Goal: Task Accomplishment & Management: Complete application form

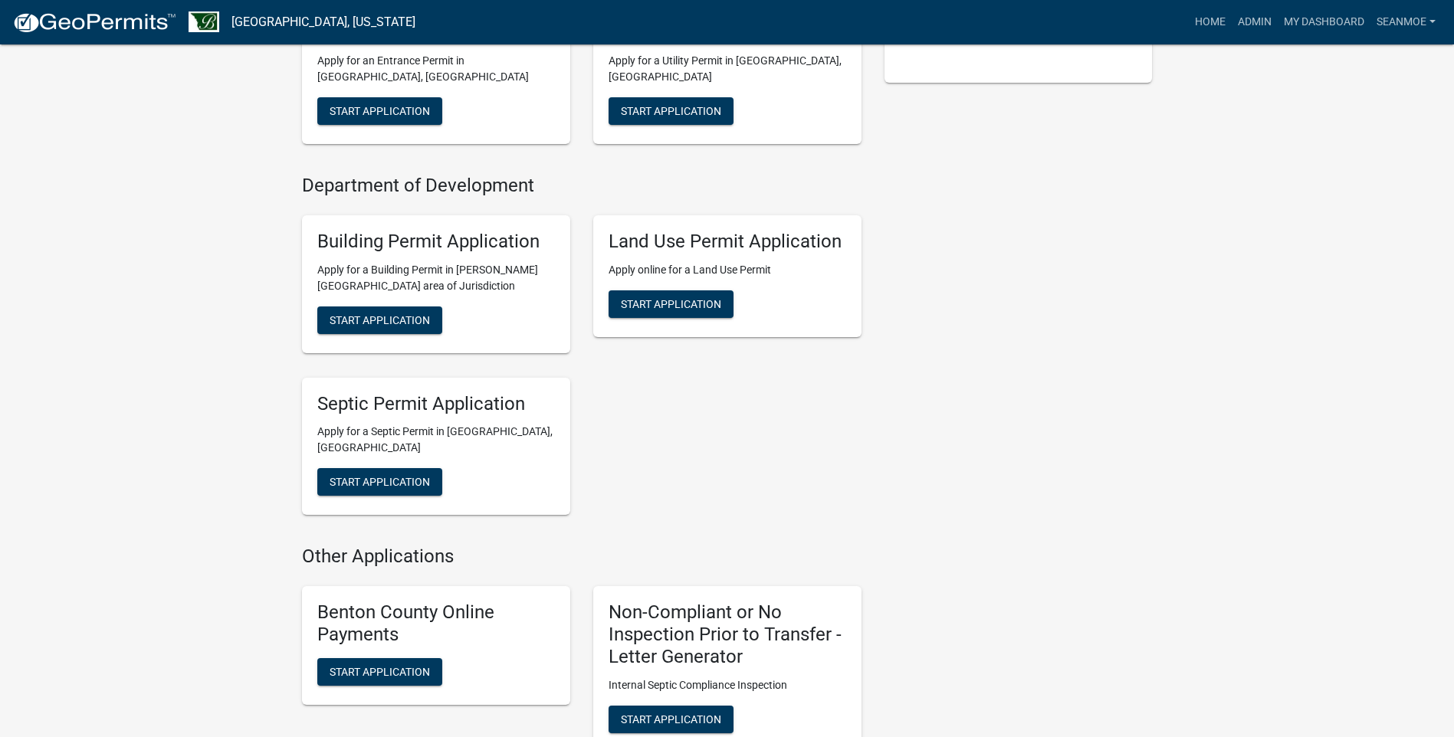
scroll to position [460, 0]
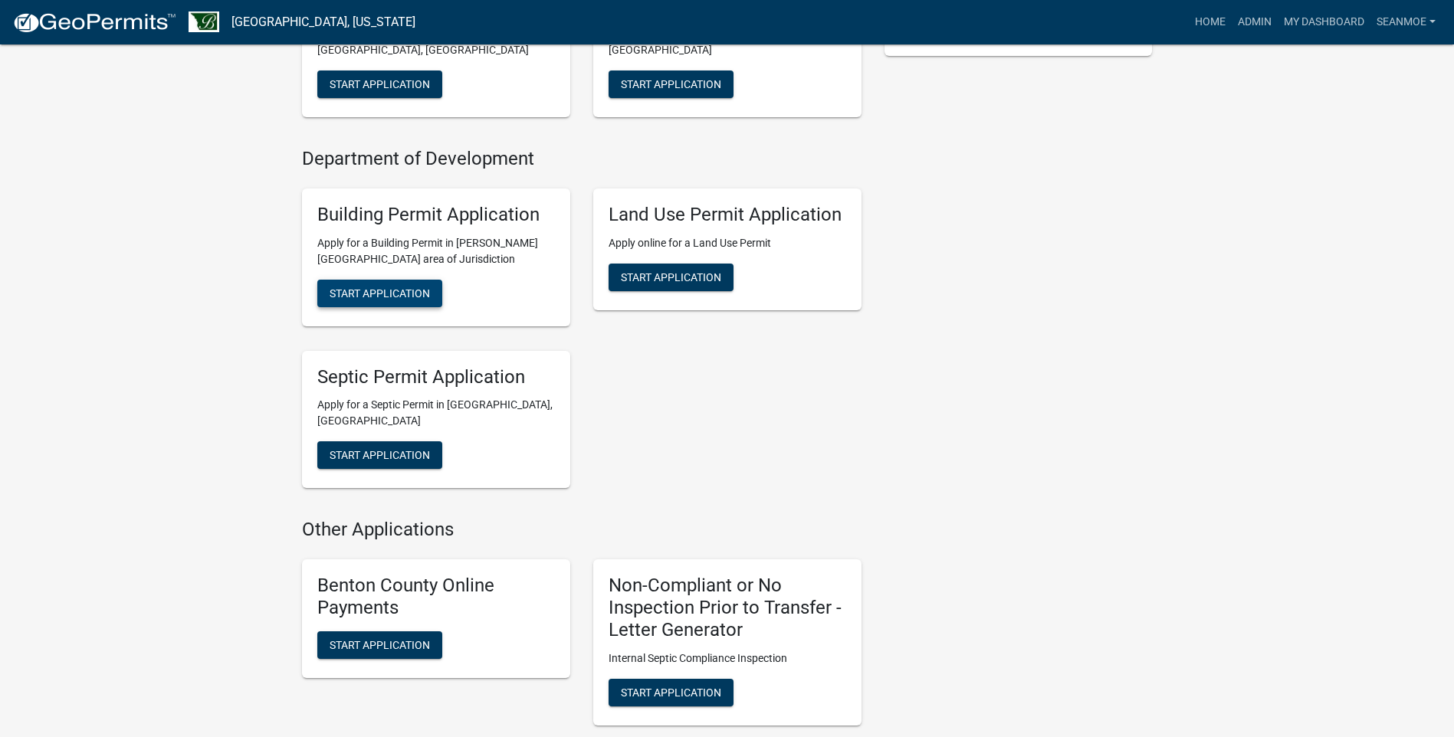
click at [392, 297] on span "Start Application" at bounding box center [380, 293] width 100 height 12
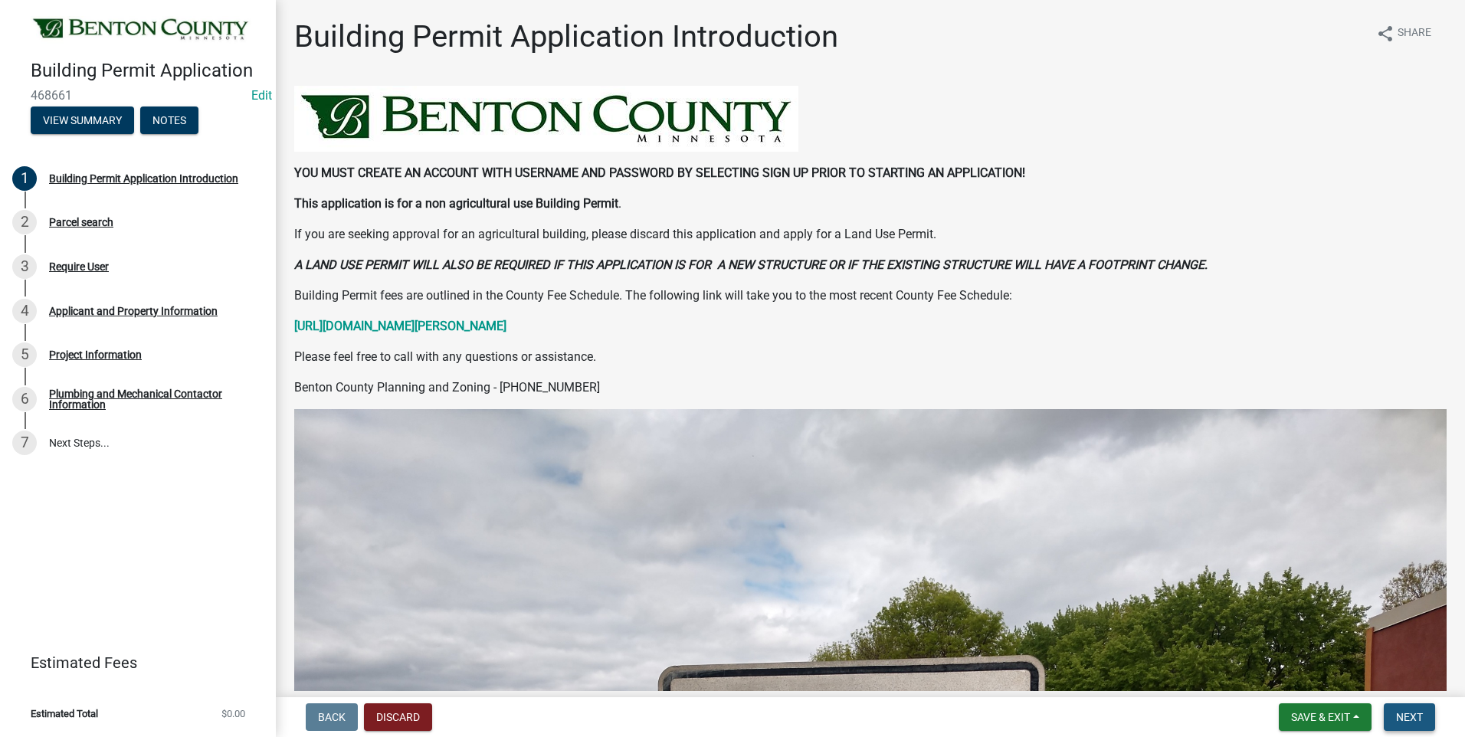
click at [1405, 713] on span "Next" at bounding box center [1409, 717] width 27 height 12
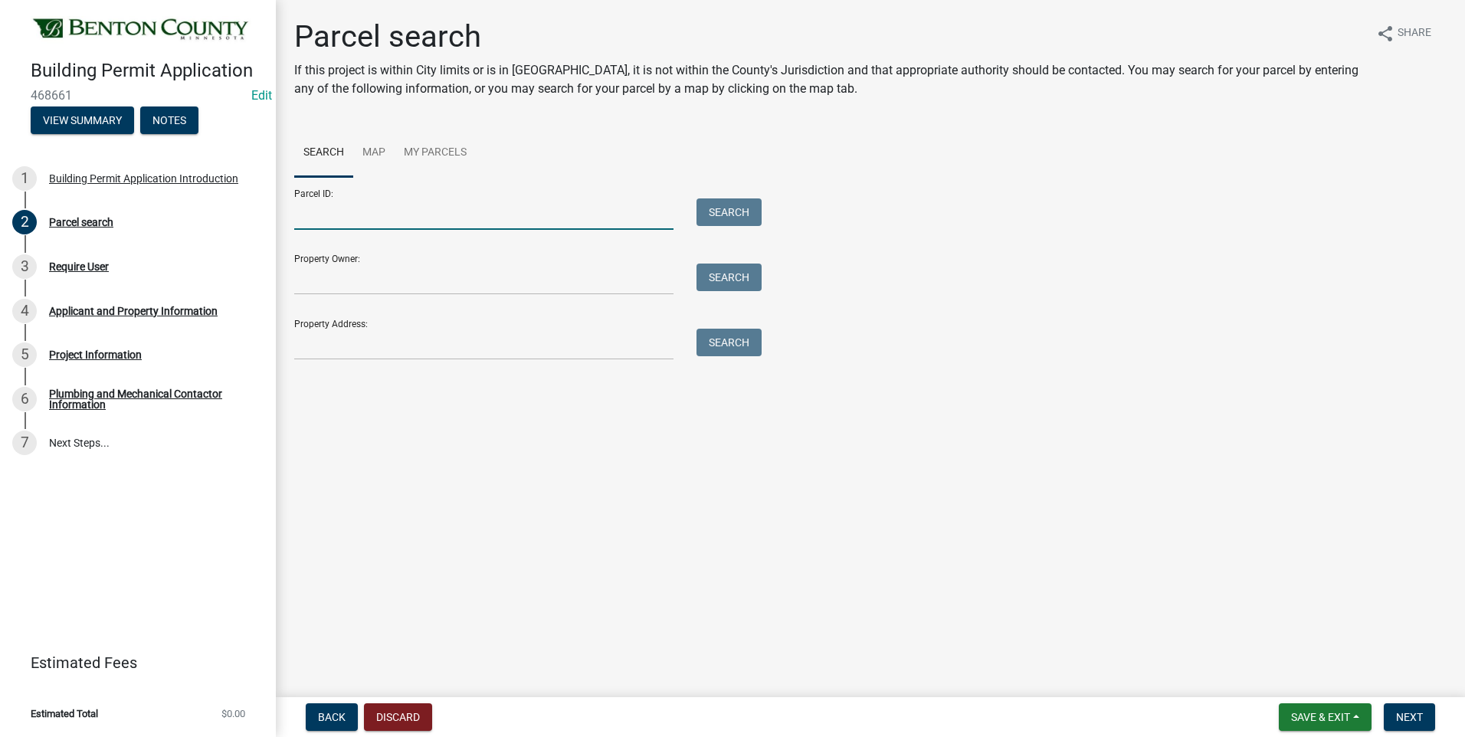
click at [423, 216] on input "Parcel ID:" at bounding box center [483, 213] width 379 height 31
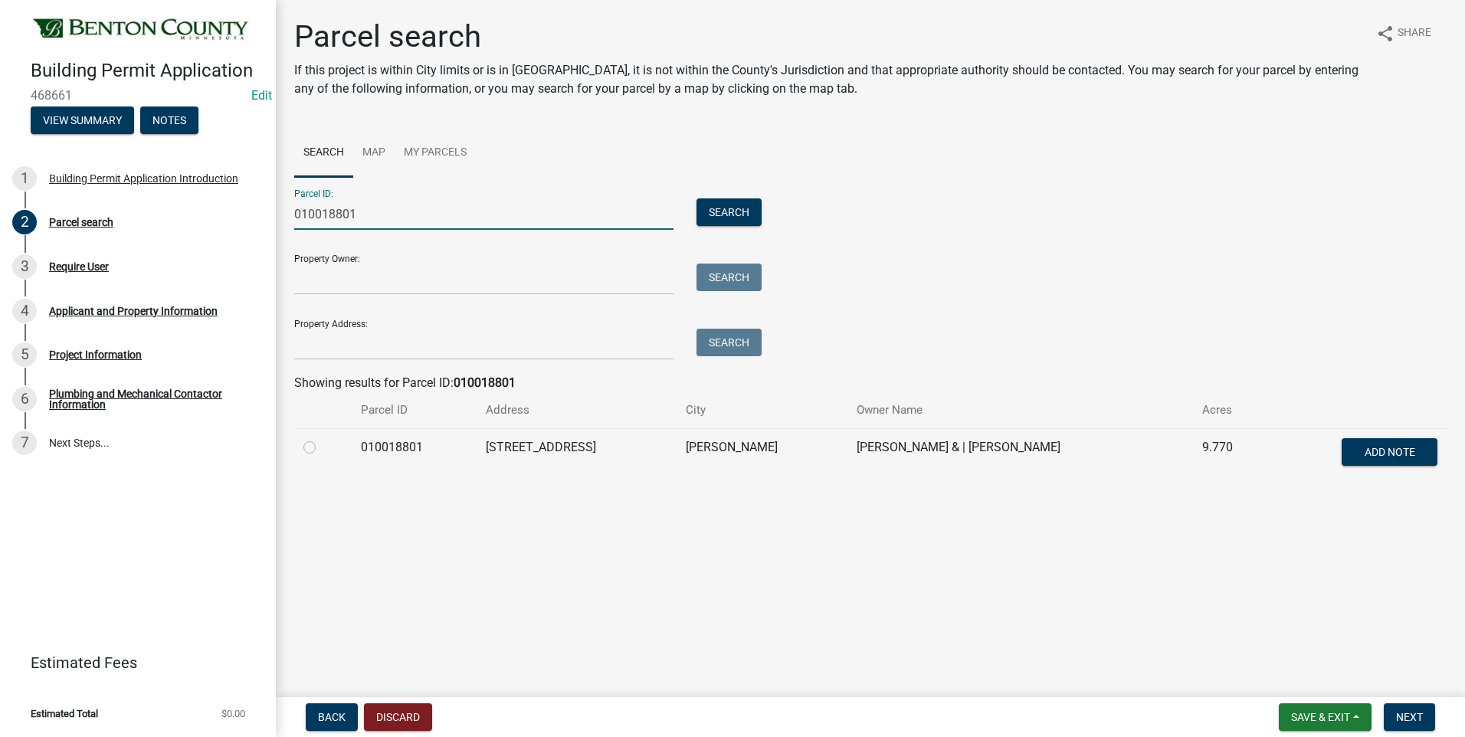
type input "010018801"
click at [322, 438] on label at bounding box center [322, 438] width 0 height 0
click at [322, 448] on input "radio" at bounding box center [327, 443] width 10 height 10
radio input "true"
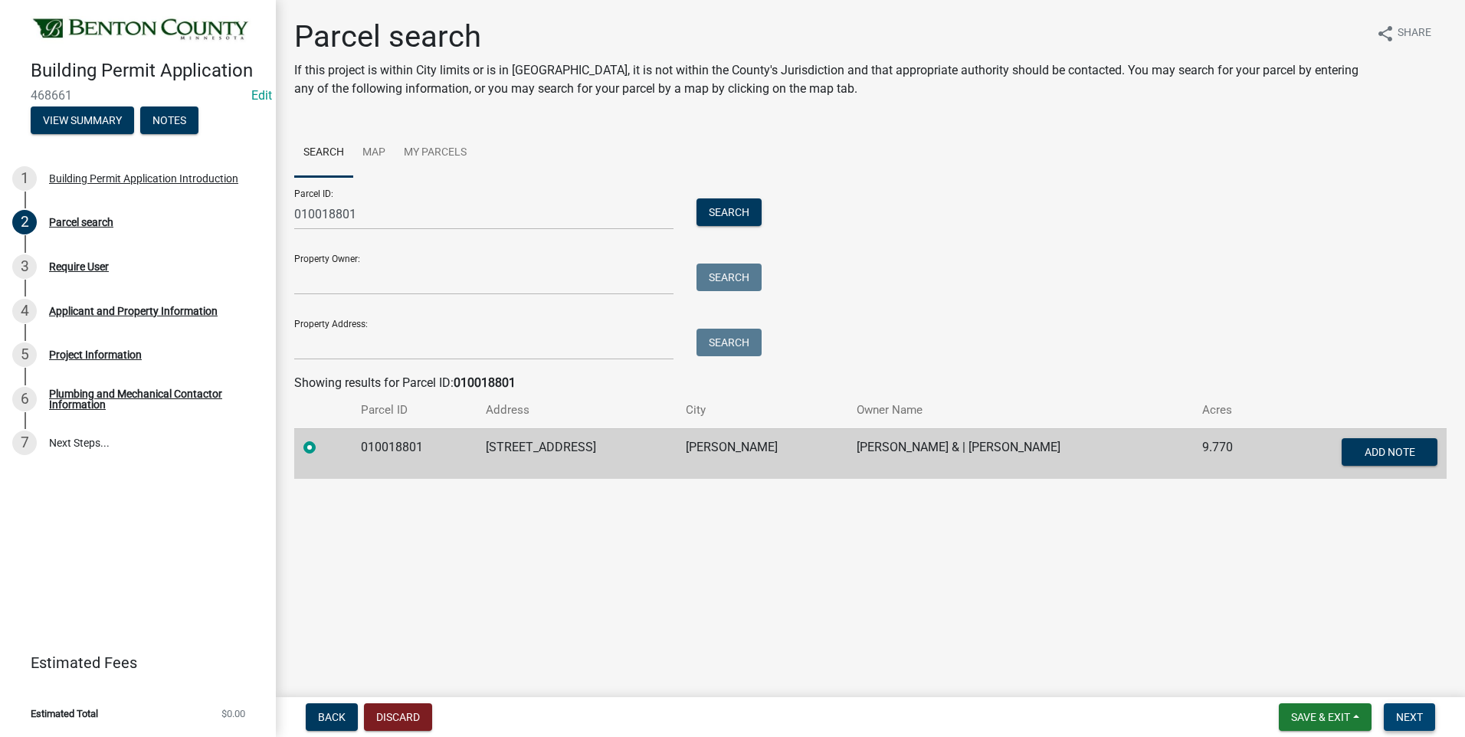
click at [1408, 716] on span "Next" at bounding box center [1409, 717] width 27 height 12
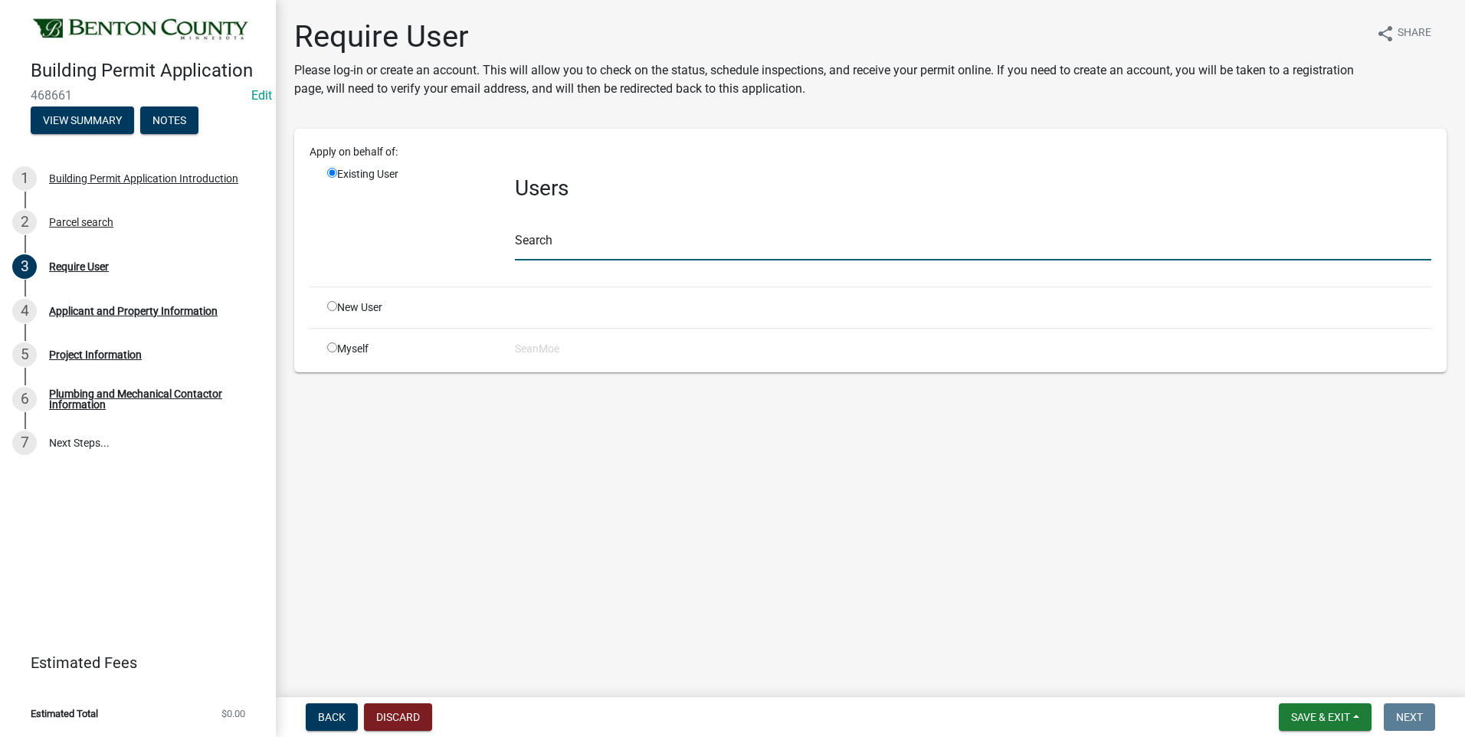
click at [606, 242] on input "text" at bounding box center [973, 244] width 916 height 31
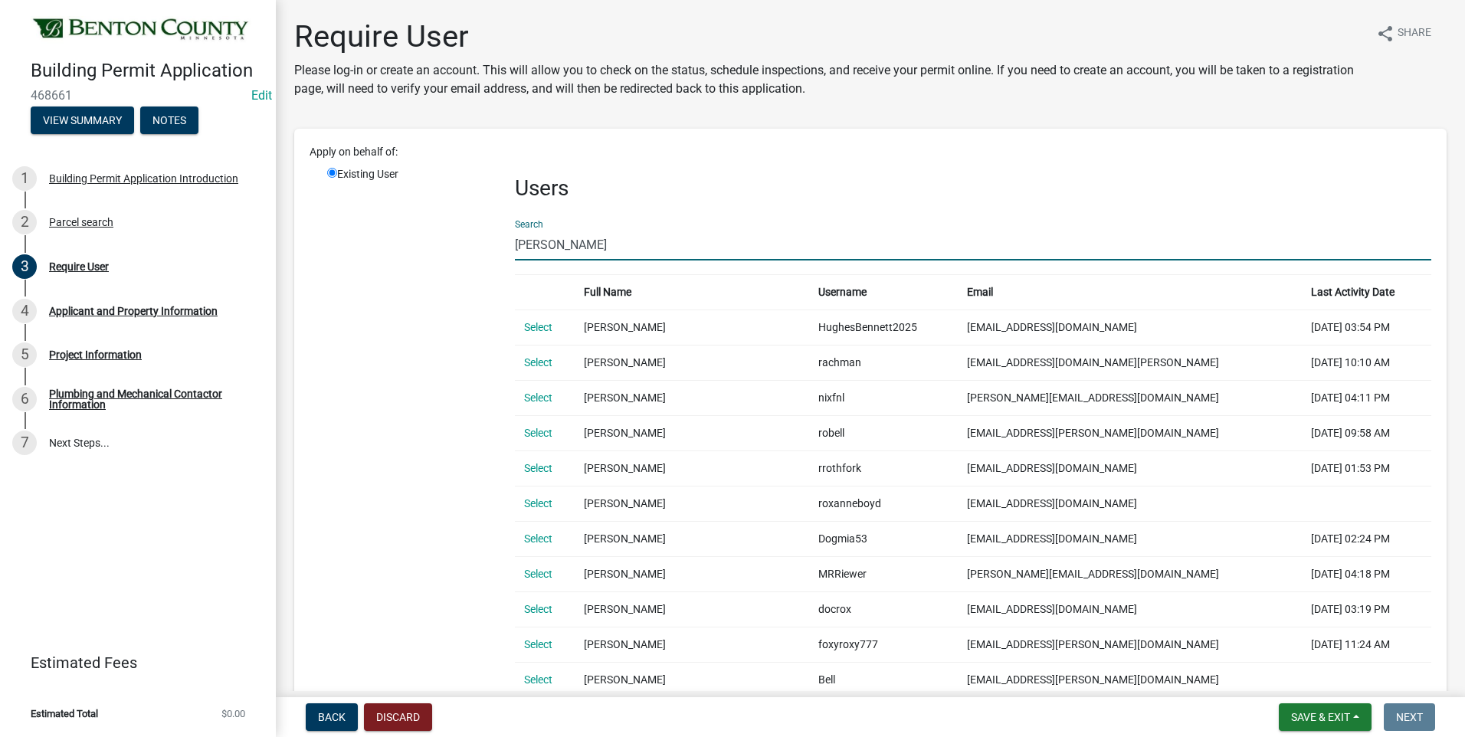
click at [585, 248] on input "[PERSON_NAME]" at bounding box center [973, 244] width 916 height 31
drag, startPoint x: 582, startPoint y: 247, endPoint x: 477, endPoint y: 248, distance: 105.8
click at [484, 248] on div "Existing User Users Search [PERSON_NAME] Full Name Username Email Last Activity…" at bounding box center [879, 473] width 1127 height 614
type input "SMOE"
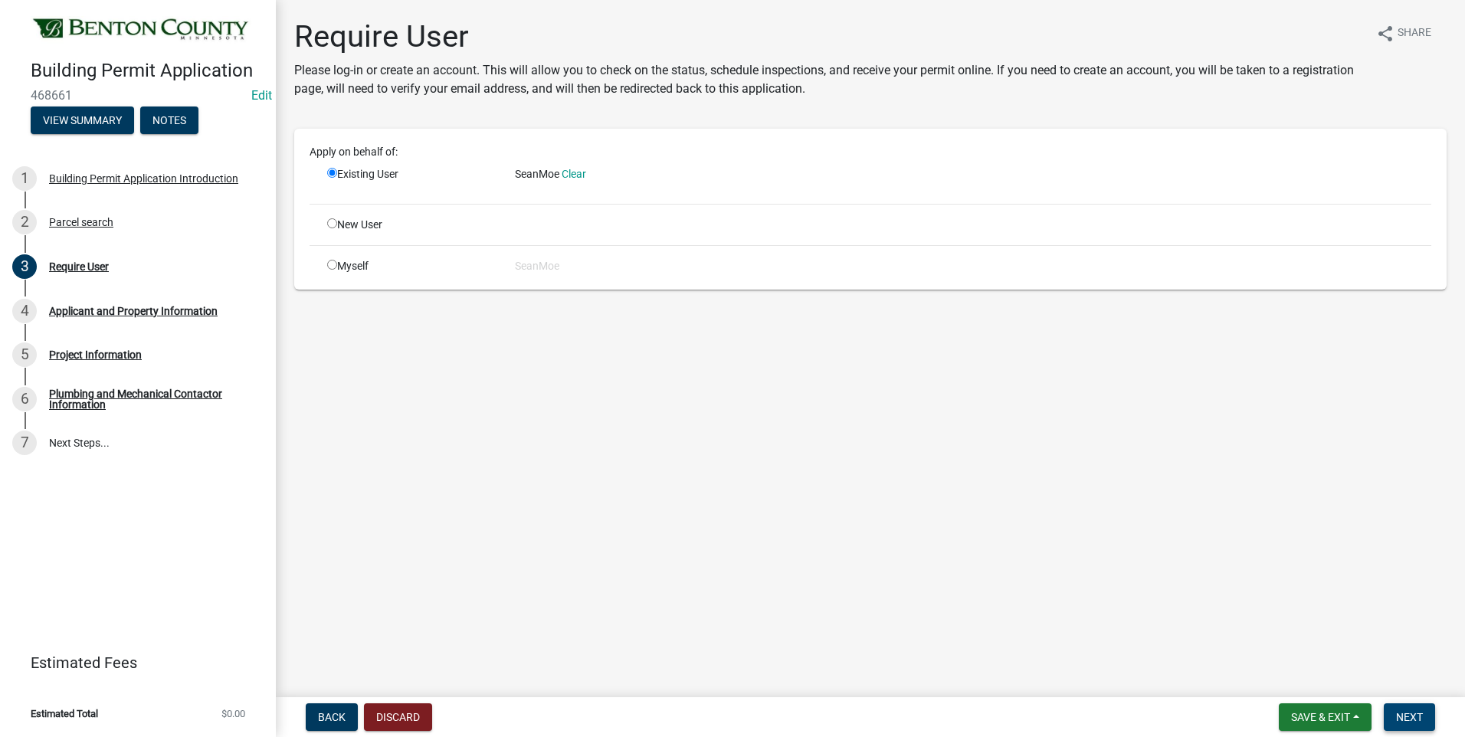
click at [1412, 711] on span "Next" at bounding box center [1409, 717] width 27 height 12
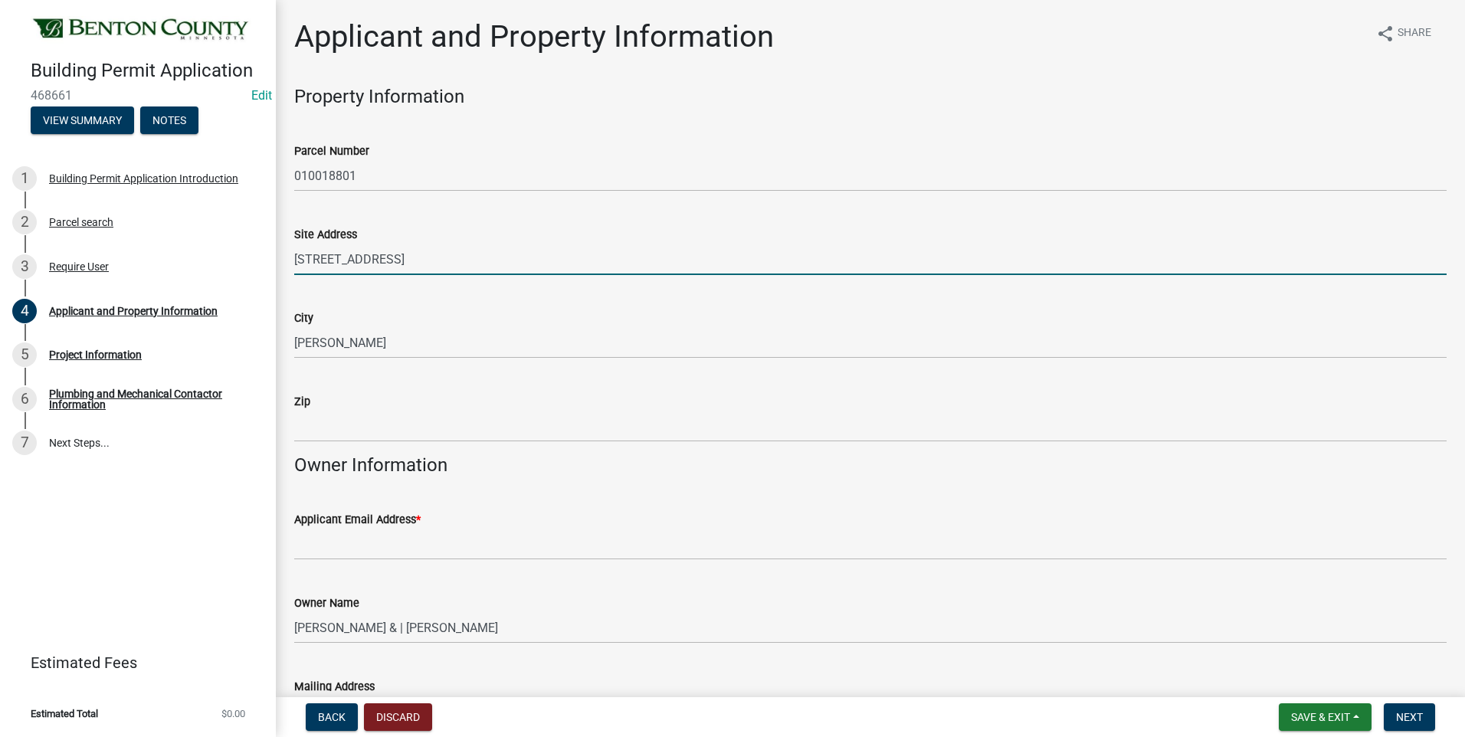
click at [474, 263] on input "[STREET_ADDRESS]" at bounding box center [870, 259] width 1153 height 31
type input "[STREET_ADDRESS]"
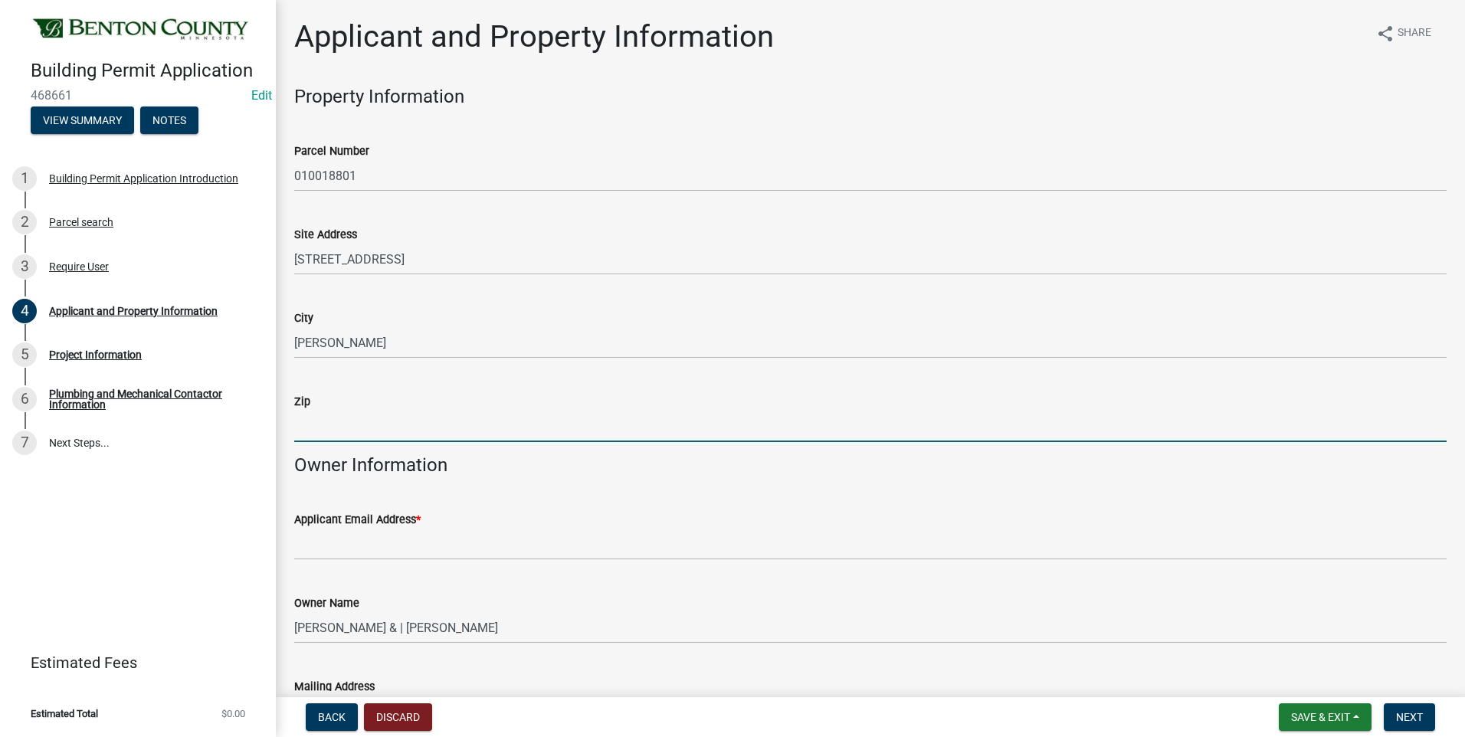
click at [382, 423] on input "Zip" at bounding box center [870, 426] width 1153 height 31
type input "56329"
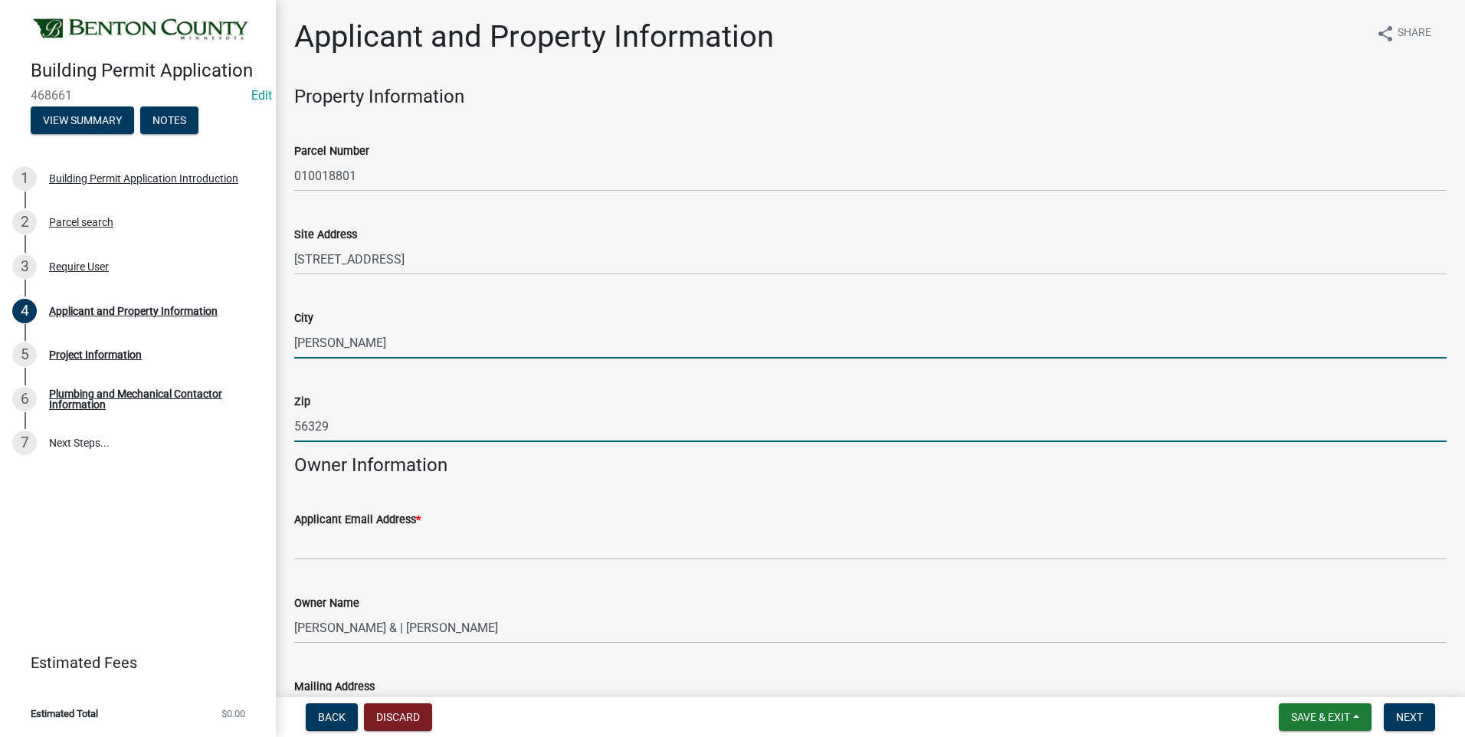
drag, startPoint x: 353, startPoint y: 342, endPoint x: 520, endPoint y: 262, distance: 185.1
click at [353, 342] on input "[PERSON_NAME]" at bounding box center [870, 342] width 1153 height 31
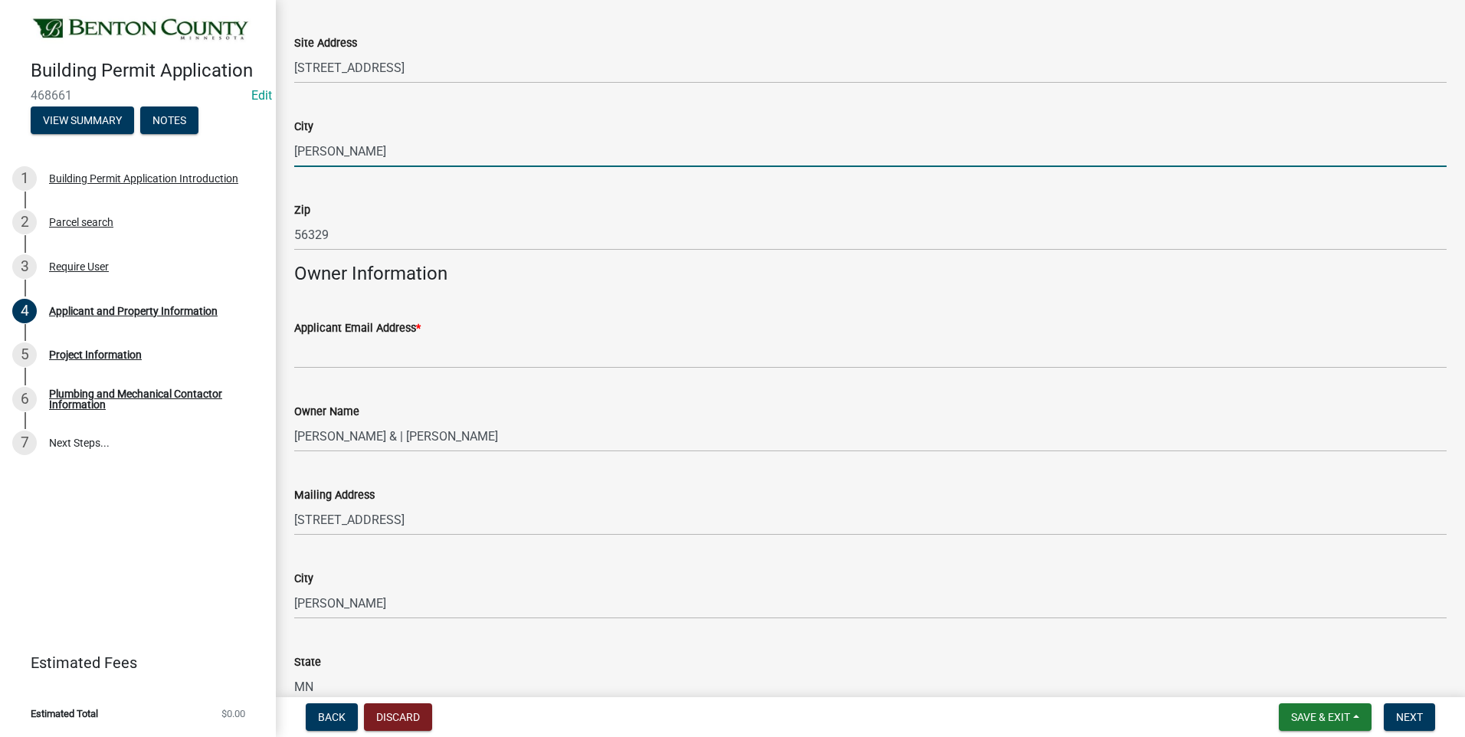
scroll to position [230, 0]
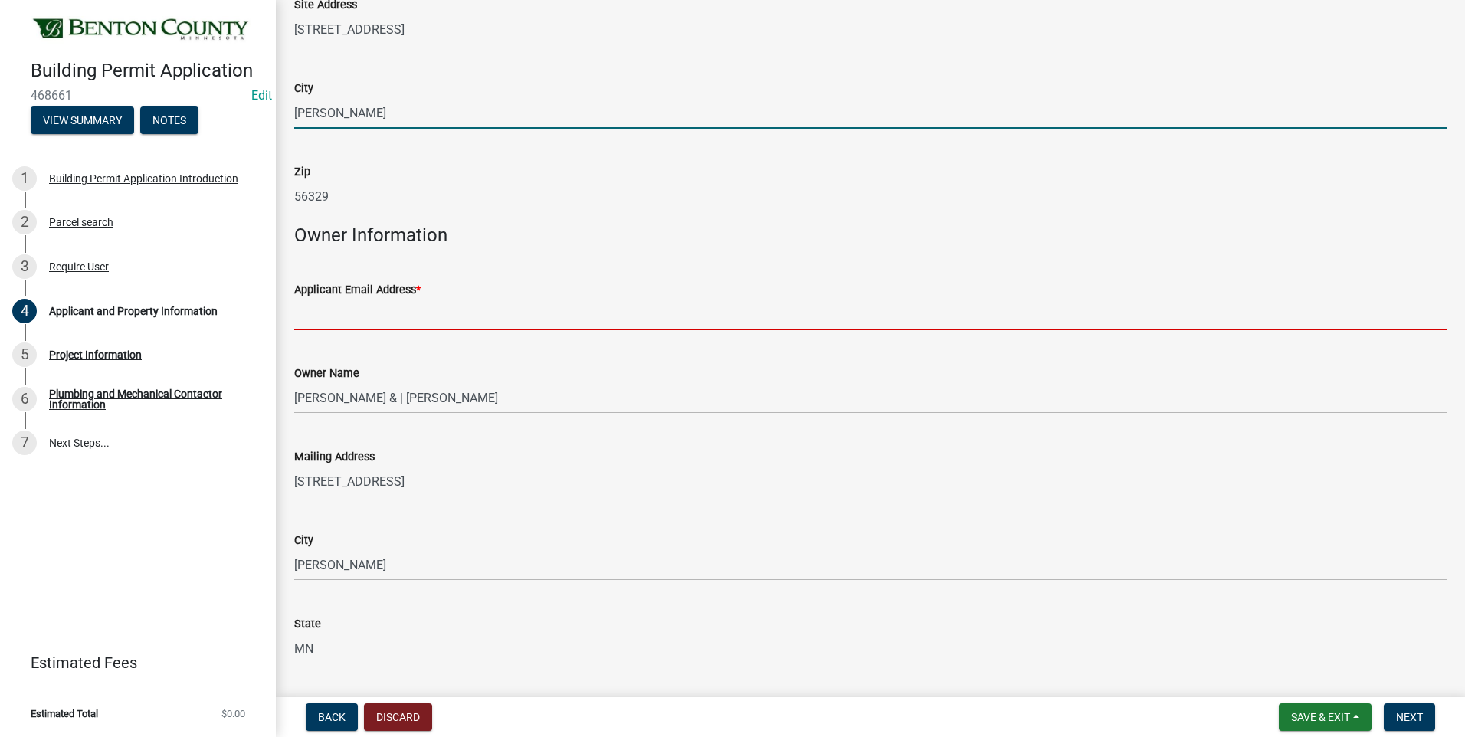
click at [448, 317] on input "Applicant Email Address *" at bounding box center [870, 314] width 1153 height 31
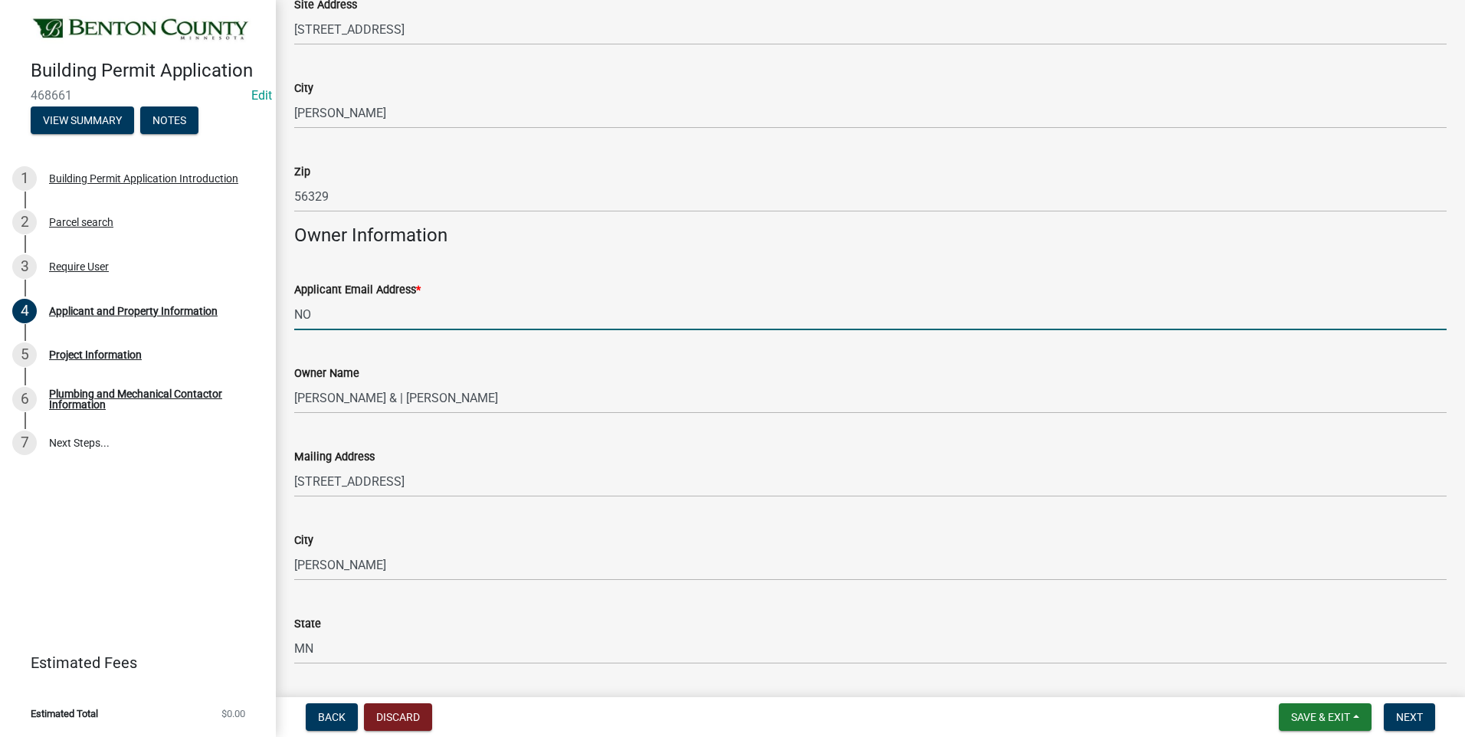
type input "N"
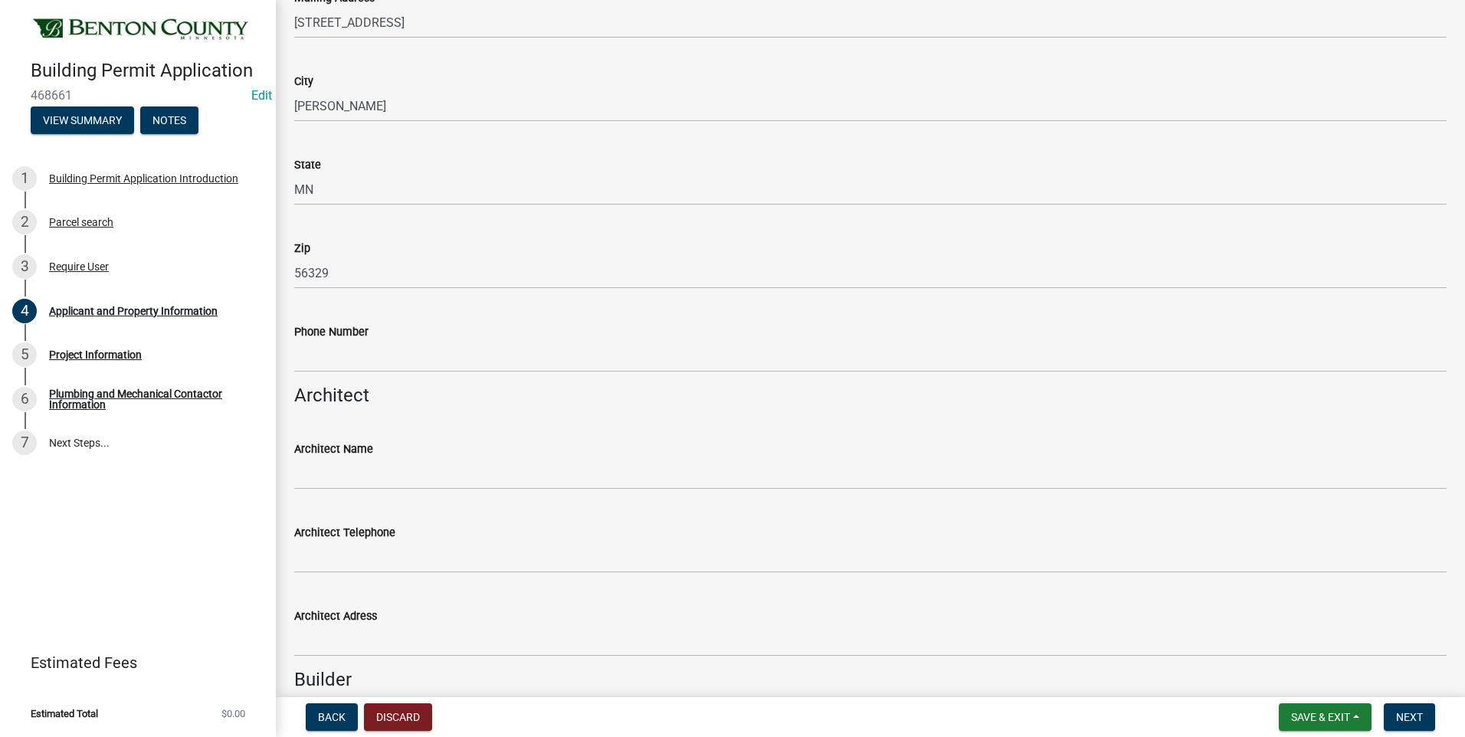
scroll to position [690, 0]
type input "[EMAIL_ADDRESS][DOMAIN_NAME]"
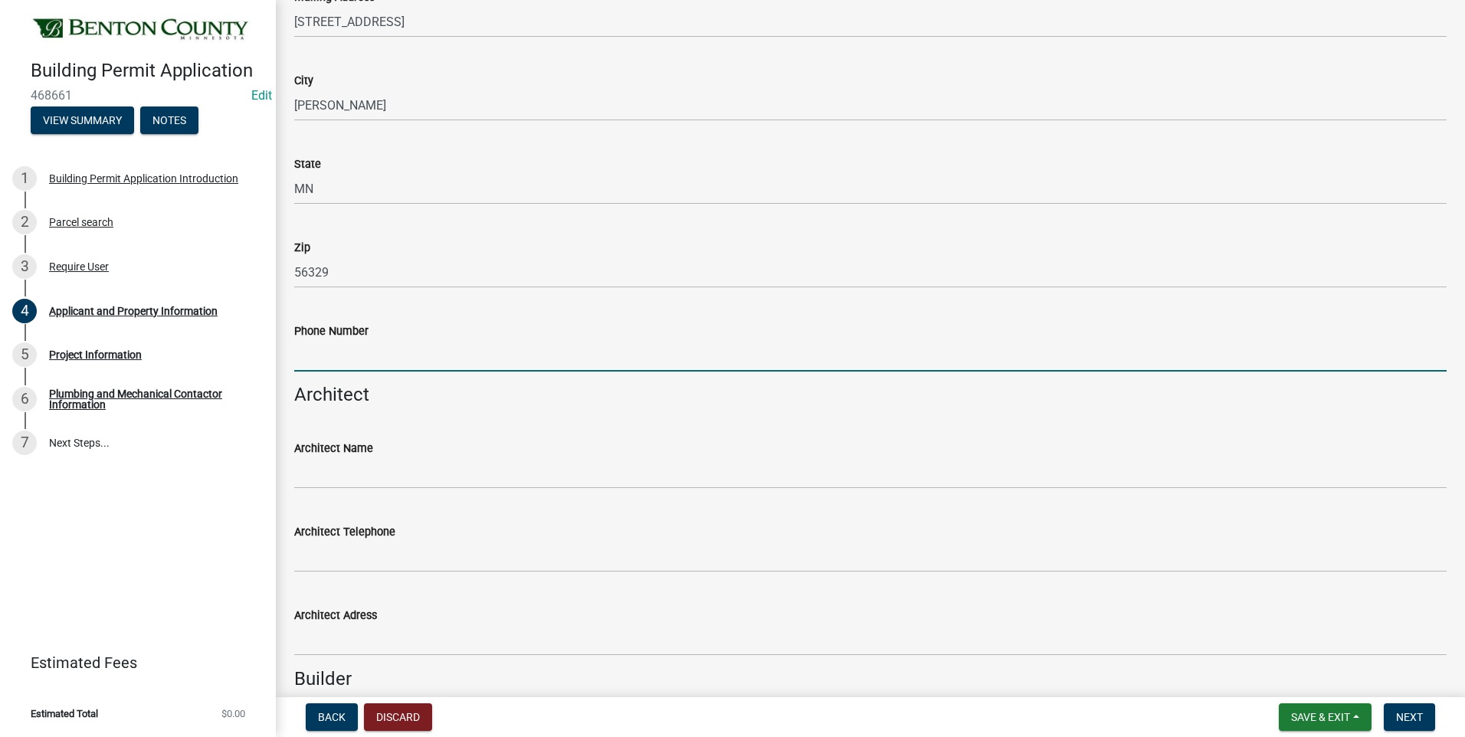
click at [392, 359] on input "Phone Number" at bounding box center [870, 355] width 1153 height 31
type input "[PHONE_NUMBER]"
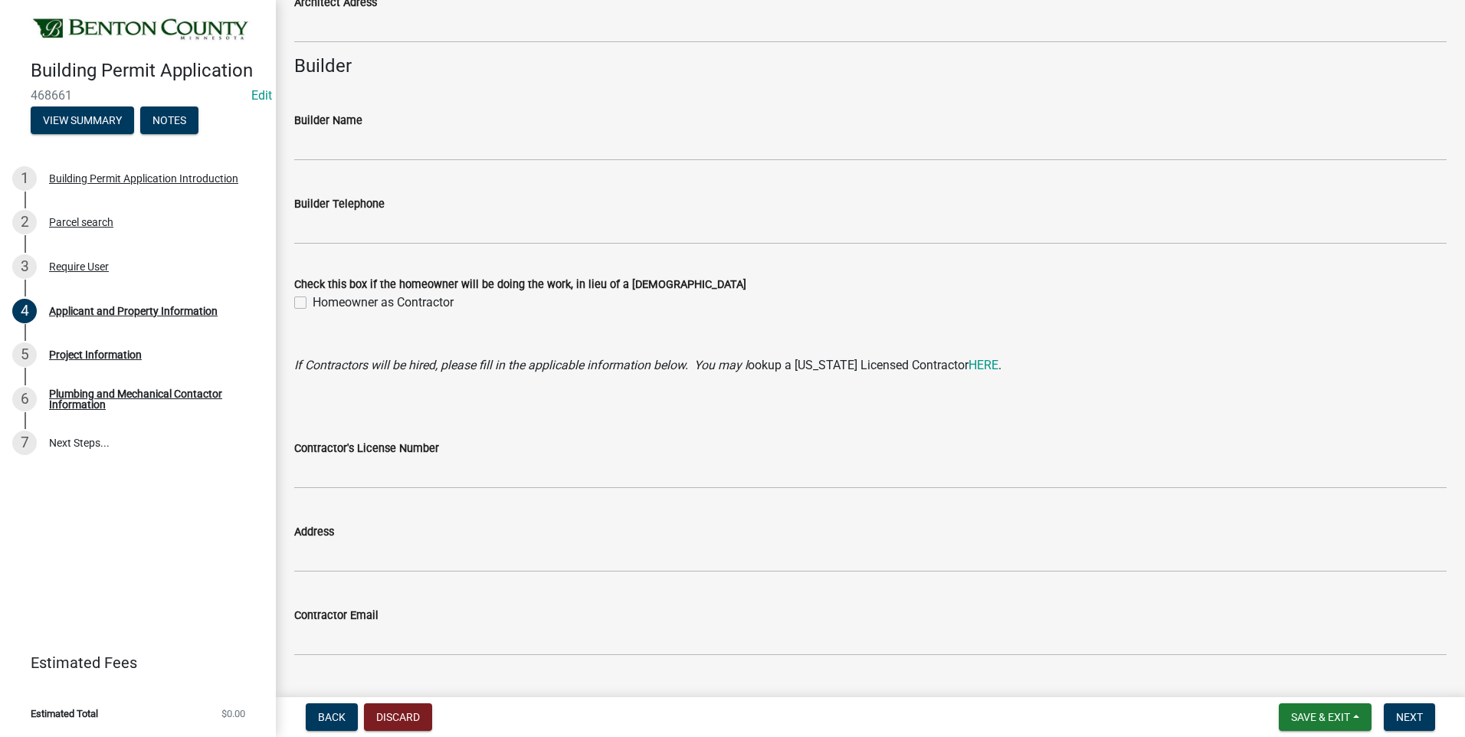
scroll to position [1339, 0]
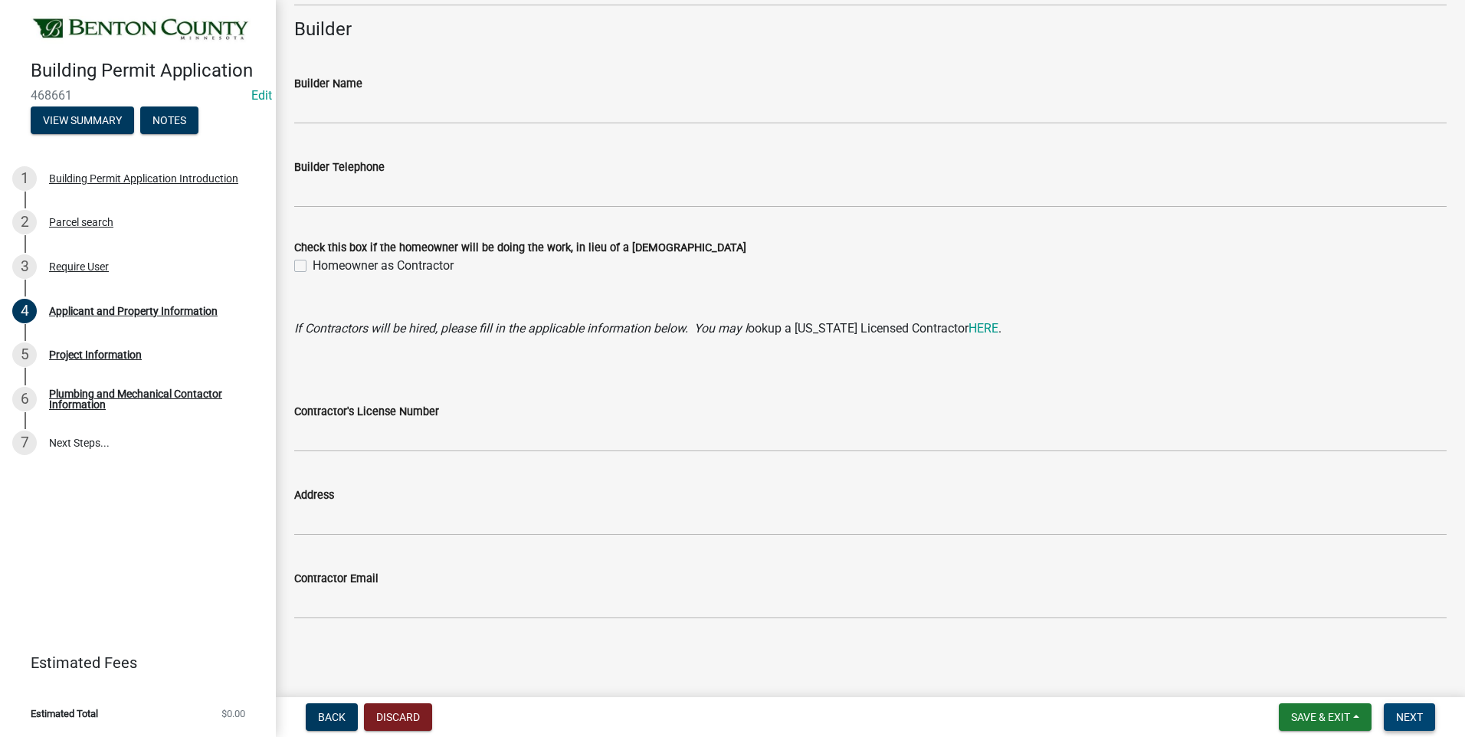
click at [1415, 713] on span "Next" at bounding box center [1409, 717] width 27 height 12
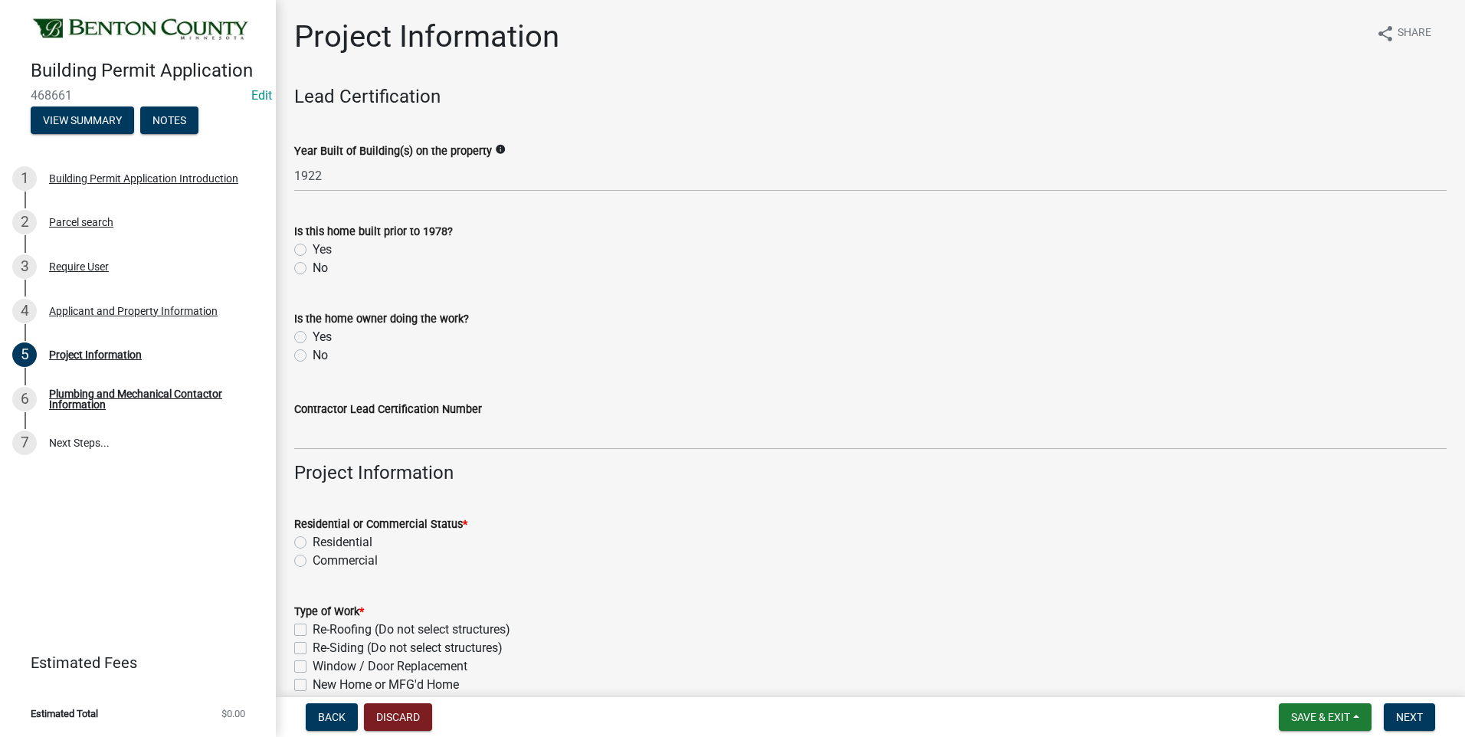
drag, startPoint x: 300, startPoint y: 268, endPoint x: 310, endPoint y: 356, distance: 88.0
click at [313, 271] on label "No" at bounding box center [320, 268] width 15 height 18
click at [313, 269] on input "No" at bounding box center [318, 264] width 10 height 10
radio input "true"
click at [313, 357] on label "No" at bounding box center [320, 355] width 15 height 18
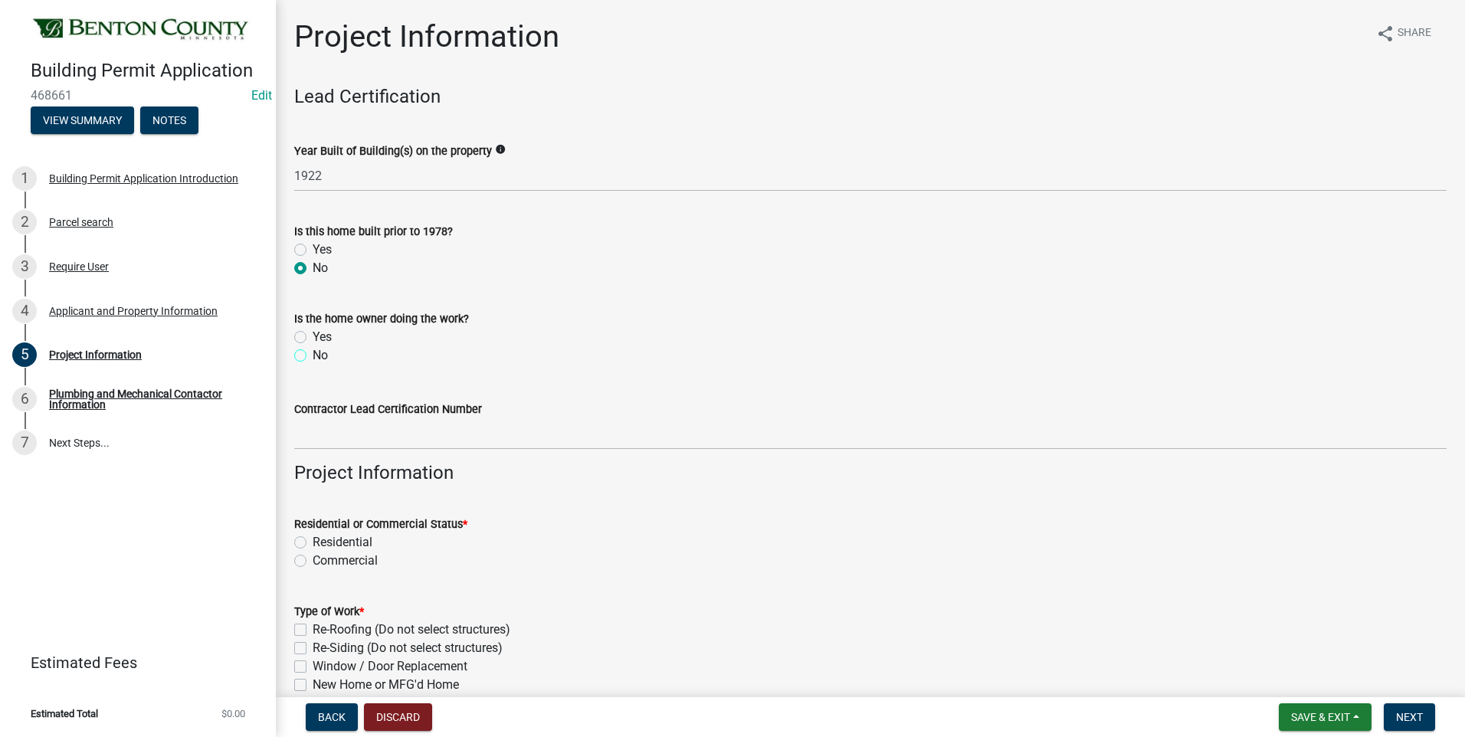
click at [313, 356] on input "No" at bounding box center [318, 351] width 10 height 10
radio input "true"
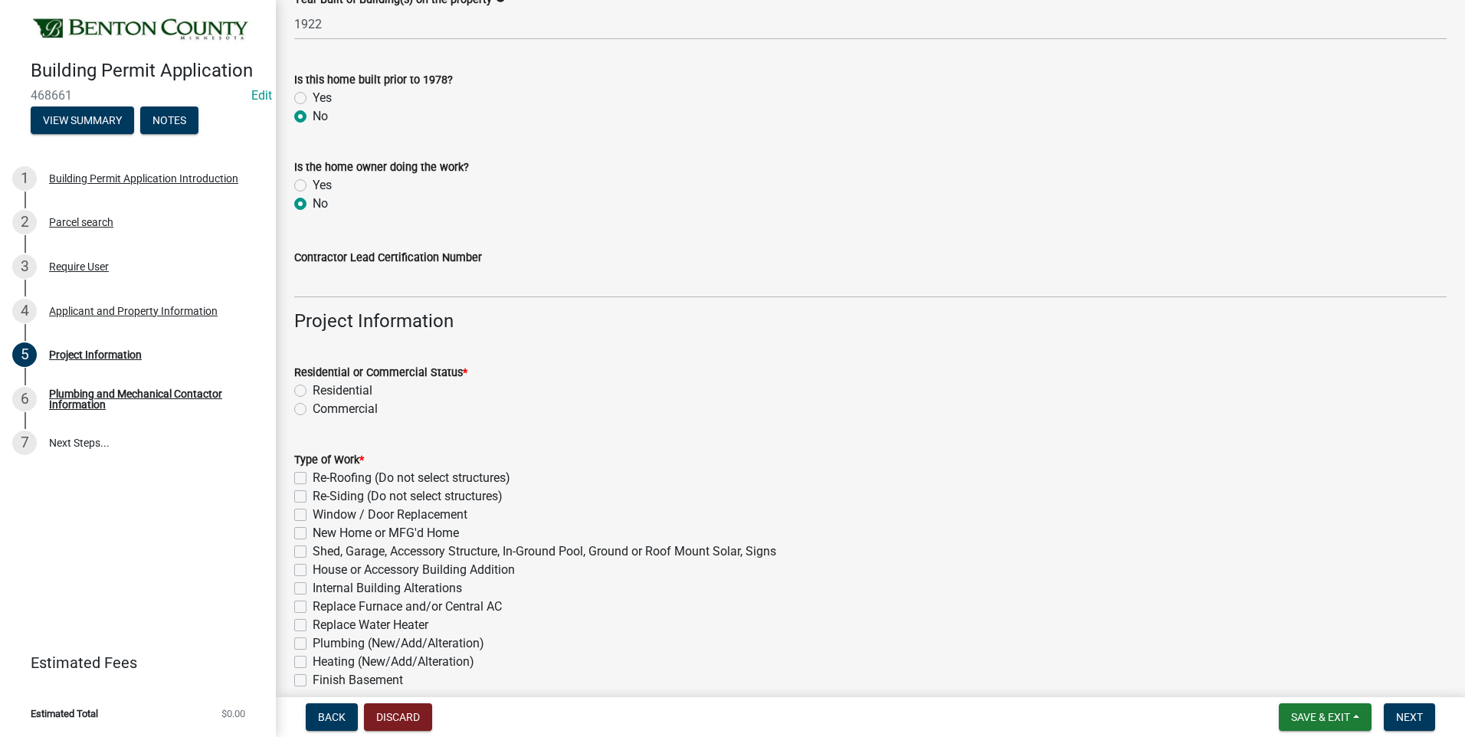
scroll to position [153, 0]
click at [313, 389] on label "Residential" at bounding box center [343, 389] width 60 height 18
click at [313, 389] on input "Residential" at bounding box center [318, 385] width 10 height 10
radio input "true"
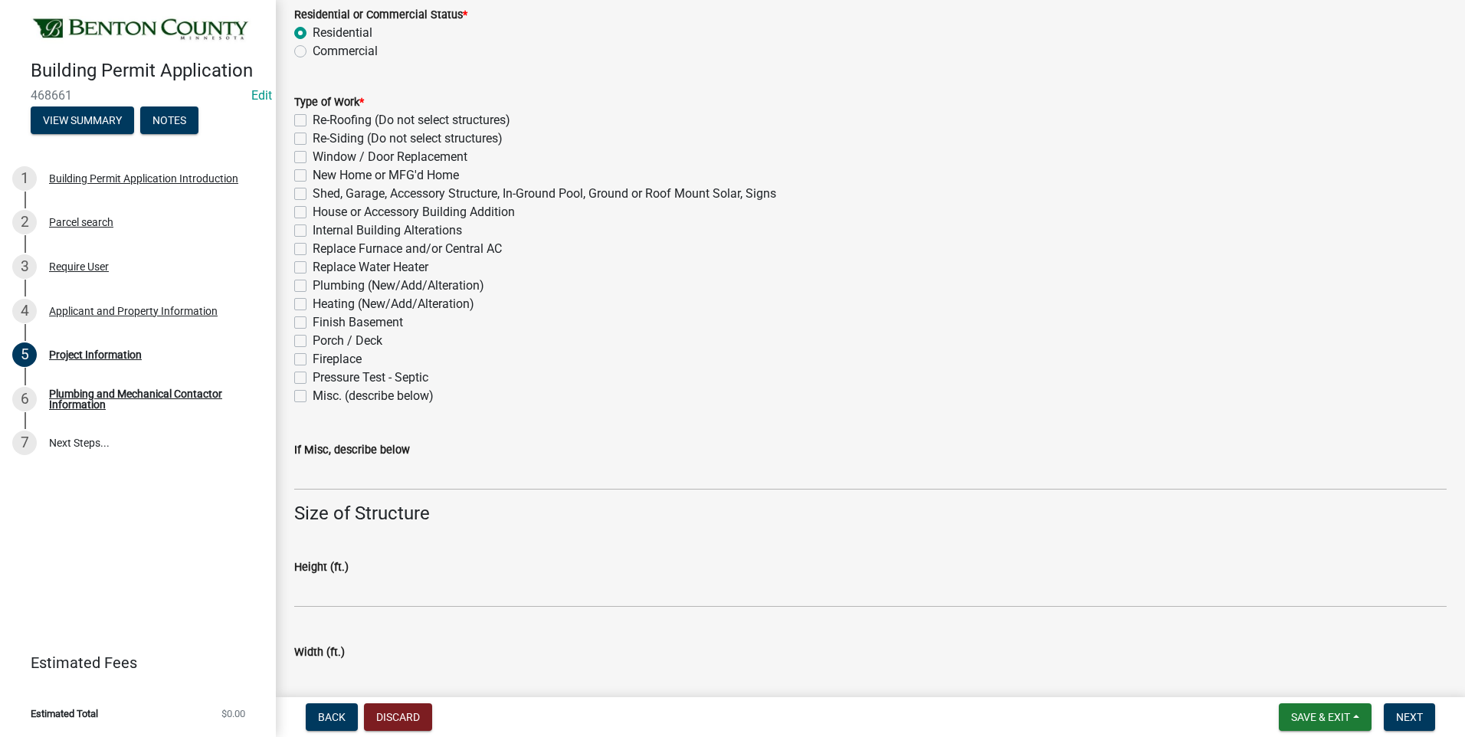
scroll to position [536, 0]
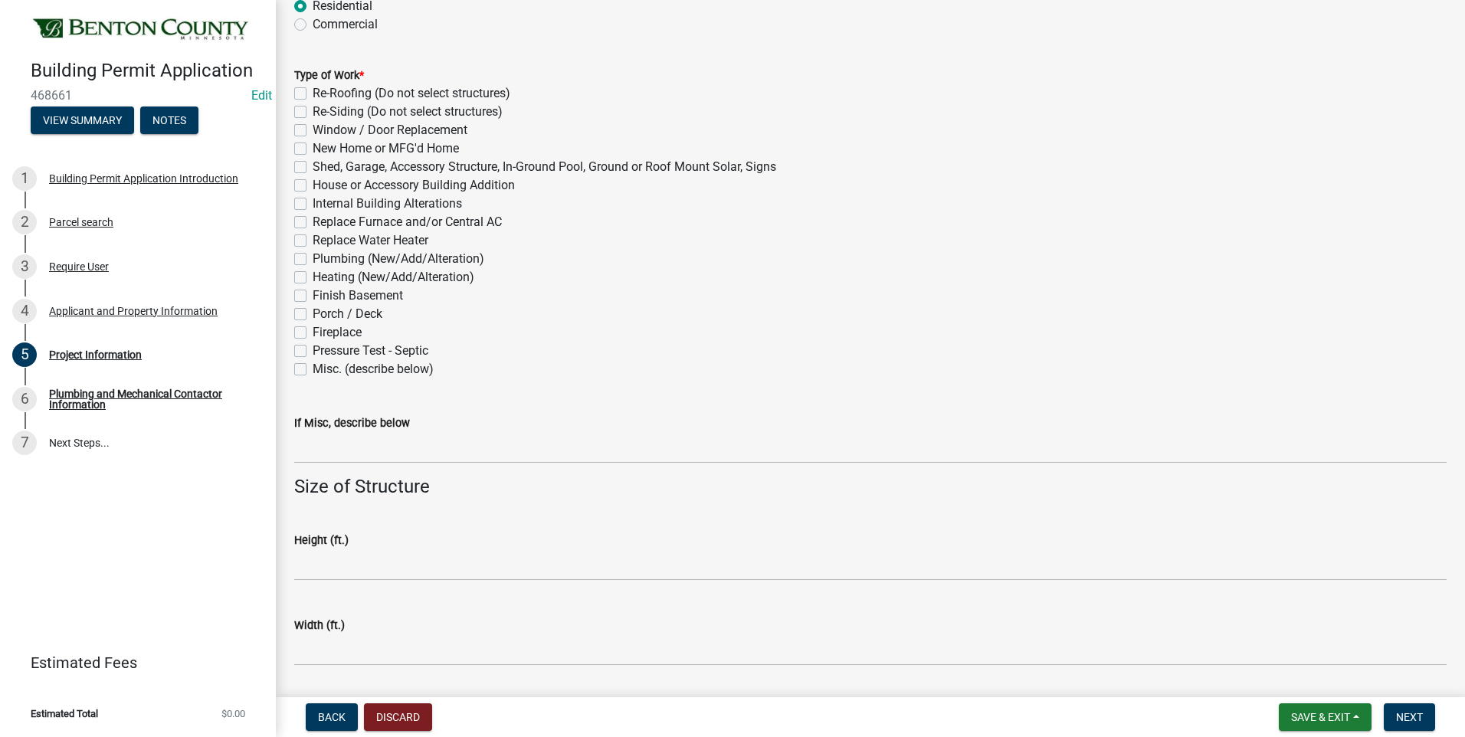
click at [313, 351] on label "Pressure Test - Septic" at bounding box center [371, 351] width 116 height 18
click at [313, 351] on input "Pressure Test - Septic" at bounding box center [318, 347] width 10 height 10
checkbox input "true"
checkbox input "false"
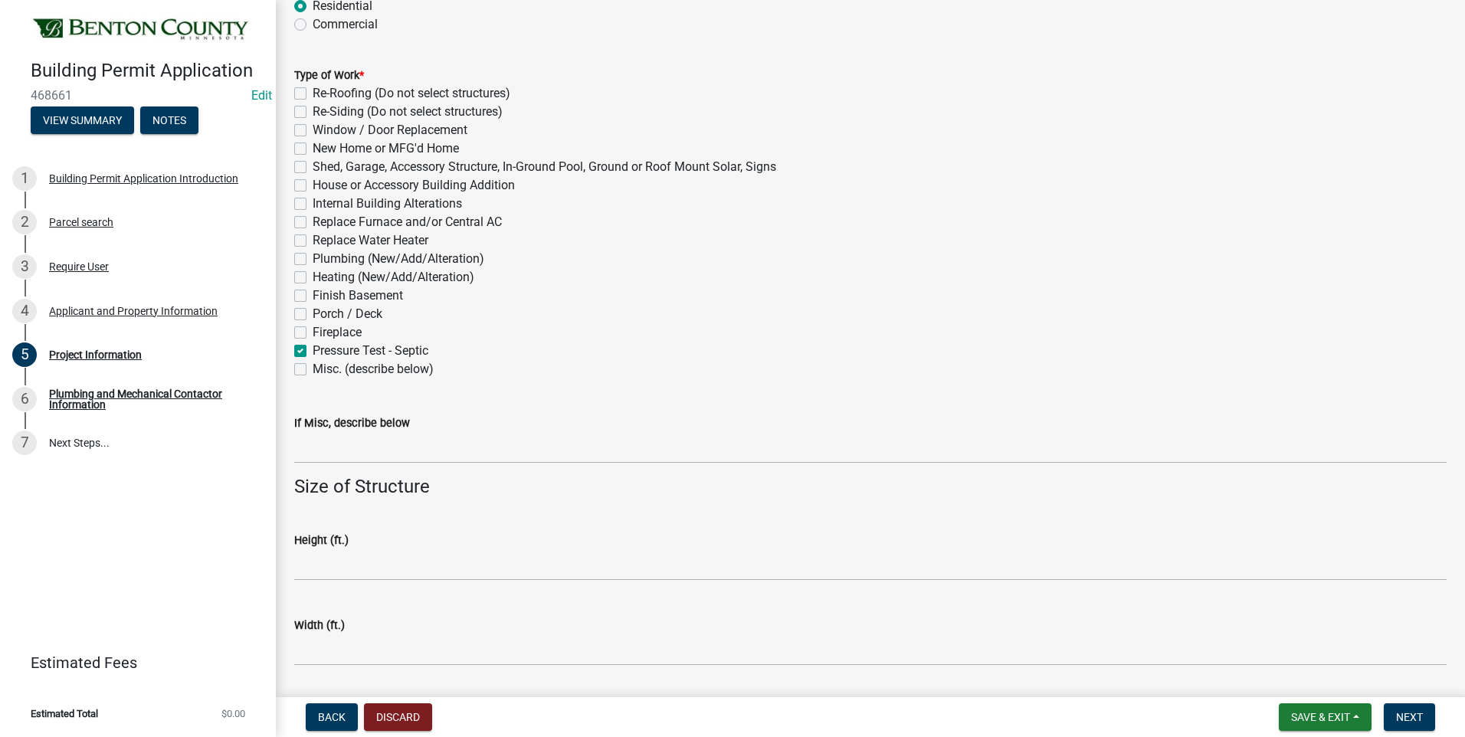
checkbox input "false"
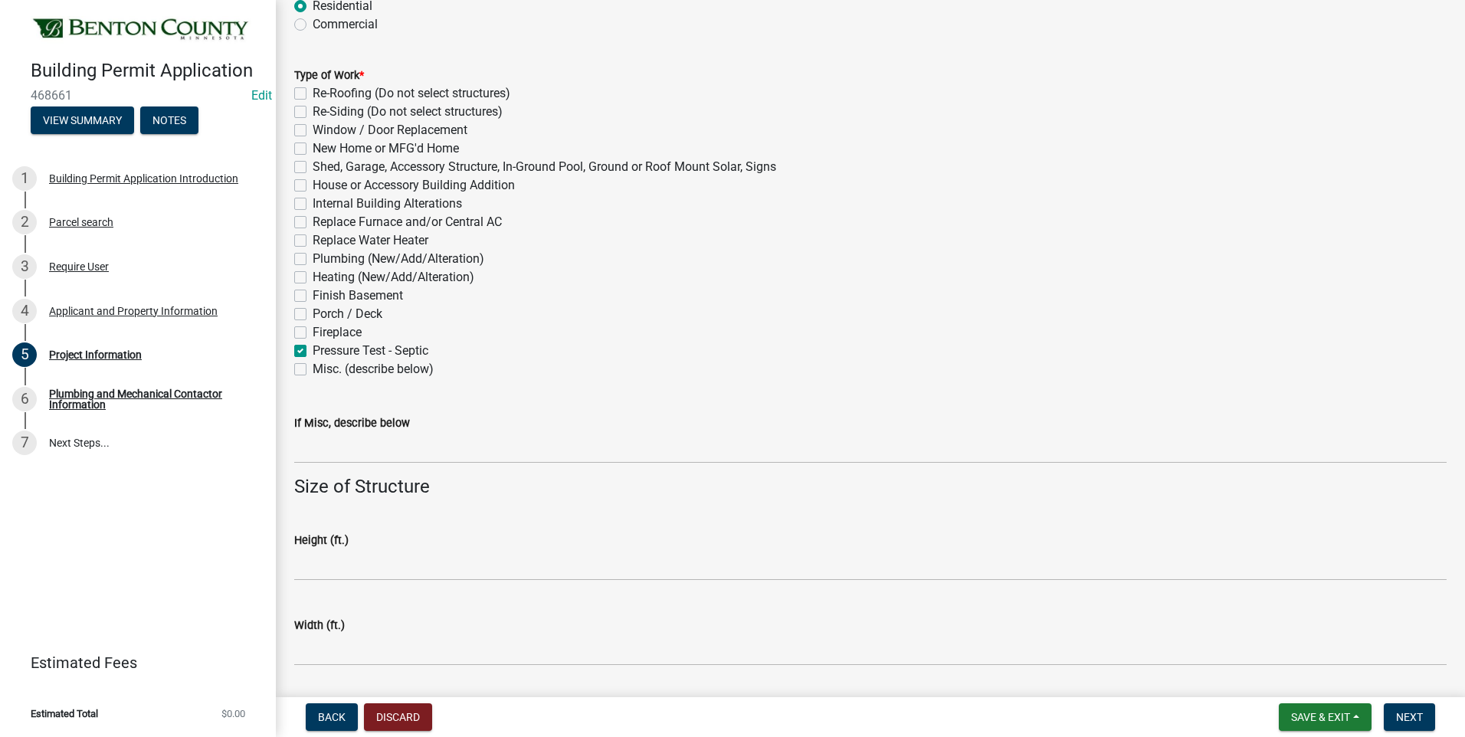
checkbox input "false"
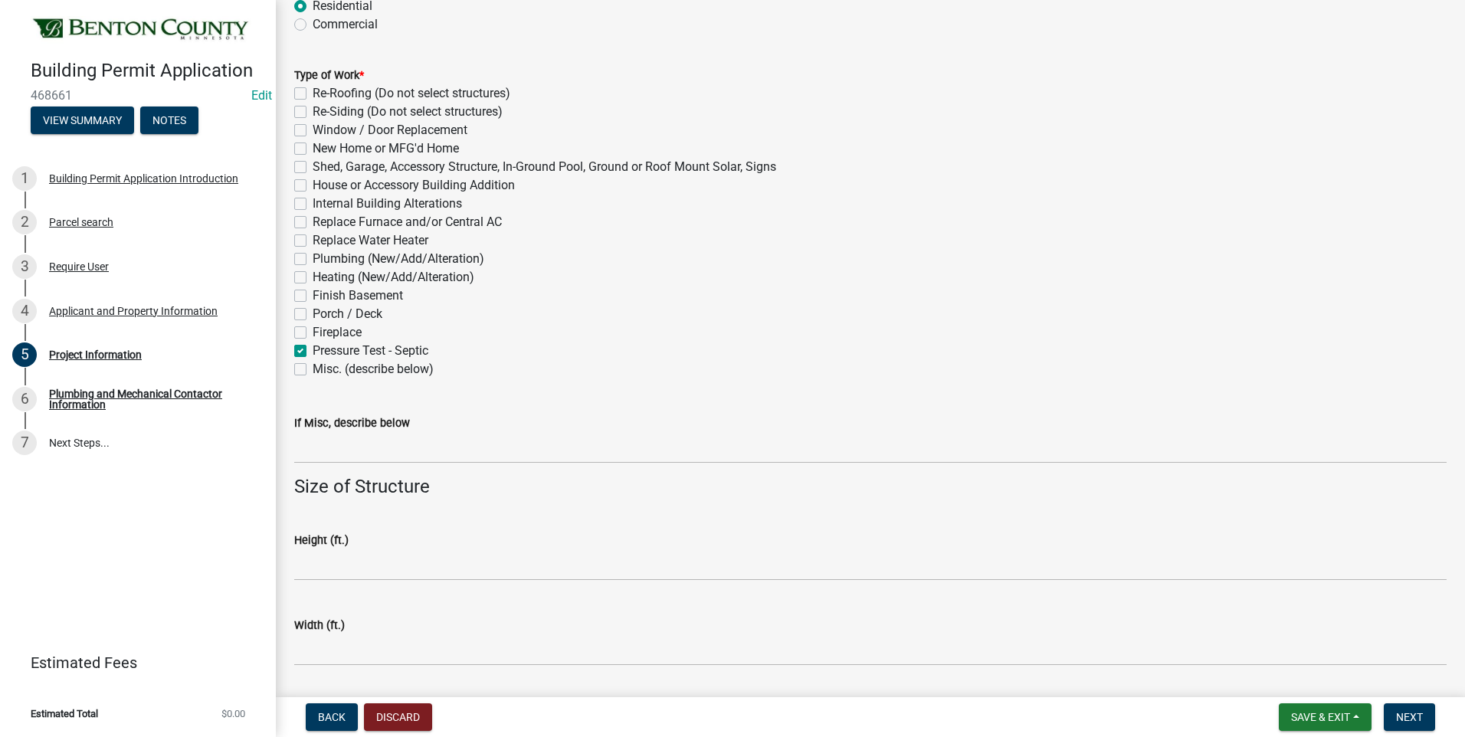
checkbox input "false"
checkbox input "true"
checkbox input "false"
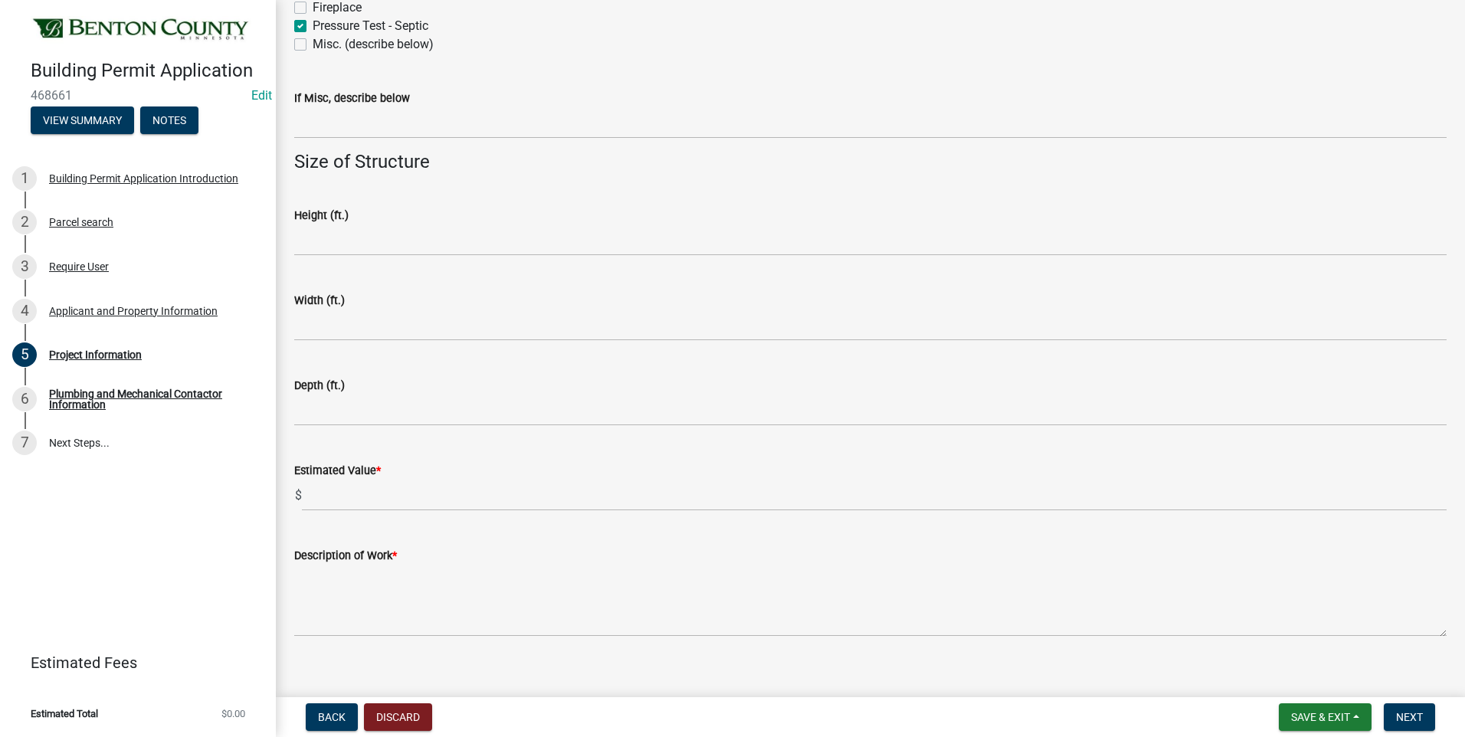
scroll to position [879, 0]
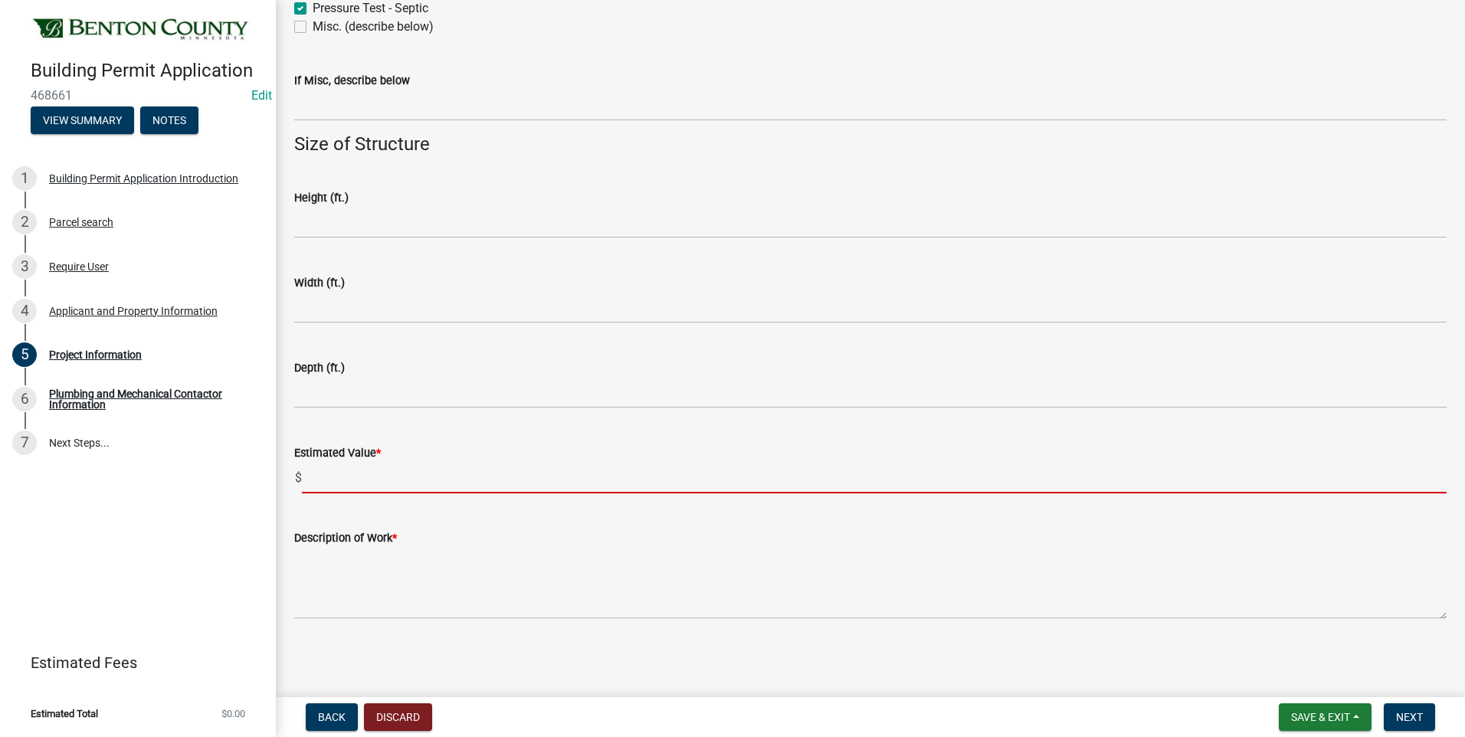
click at [355, 478] on input "text" at bounding box center [874, 477] width 1145 height 31
type input "50"
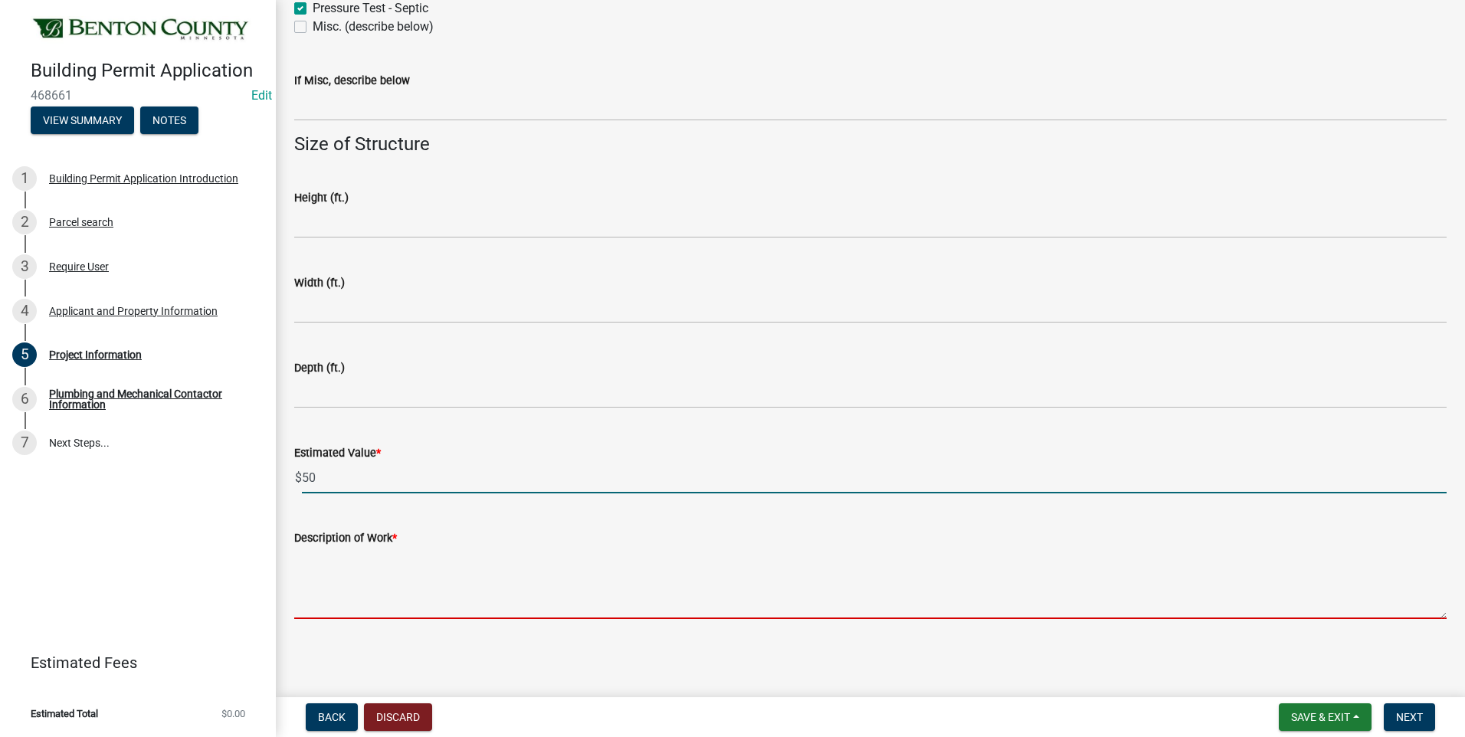
click at [380, 564] on textarea "Description of Work *" at bounding box center [870, 583] width 1153 height 72
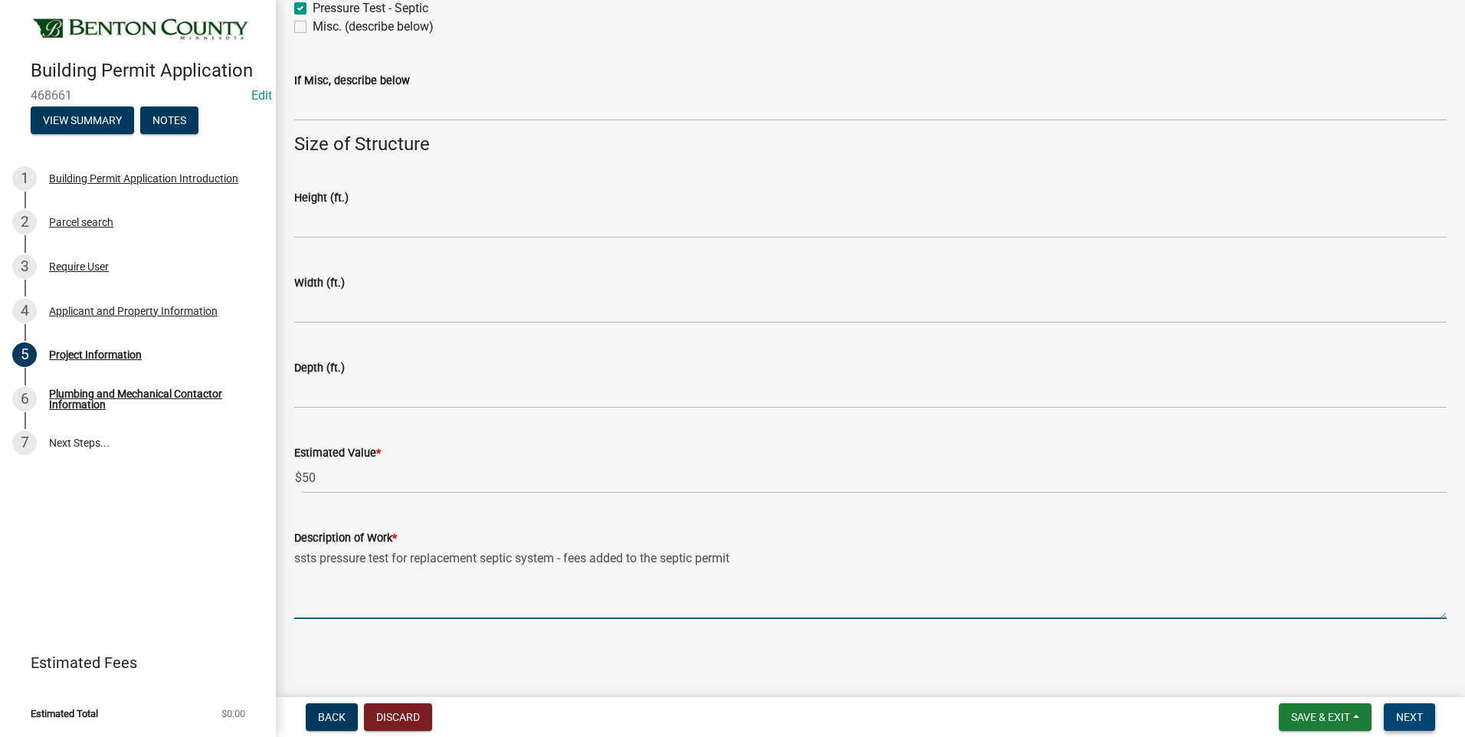
type textarea "ssts pressure test for replacement septic system - fees added to the septic per…"
click at [1408, 713] on span "Next" at bounding box center [1409, 717] width 27 height 12
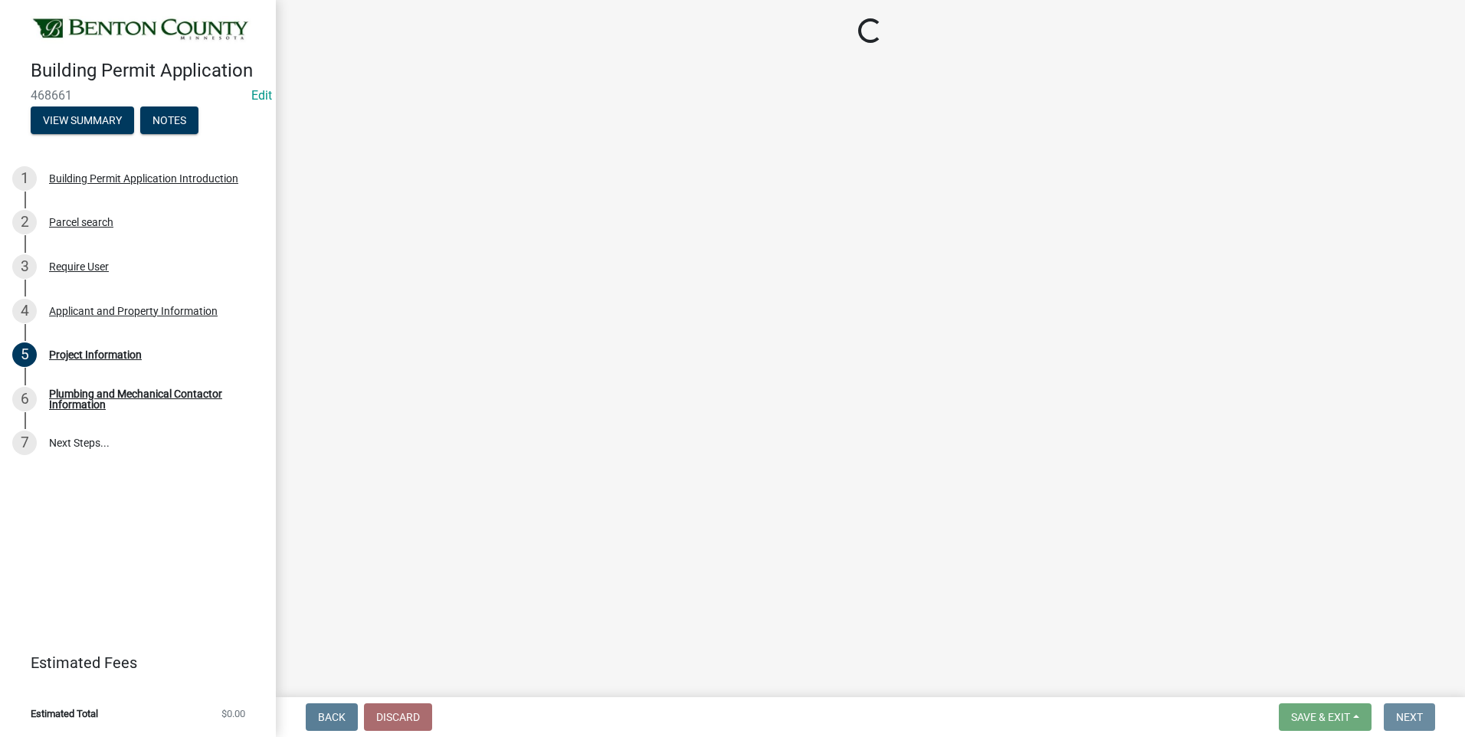
scroll to position [0, 0]
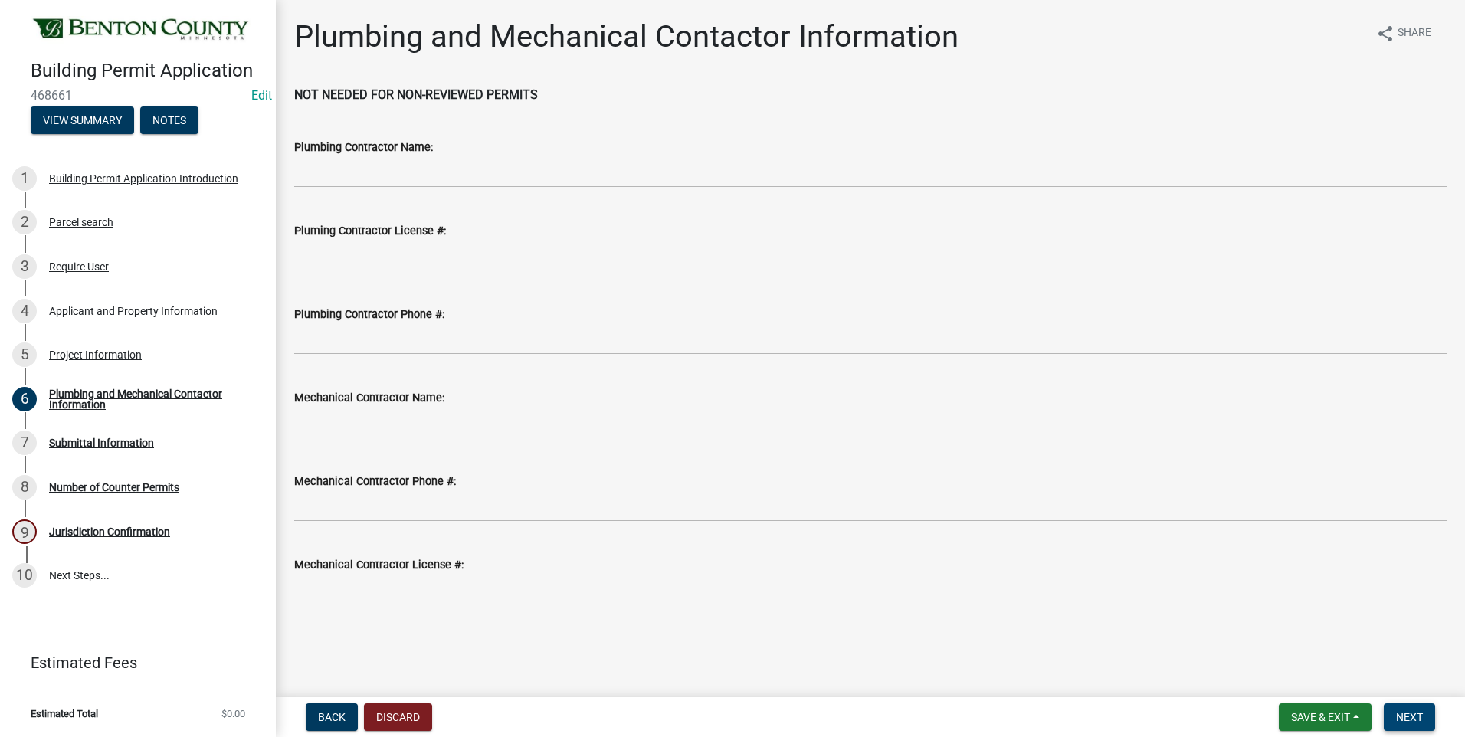
click at [1408, 713] on span "Next" at bounding box center [1409, 717] width 27 height 12
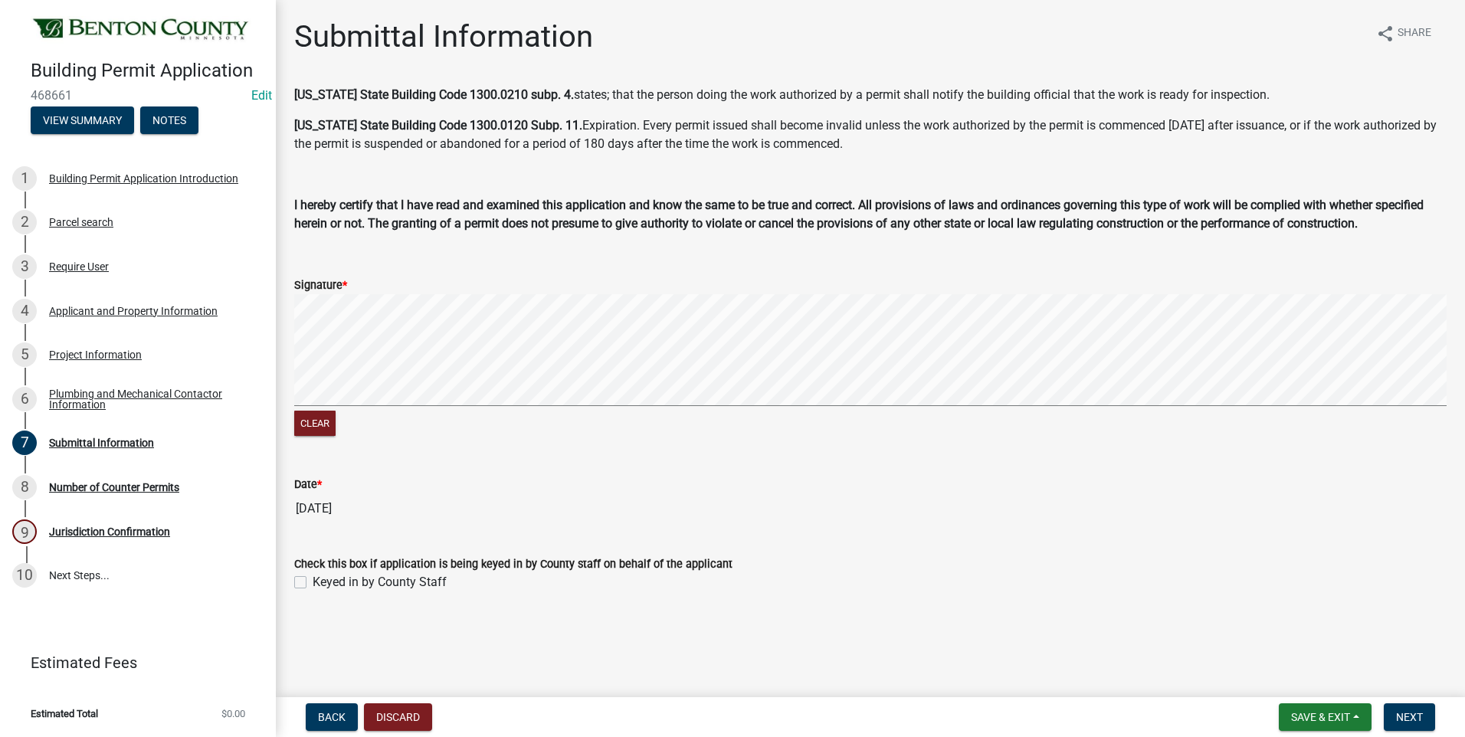
click at [313, 581] on label "Keyed in by County Staff" at bounding box center [380, 582] width 134 height 18
click at [313, 581] on input "Keyed in by County Staff" at bounding box center [318, 578] width 10 height 10
checkbox input "true"
click at [1404, 713] on span "Next" at bounding box center [1409, 717] width 27 height 12
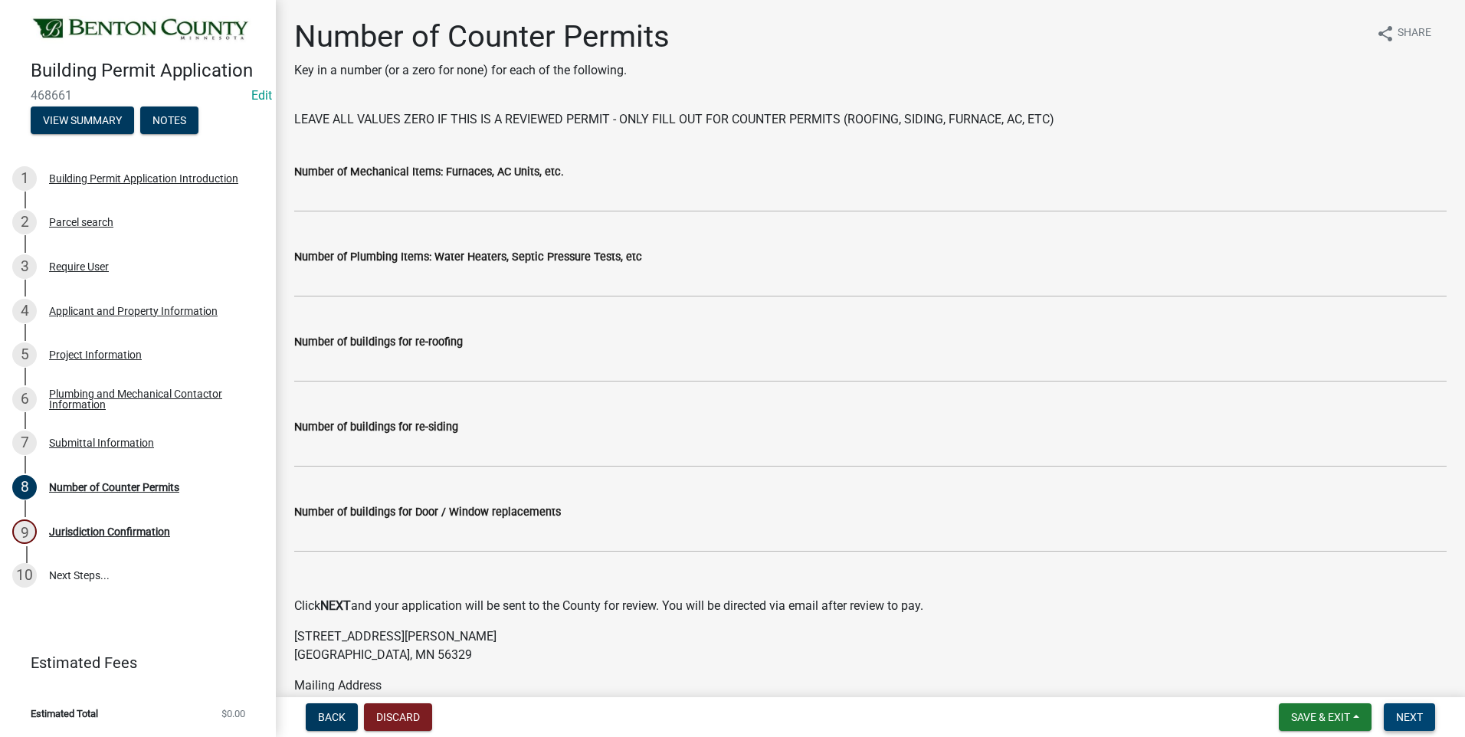
click at [1404, 713] on span "Next" at bounding box center [1409, 717] width 27 height 12
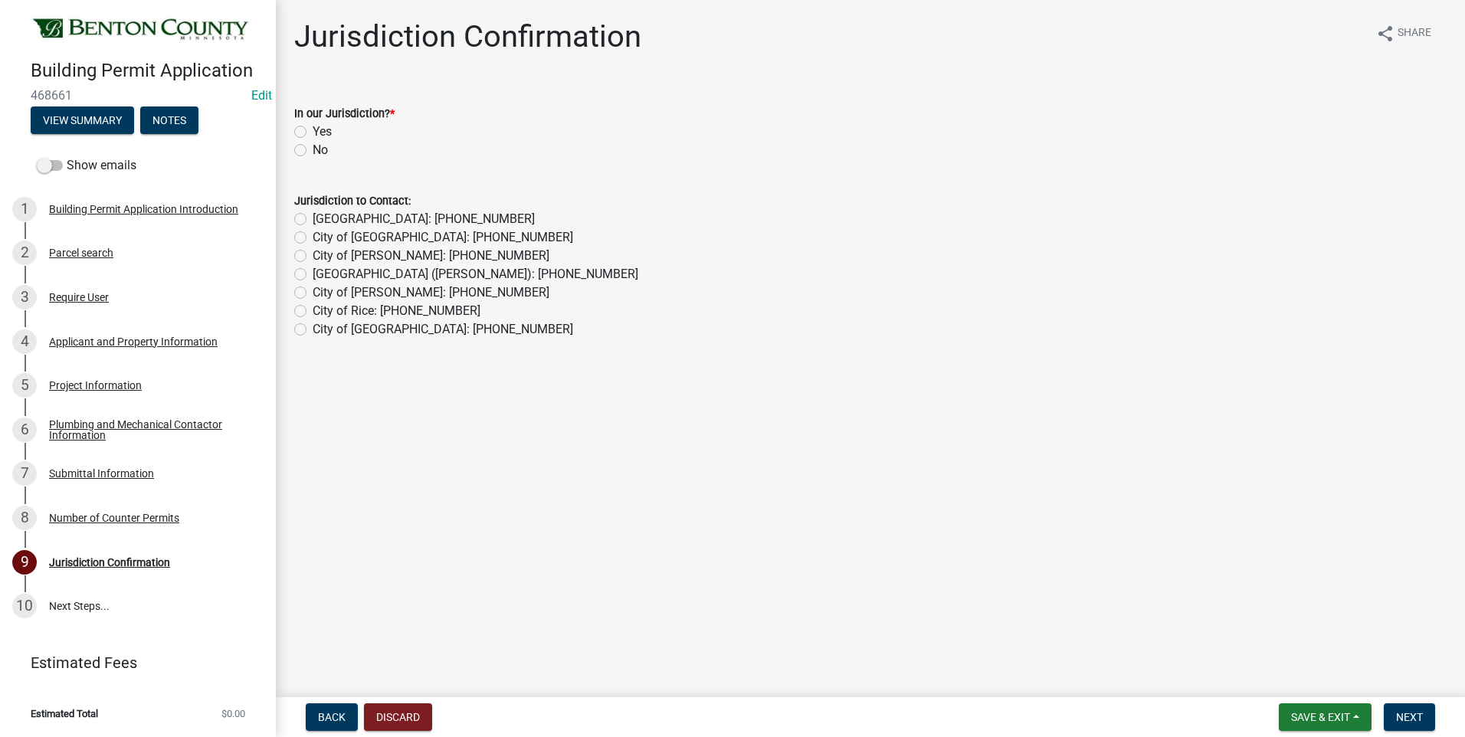
click at [313, 130] on label "Yes" at bounding box center [322, 132] width 19 height 18
click at [313, 130] on input "Yes" at bounding box center [318, 128] width 10 height 10
radio input "true"
click at [1405, 716] on span "Next" at bounding box center [1409, 717] width 27 height 12
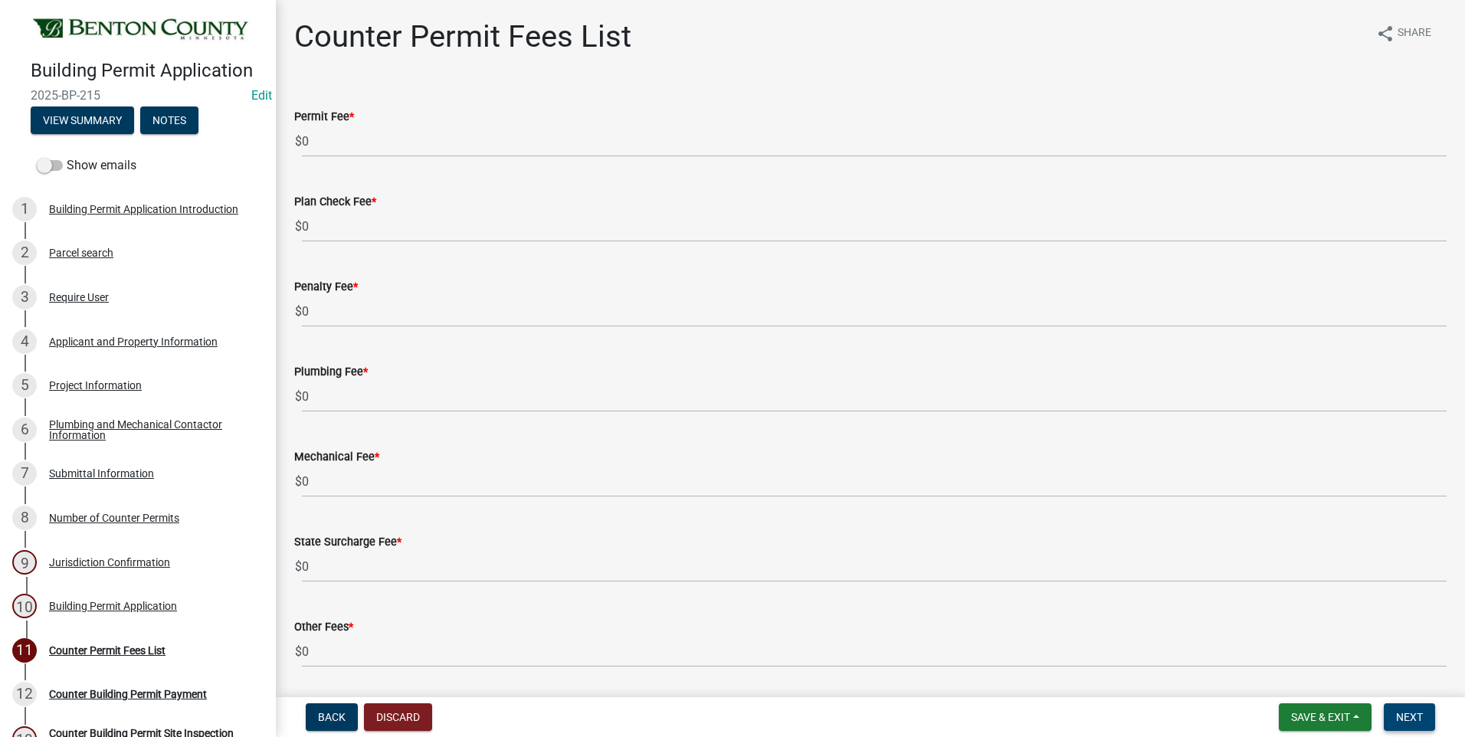
click at [1405, 716] on span "Next" at bounding box center [1409, 717] width 27 height 12
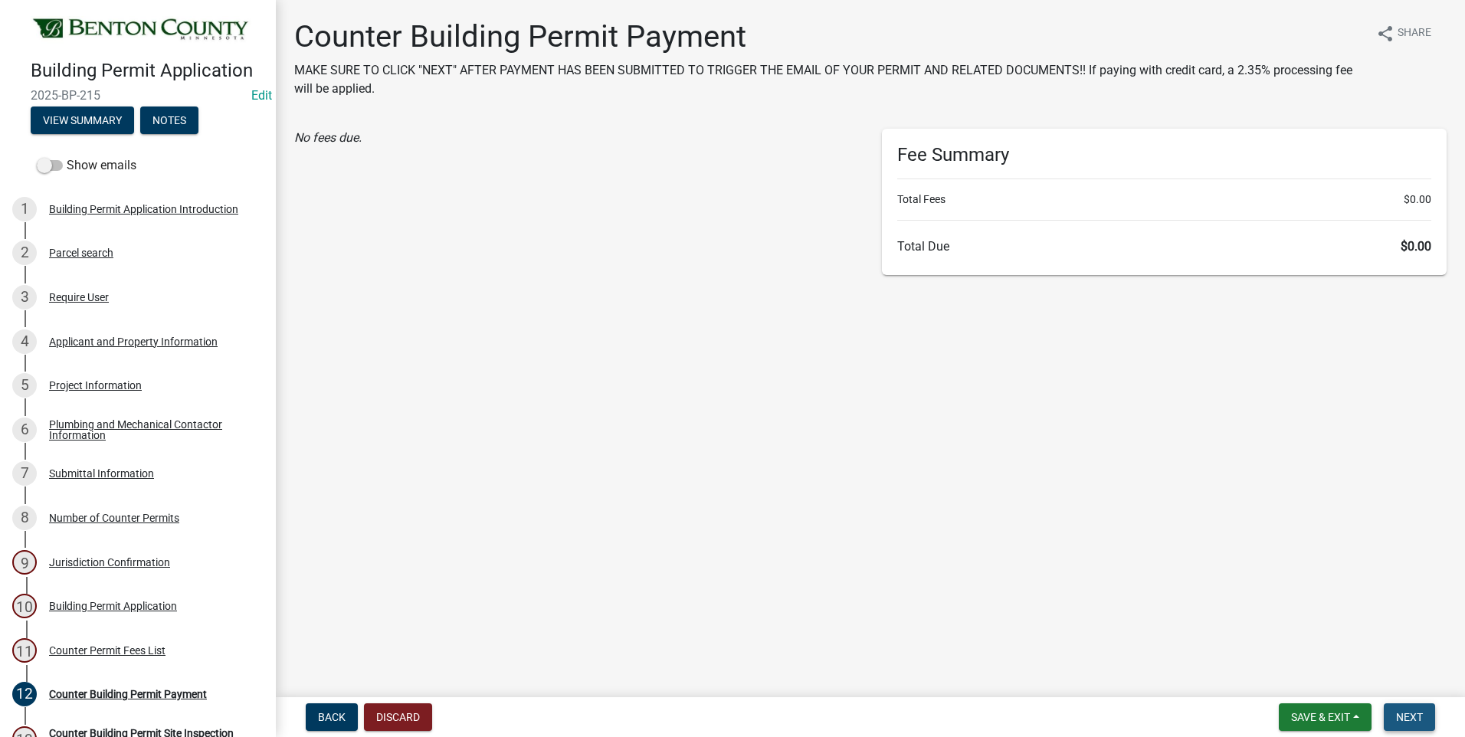
click at [1405, 716] on span "Next" at bounding box center [1409, 717] width 27 height 12
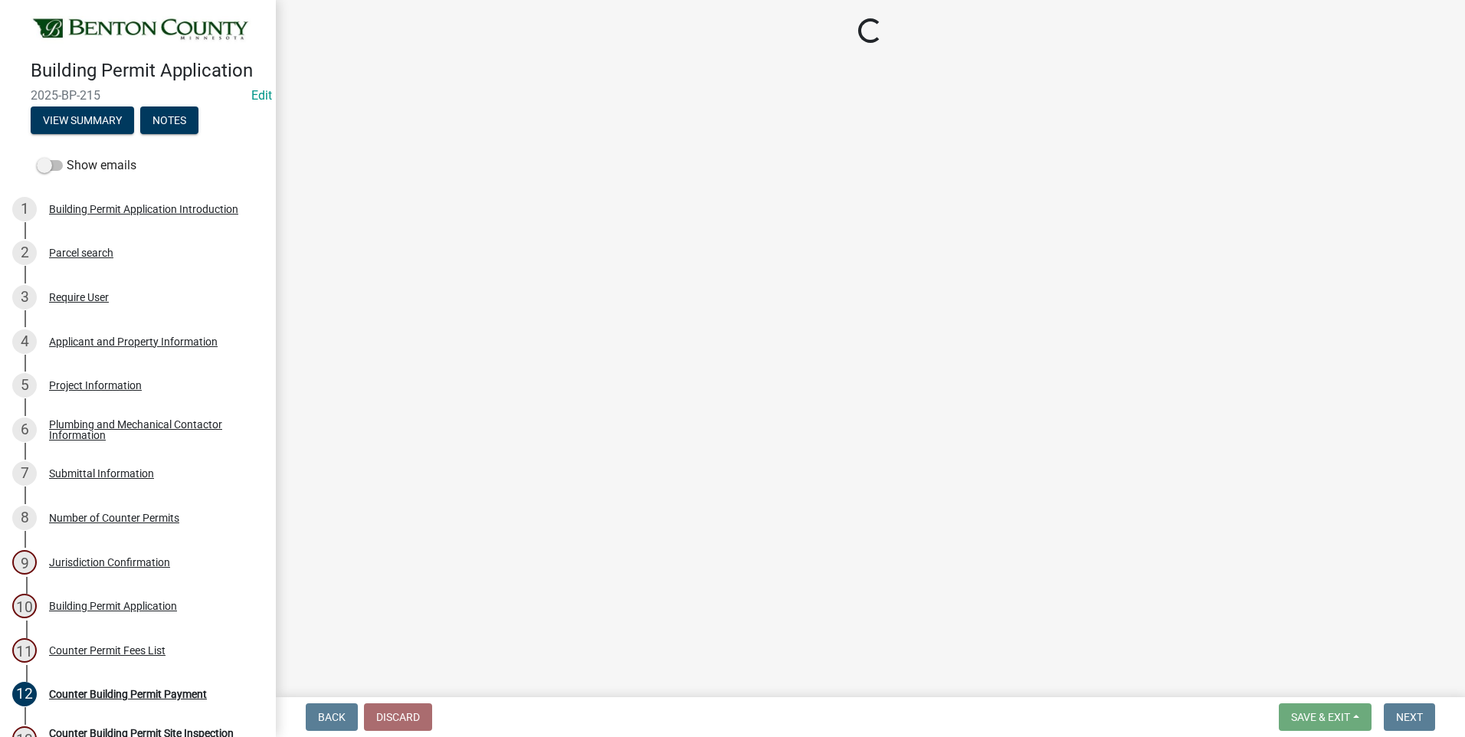
select select "17bfa135-5610-45df-8ce7-87530b7d86d4"
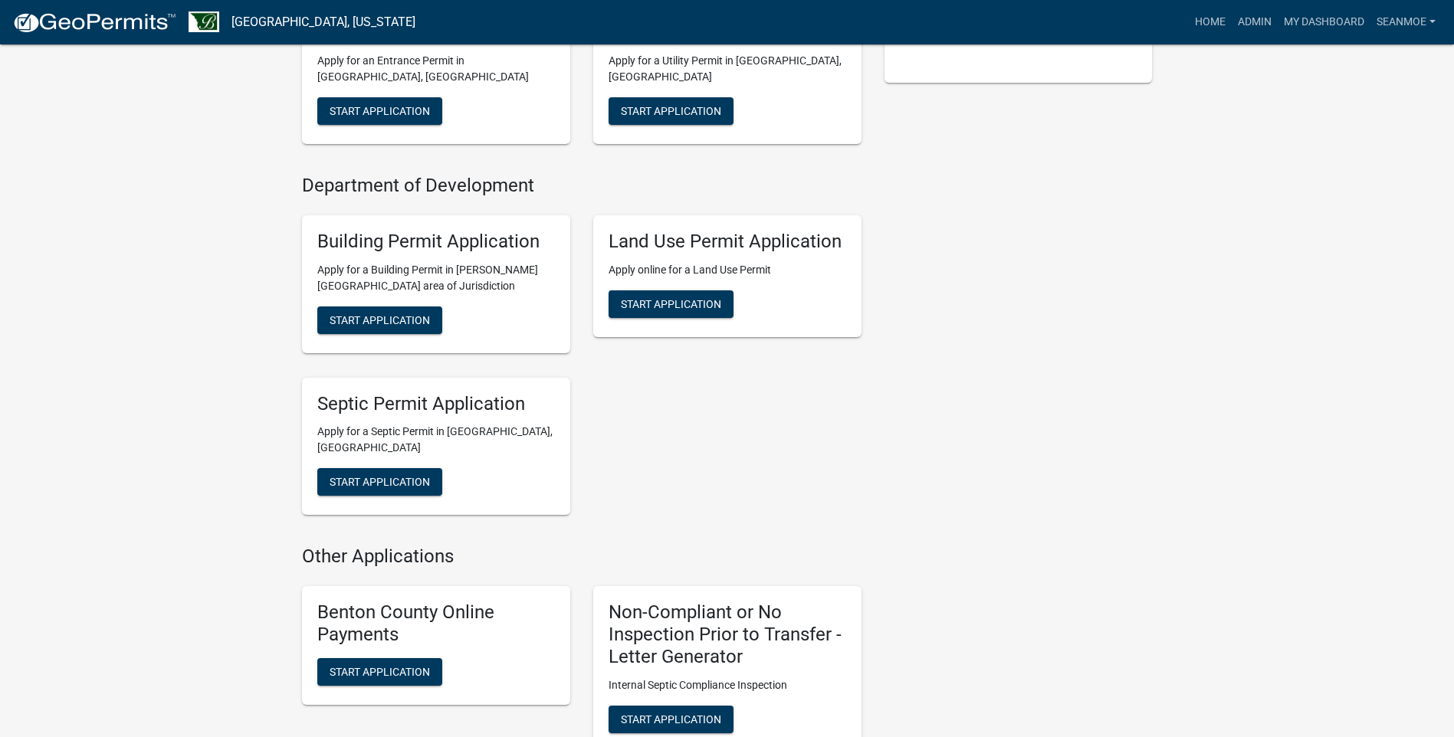
scroll to position [460, 0]
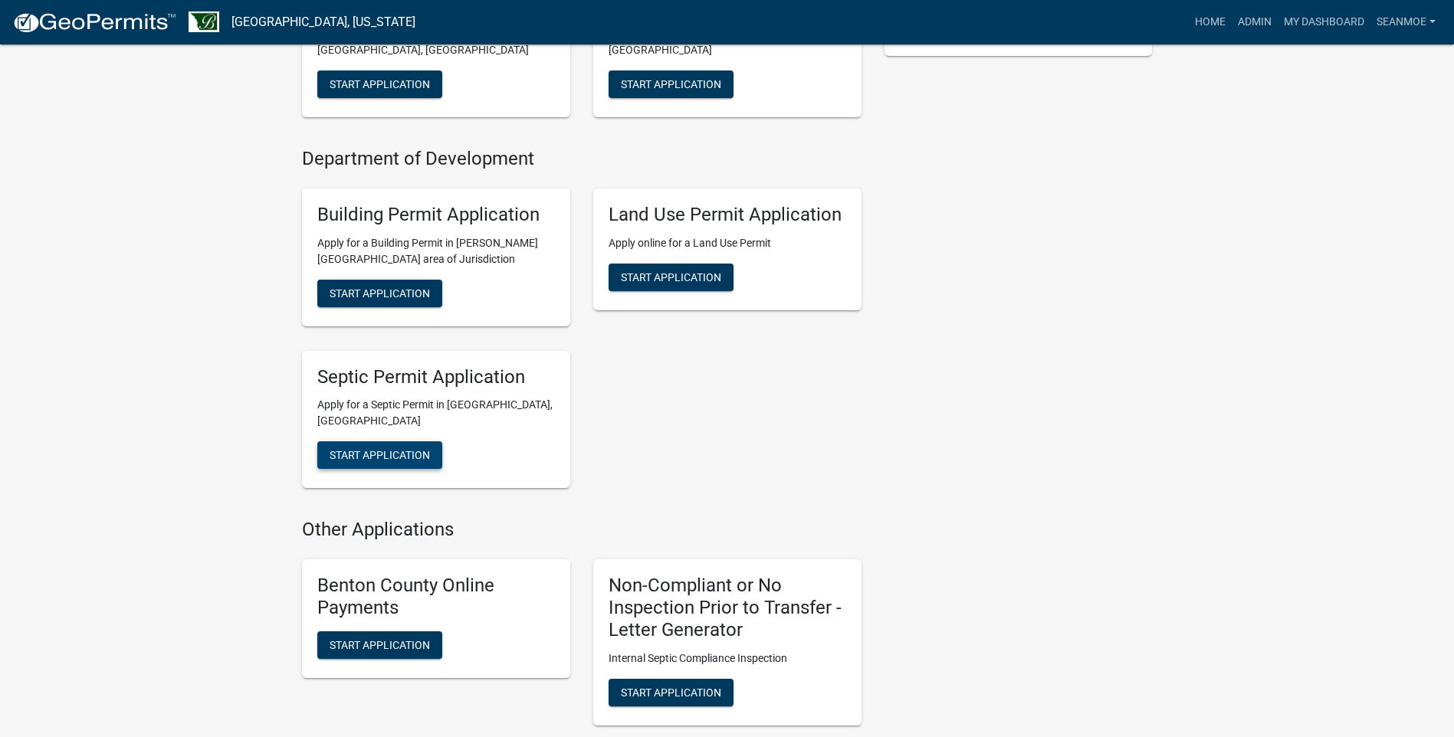
click at [371, 441] on button "Start Application" at bounding box center [379, 455] width 125 height 28
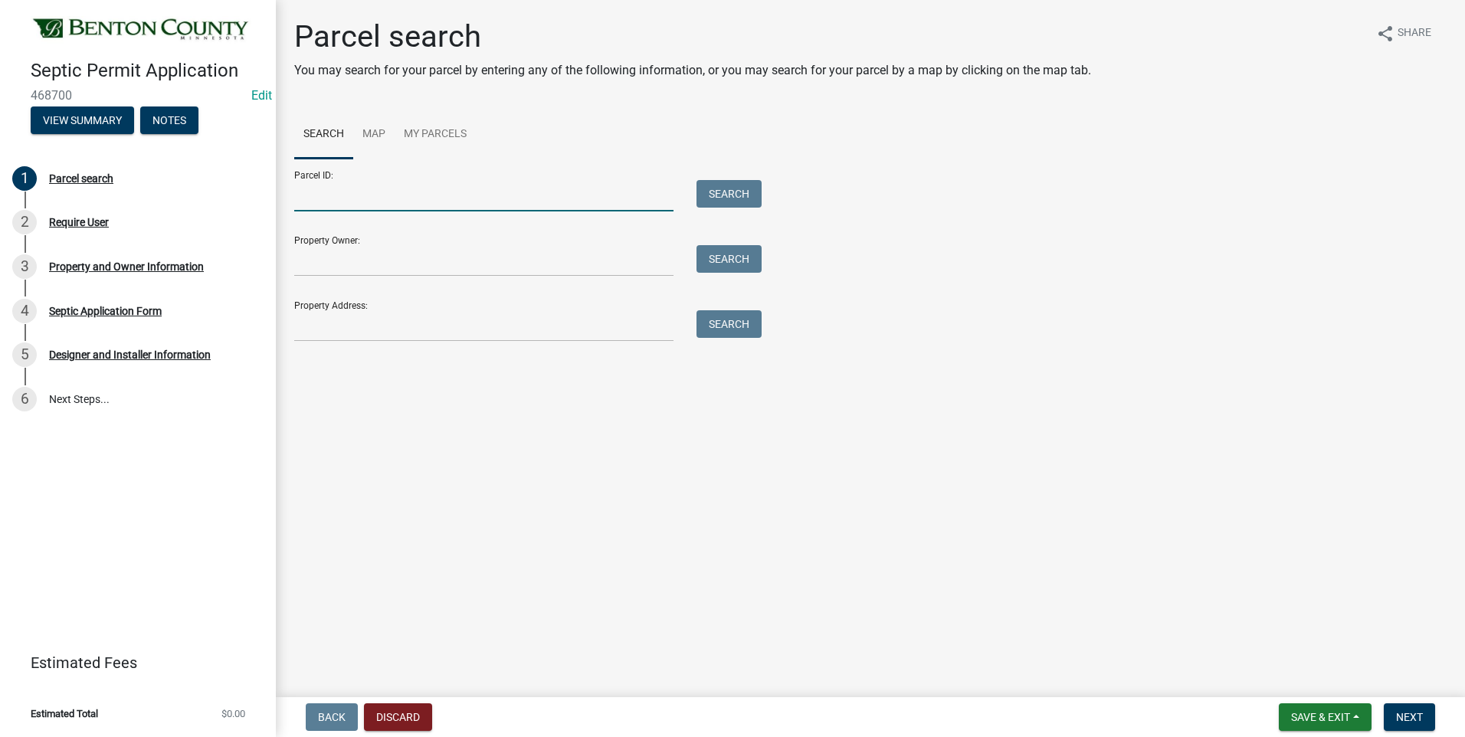
click at [381, 200] on input "Parcel ID:" at bounding box center [483, 195] width 379 height 31
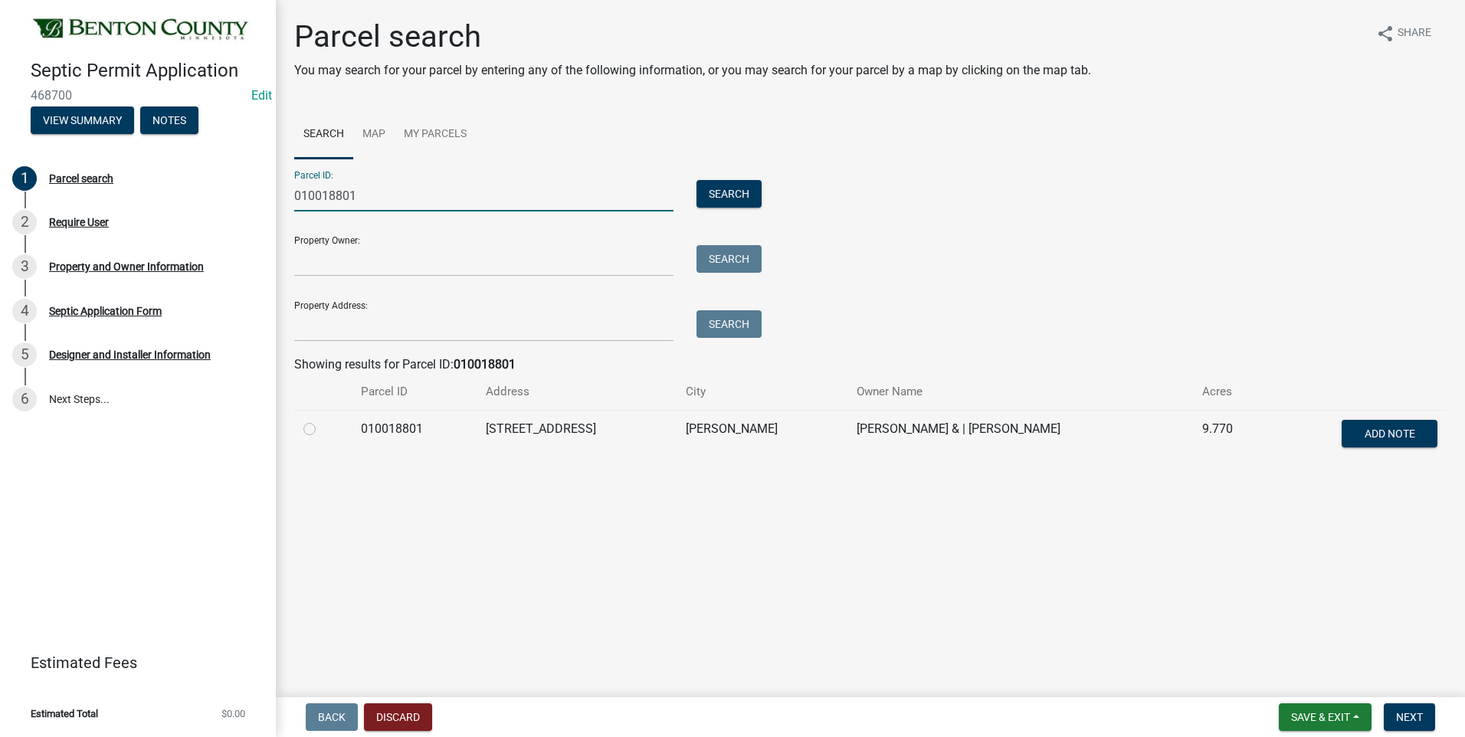
type input "010018801"
click at [322, 420] on label at bounding box center [322, 420] width 0 height 0
click at [322, 430] on input "radio" at bounding box center [327, 425] width 10 height 10
radio input "true"
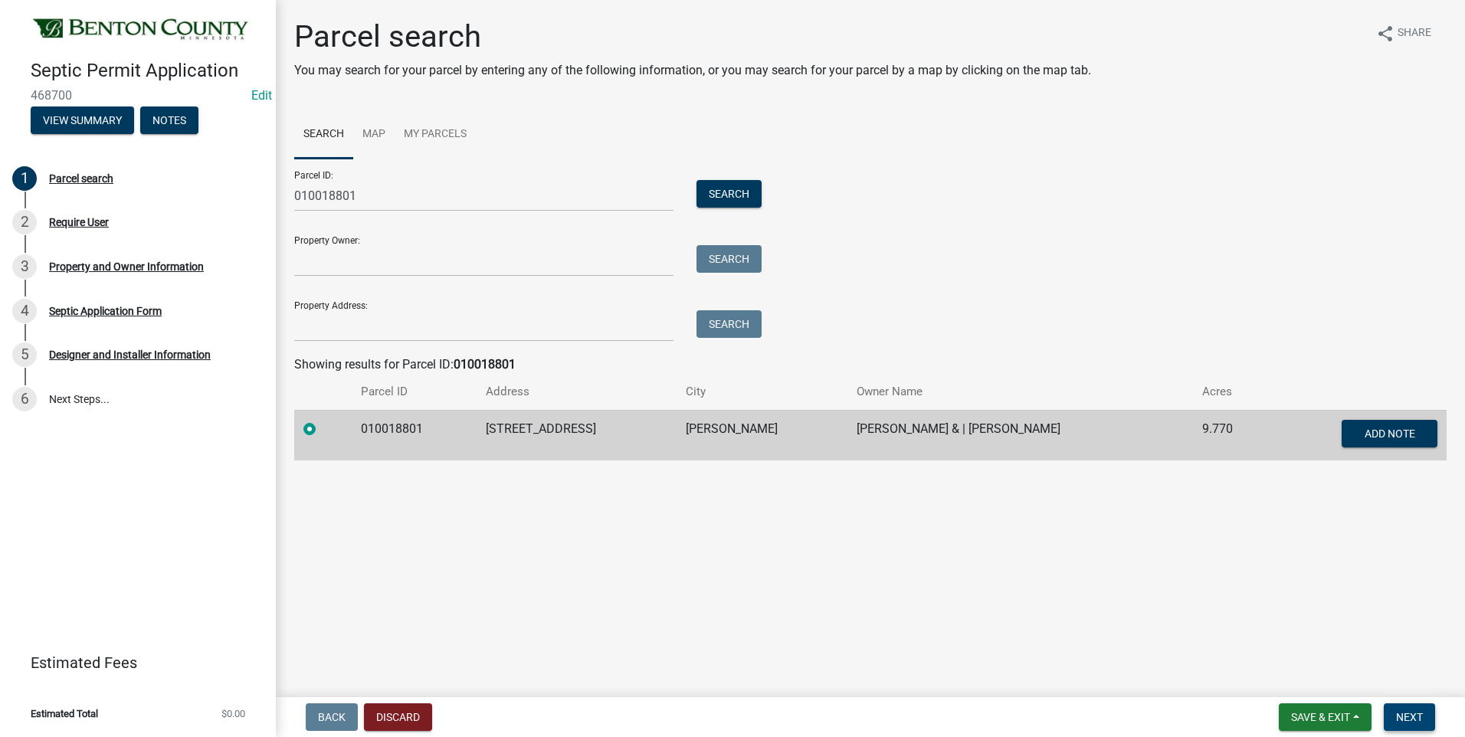
click at [1407, 715] on span "Next" at bounding box center [1409, 717] width 27 height 12
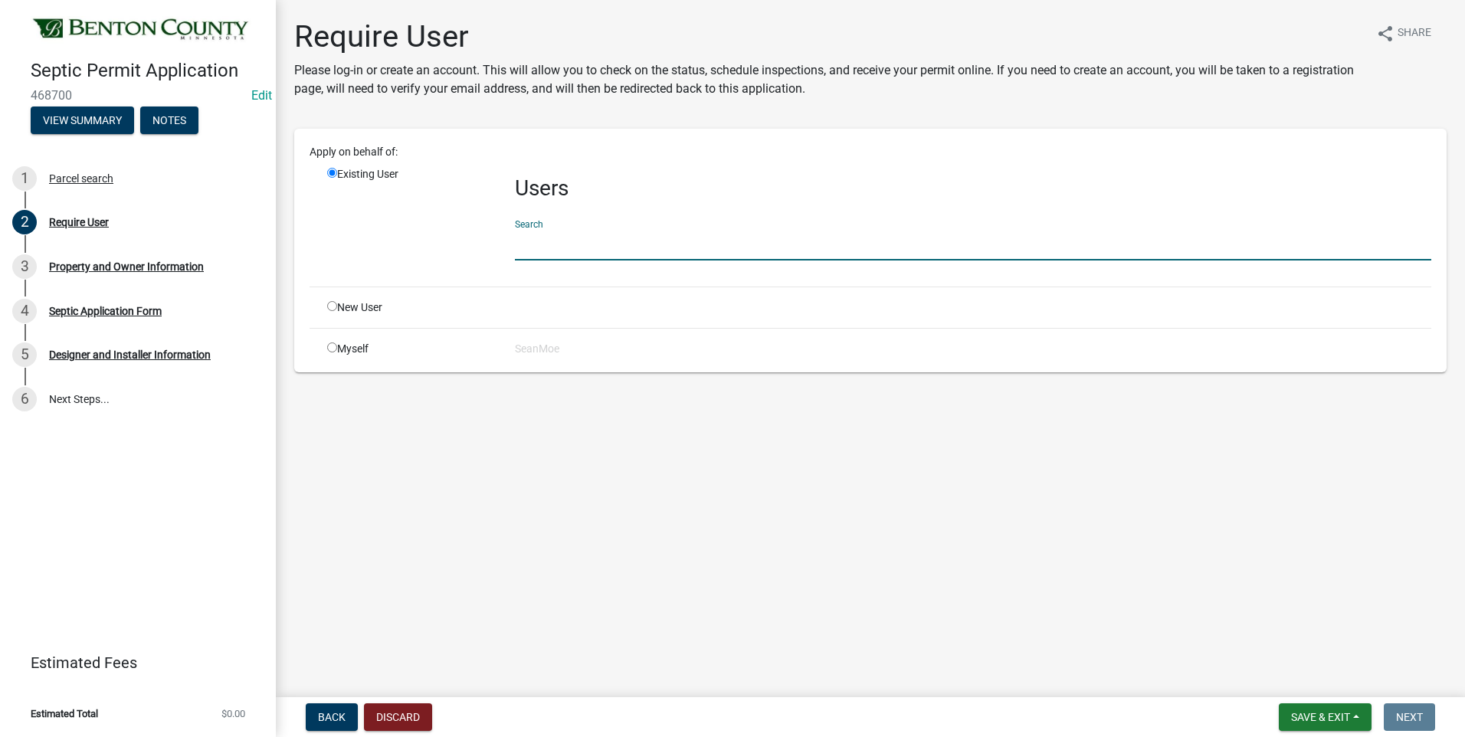
click at [599, 244] on input "text" at bounding box center [973, 244] width 916 height 31
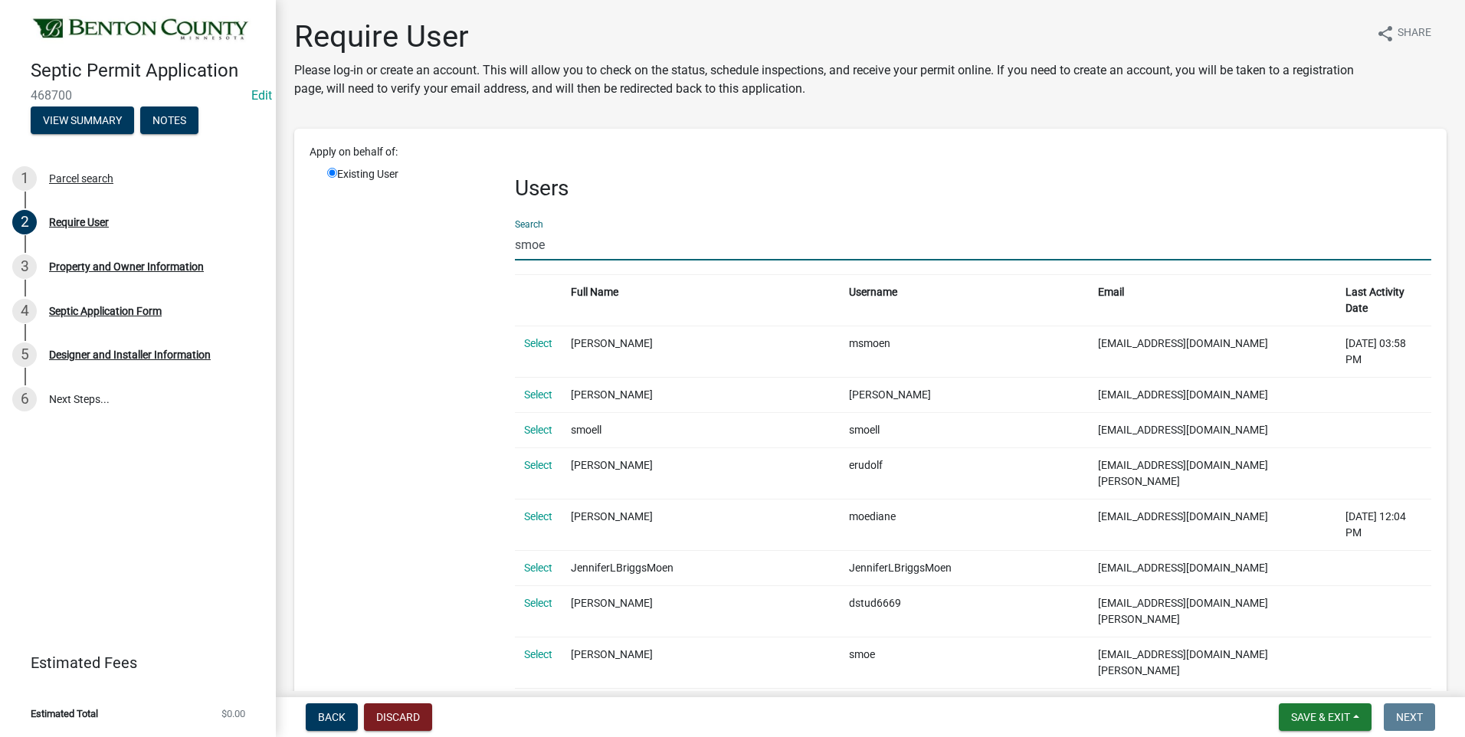
type input "smoe"
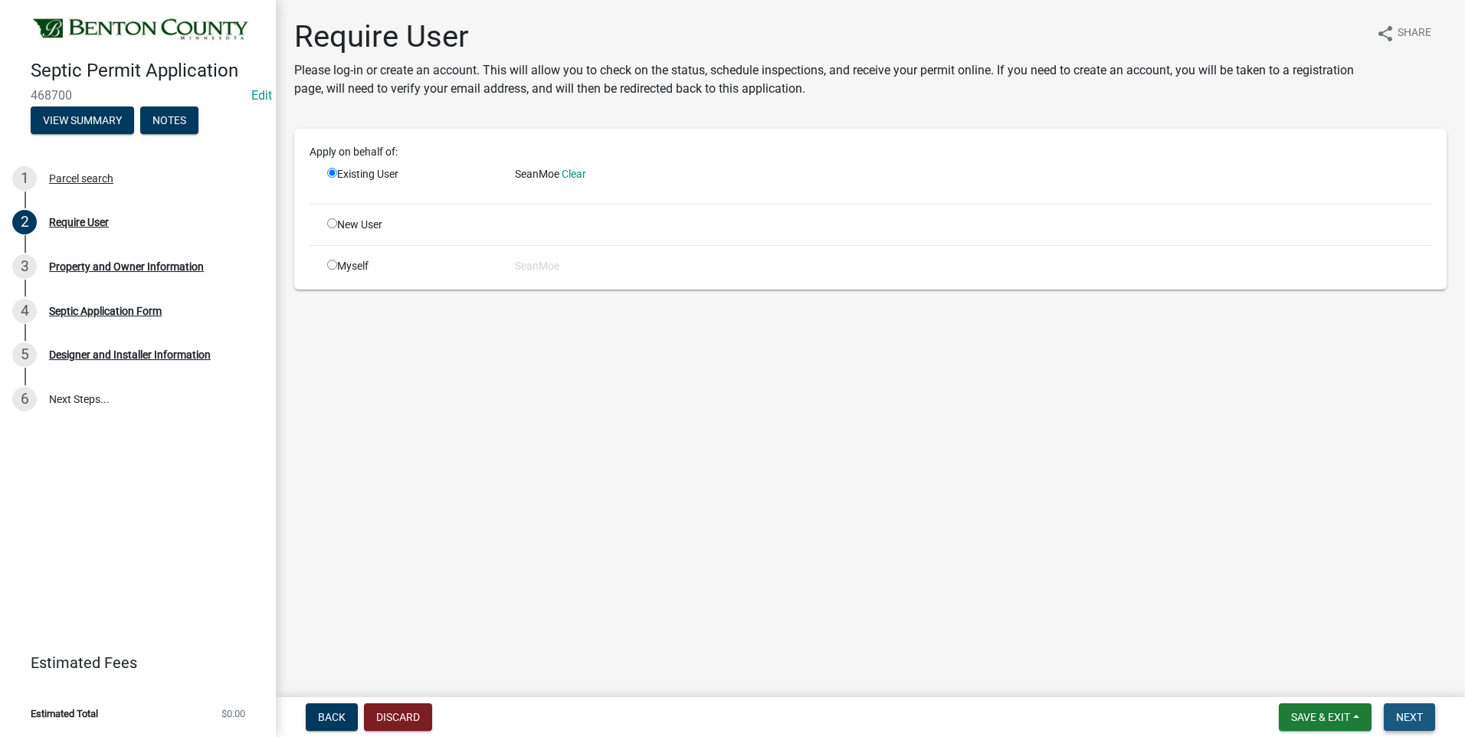
click at [1406, 716] on span "Next" at bounding box center [1409, 717] width 27 height 12
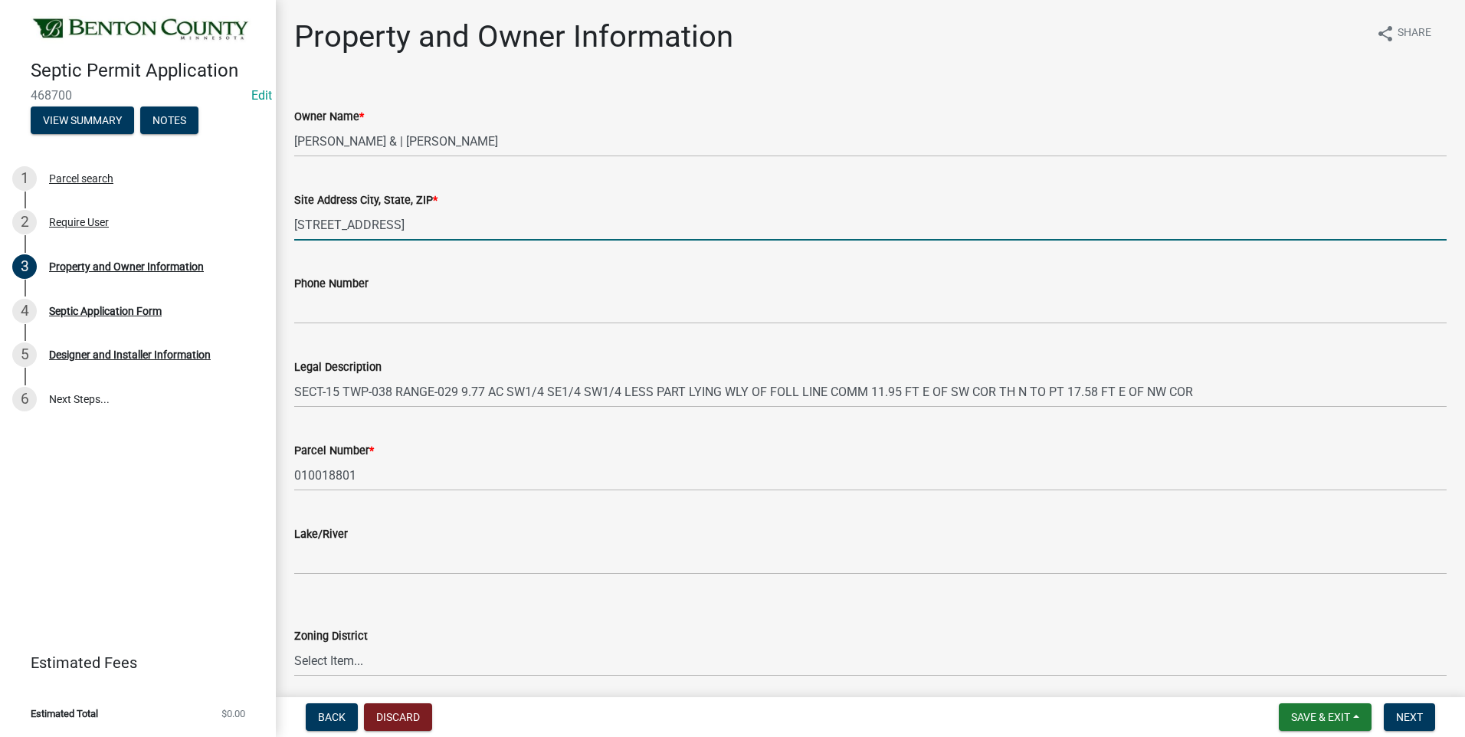
click at [482, 227] on input "[STREET_ADDRESS]" at bounding box center [870, 224] width 1153 height 31
type input "[STREET_ADDRESS][PERSON_NAME]"
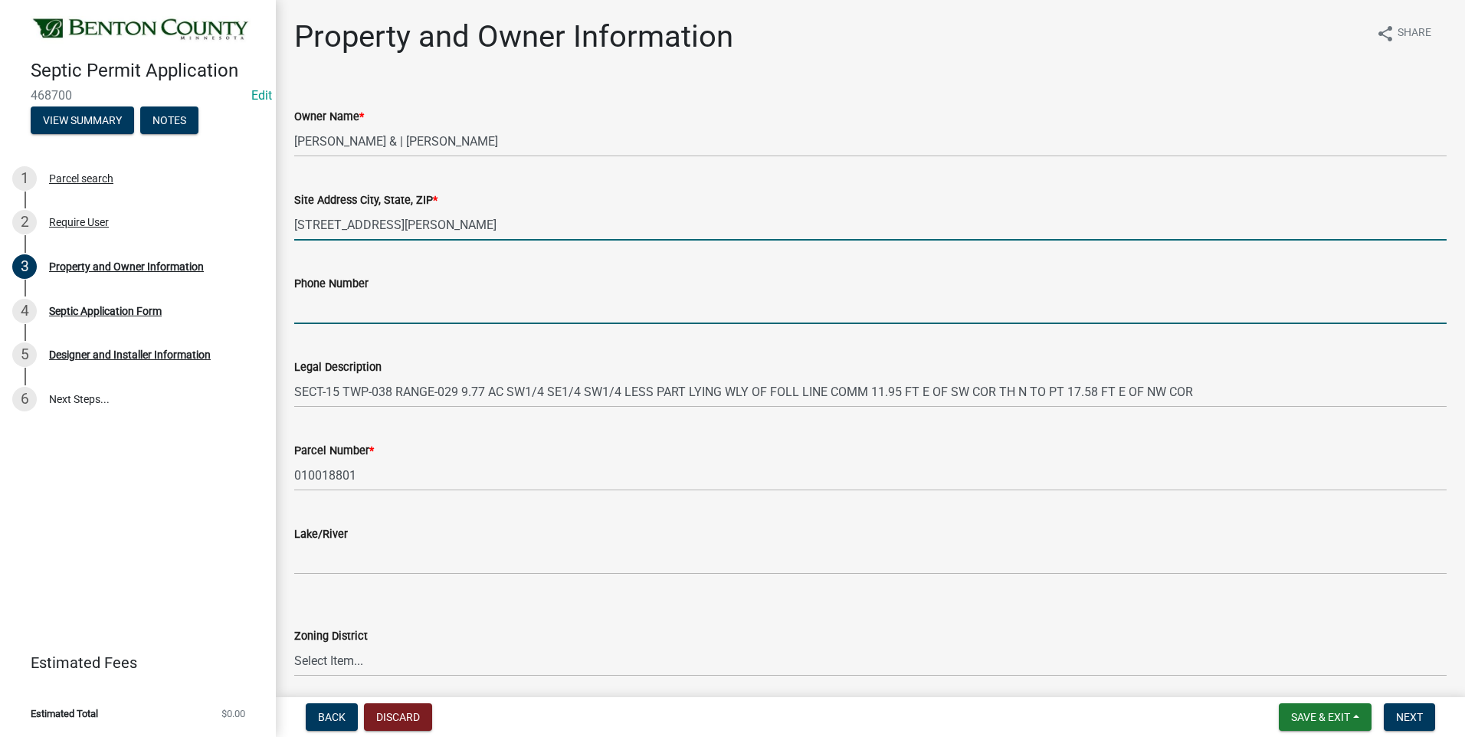
click at [436, 305] on input "Phone Number" at bounding box center [870, 308] width 1153 height 31
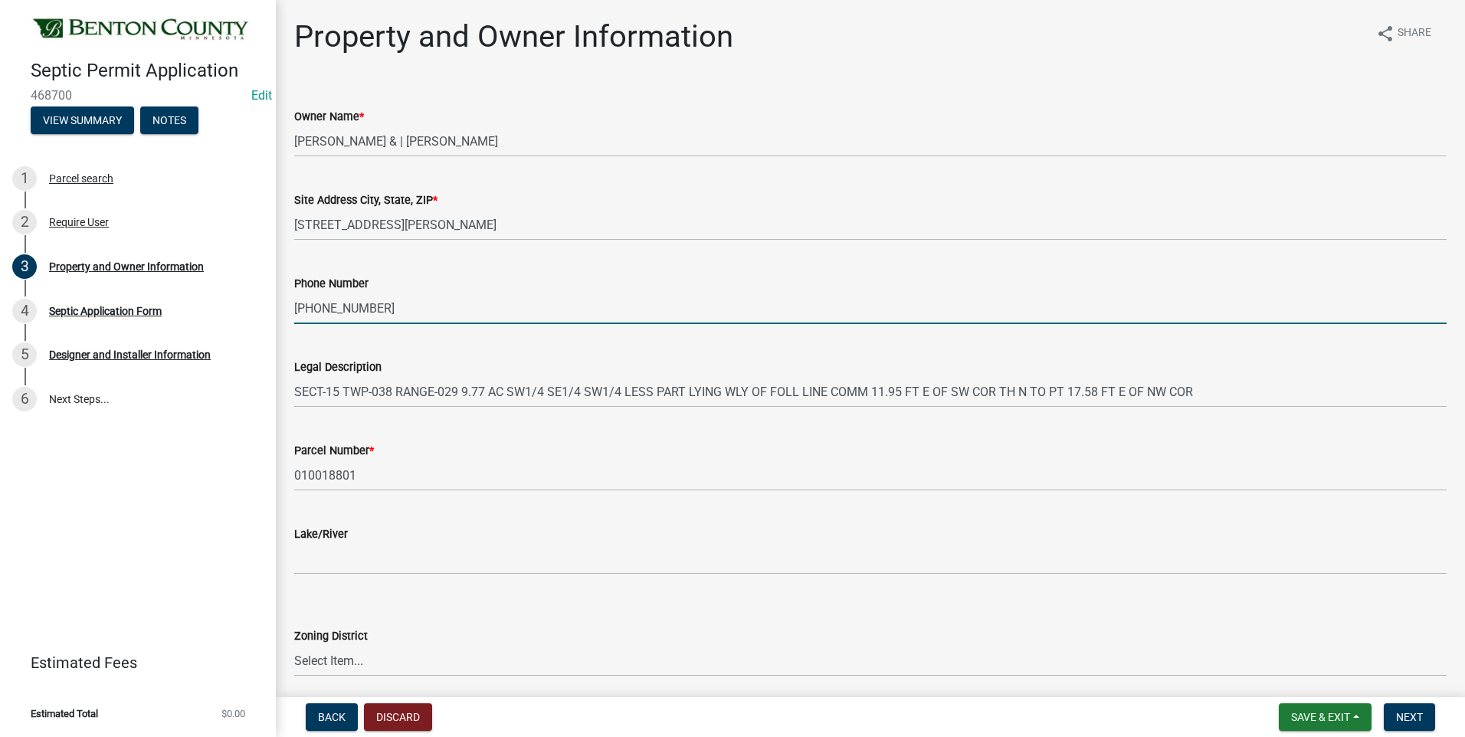
type input "320-249-0118"
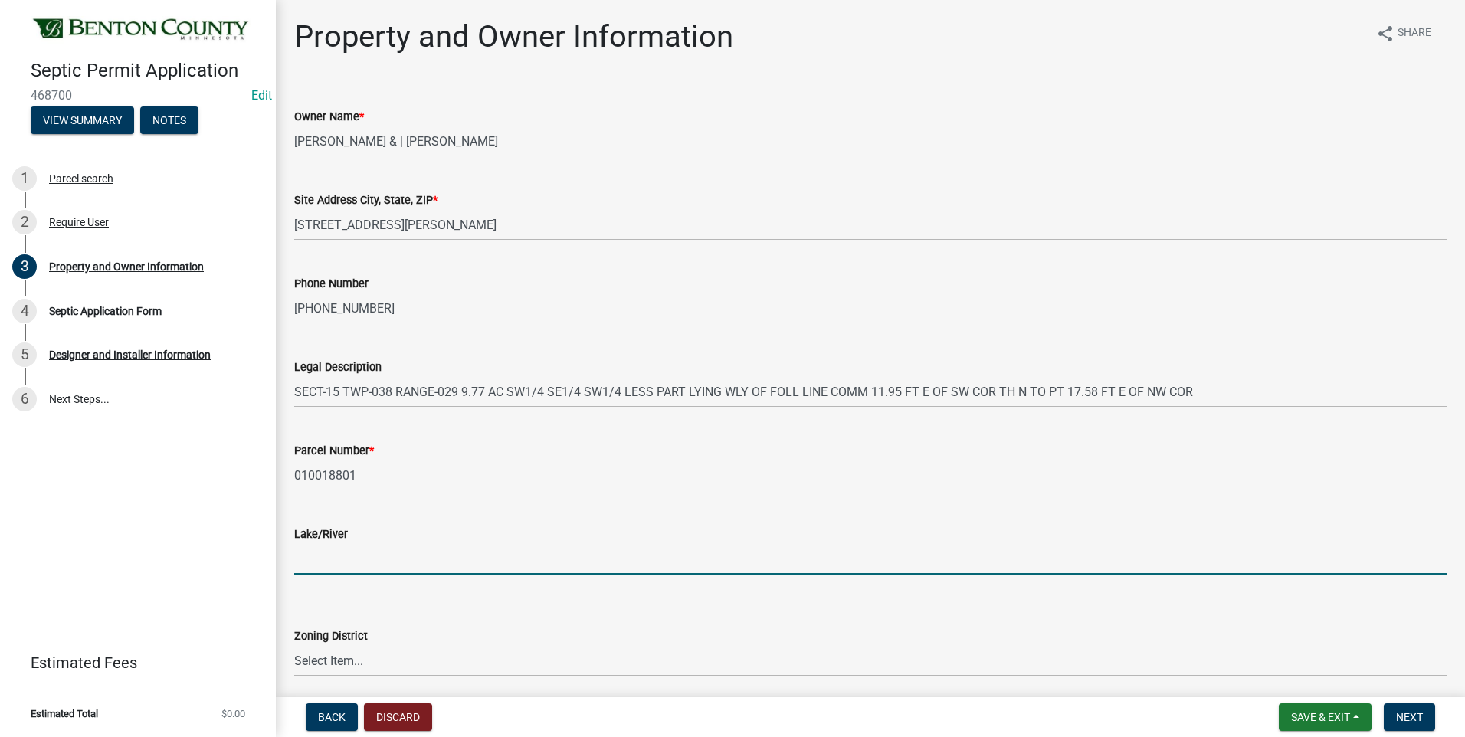
click at [338, 555] on input "Lake/River" at bounding box center [870, 558] width 1153 height 31
type input "N/A"
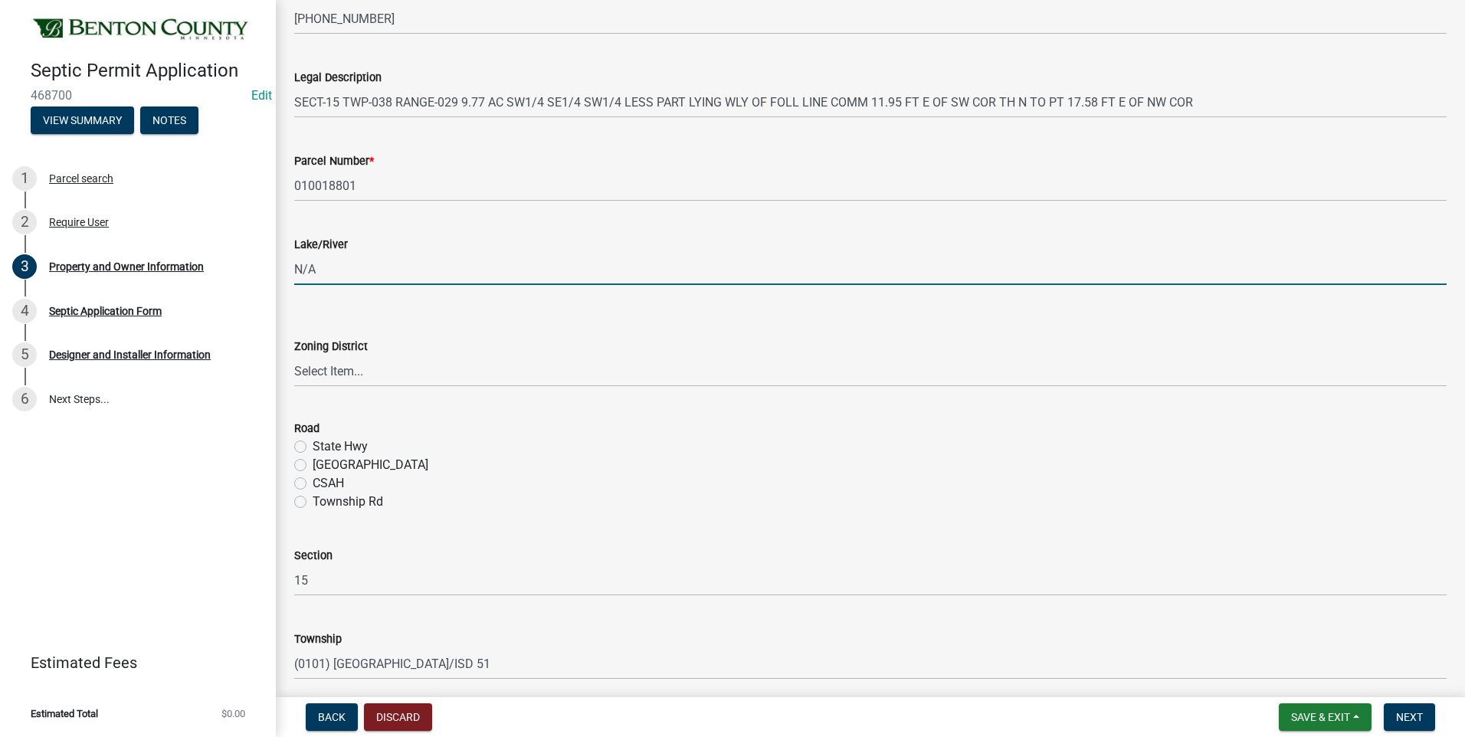
scroll to position [383, 0]
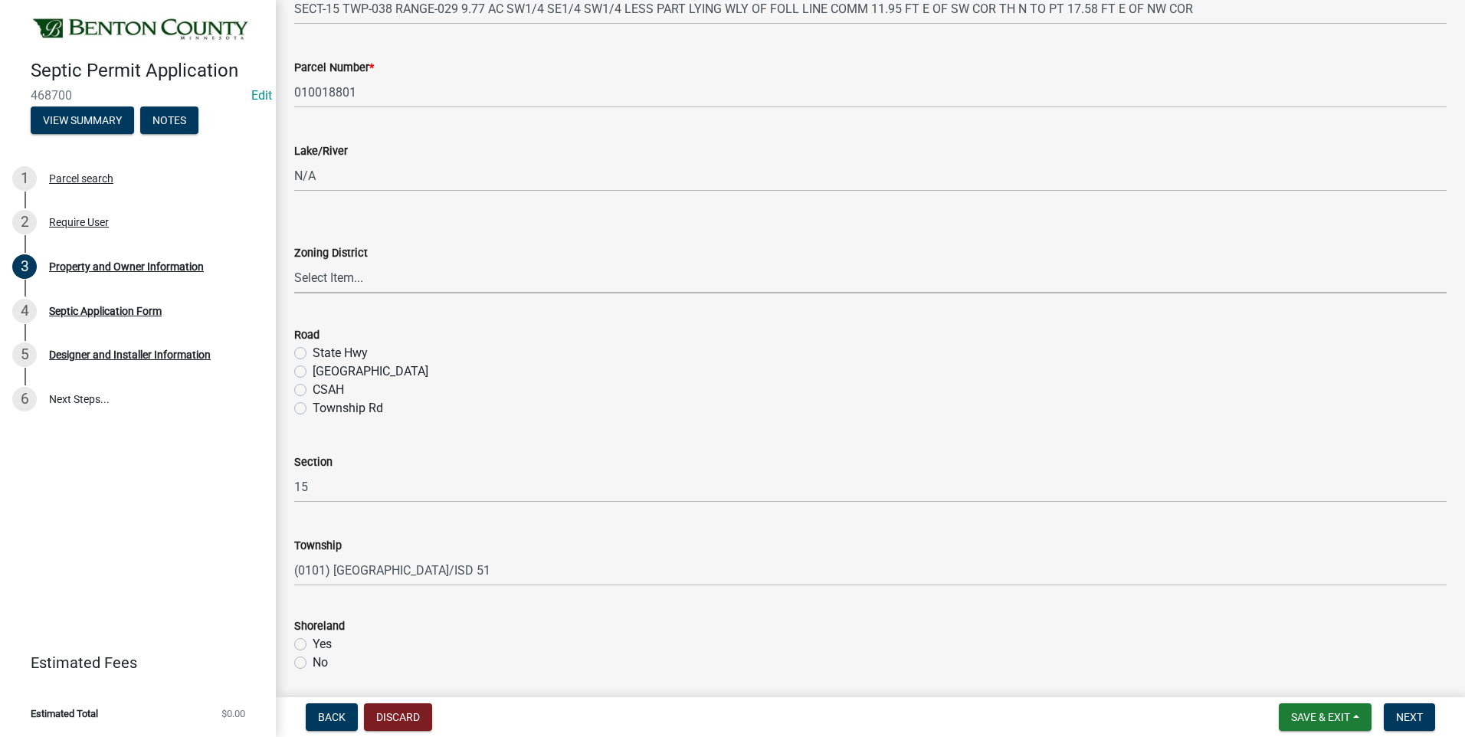
click at [323, 277] on select "Select Item... AG RA RES BUS IND ANNEX CITY" at bounding box center [870, 277] width 1153 height 31
click at [294, 262] on select "Select Item... AG RA RES BUS IND ANNEX CITY" at bounding box center [870, 277] width 1153 height 31
select select "3dace726-2193-4b77-872b-2fbbc186c502"
click at [313, 372] on label "County Hwy" at bounding box center [371, 371] width 116 height 18
click at [313, 372] on input "County Hwy" at bounding box center [318, 367] width 10 height 10
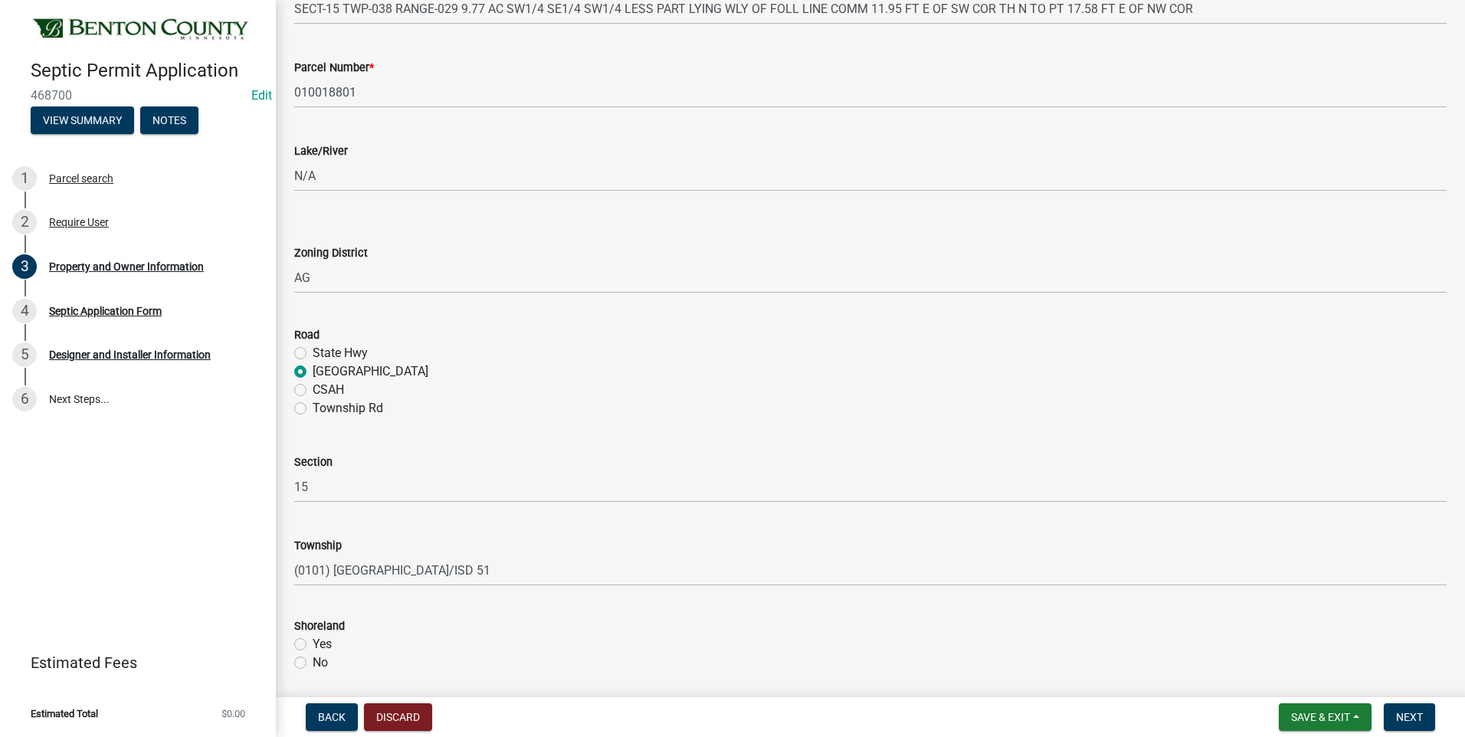
radio input "true"
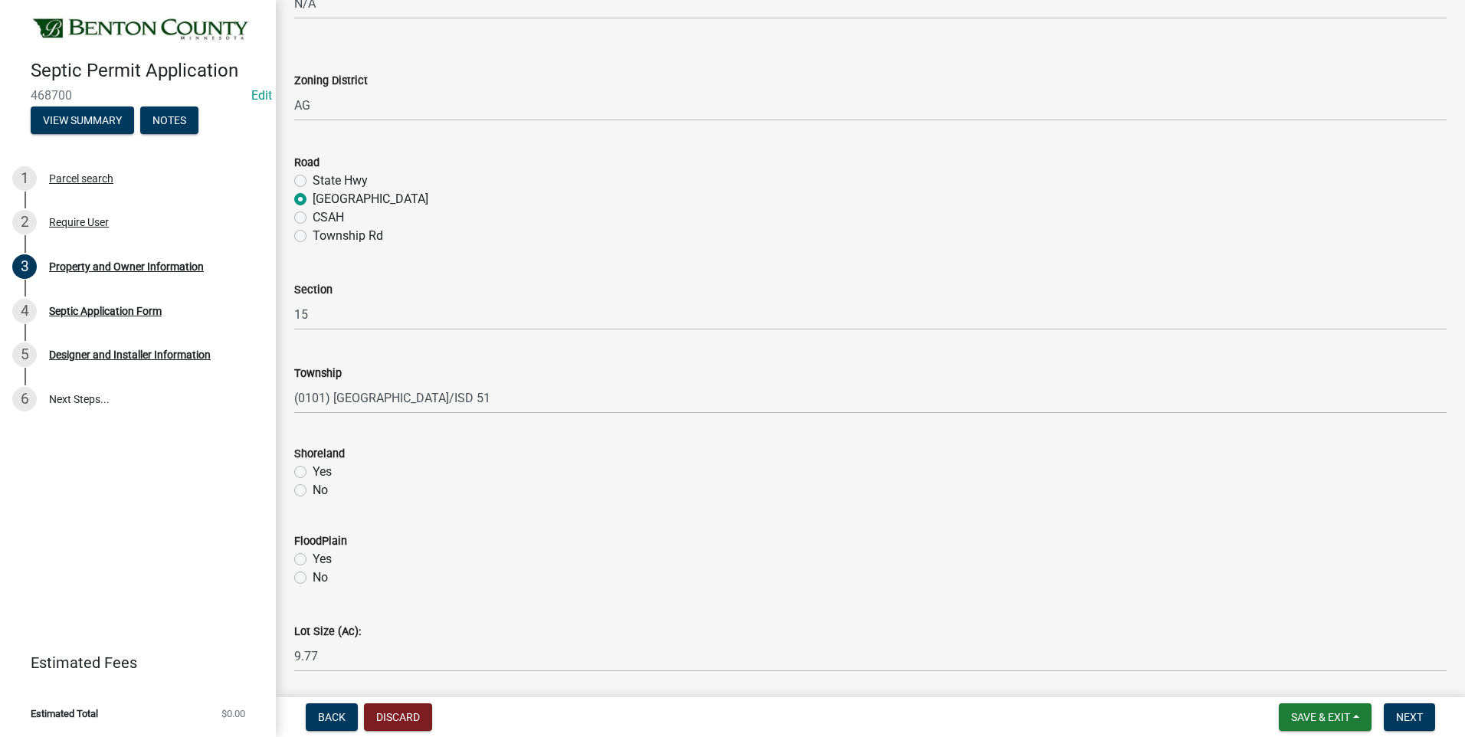
scroll to position [608, 0]
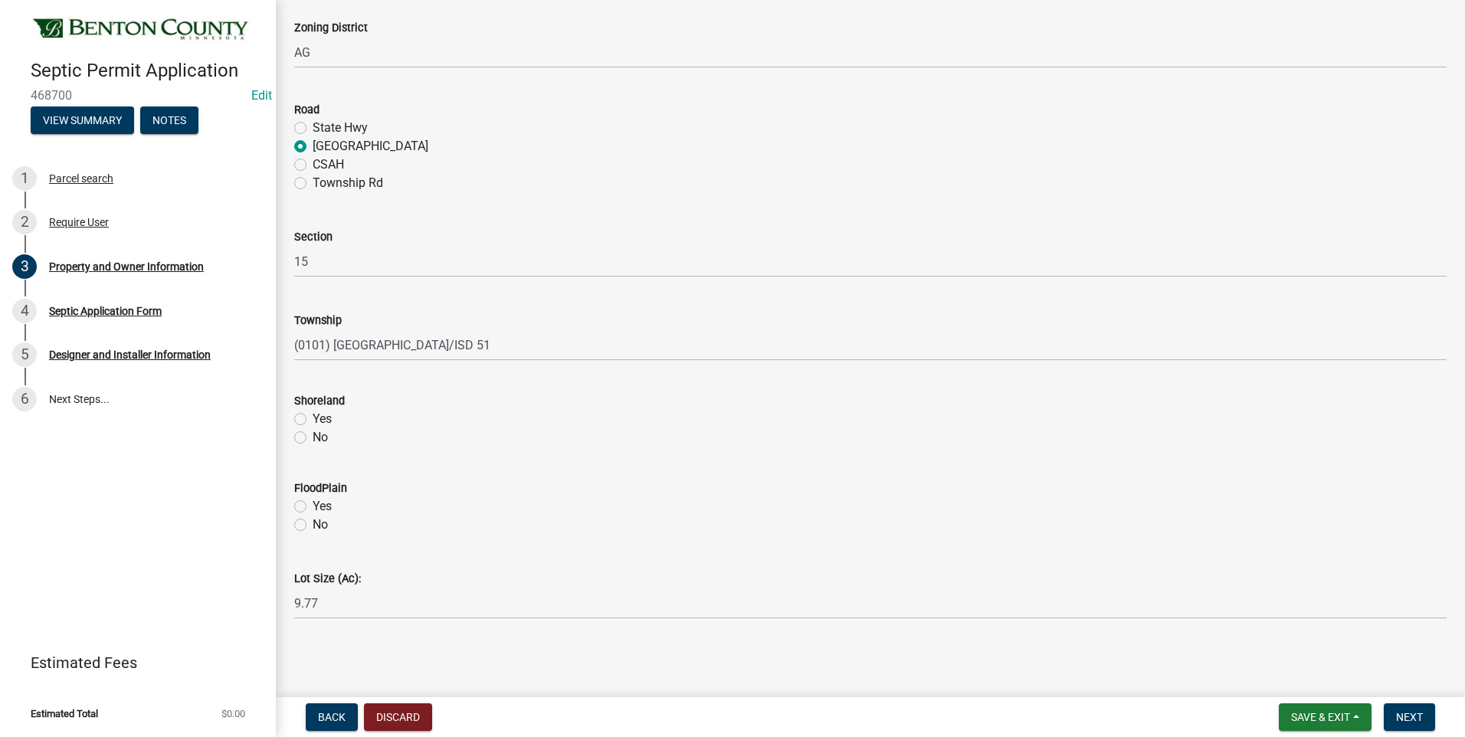
click at [313, 438] on label "No" at bounding box center [320, 437] width 15 height 18
click at [313, 438] on input "No" at bounding box center [318, 433] width 10 height 10
radio input "true"
click at [313, 527] on label "No" at bounding box center [320, 525] width 15 height 18
click at [313, 526] on input "No" at bounding box center [318, 521] width 10 height 10
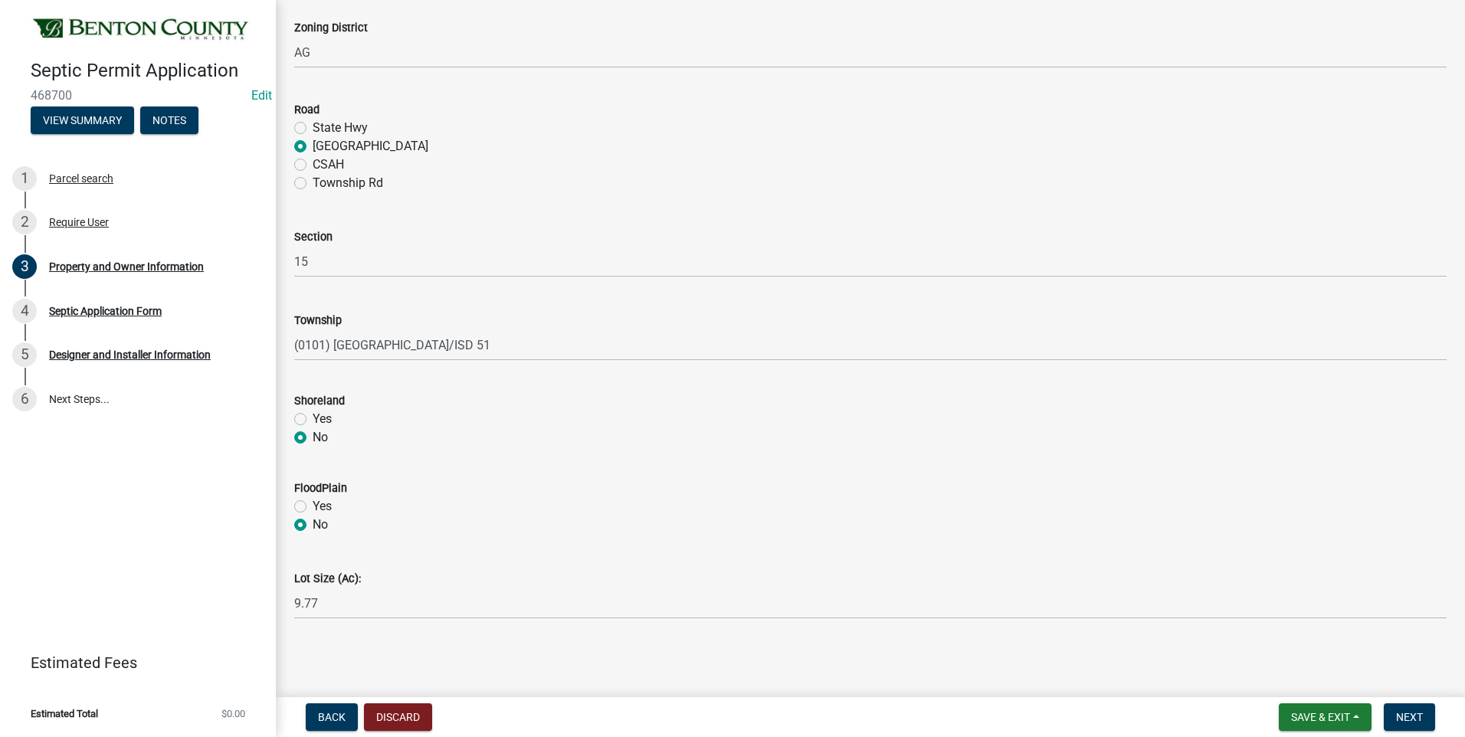
radio input "true"
click at [1407, 717] on span "Next" at bounding box center [1409, 717] width 27 height 12
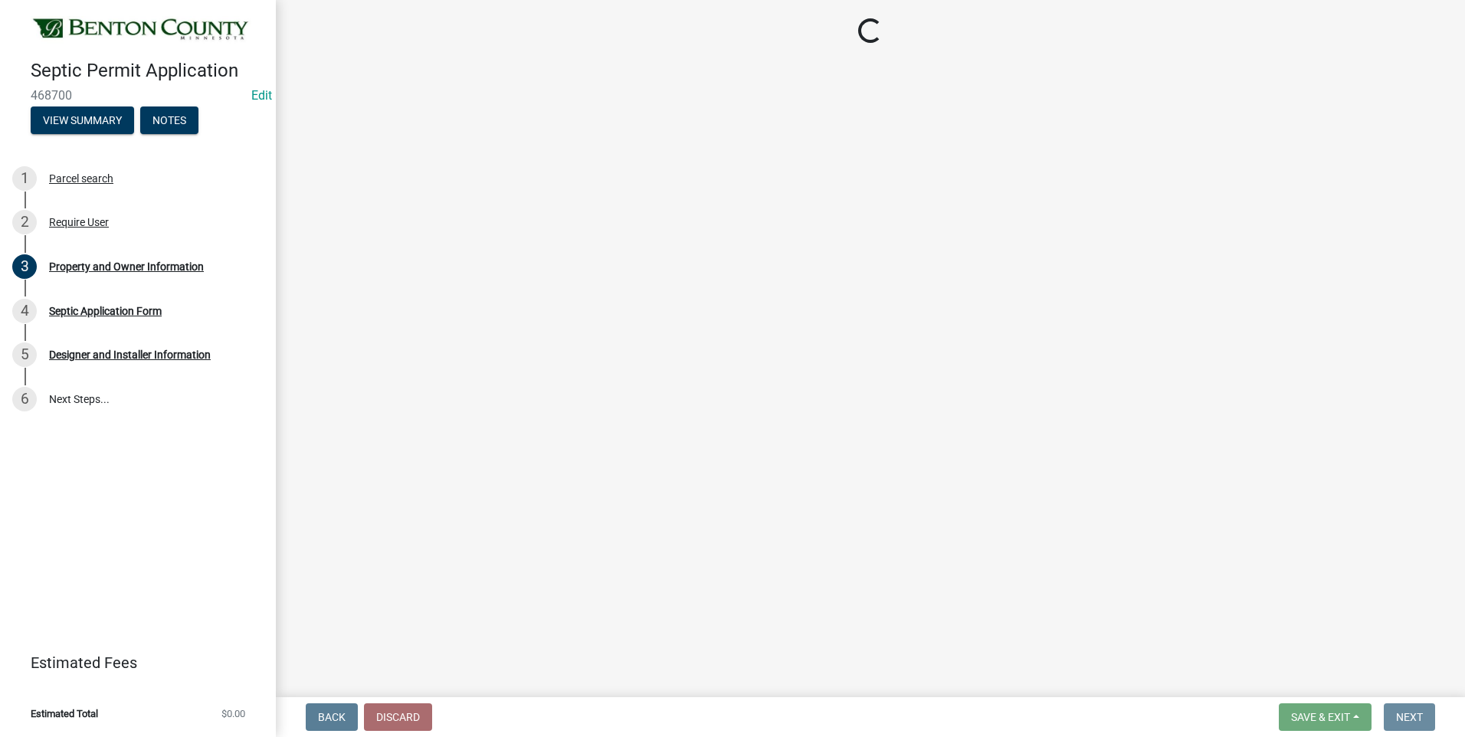
scroll to position [0, 0]
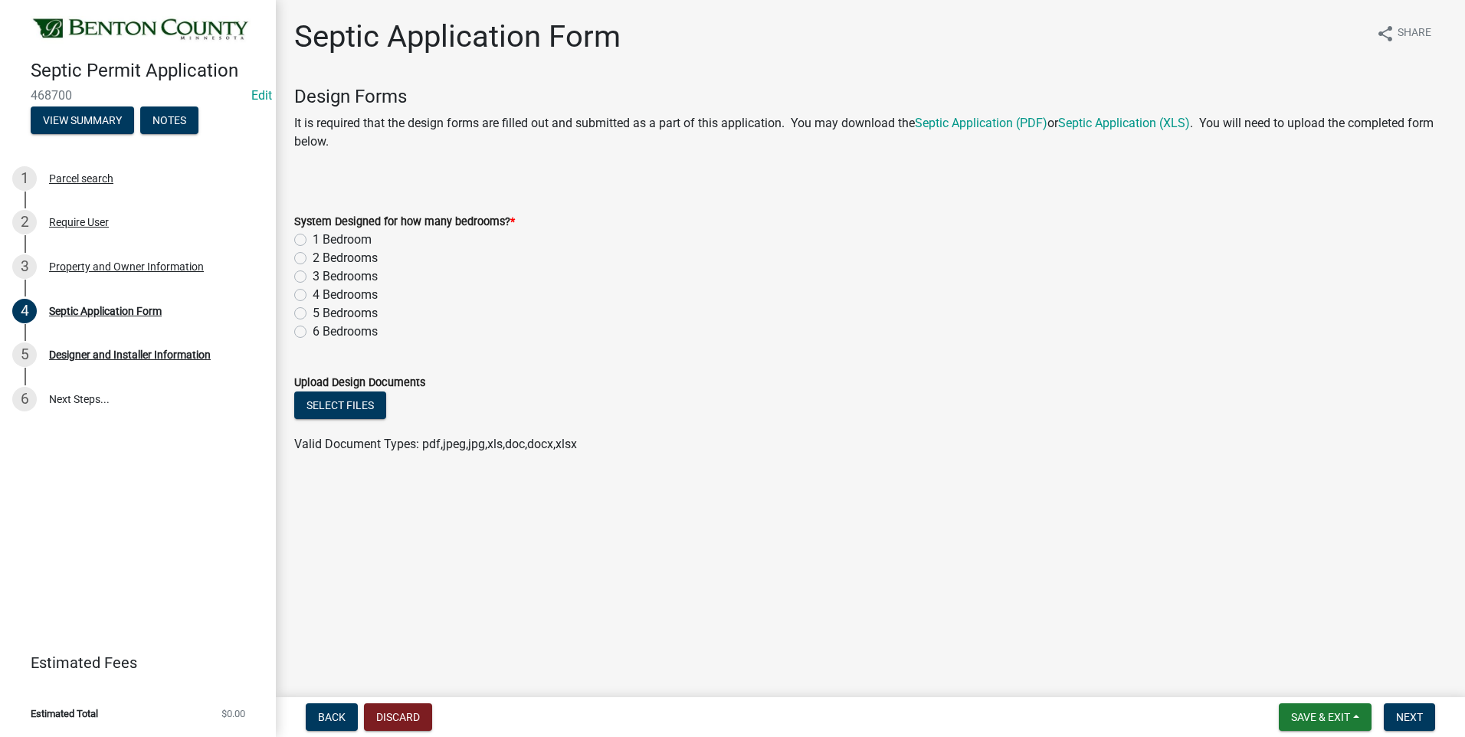
click at [313, 294] on label "4 Bedrooms" at bounding box center [345, 295] width 65 height 18
click at [313, 294] on input "4 Bedrooms" at bounding box center [318, 291] width 10 height 10
radio input "true"
click at [344, 406] on button "Select files" at bounding box center [340, 406] width 92 height 28
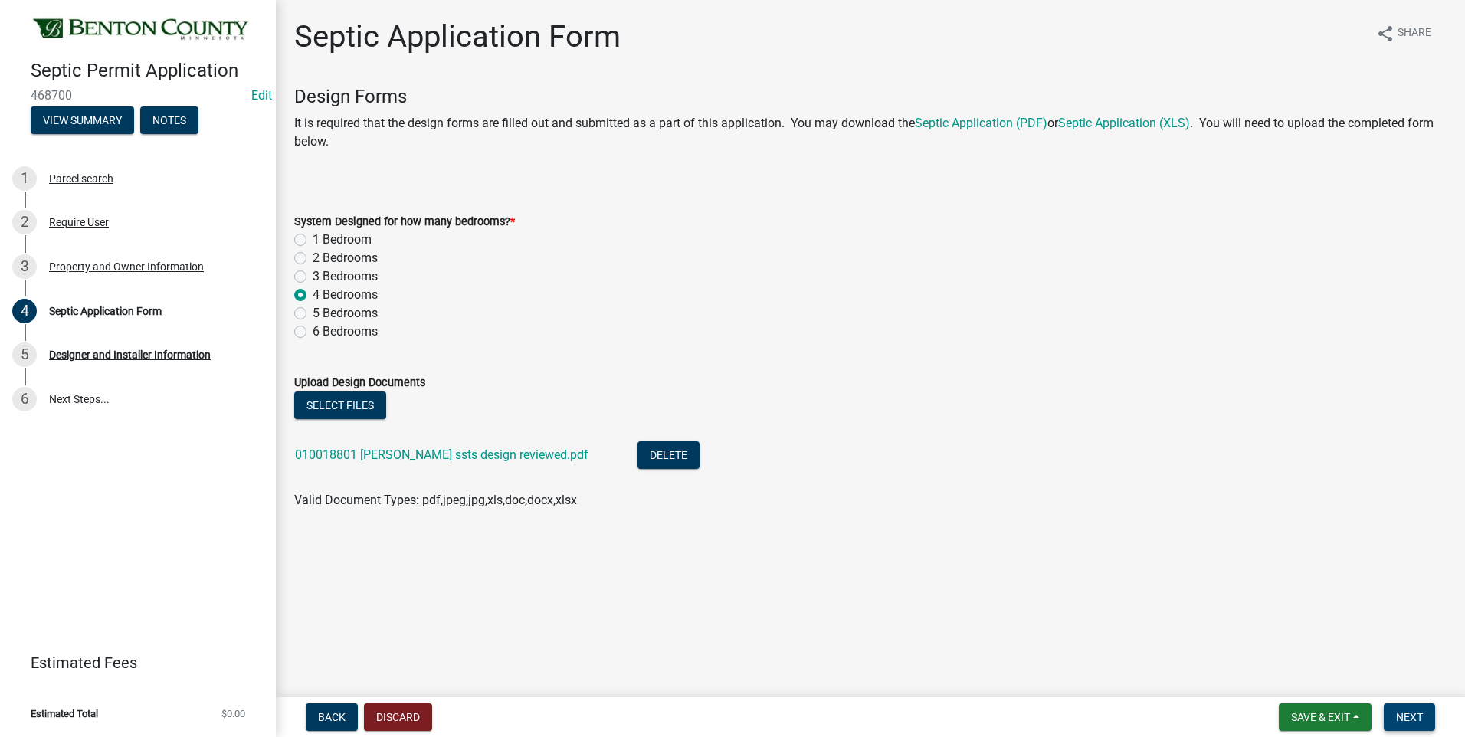
click at [1408, 716] on span "Next" at bounding box center [1409, 717] width 27 height 12
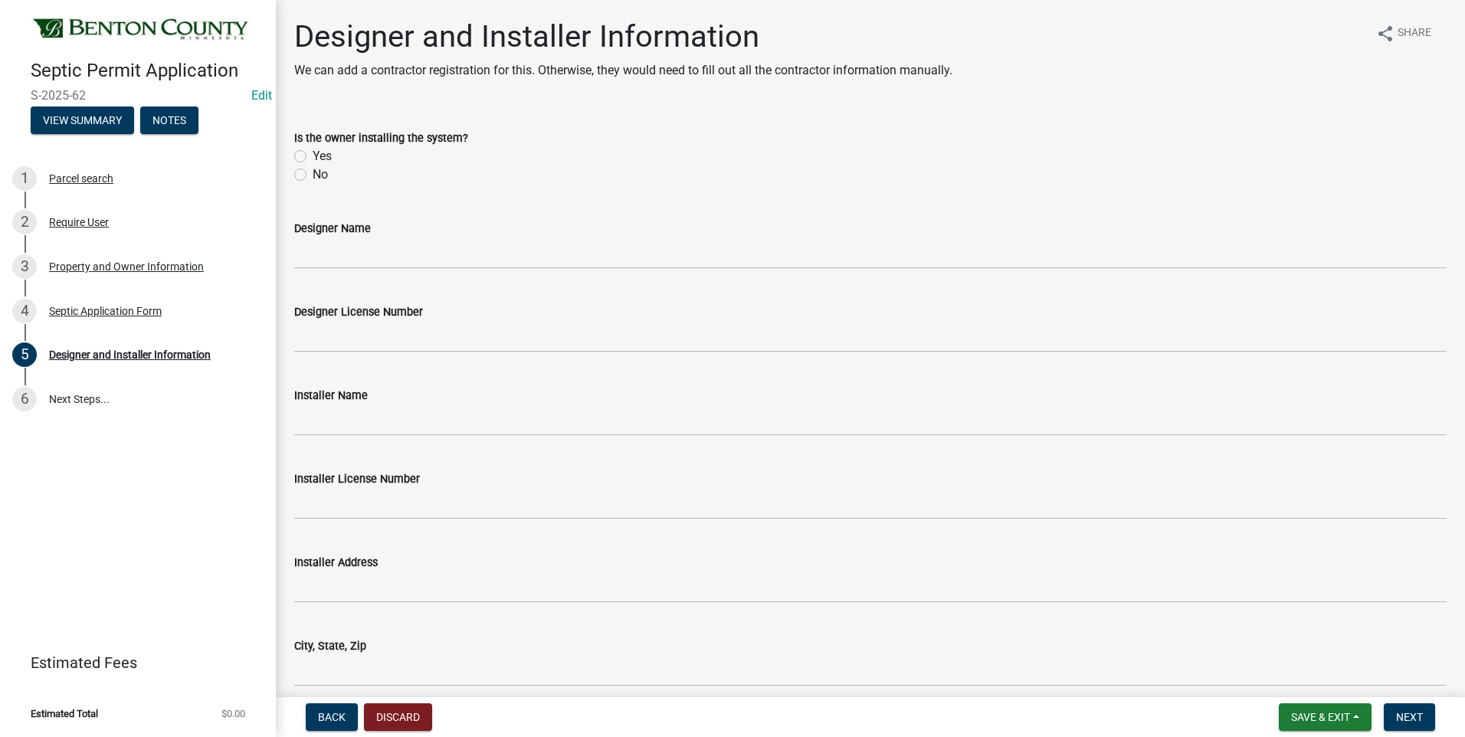
click at [313, 174] on label "No" at bounding box center [320, 175] width 15 height 18
click at [313, 174] on input "No" at bounding box center [318, 171] width 10 height 10
radio input "true"
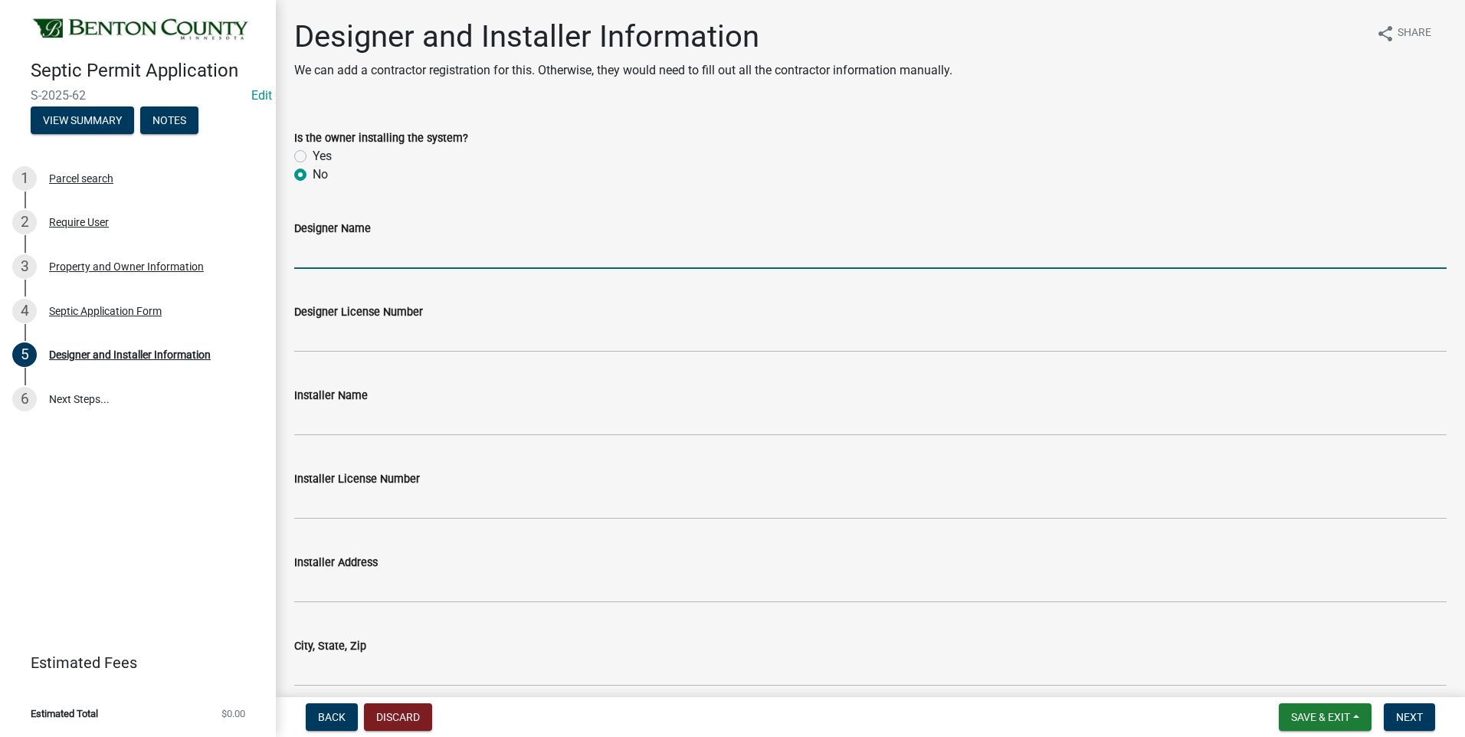
click at [366, 256] on input "Designer Name" at bounding box center [870, 253] width 1153 height 31
type input "j"
type input "JC Design - Janet Coon"
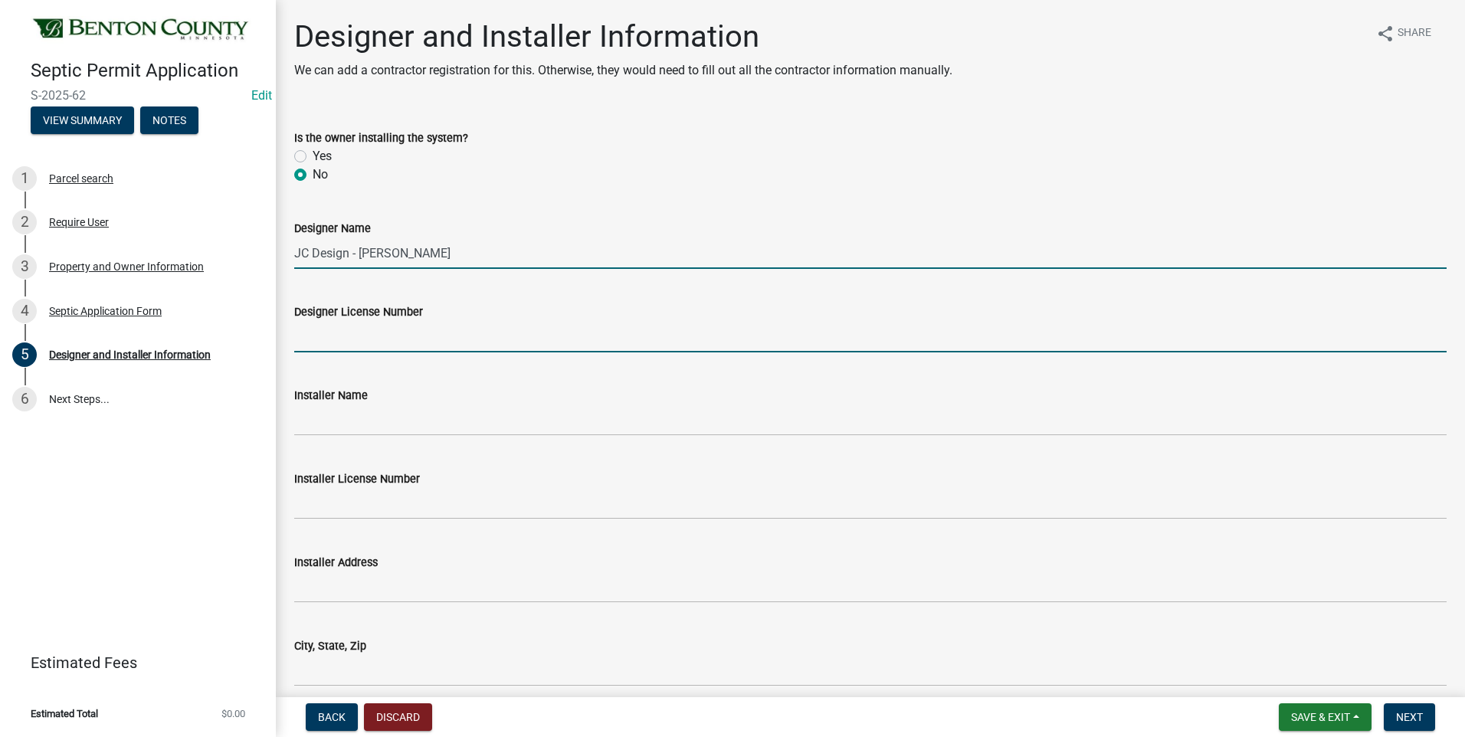
click at [339, 343] on input "Designer License Number" at bounding box center [870, 336] width 1153 height 31
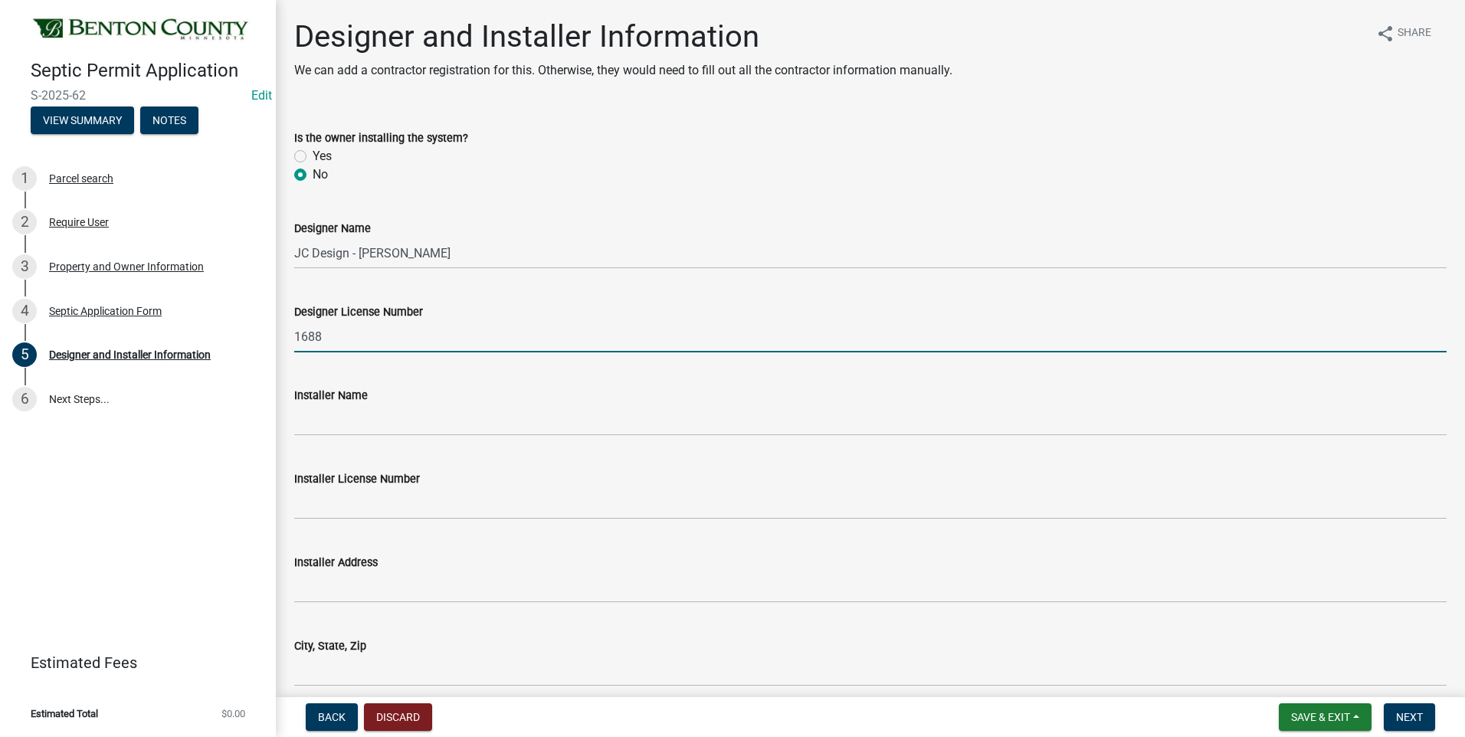
type input "1688"
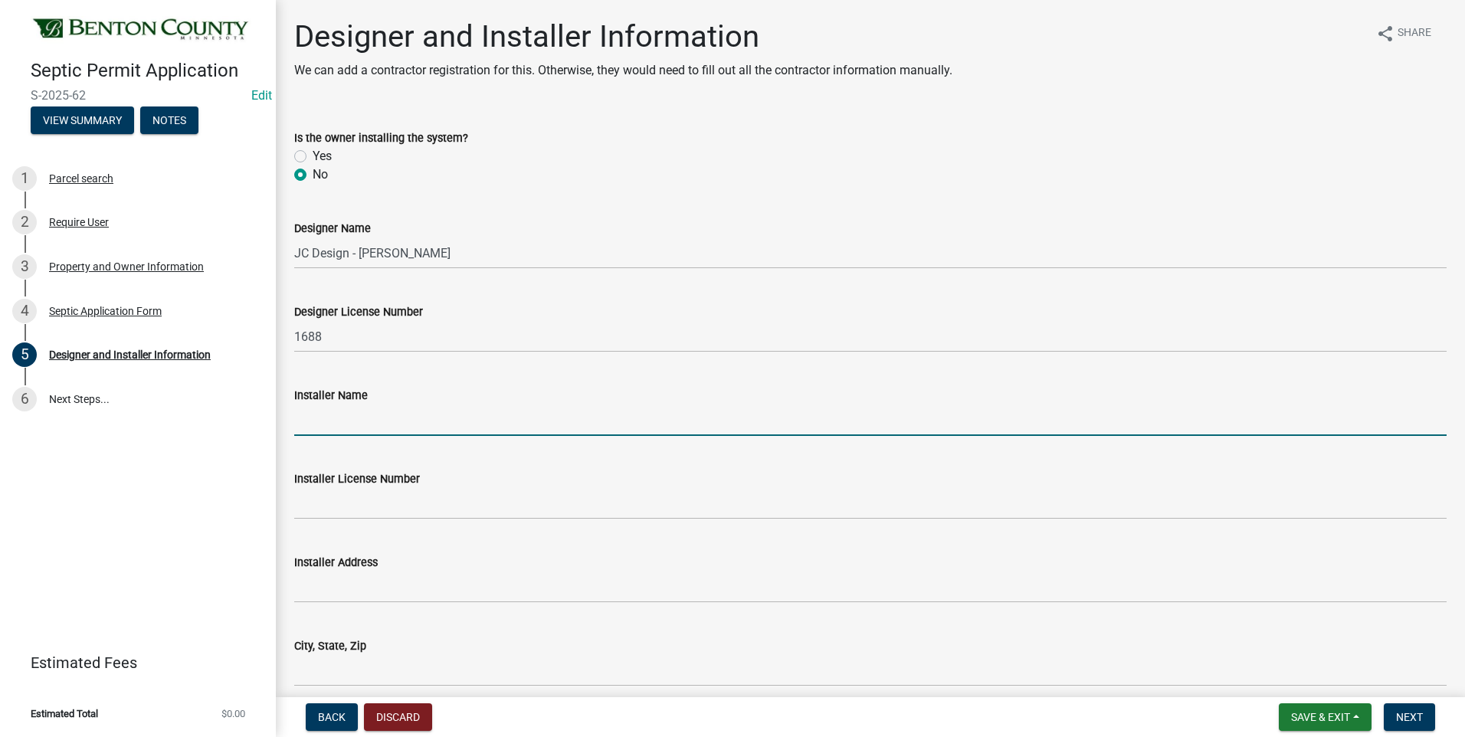
click at [389, 428] on input "Installer Name" at bounding box center [870, 420] width 1153 height 31
type input "Rueckert Construction - John Rueckert"
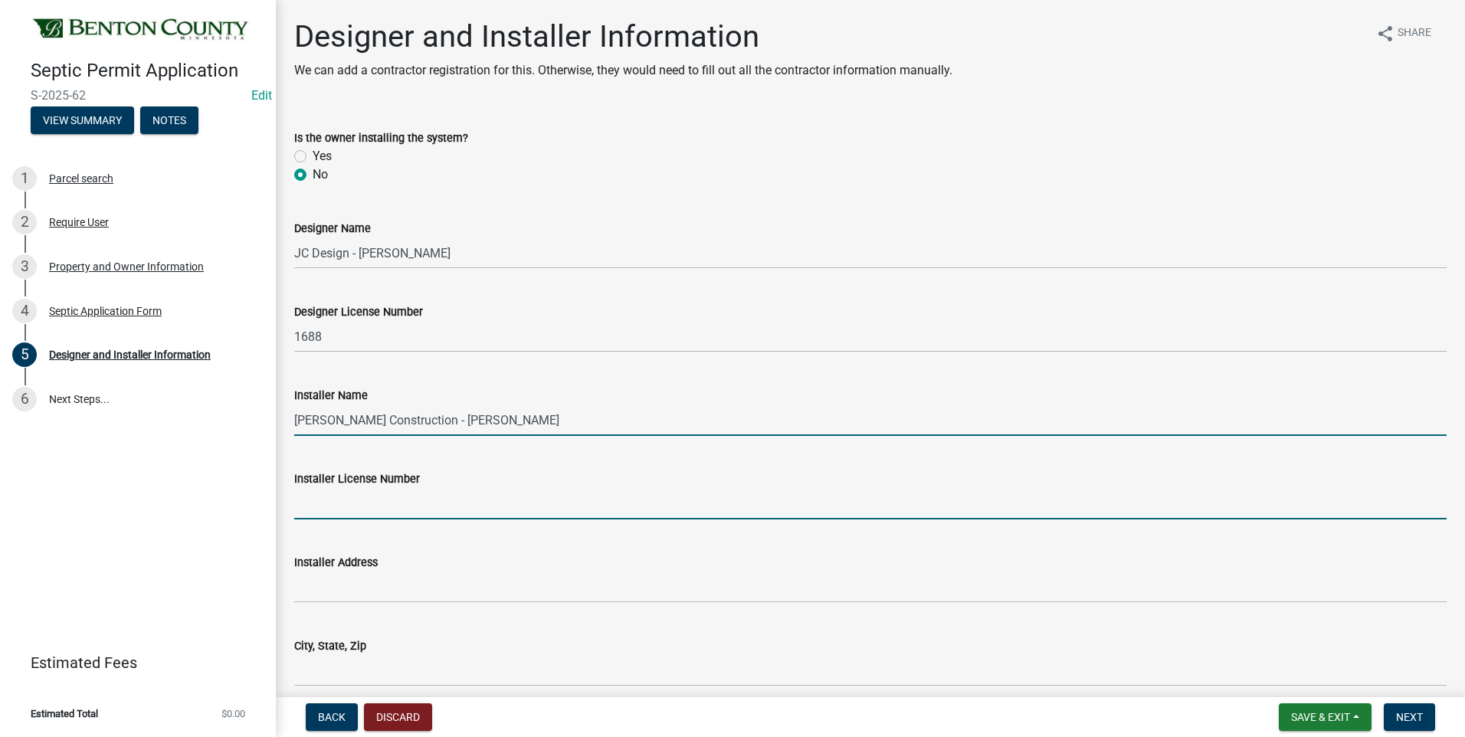
click at [424, 510] on input "Installer License Number" at bounding box center [870, 503] width 1153 height 31
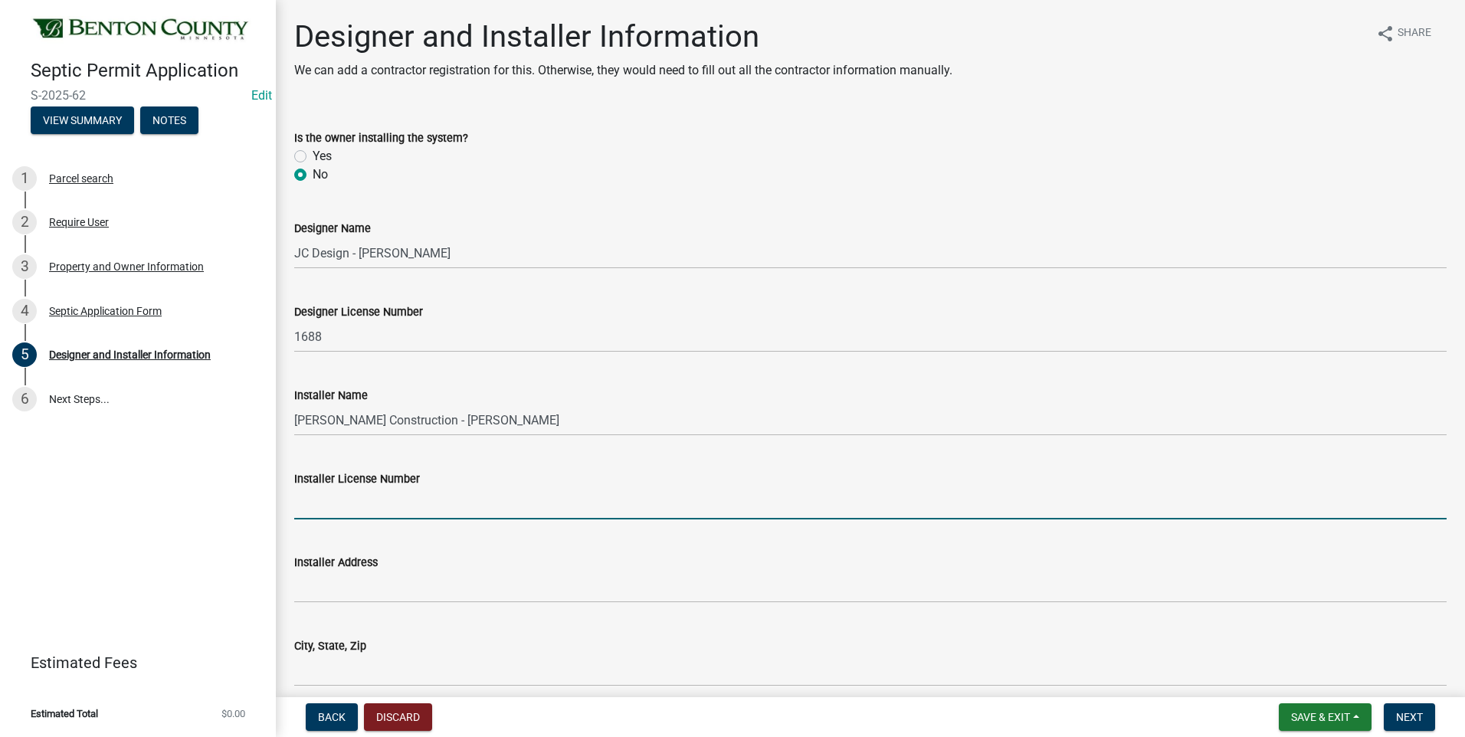
type input "3997"
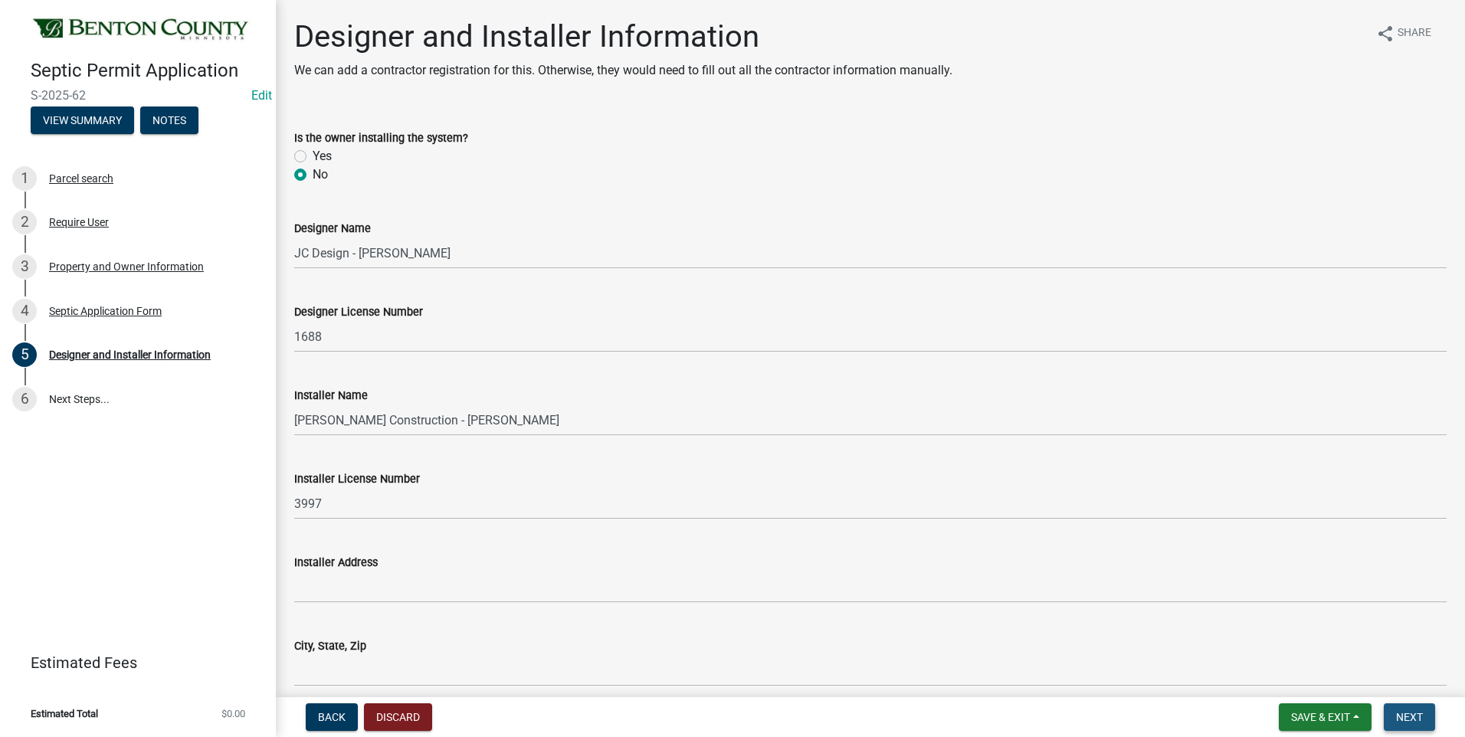
click at [1412, 712] on span "Next" at bounding box center [1409, 717] width 27 height 12
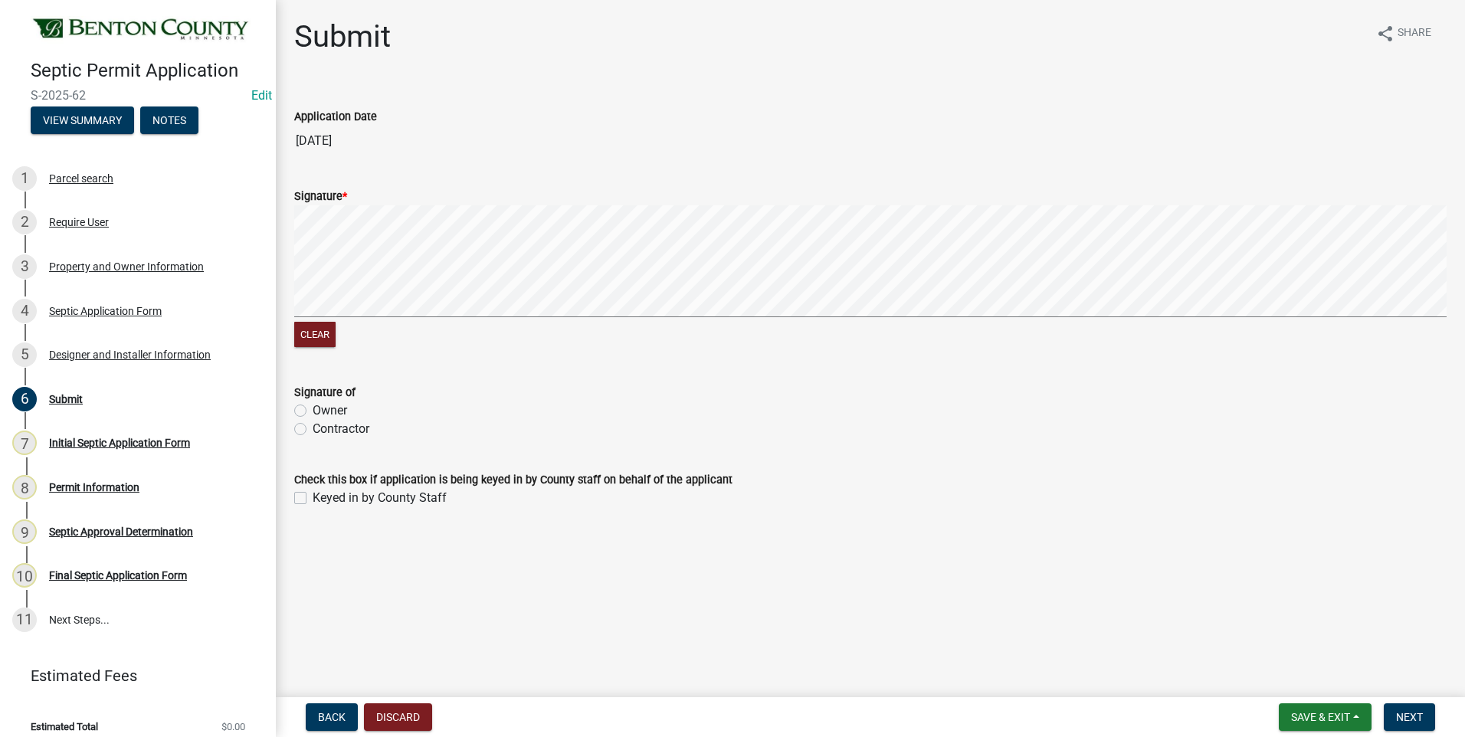
click at [313, 429] on label "Contractor" at bounding box center [341, 429] width 57 height 18
click at [313, 429] on input "Contractor" at bounding box center [318, 425] width 10 height 10
radio input "true"
drag, startPoint x: 302, startPoint y: 496, endPoint x: 554, endPoint y: 507, distance: 252.3
click at [313, 496] on label "Keyed in by County Staff" at bounding box center [380, 498] width 134 height 18
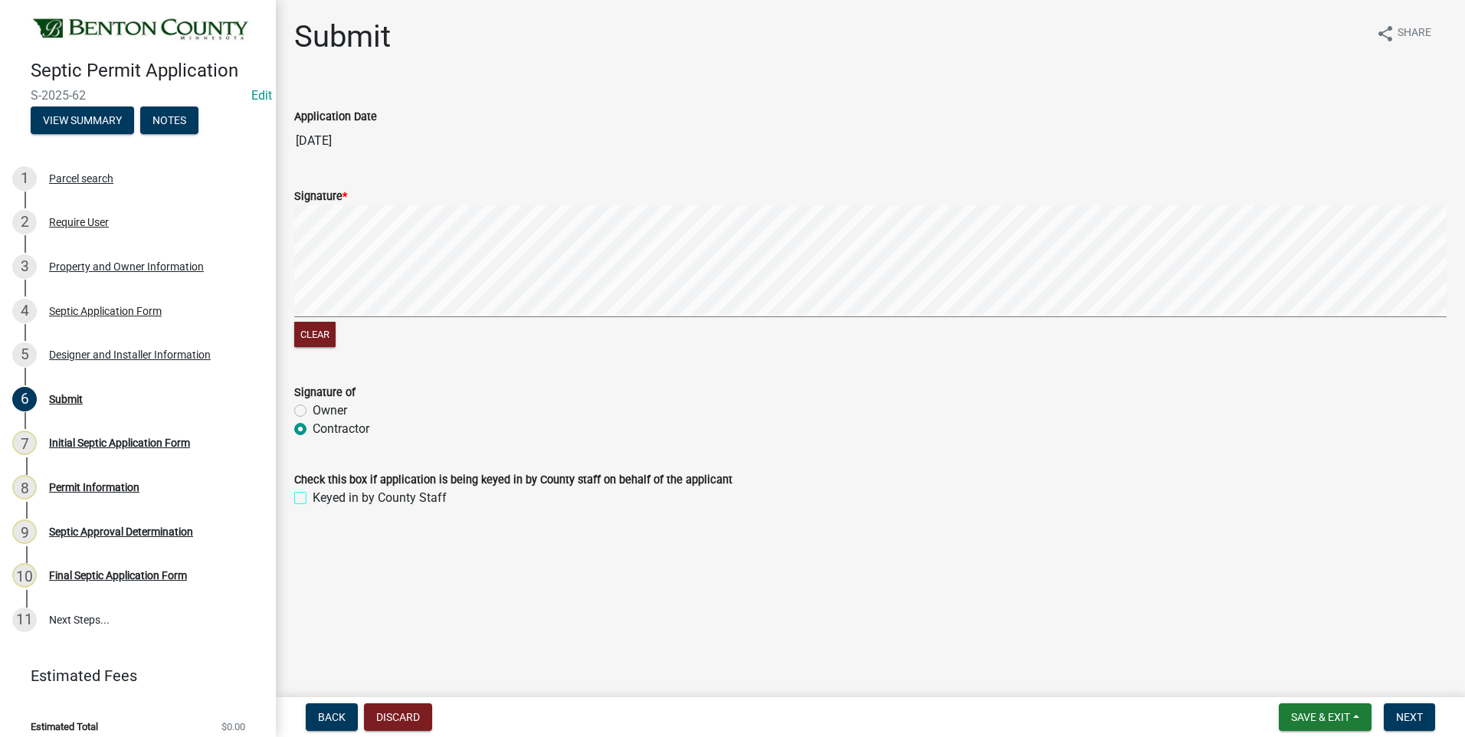
click at [313, 496] on input "Keyed in by County Staff" at bounding box center [318, 494] width 10 height 10
checkbox input "true"
click at [1402, 718] on span "Next" at bounding box center [1409, 717] width 27 height 12
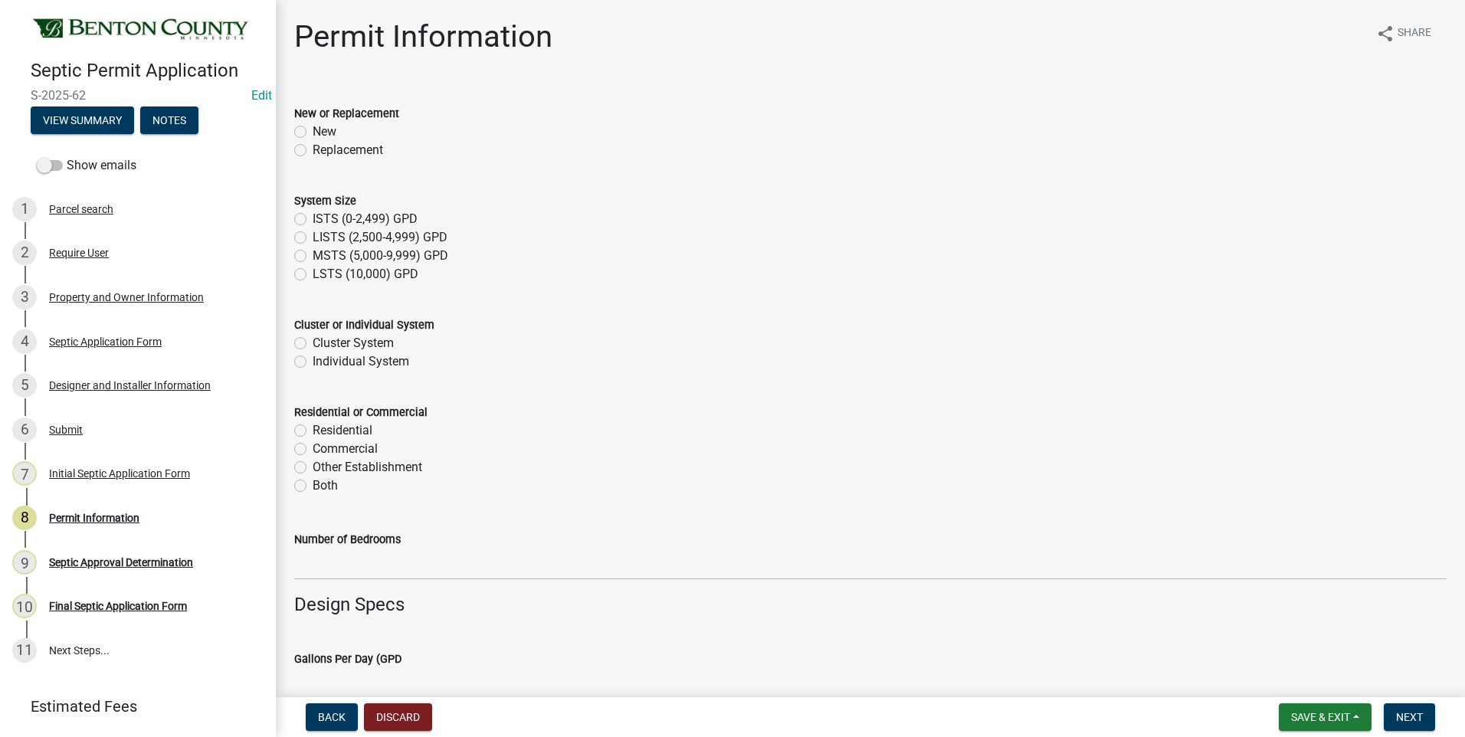
click at [313, 149] on label "Replacement" at bounding box center [348, 150] width 70 height 18
click at [313, 149] on input "Replacement" at bounding box center [318, 146] width 10 height 10
radio input "true"
click at [313, 218] on label "ISTS (0-2,499) GPD" at bounding box center [365, 219] width 105 height 18
click at [313, 218] on input "ISTS (0-2,499) GPD" at bounding box center [318, 215] width 10 height 10
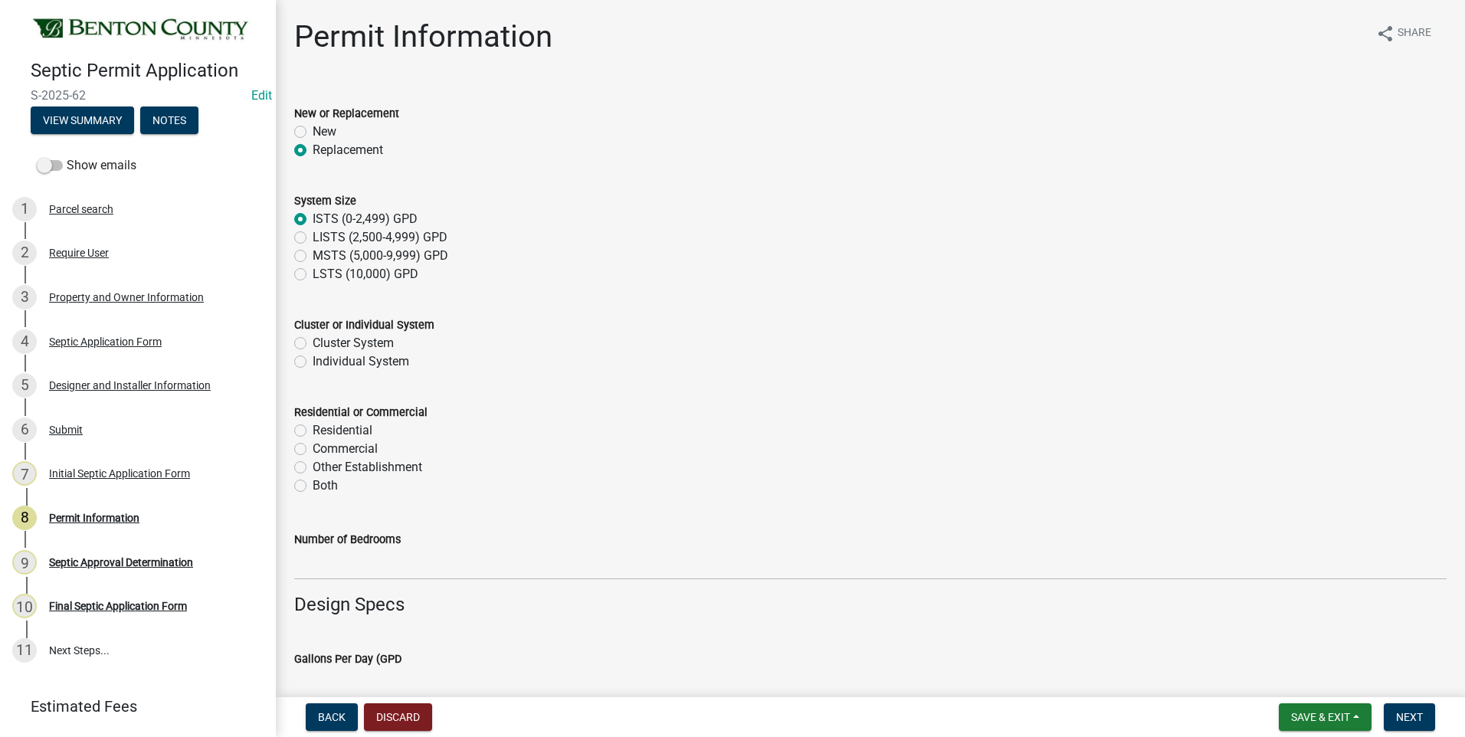
radio input "true"
click at [313, 361] on label "Individual System" at bounding box center [361, 361] width 97 height 18
click at [313, 361] on input "Individual System" at bounding box center [318, 357] width 10 height 10
radio input "true"
click at [313, 429] on label "Residential" at bounding box center [343, 430] width 60 height 18
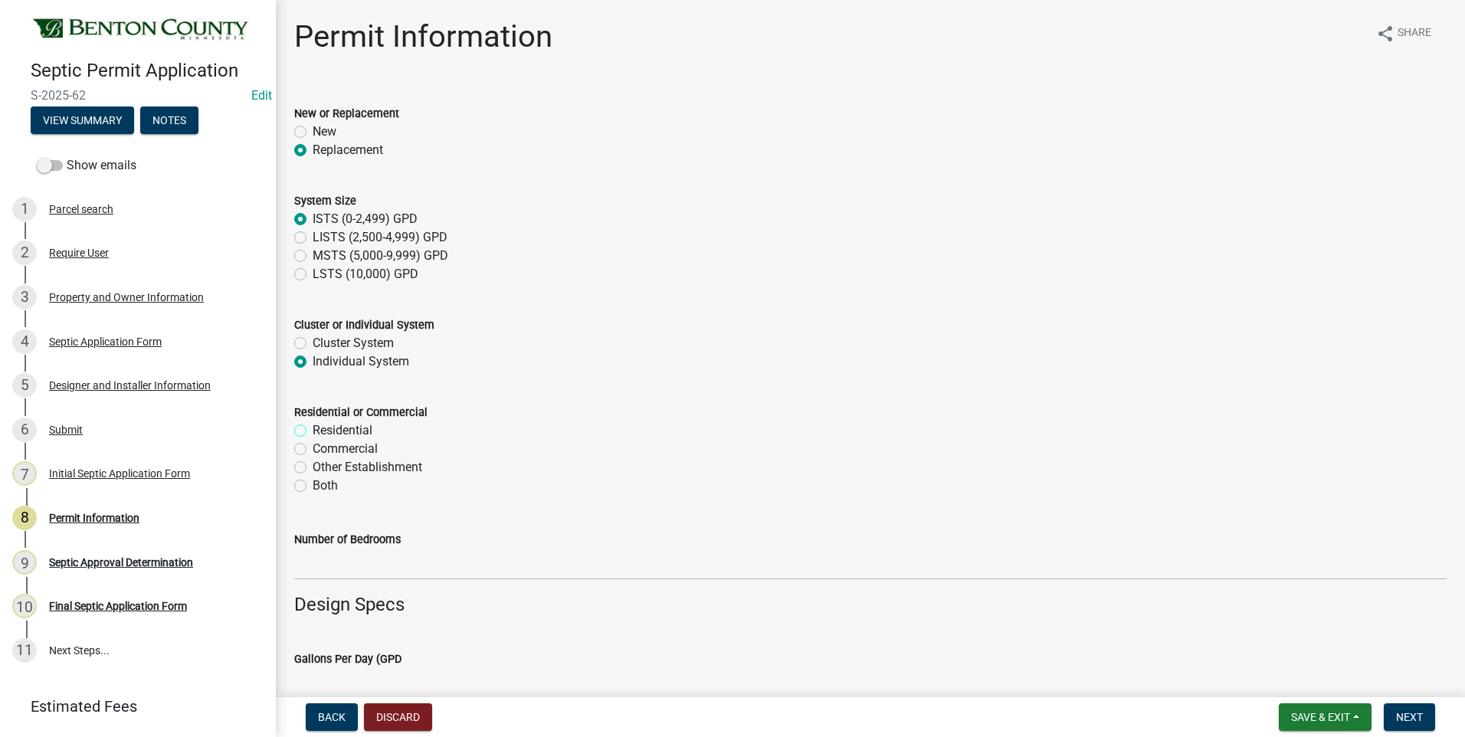
click at [313, 429] on input "Residential" at bounding box center [318, 426] width 10 height 10
radio input "true"
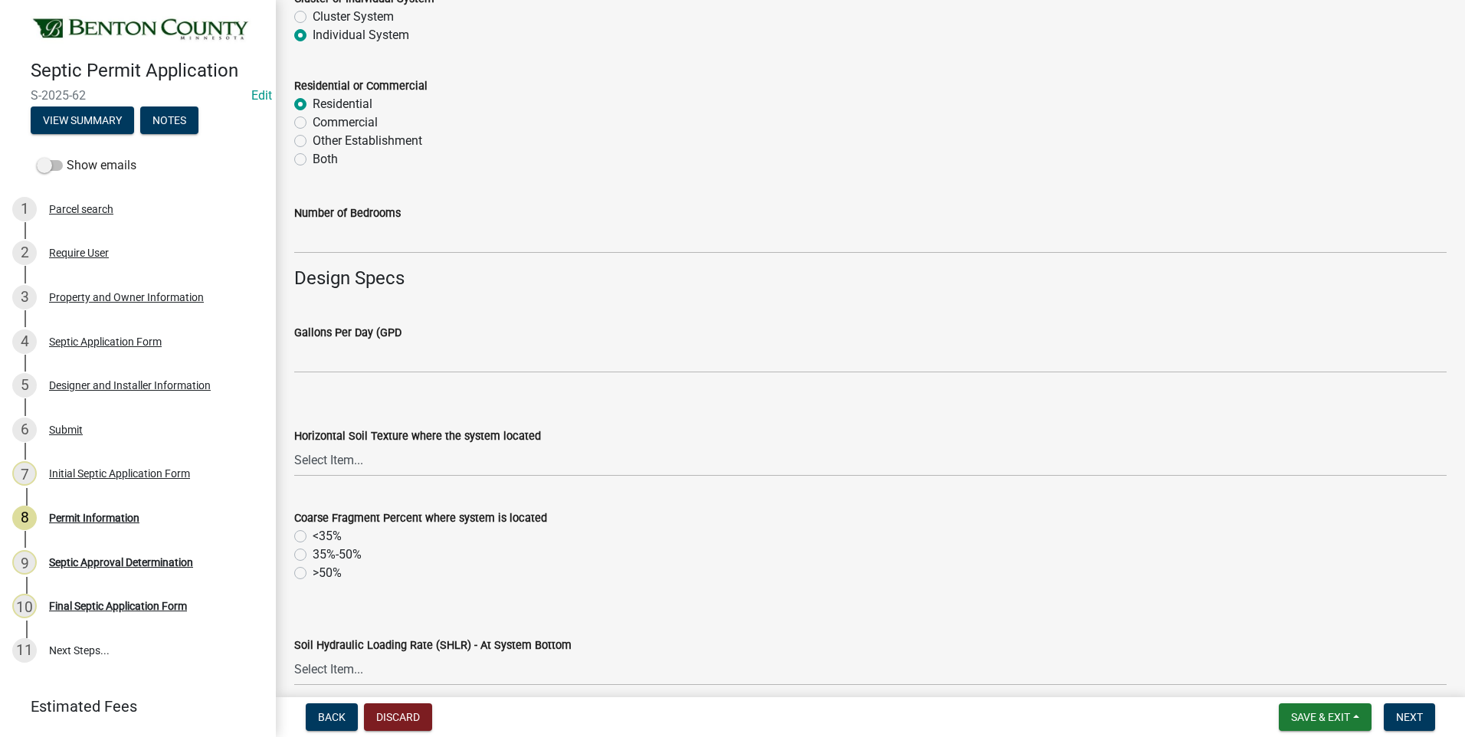
scroll to position [383, 0]
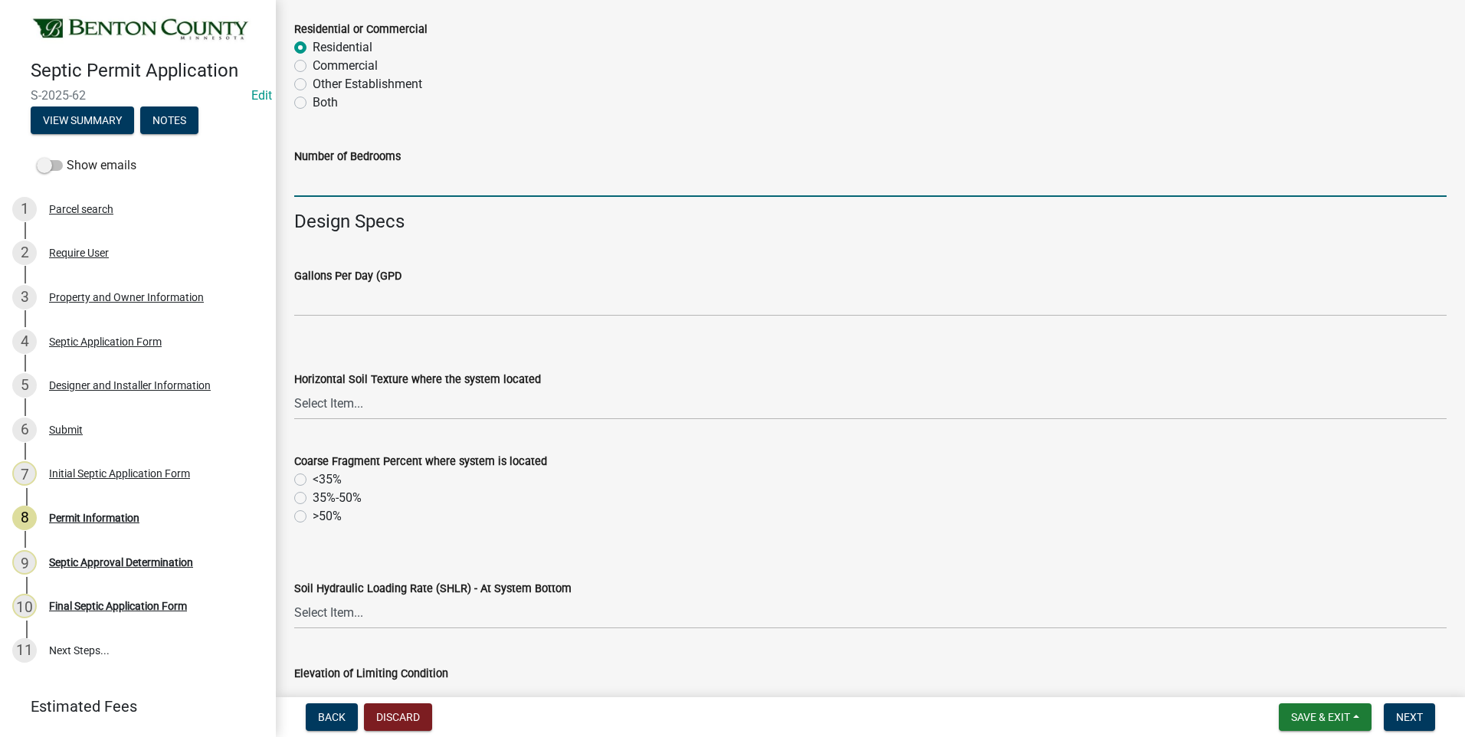
click at [405, 183] on input "text" at bounding box center [870, 181] width 1153 height 31
type input "4"
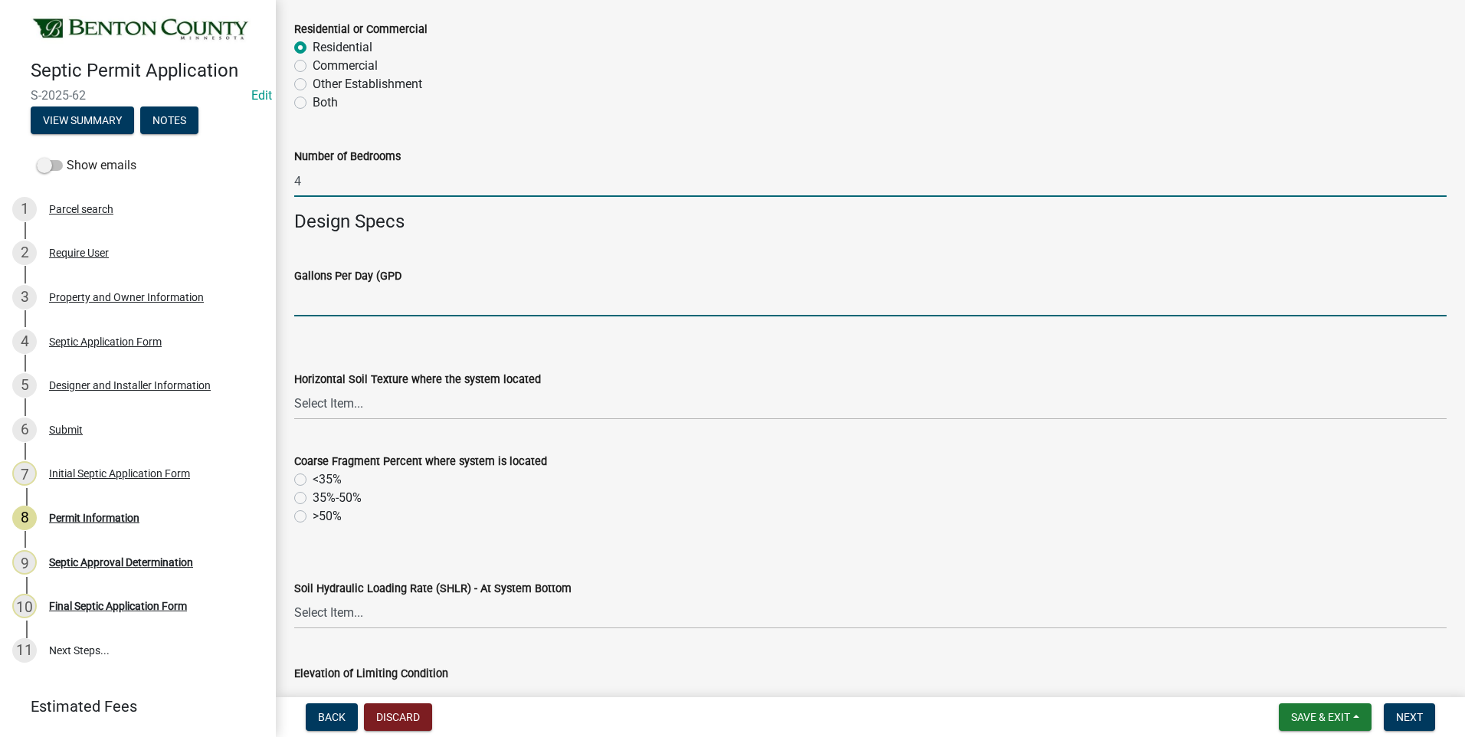
click at [429, 303] on input "text" at bounding box center [870, 300] width 1153 height 31
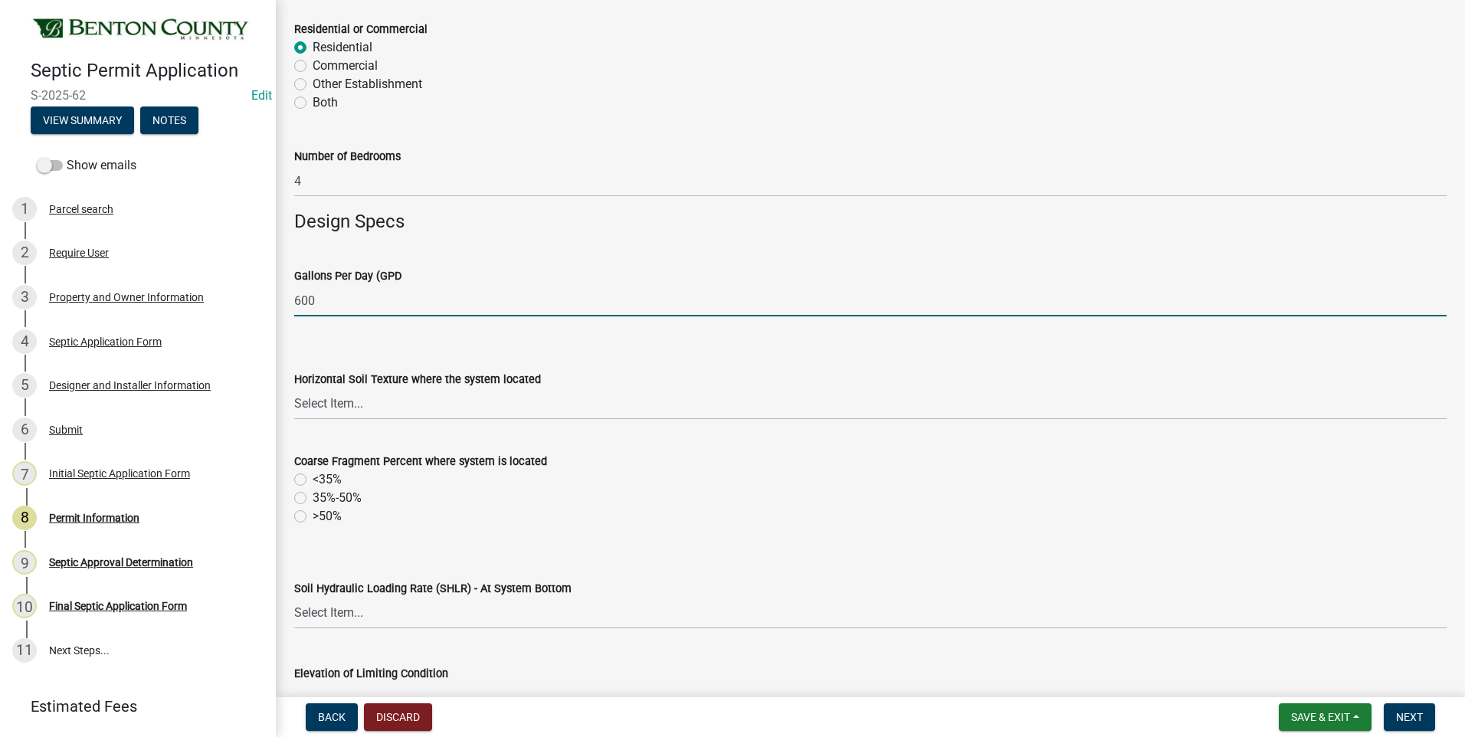
type input "600"
click at [315, 404] on select "Select Item... Sand Coarse Sand Loamy Sand Loamy Coarse Sand Loamy Fine Sand Lo…" at bounding box center [870, 404] width 1153 height 31
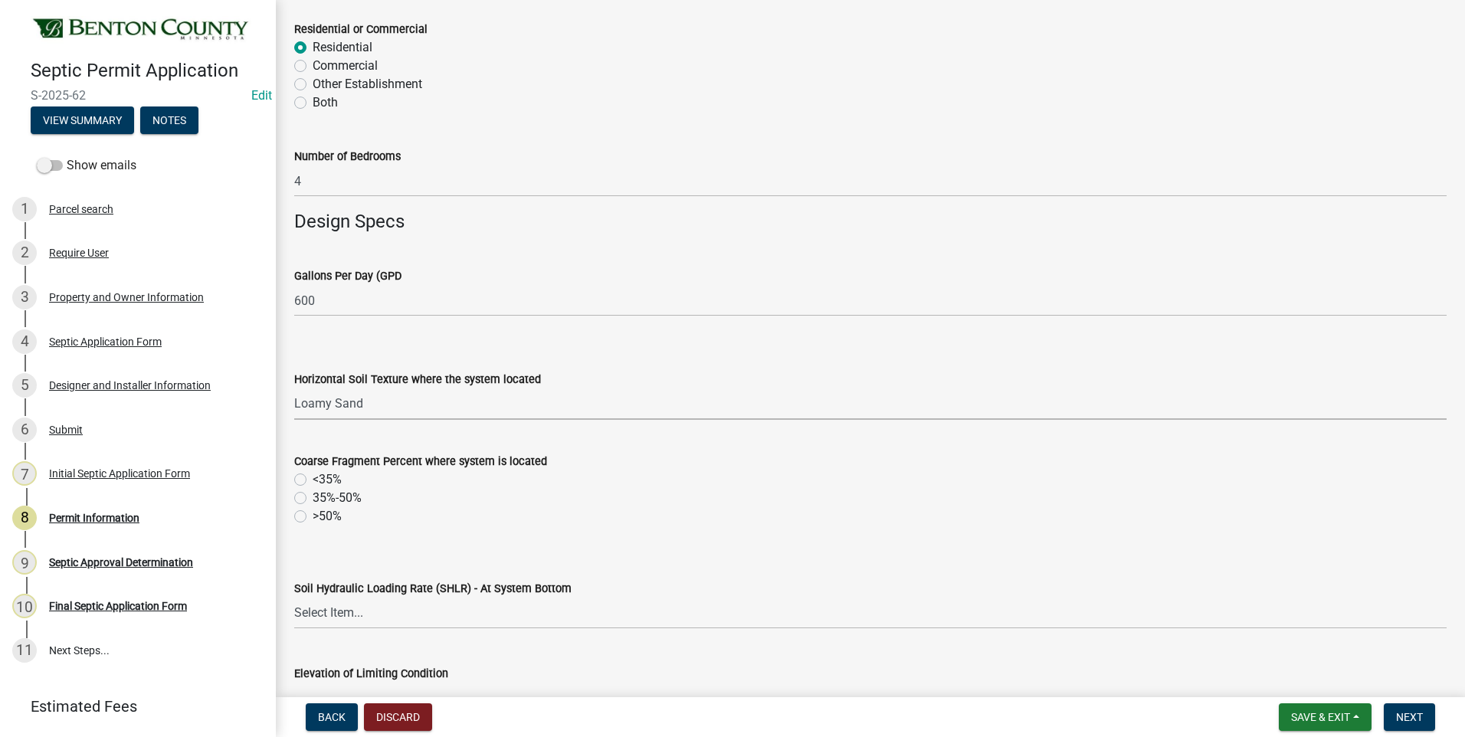
click at [294, 389] on select "Select Item... Sand Coarse Sand Loamy Sand Loamy Coarse Sand Loamy Fine Sand Lo…" at bounding box center [870, 404] width 1153 height 31
select select "c707ac53-534b-4871-bc88-0d5dd3a33e87"
click at [313, 477] on label "<35%" at bounding box center [327, 480] width 29 height 18
click at [313, 477] on input "<35%" at bounding box center [318, 476] width 10 height 10
radio input "true"
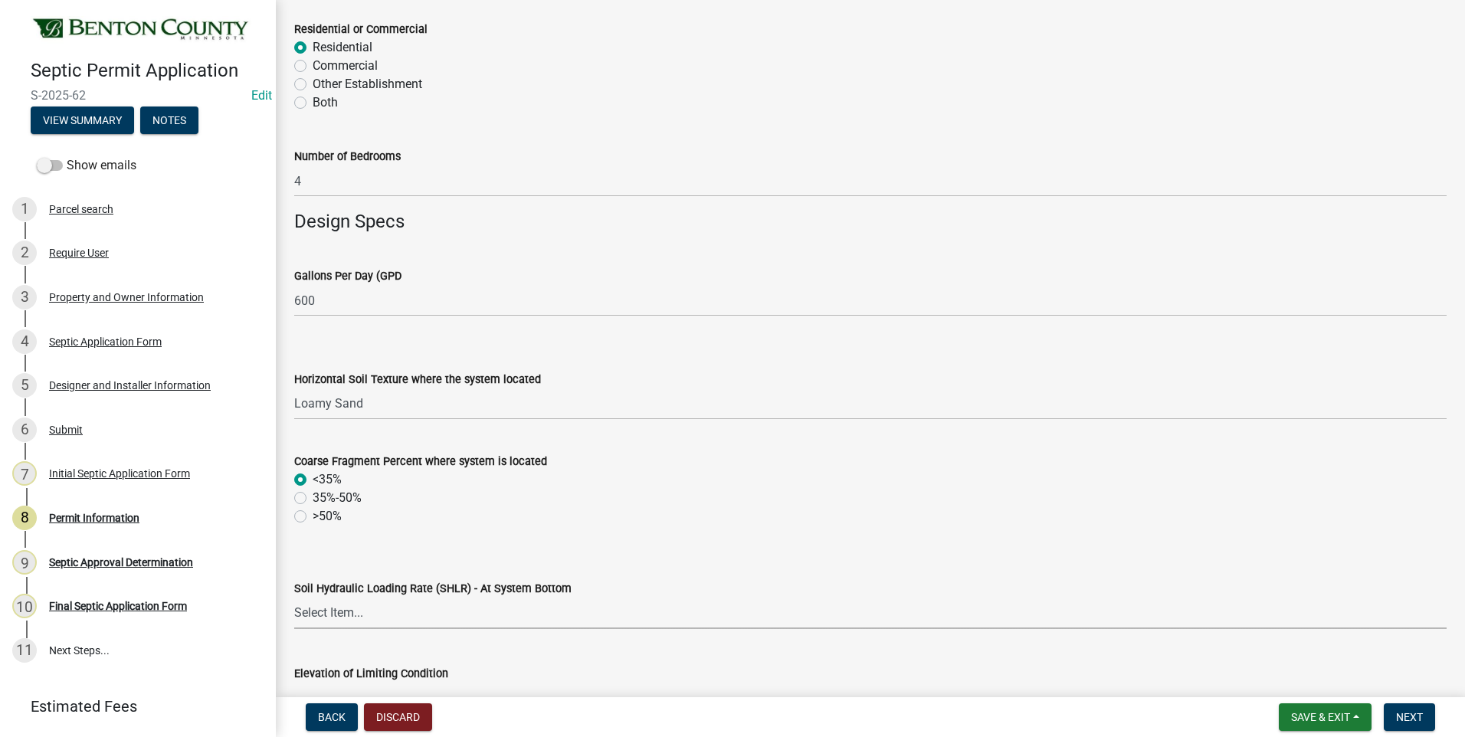
click at [332, 612] on select "Select Item... 1.2 0.78 0.68 0.6 0.52 0.5 0.45 0.42 0.24 0 Other" at bounding box center [870, 613] width 1153 height 31
click at [294, 598] on select "Select Item... 1.2 0.78 0.68 0.6 0.52 0.5 0.45 0.42 0.24 0 Other" at bounding box center [870, 613] width 1153 height 31
select select "c5a49509-ae76-4f7e-9346-4bc2dac286e0"
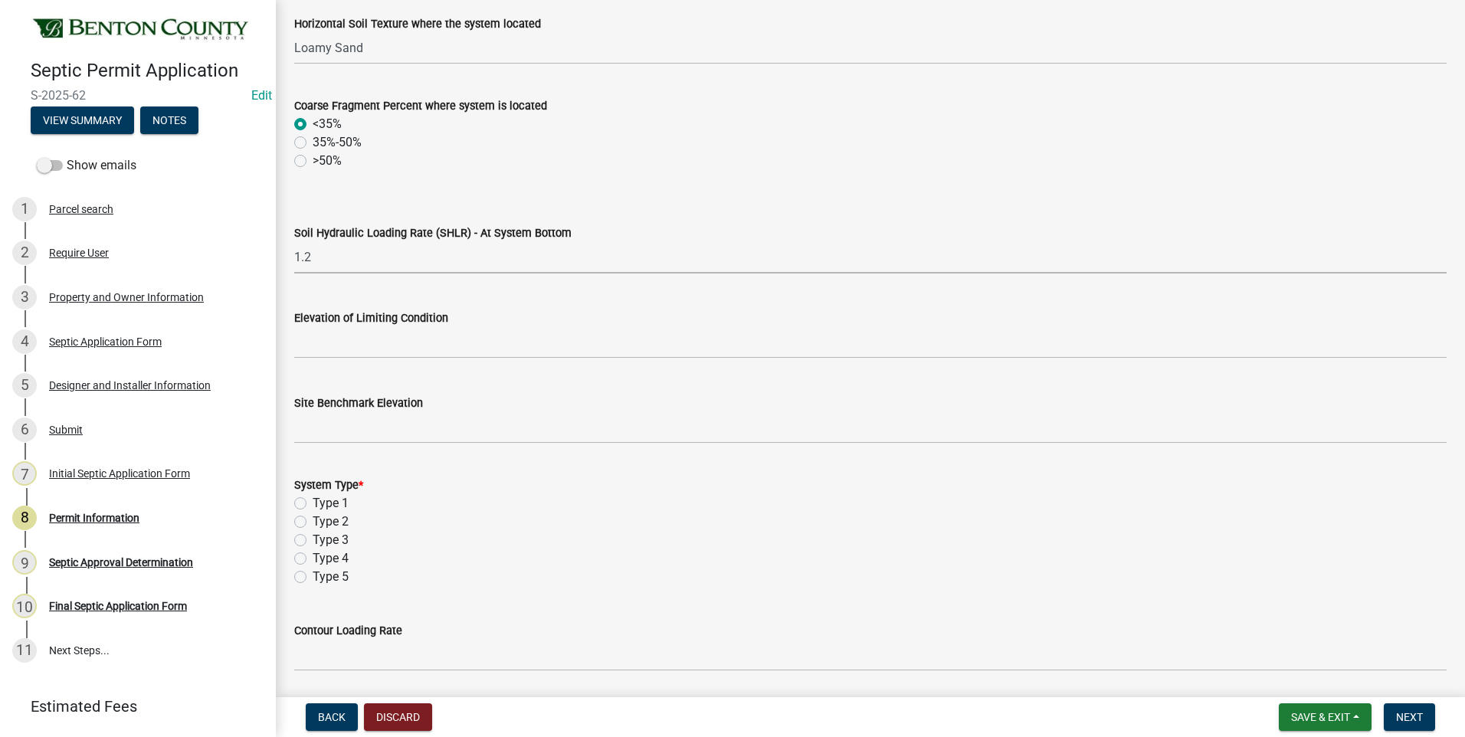
scroll to position [766, 0]
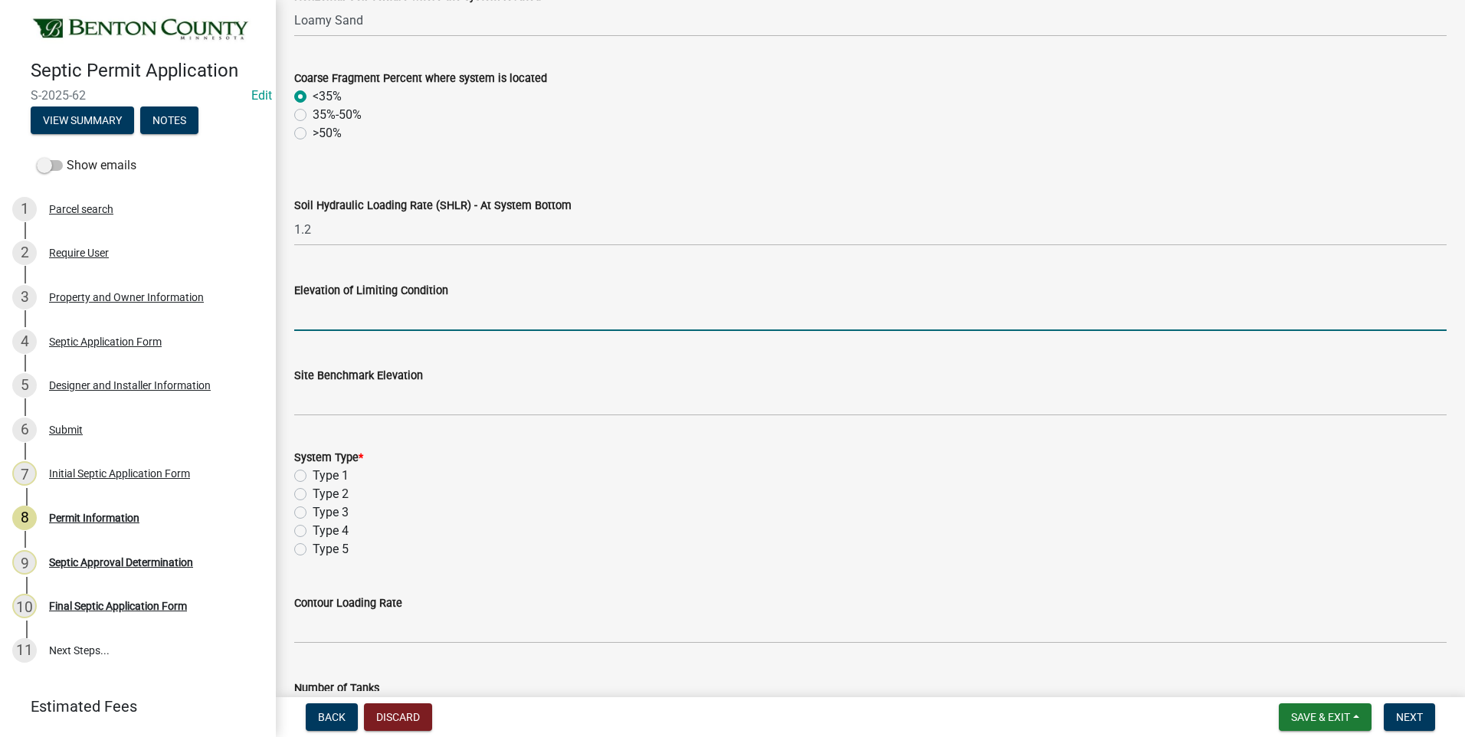
click at [503, 317] on input "text" at bounding box center [870, 315] width 1153 height 31
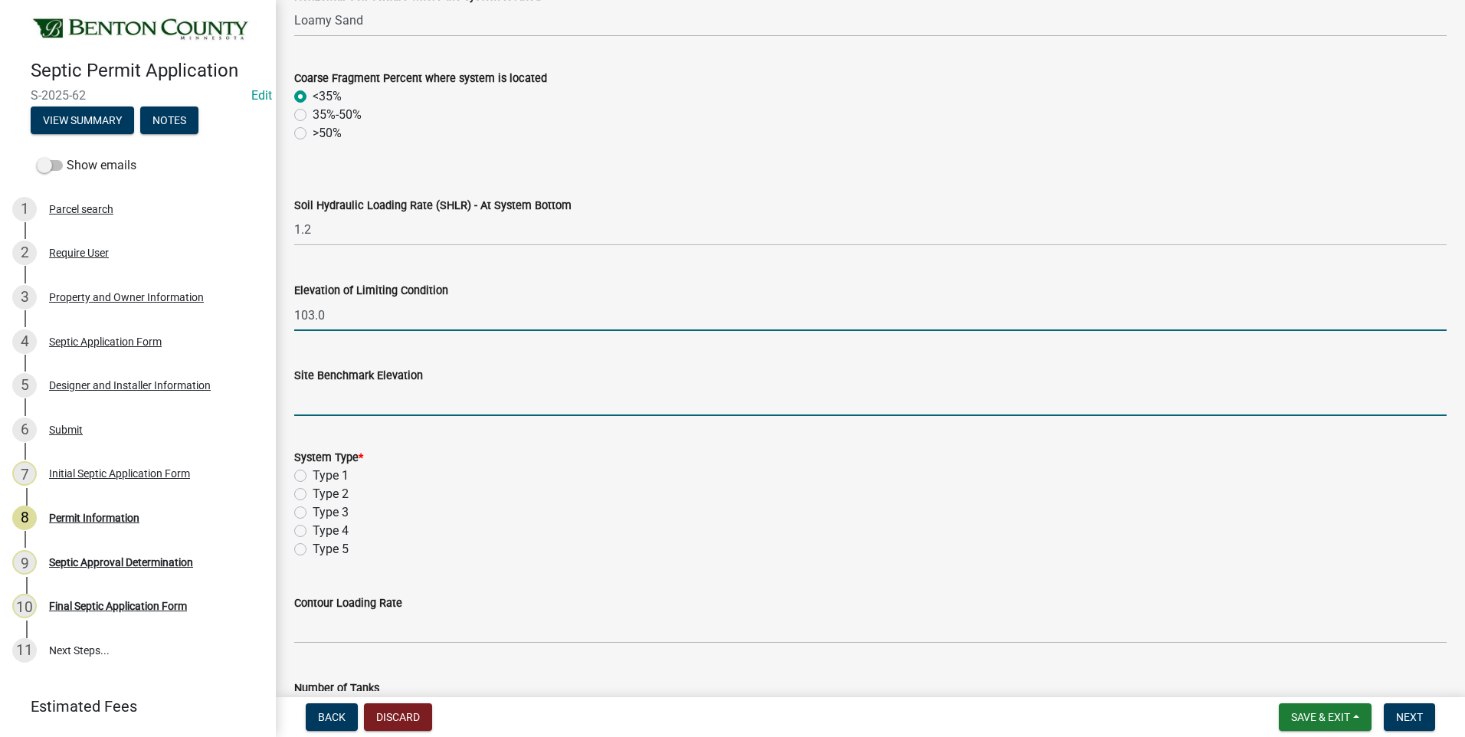
type input "103"
click at [454, 405] on input "text" at bounding box center [870, 400] width 1153 height 31
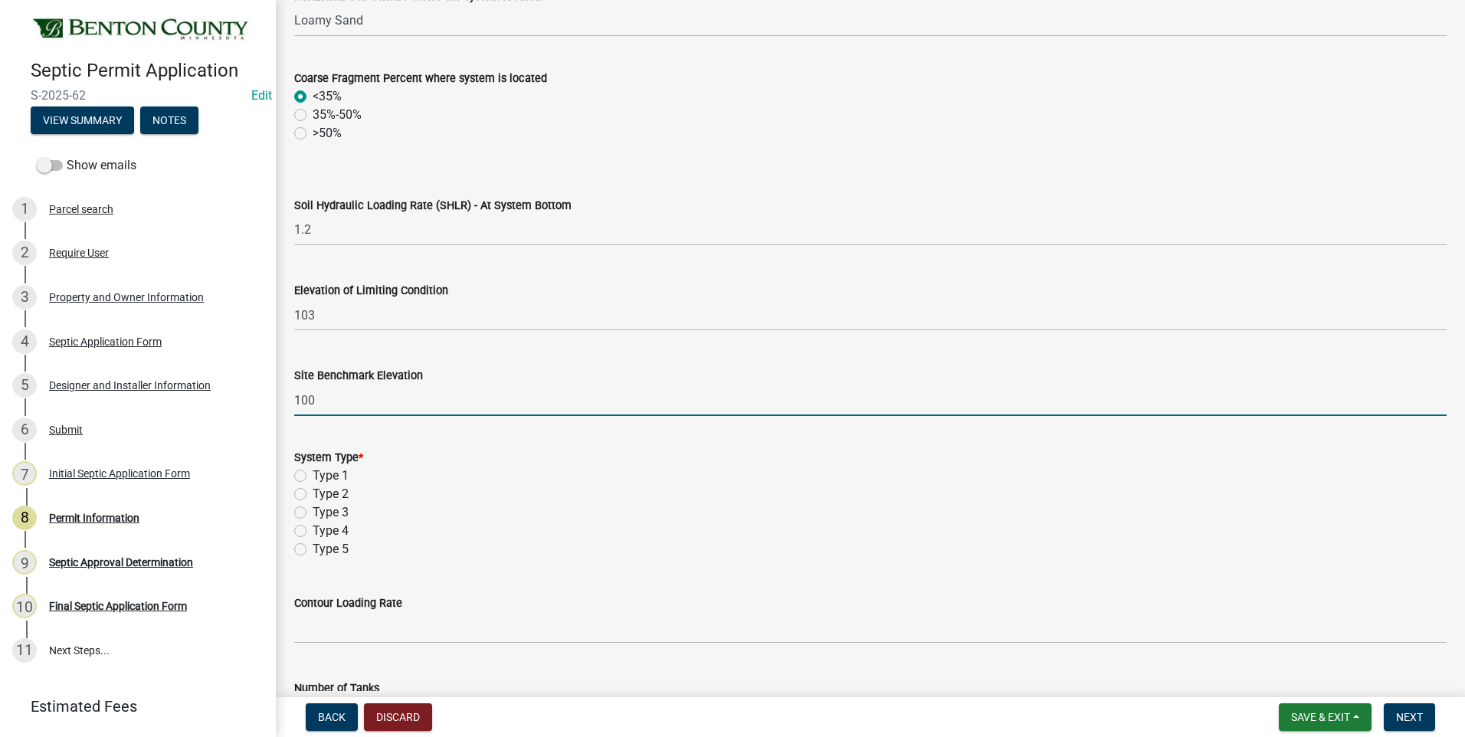
type input "100"
click at [313, 513] on label "Type 3" at bounding box center [331, 512] width 36 height 18
click at [313, 513] on input "Type 3" at bounding box center [318, 508] width 10 height 10
radio input "true"
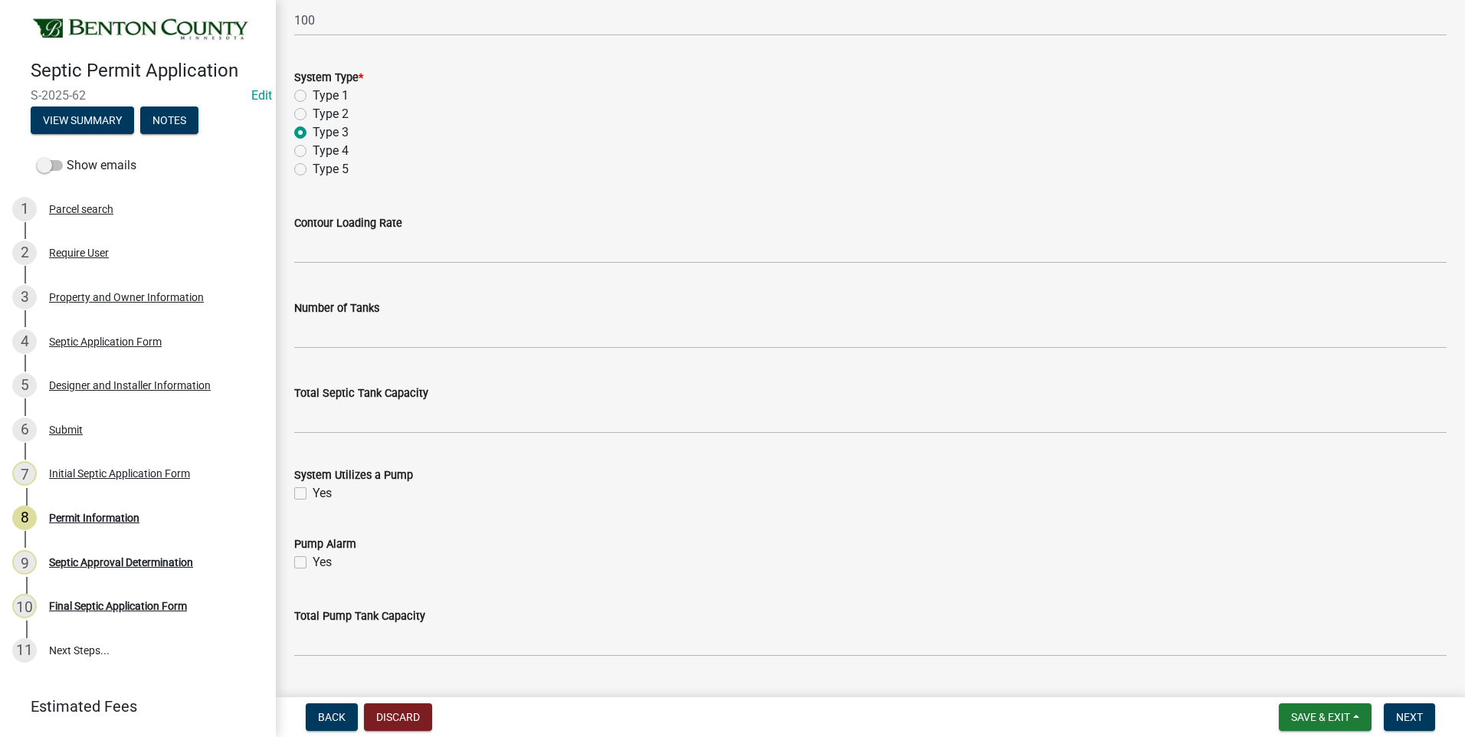
scroll to position [1149, 0]
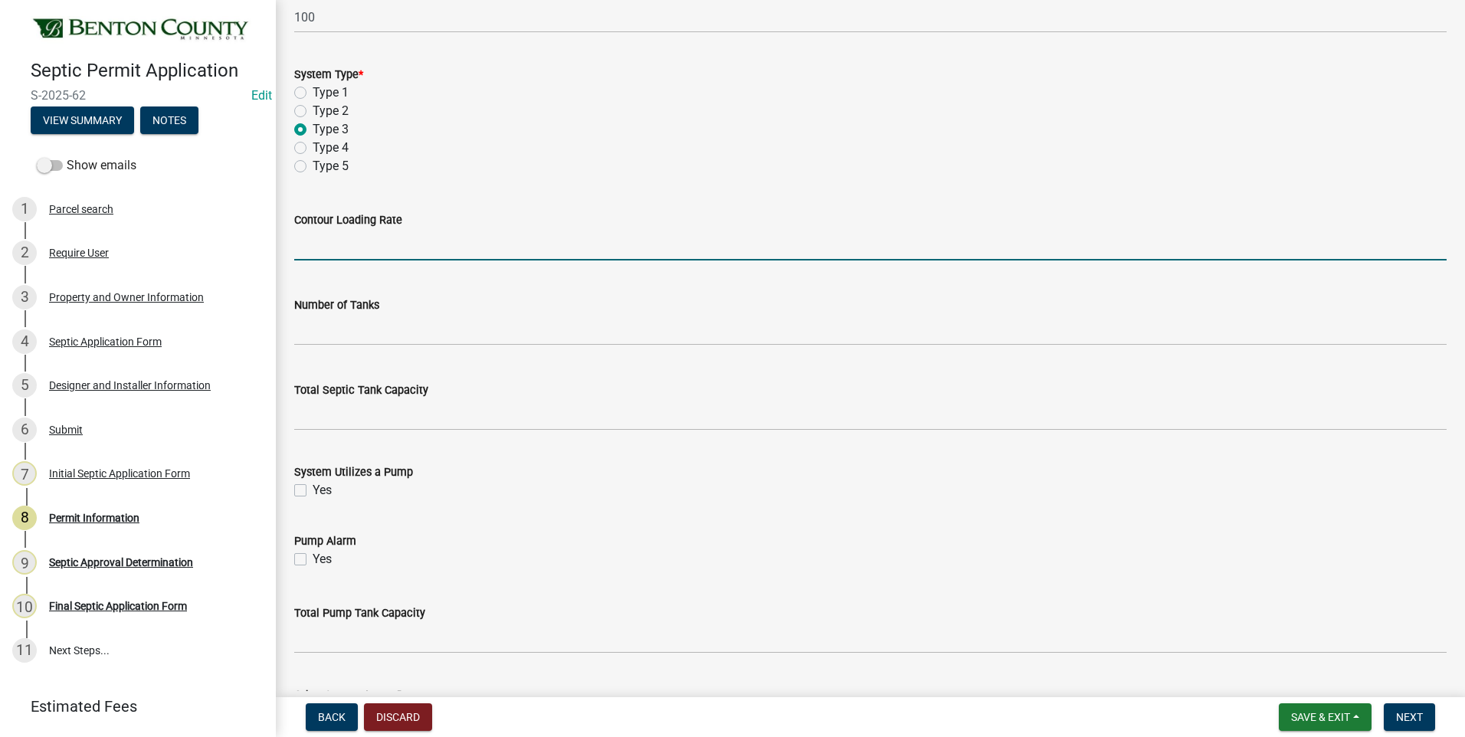
click at [449, 253] on input "text" at bounding box center [870, 244] width 1153 height 31
type input "12"
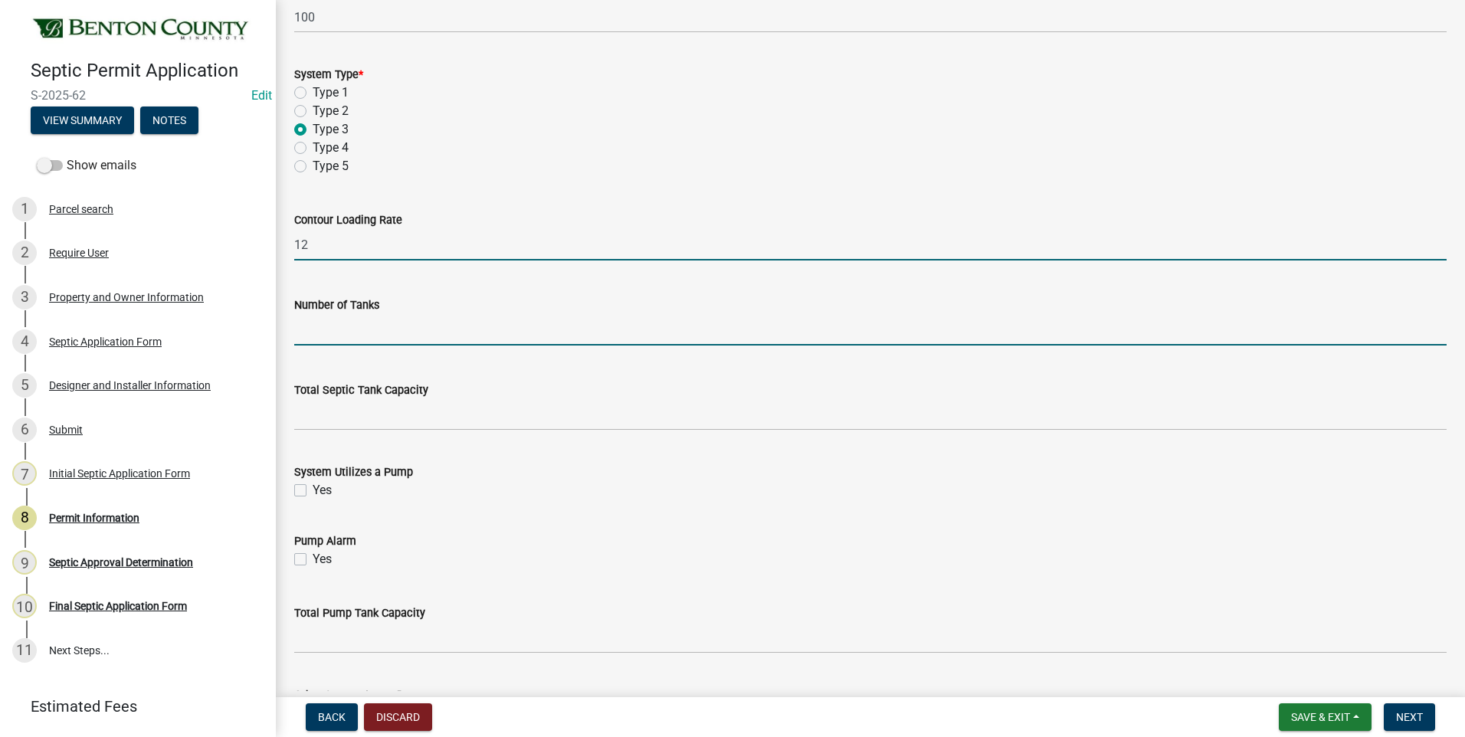
click at [415, 333] on input "text" at bounding box center [870, 329] width 1153 height 31
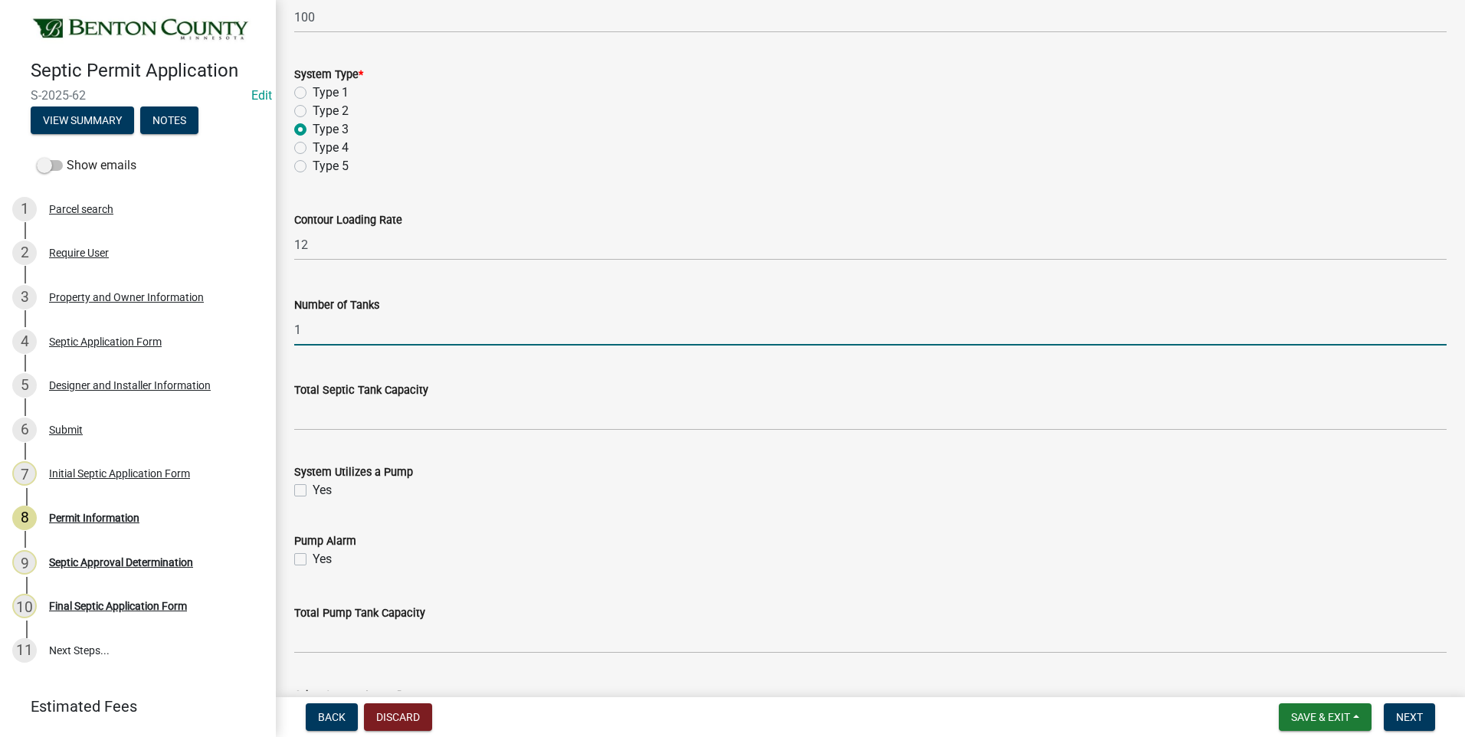
type input "1"
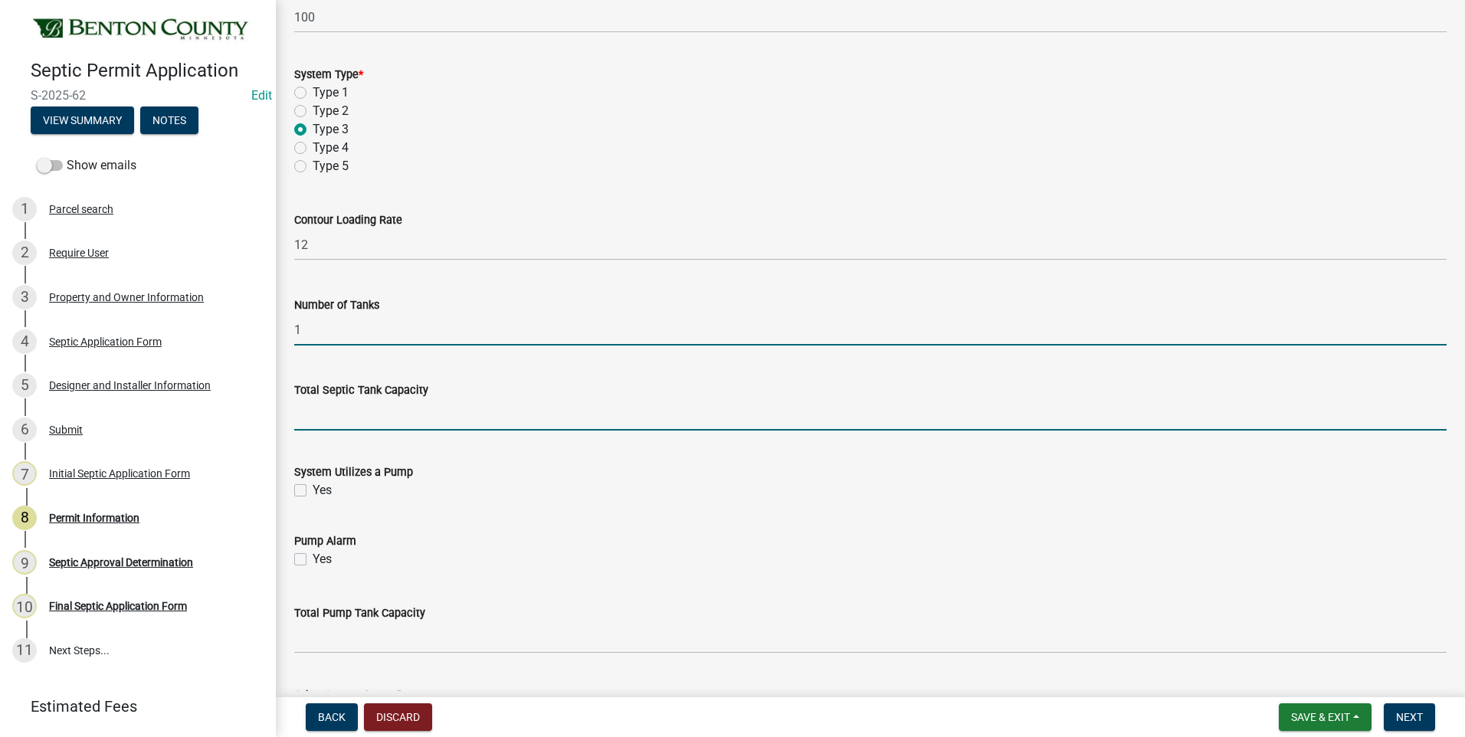
click at [316, 415] on input "text" at bounding box center [870, 414] width 1153 height 31
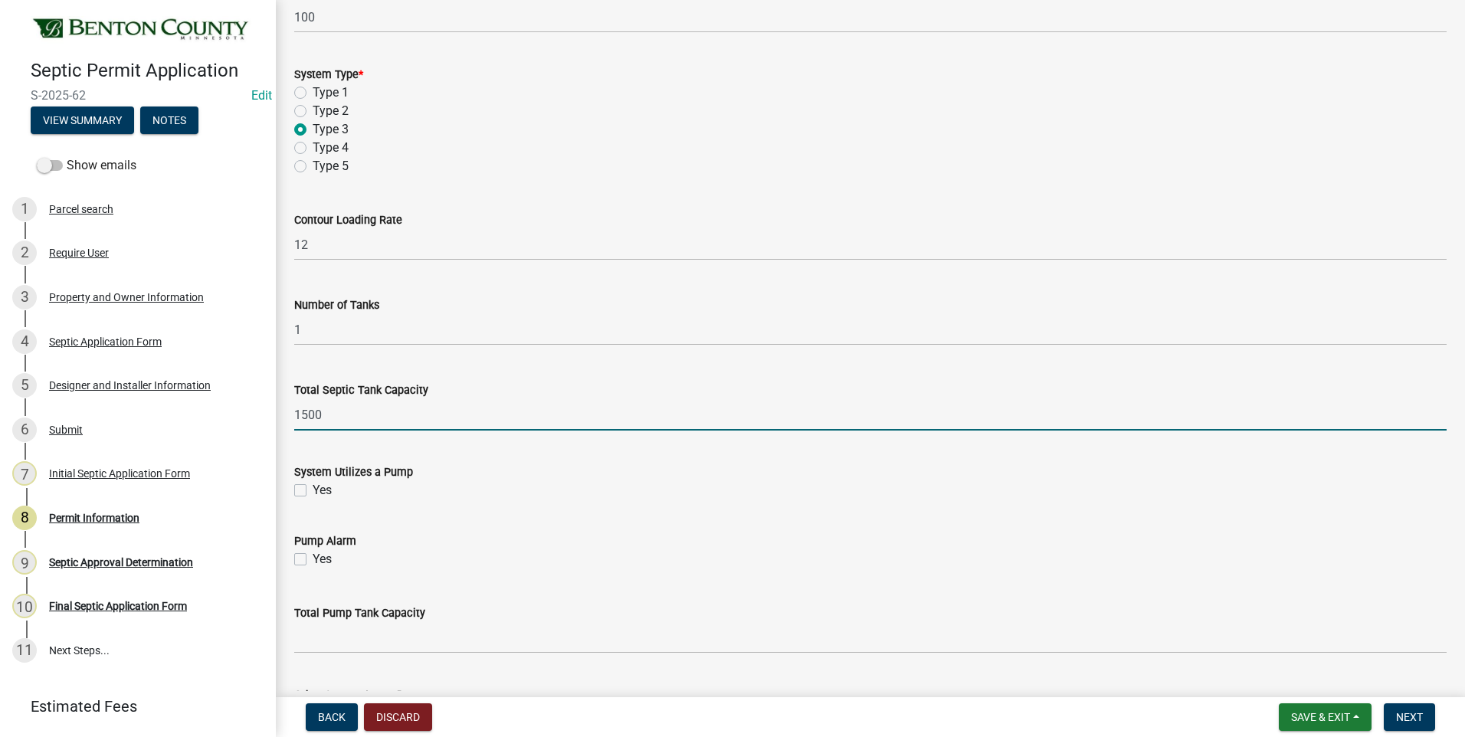
type input "1500"
click at [313, 491] on label "Yes" at bounding box center [322, 490] width 19 height 18
click at [313, 491] on input "Yes" at bounding box center [318, 486] width 10 height 10
checkbox input "true"
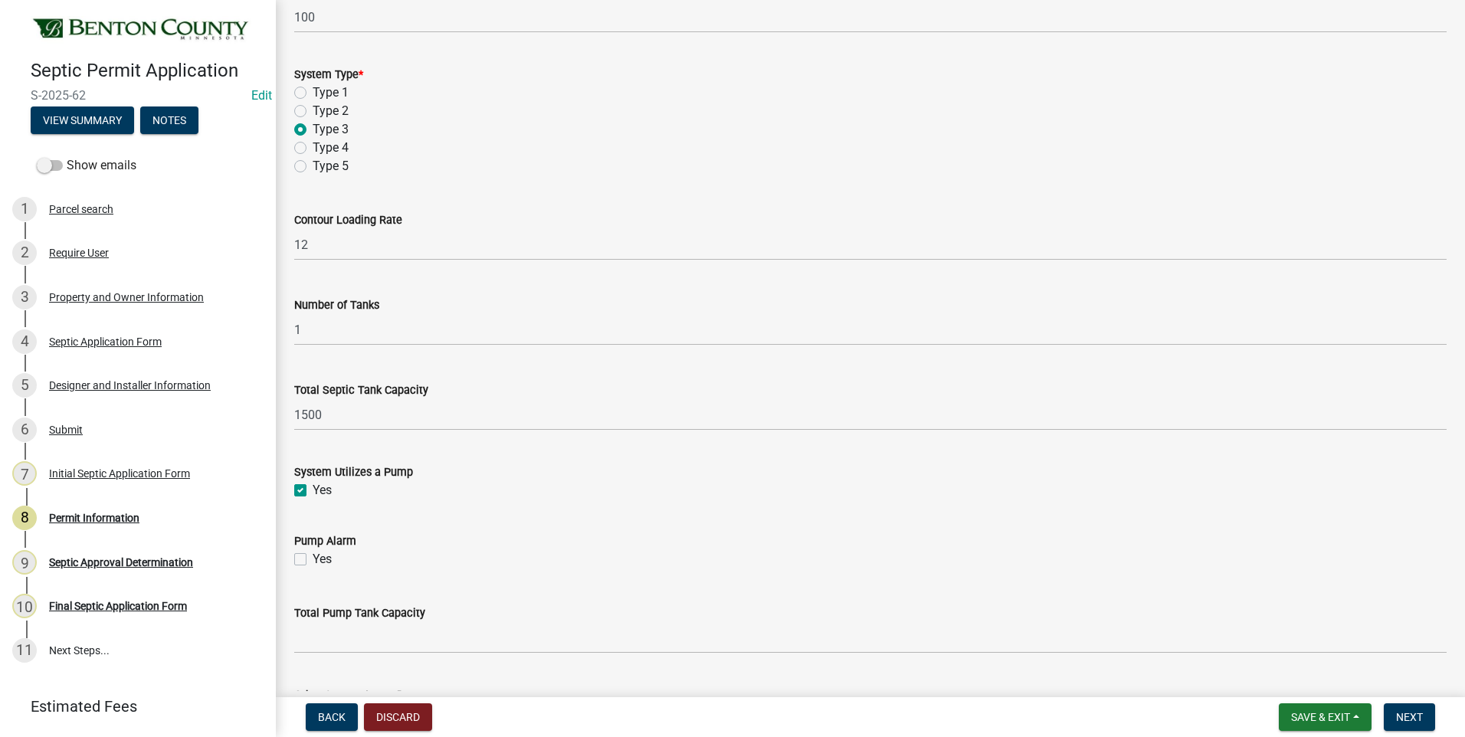
drag, startPoint x: 301, startPoint y: 557, endPoint x: 507, endPoint y: 451, distance: 231.3
click at [313, 556] on label "Yes" at bounding box center [322, 559] width 19 height 18
click at [313, 556] on input "Yes" at bounding box center [318, 555] width 10 height 10
checkbox input "true"
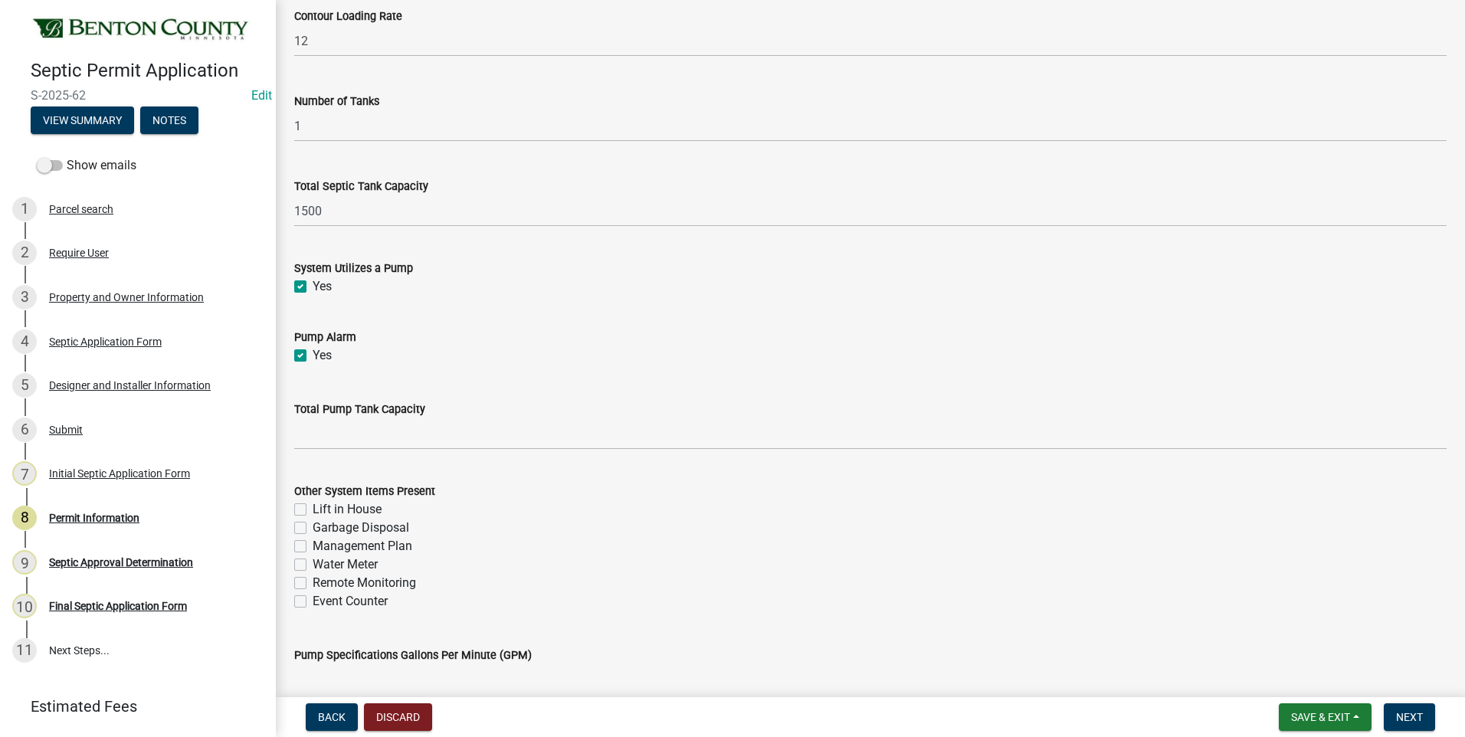
scroll to position [1456, 0]
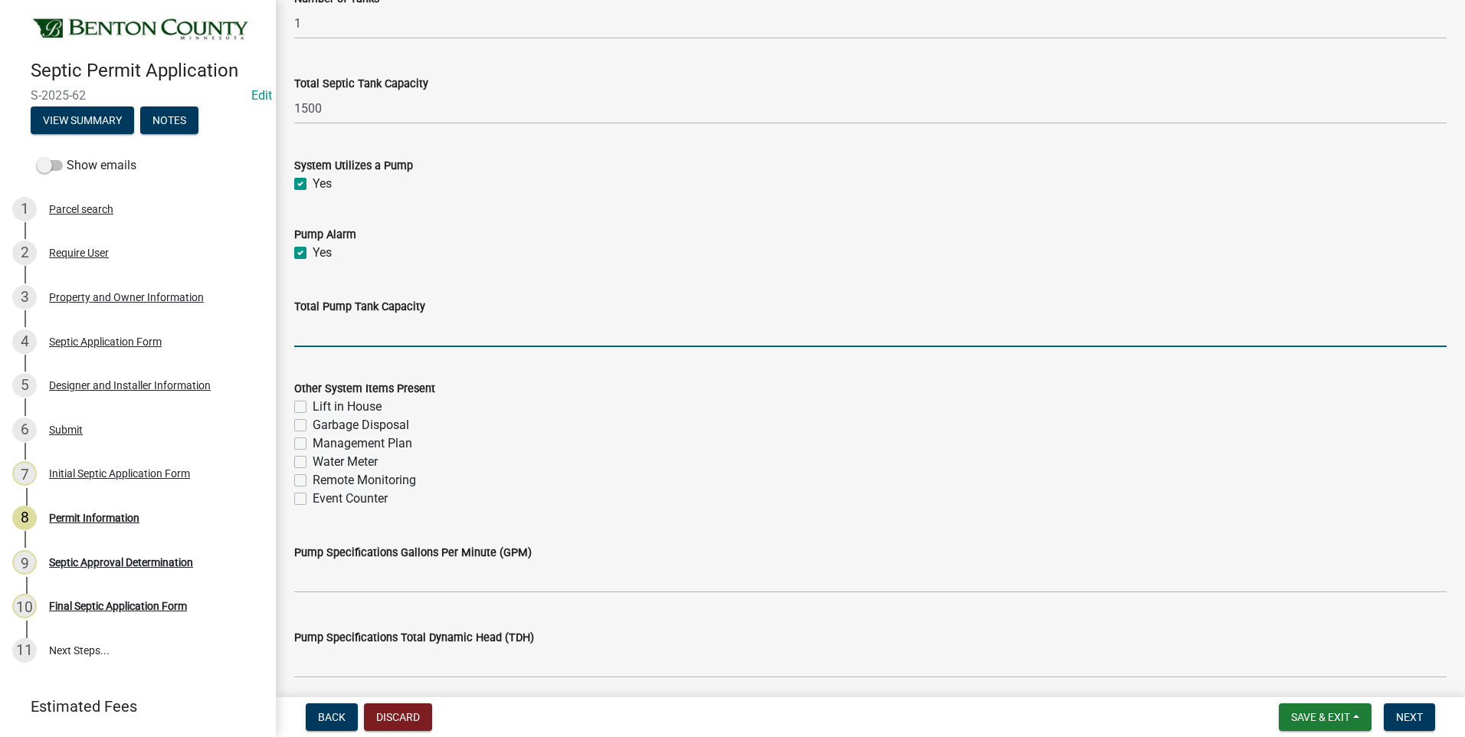
click at [457, 335] on input "text" at bounding box center [870, 331] width 1153 height 31
type input "757"
click at [313, 444] on label "Management Plan" at bounding box center [363, 443] width 100 height 18
click at [313, 444] on input "Management Plan" at bounding box center [318, 439] width 10 height 10
checkbox input "true"
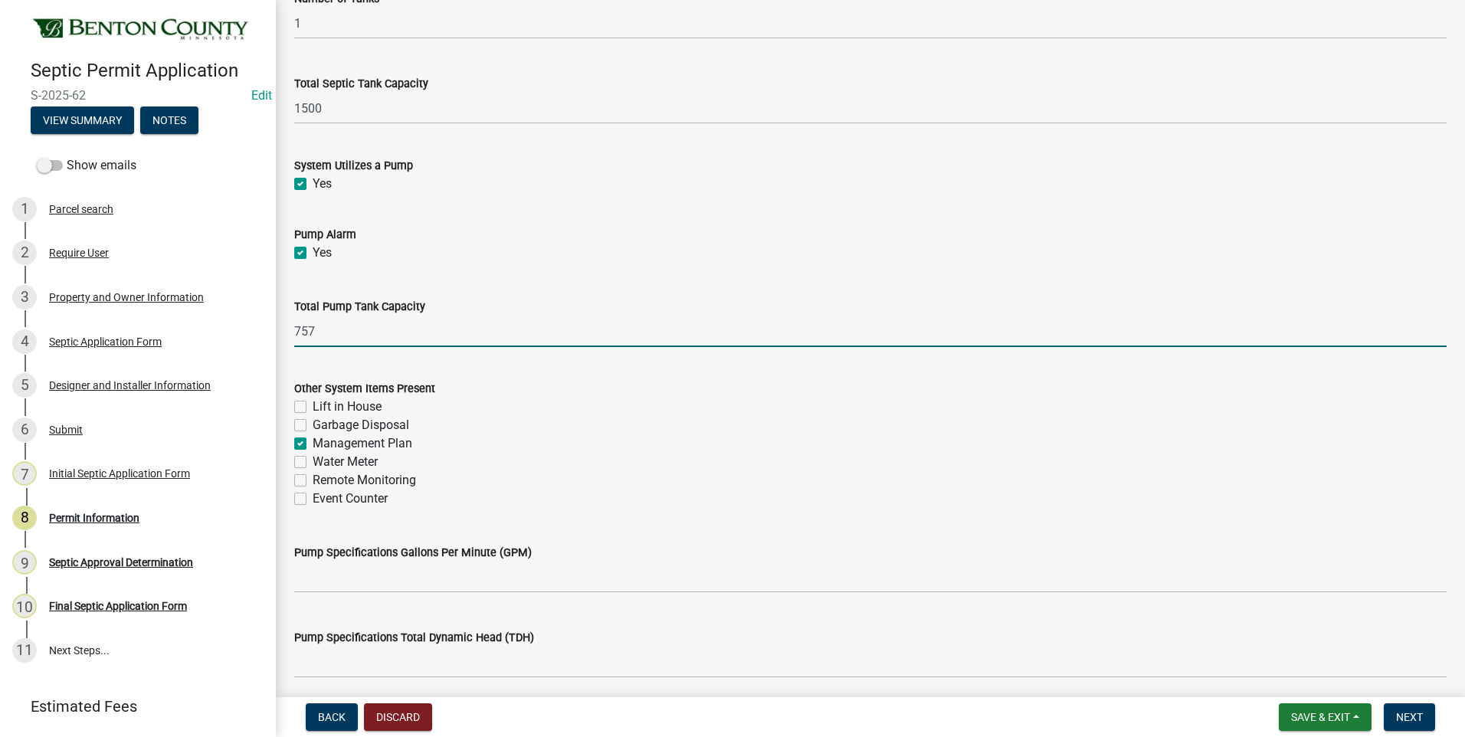
checkbox input "false"
checkbox input "true"
checkbox input "false"
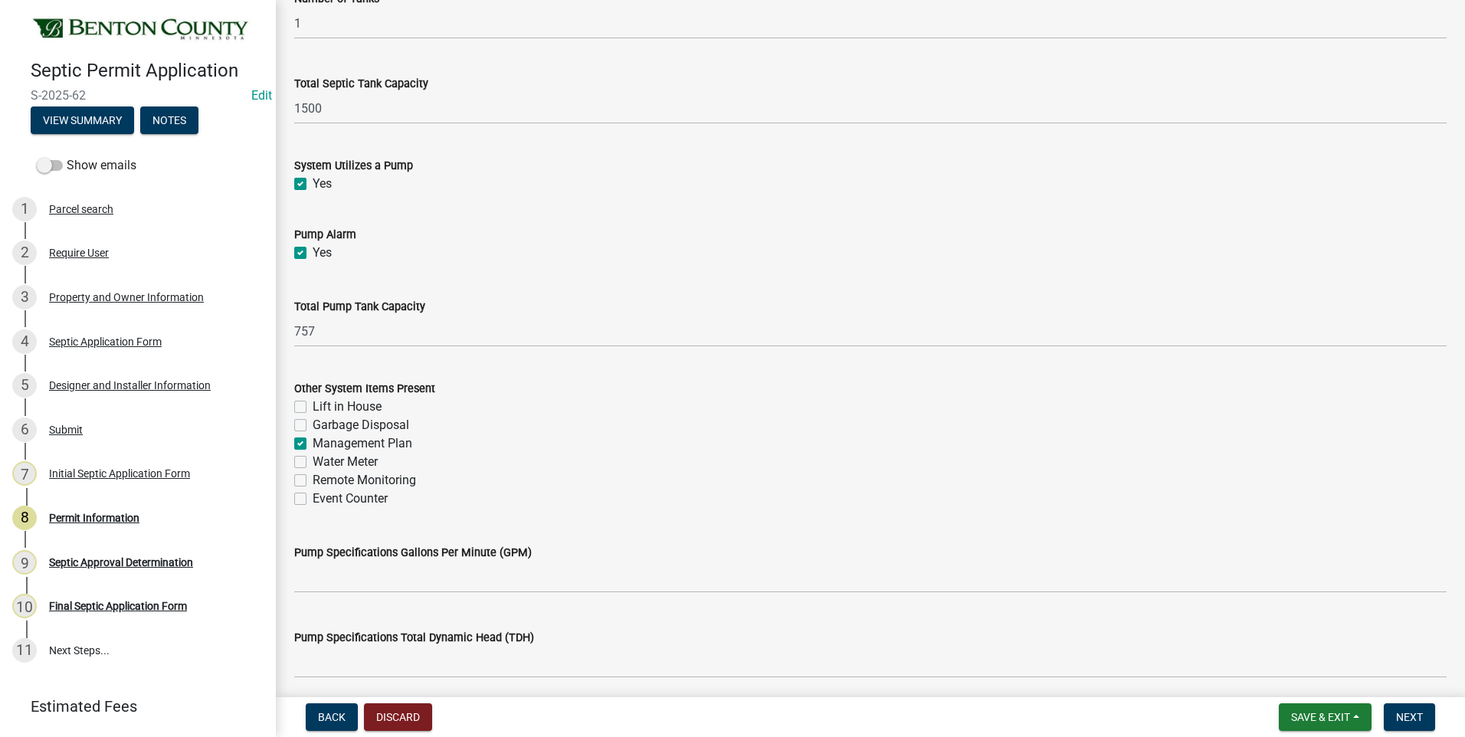
click at [313, 501] on label "Event Counter" at bounding box center [350, 499] width 75 height 18
click at [313, 500] on input "Event Counter" at bounding box center [318, 495] width 10 height 10
checkbox input "true"
checkbox input "false"
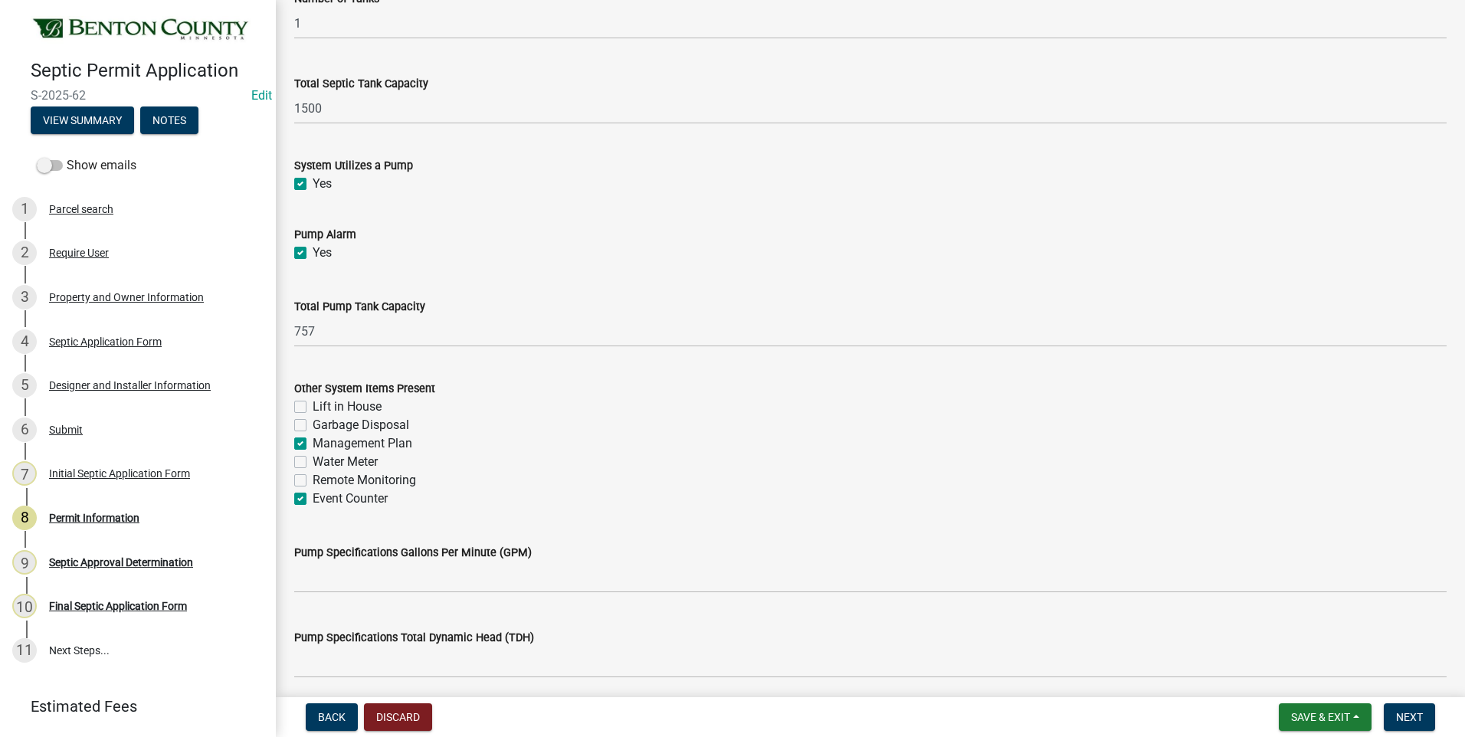
checkbox input "true"
checkbox input "false"
checkbox input "true"
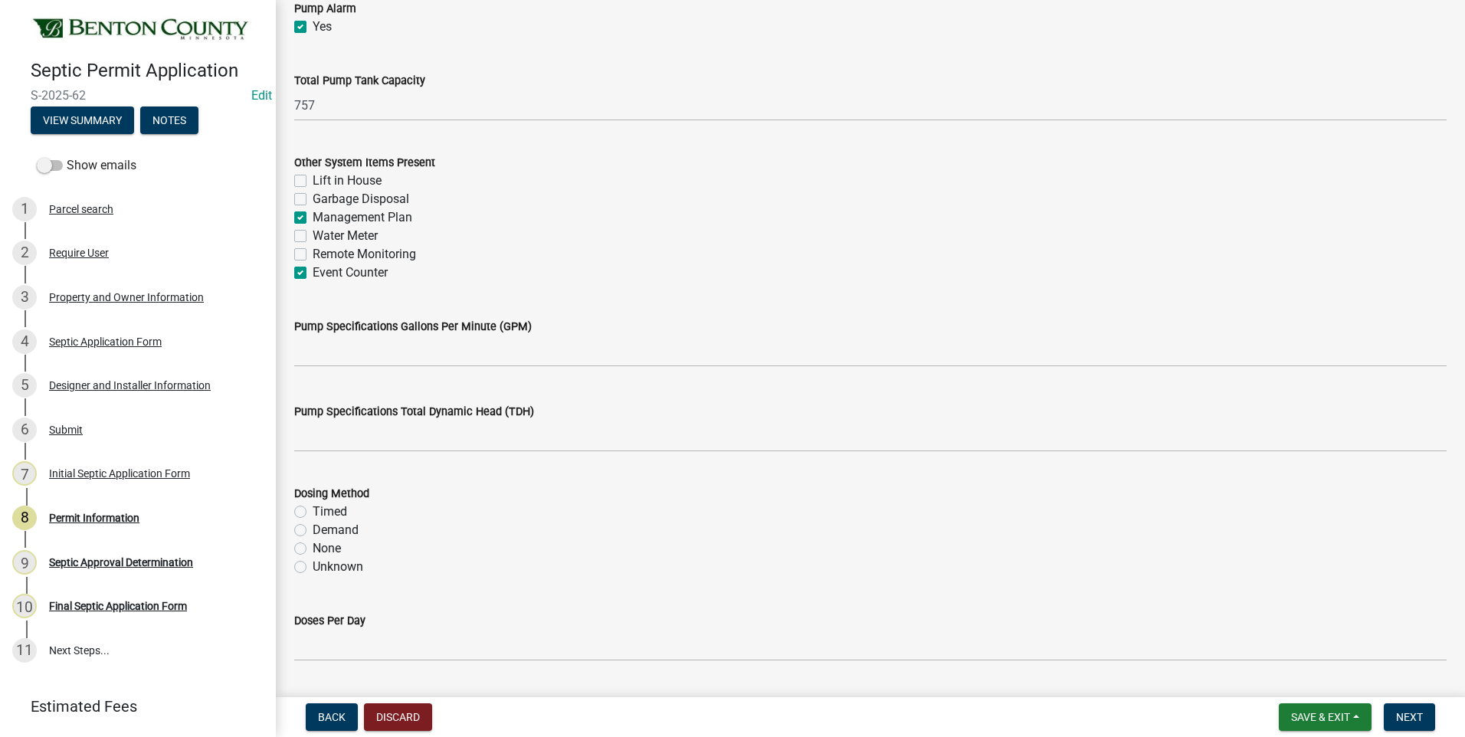
scroll to position [1686, 0]
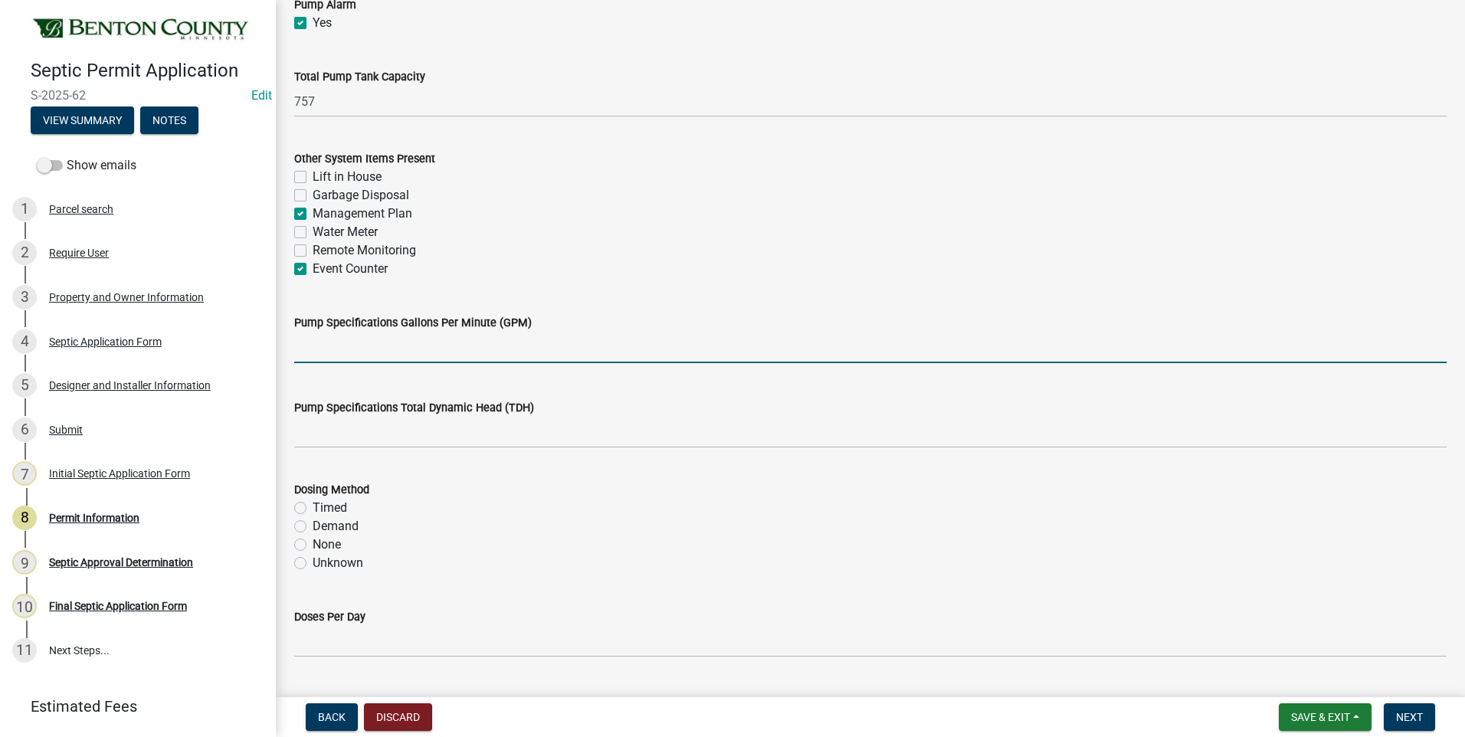
drag, startPoint x: 458, startPoint y: 344, endPoint x: 457, endPoint y: 353, distance: 9.2
click at [458, 344] on input "text" at bounding box center [870, 347] width 1153 height 31
type input "38"
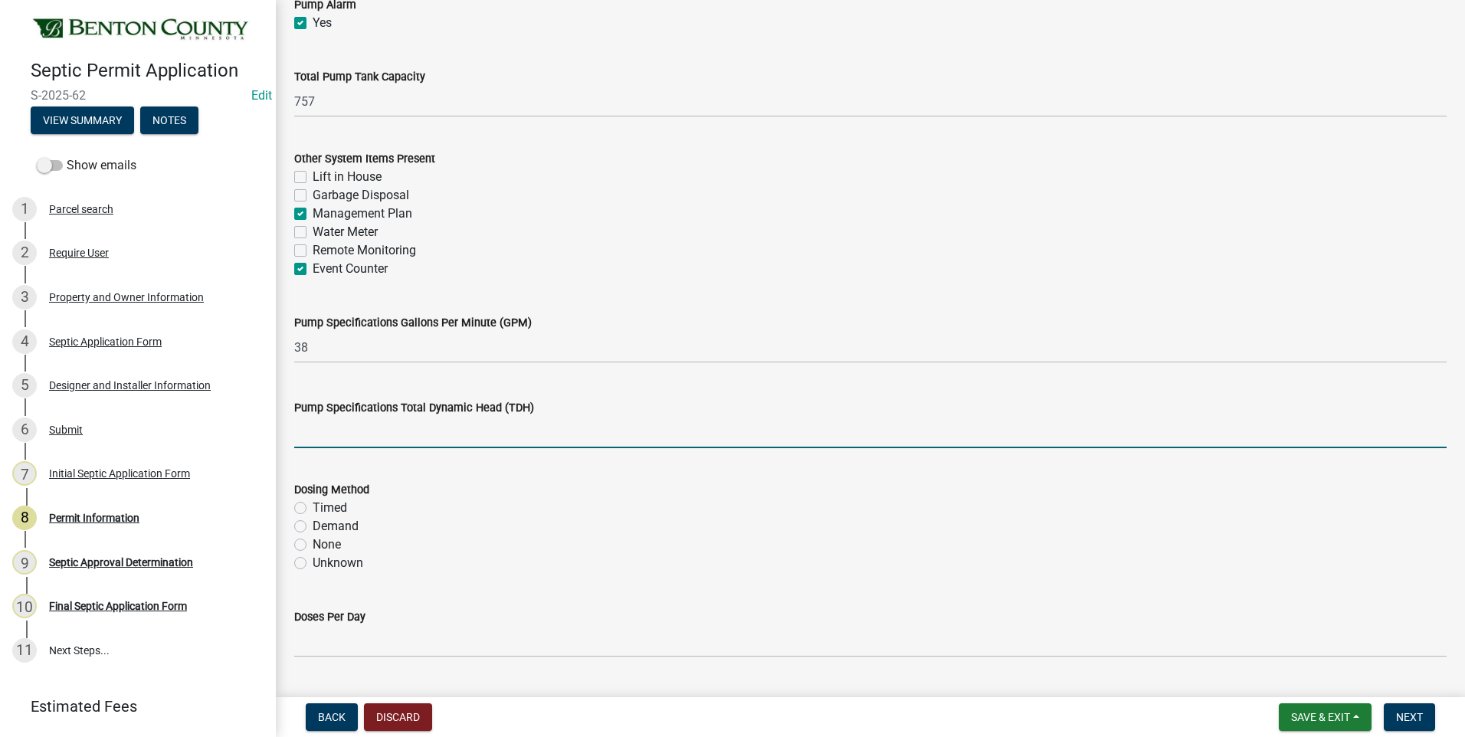
click at [375, 435] on input "text" at bounding box center [870, 432] width 1153 height 31
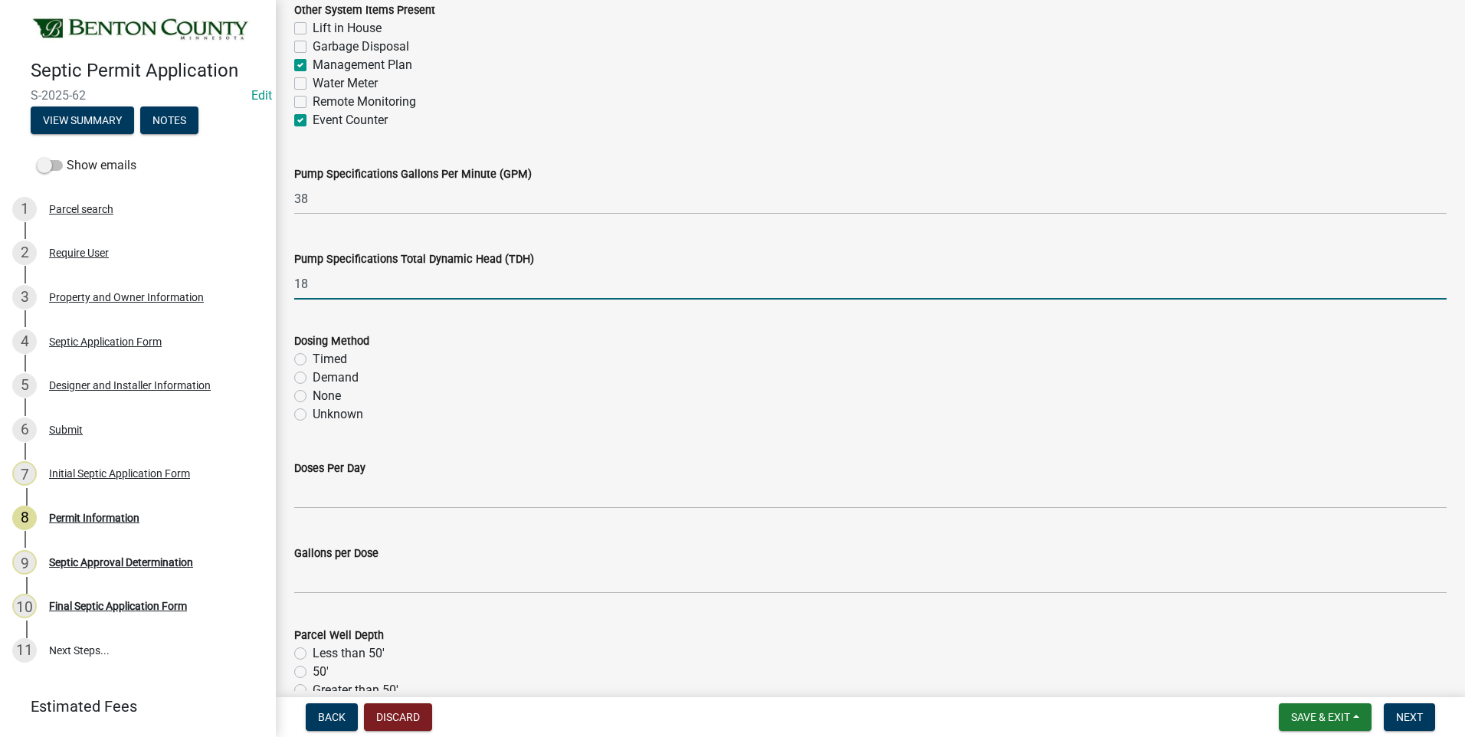
scroll to position [1839, 0]
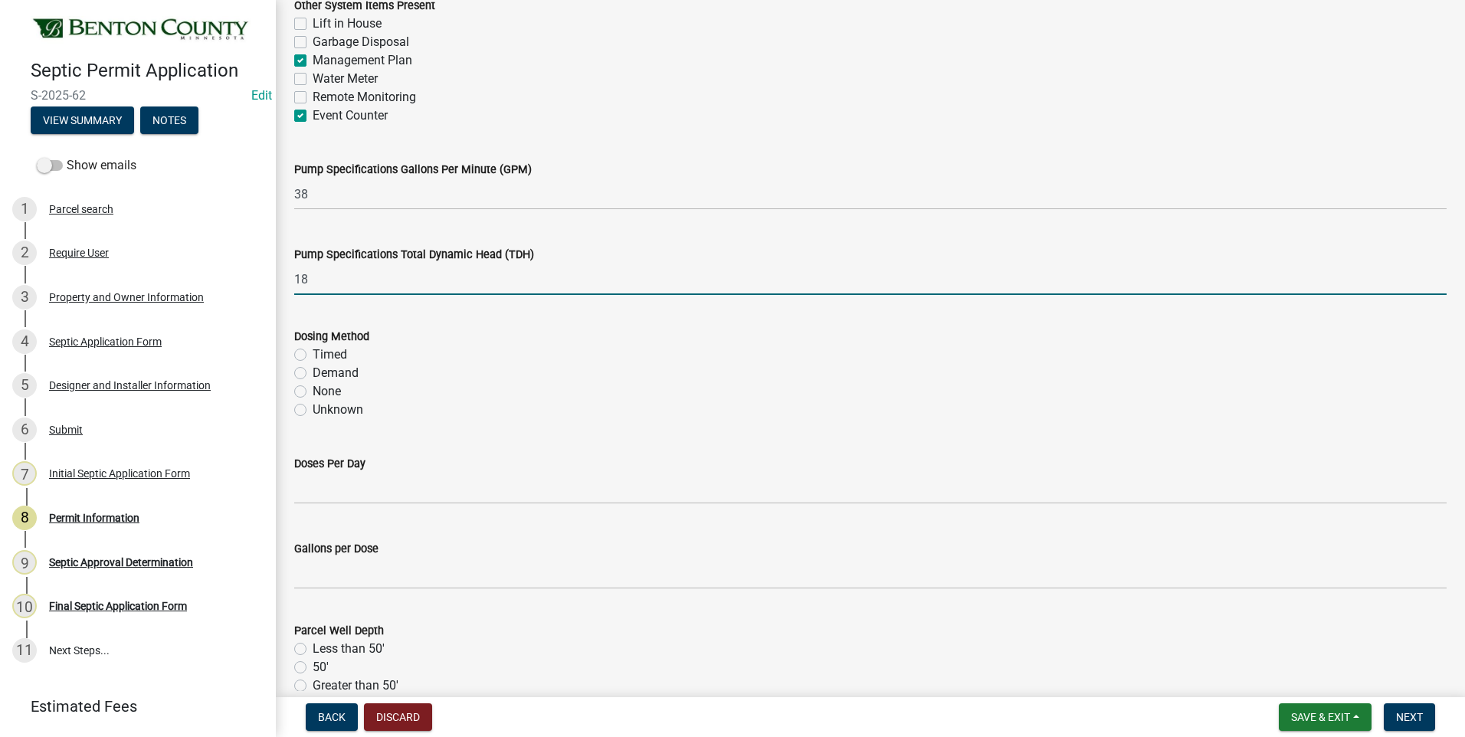
type input "18"
click at [313, 374] on label "Demand" at bounding box center [336, 373] width 46 height 18
click at [313, 374] on input "Demand" at bounding box center [318, 369] width 10 height 10
radio input "true"
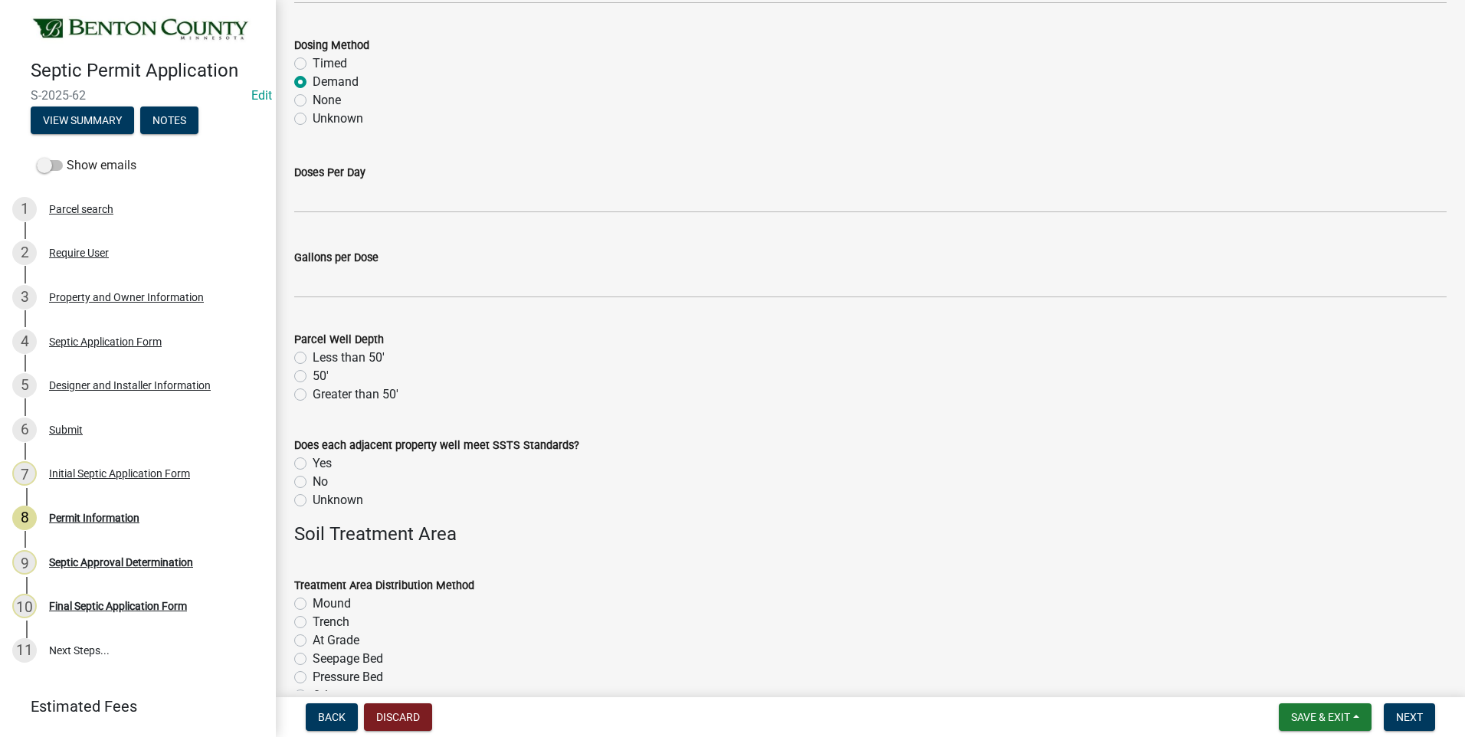
scroll to position [2146, 0]
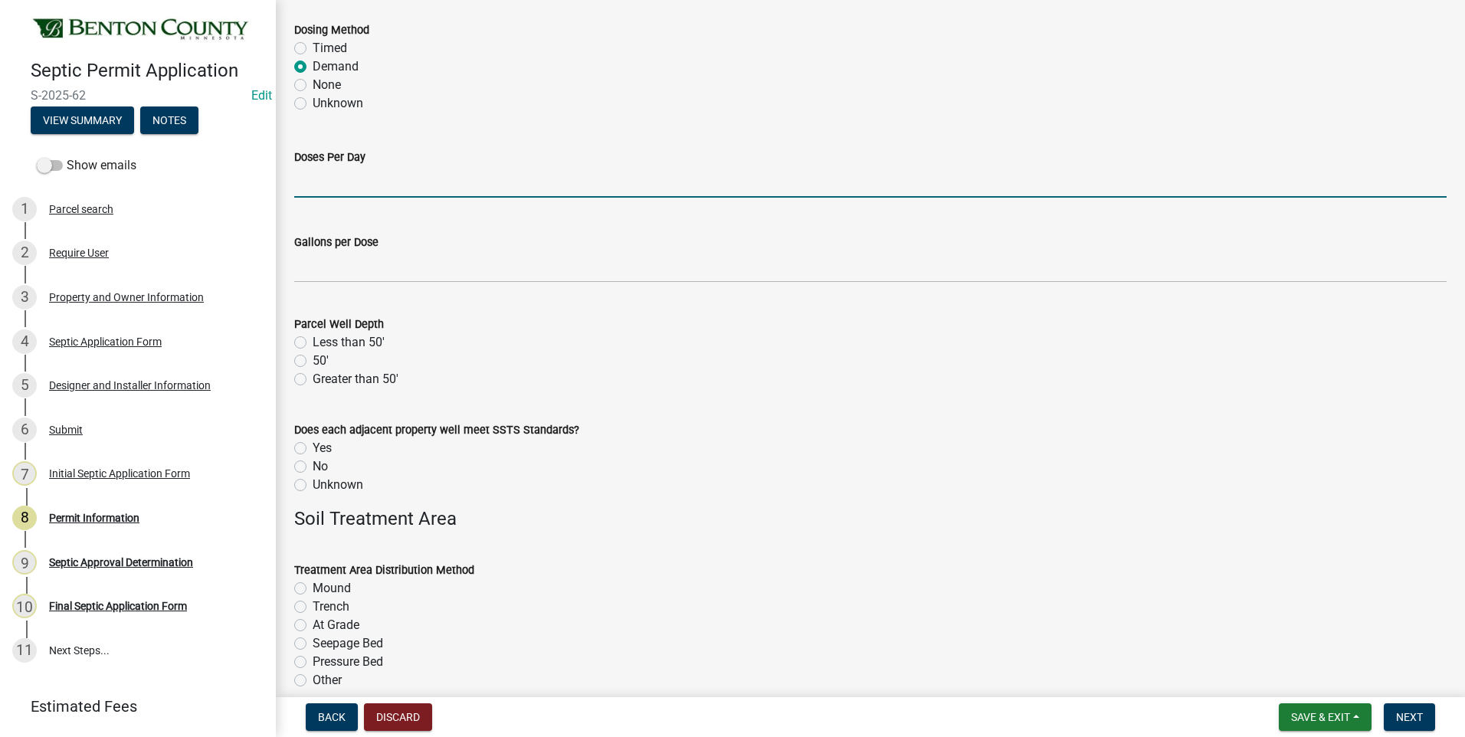
click at [372, 183] on input "text" at bounding box center [870, 181] width 1153 height 31
type input "5.7"
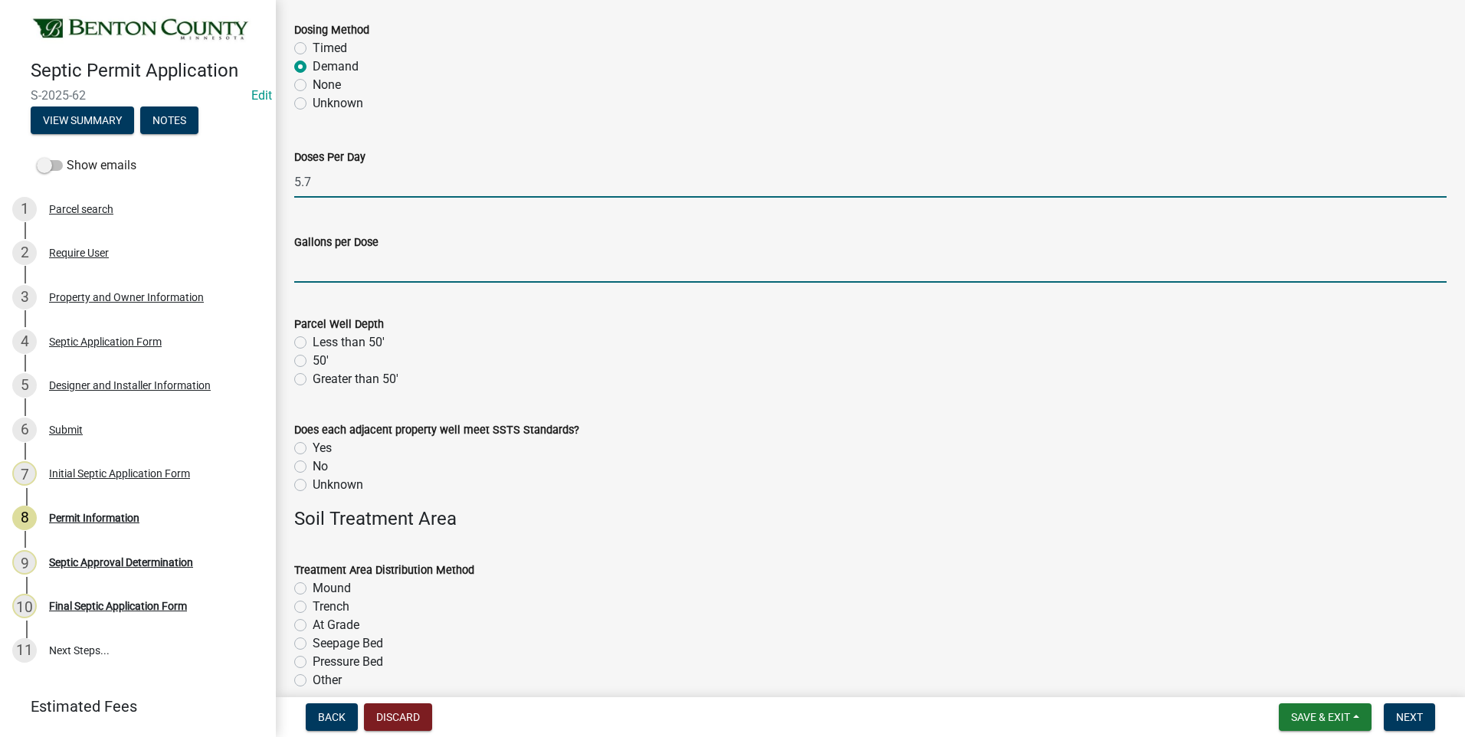
click at [354, 266] on input "text" at bounding box center [870, 266] width 1153 height 31
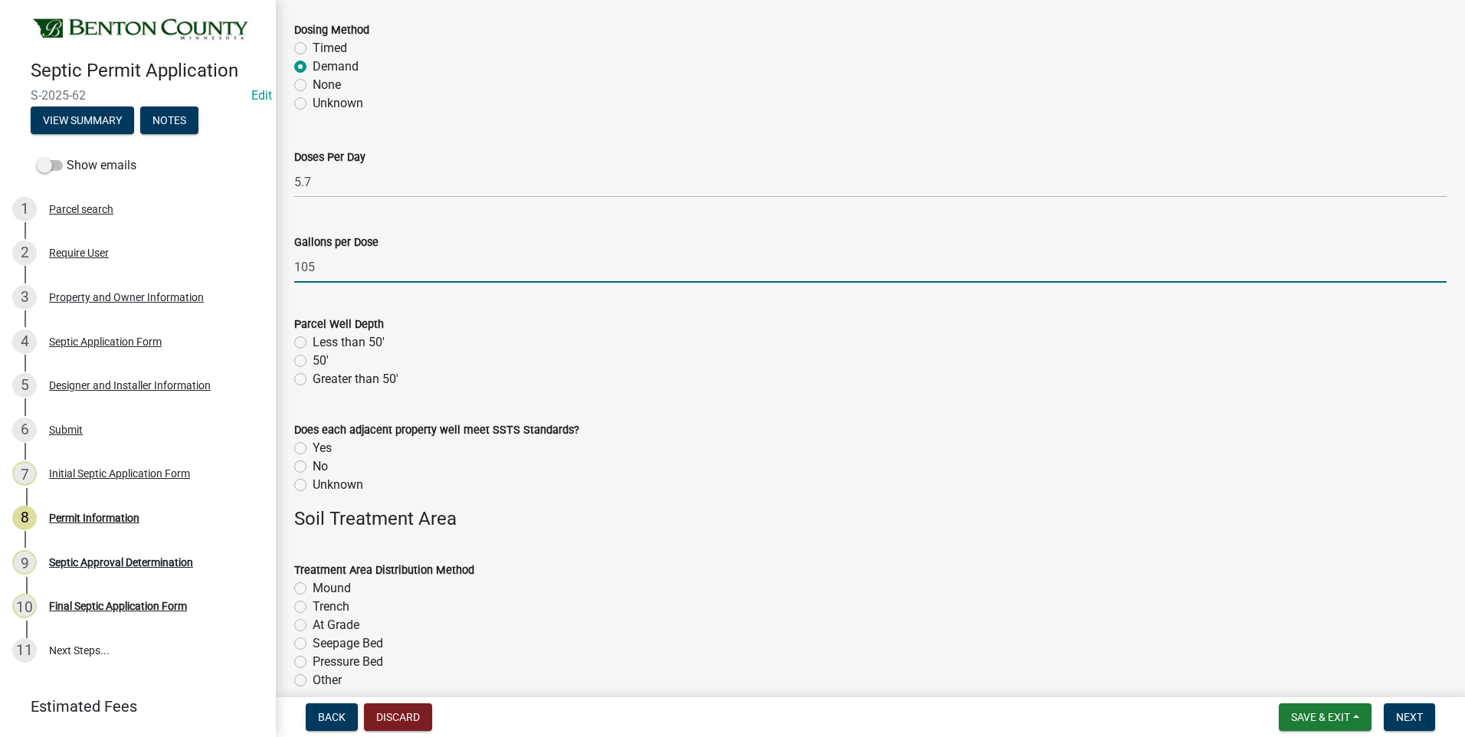
type input "105"
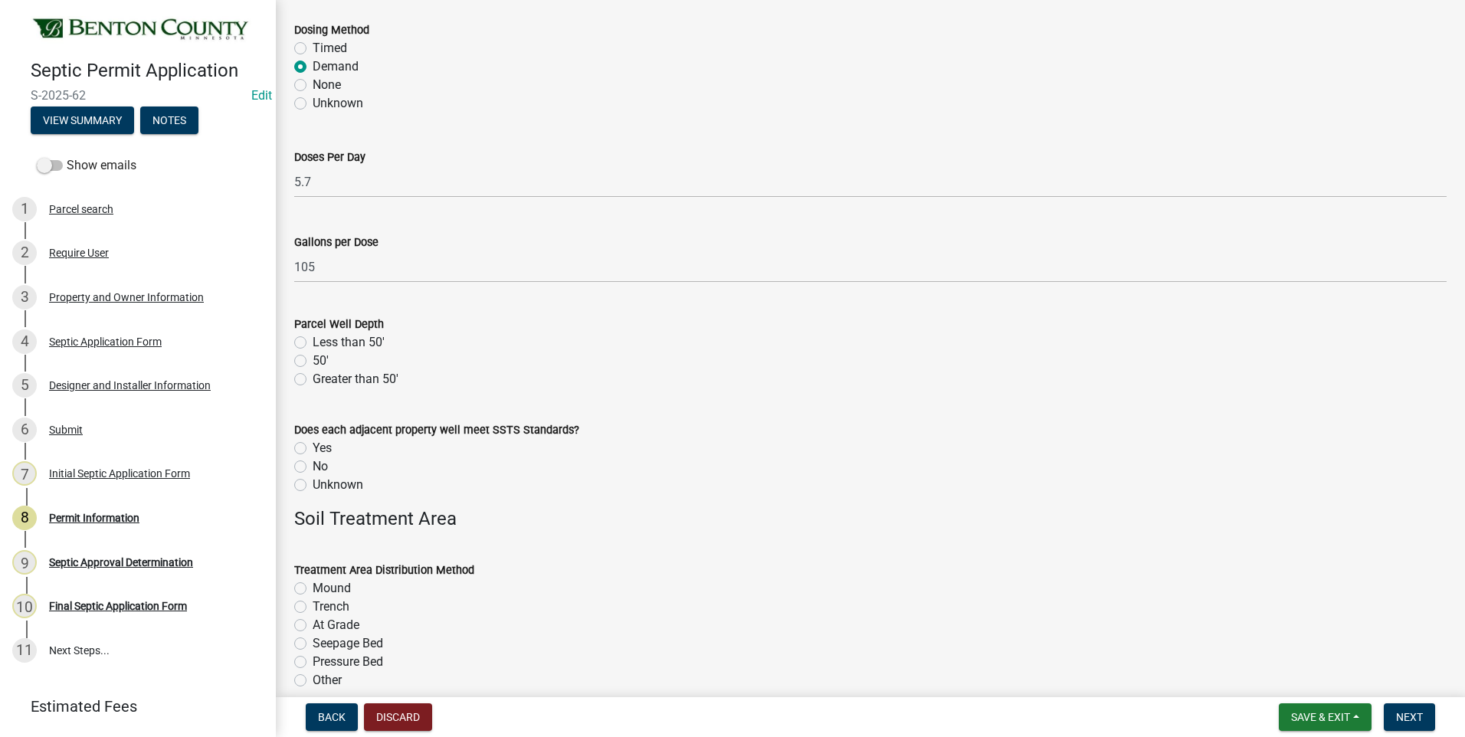
click at [313, 377] on label "Greater than 50'" at bounding box center [356, 379] width 86 height 18
click at [313, 377] on input "Greater than 50'" at bounding box center [318, 375] width 10 height 10
radio input "true"
click at [313, 485] on label "Unknown" at bounding box center [338, 485] width 51 height 18
click at [313, 485] on input "Unknown" at bounding box center [318, 481] width 10 height 10
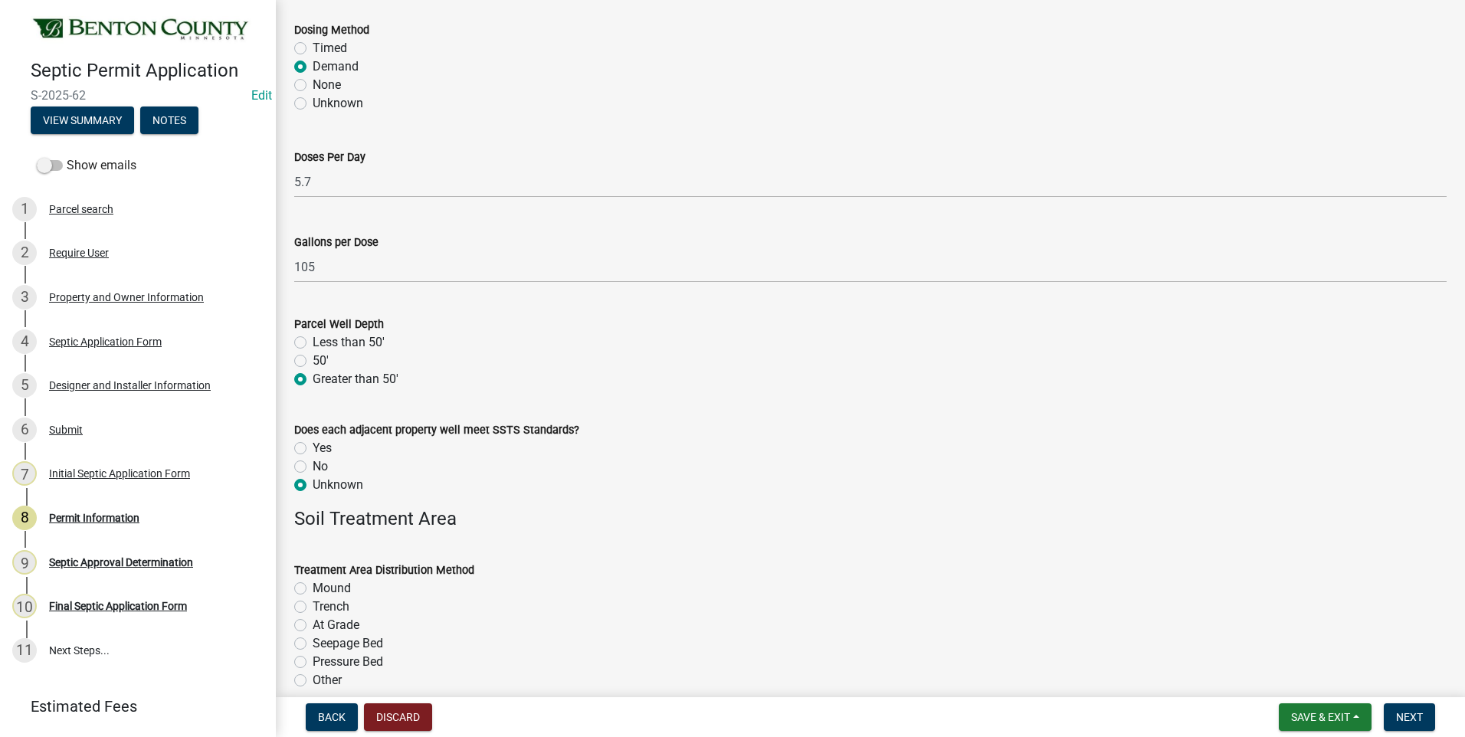
radio input "true"
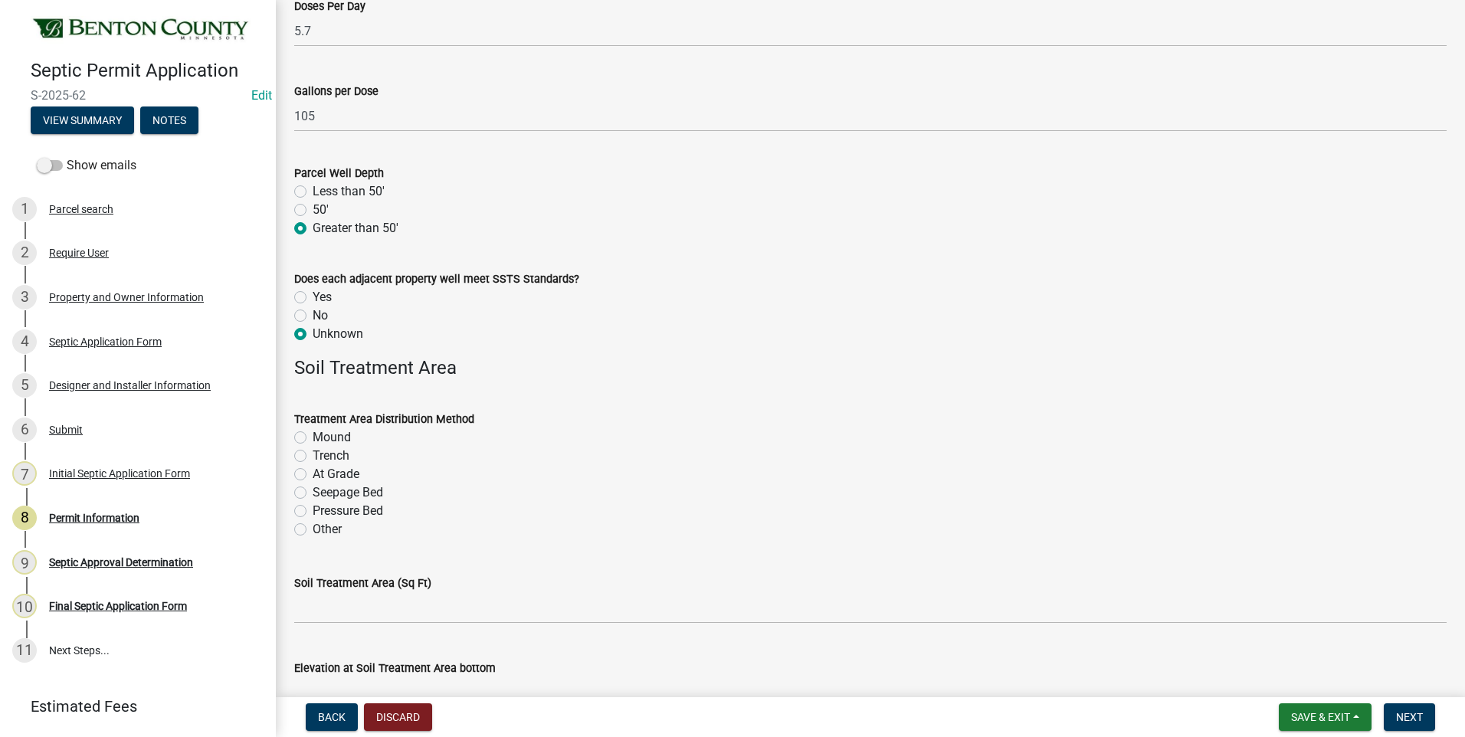
scroll to position [2452, 0]
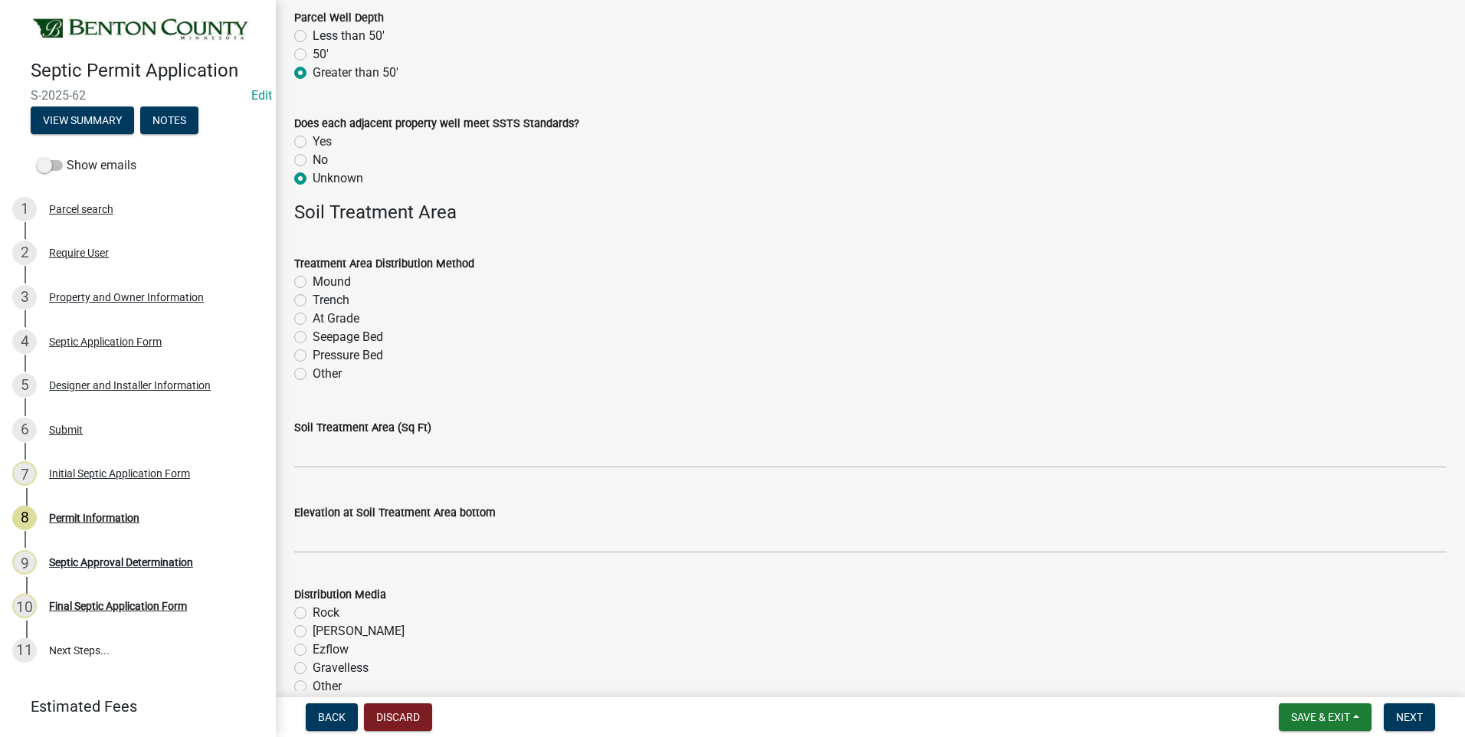
click at [313, 281] on label "Mound" at bounding box center [332, 282] width 38 height 18
click at [313, 281] on input "Mound" at bounding box center [318, 278] width 10 height 10
radio input "true"
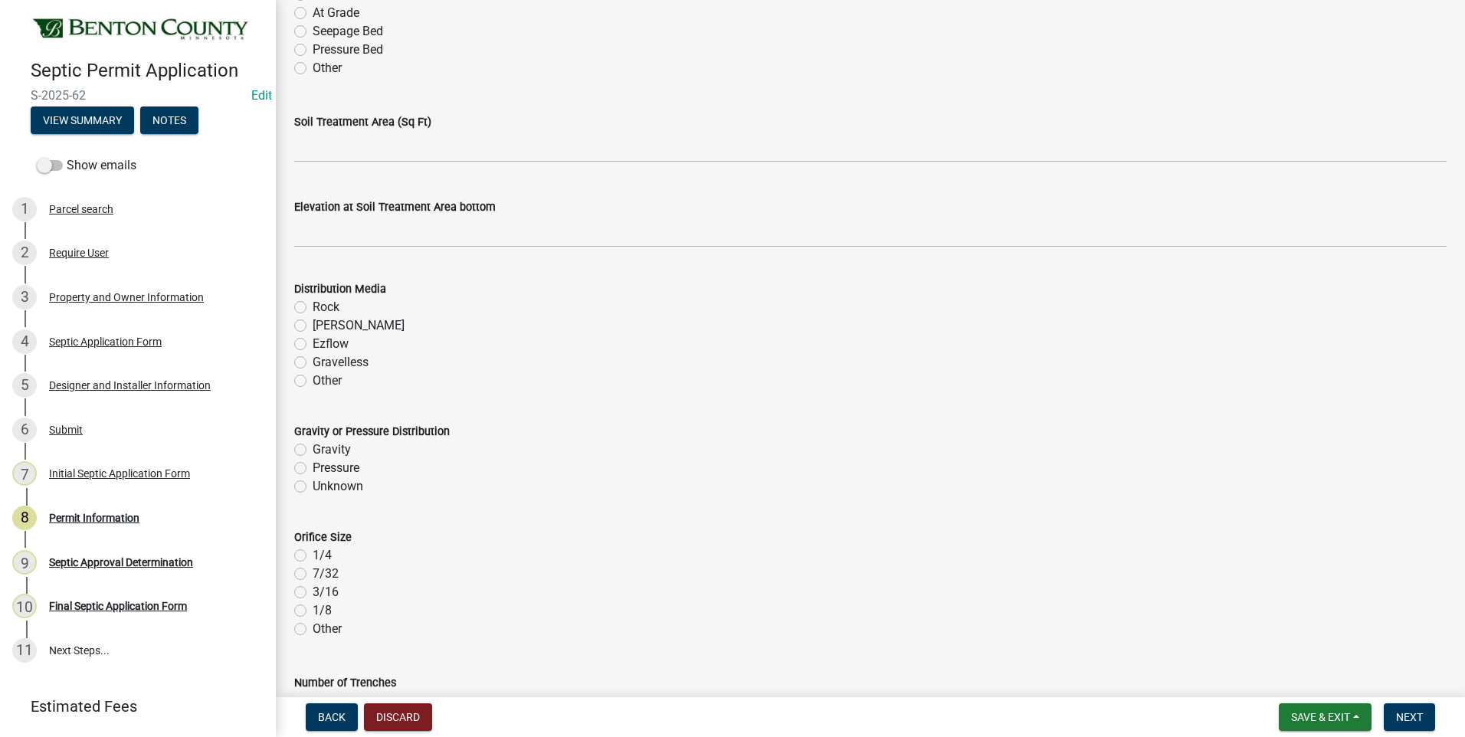
scroll to position [2759, 0]
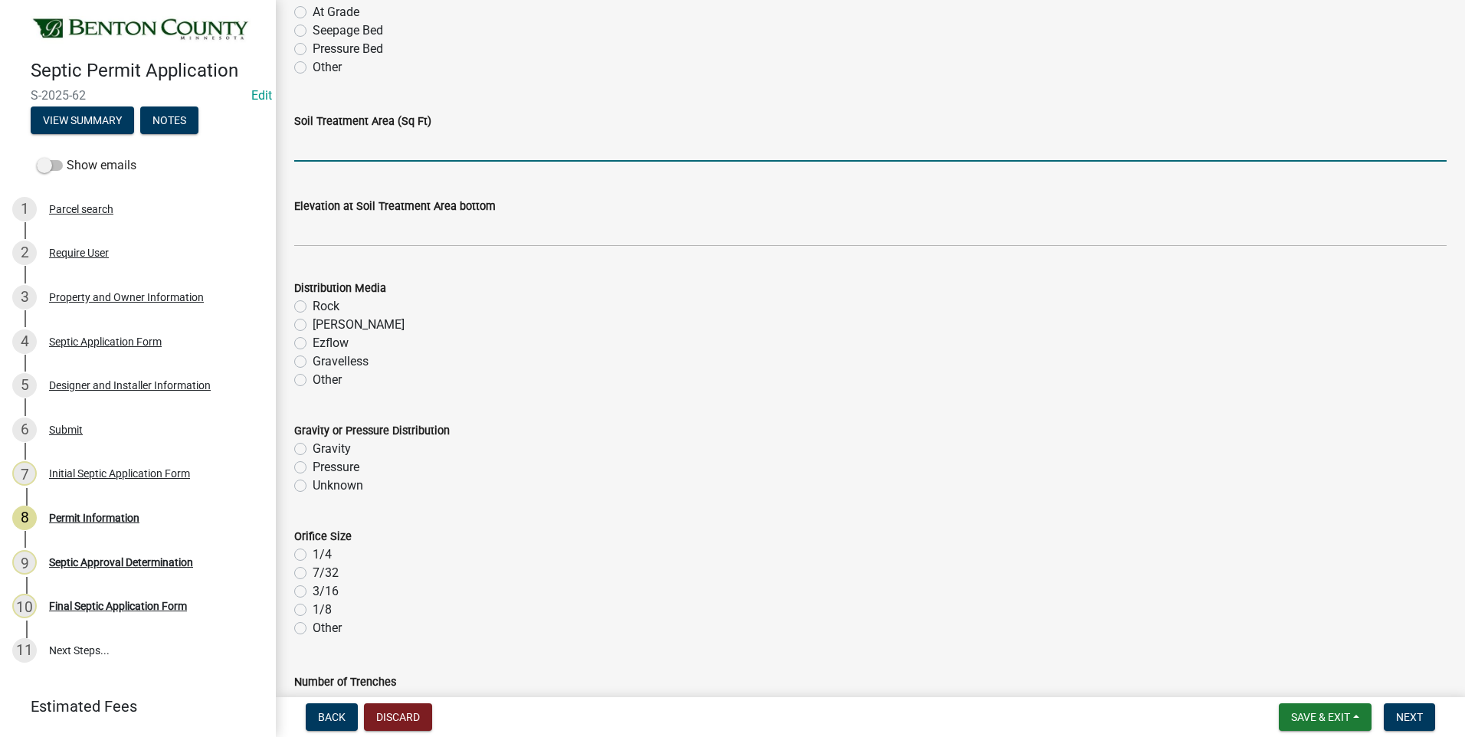
click at [455, 149] on input "text" at bounding box center [870, 145] width 1153 height 31
type input "500"
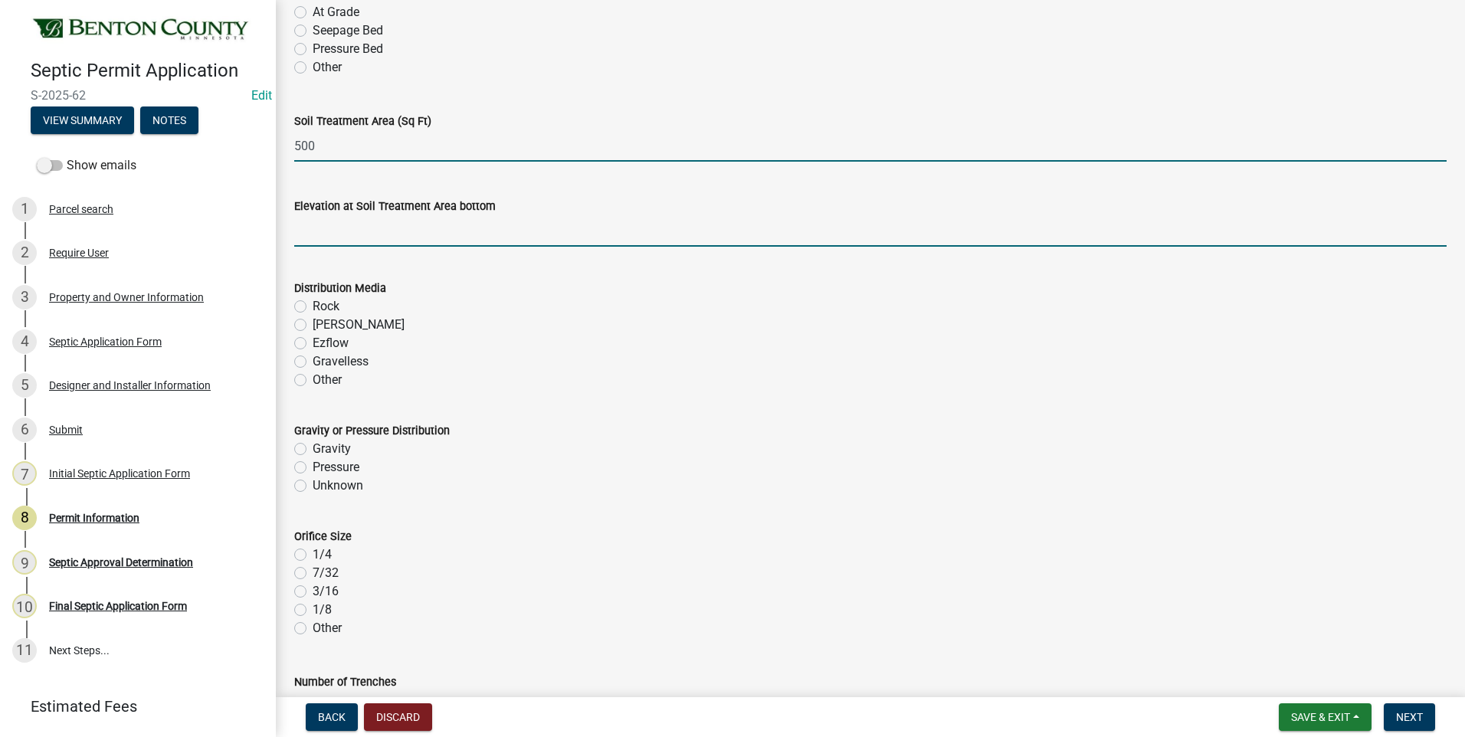
click at [474, 232] on input "text" at bounding box center [870, 230] width 1153 height 31
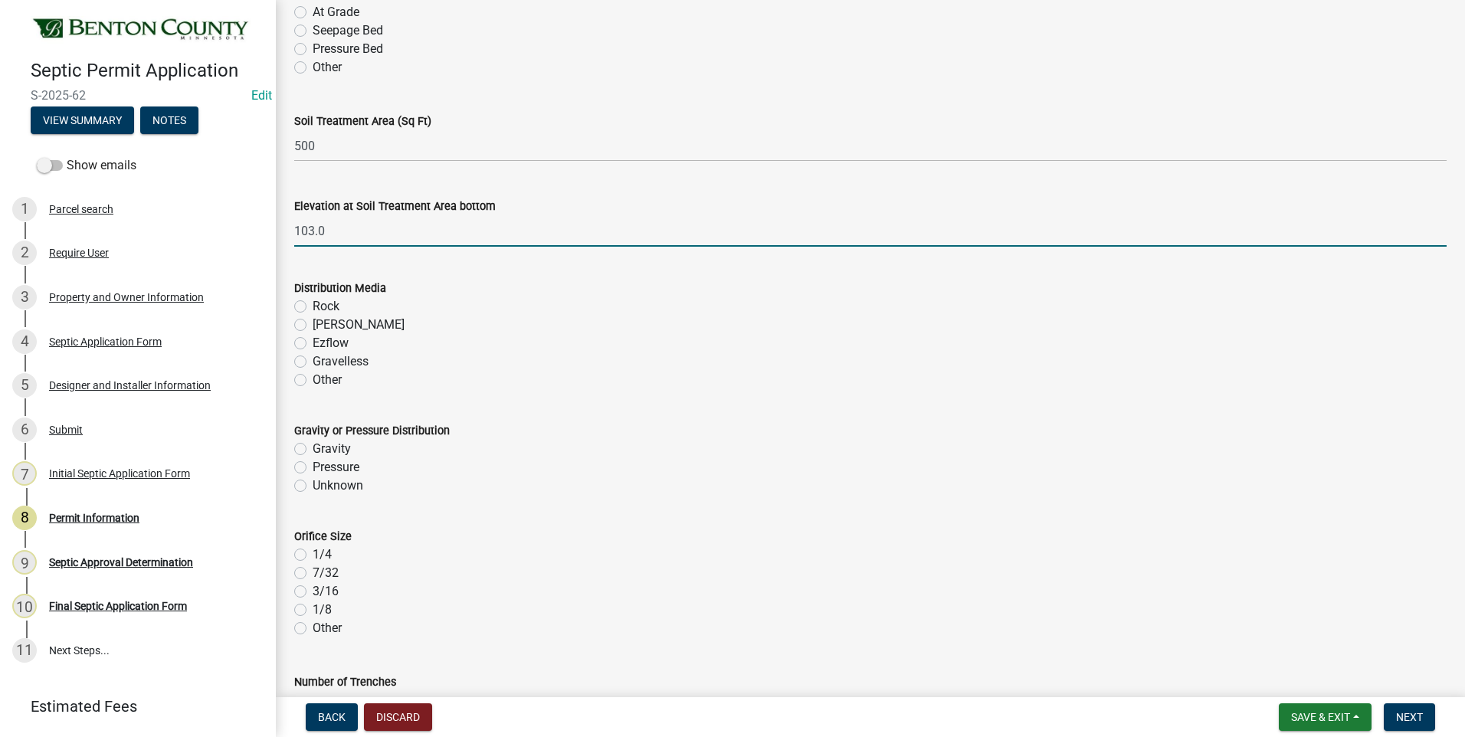
type input "103"
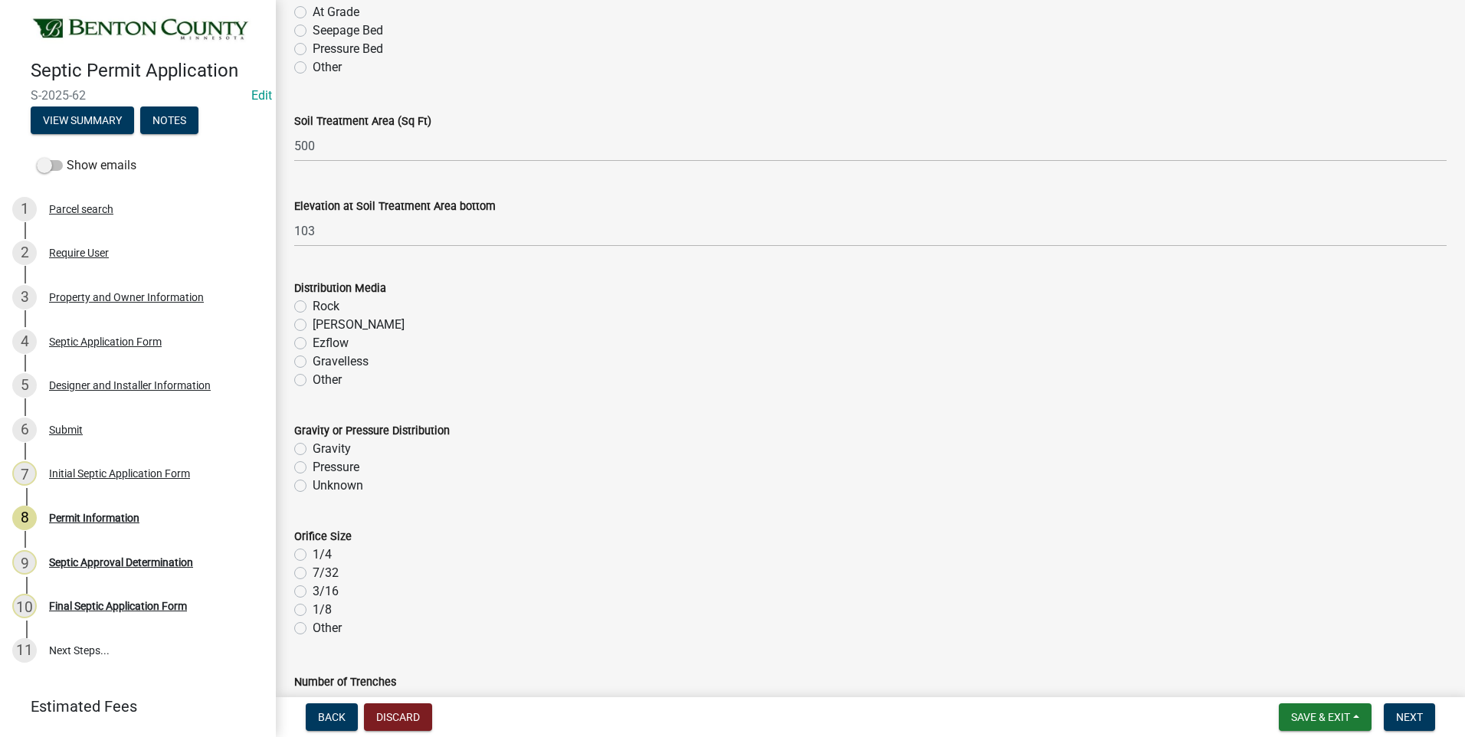
click at [313, 306] on label "Rock" at bounding box center [326, 306] width 27 height 18
click at [313, 306] on input "Rock" at bounding box center [318, 302] width 10 height 10
radio input "true"
click at [313, 467] on label "Pressure" at bounding box center [336, 467] width 47 height 18
click at [313, 467] on input "Pressure" at bounding box center [318, 463] width 10 height 10
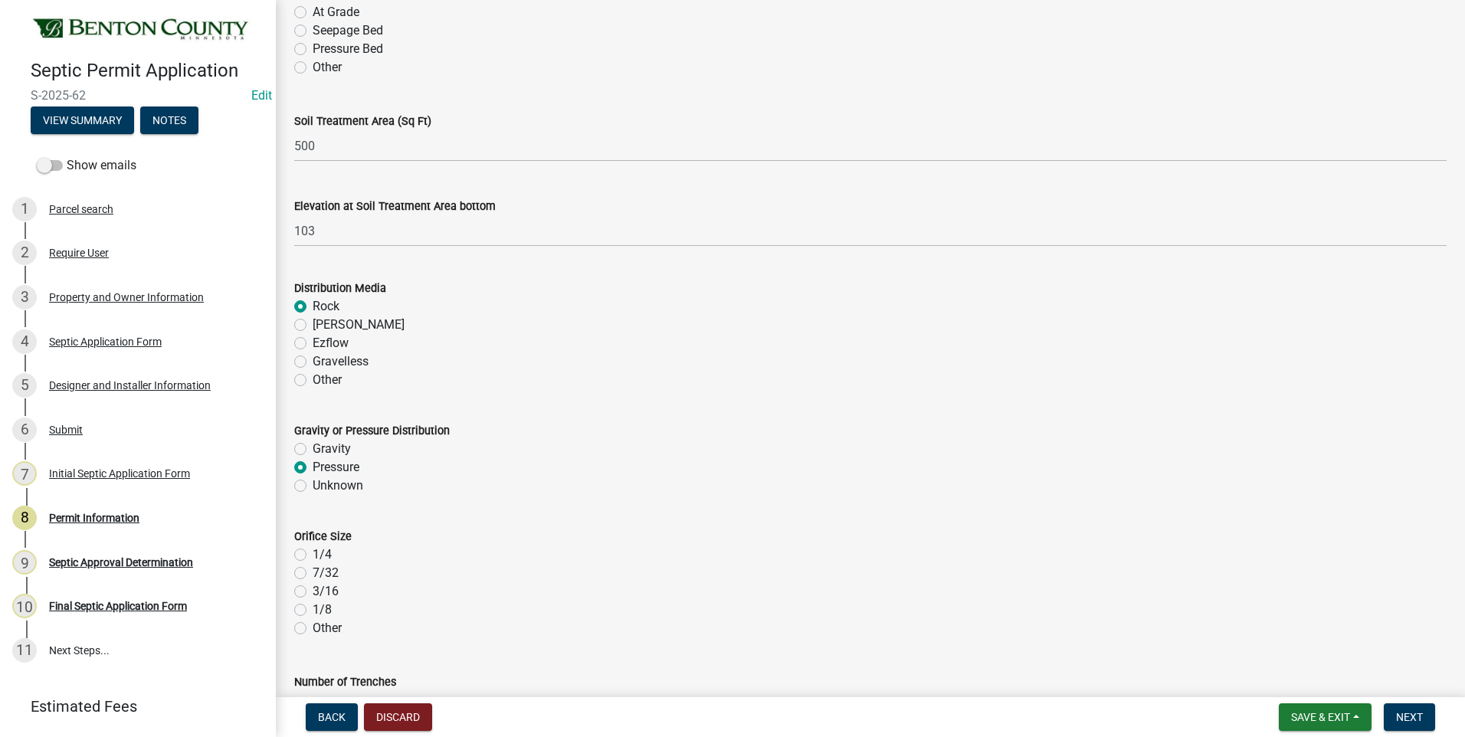
radio input "true"
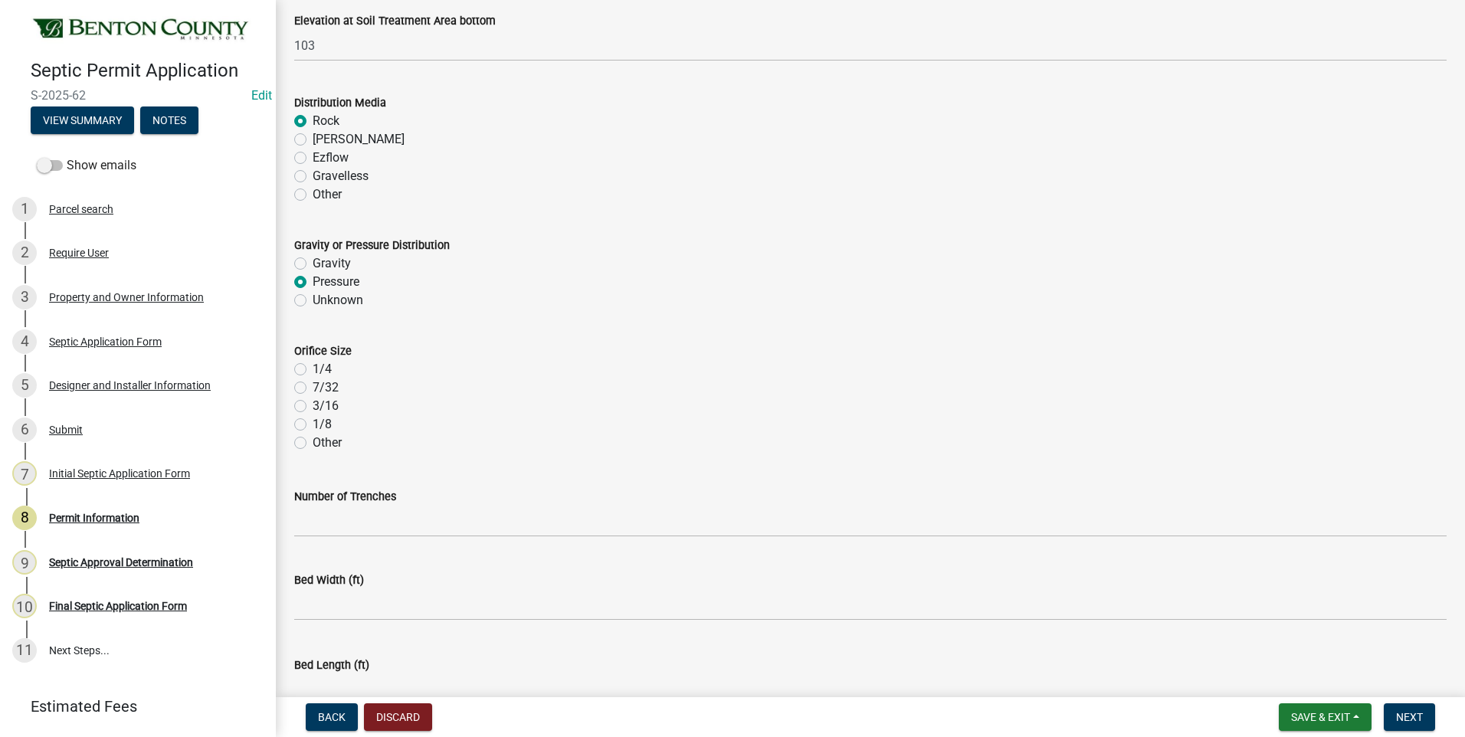
scroll to position [2989, 0]
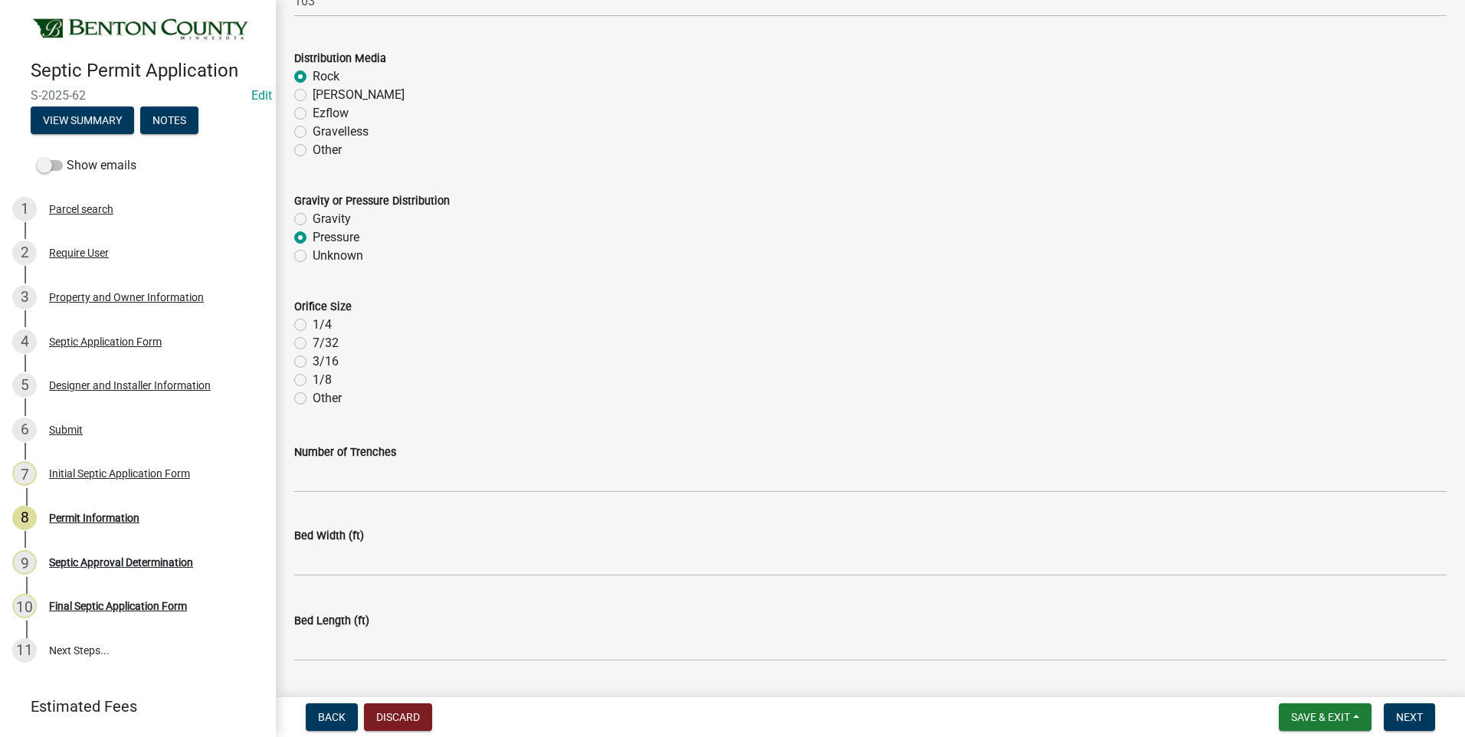
click at [313, 324] on label "1/4" at bounding box center [322, 325] width 19 height 18
click at [313, 324] on input "1/4" at bounding box center [318, 321] width 10 height 10
radio input "true"
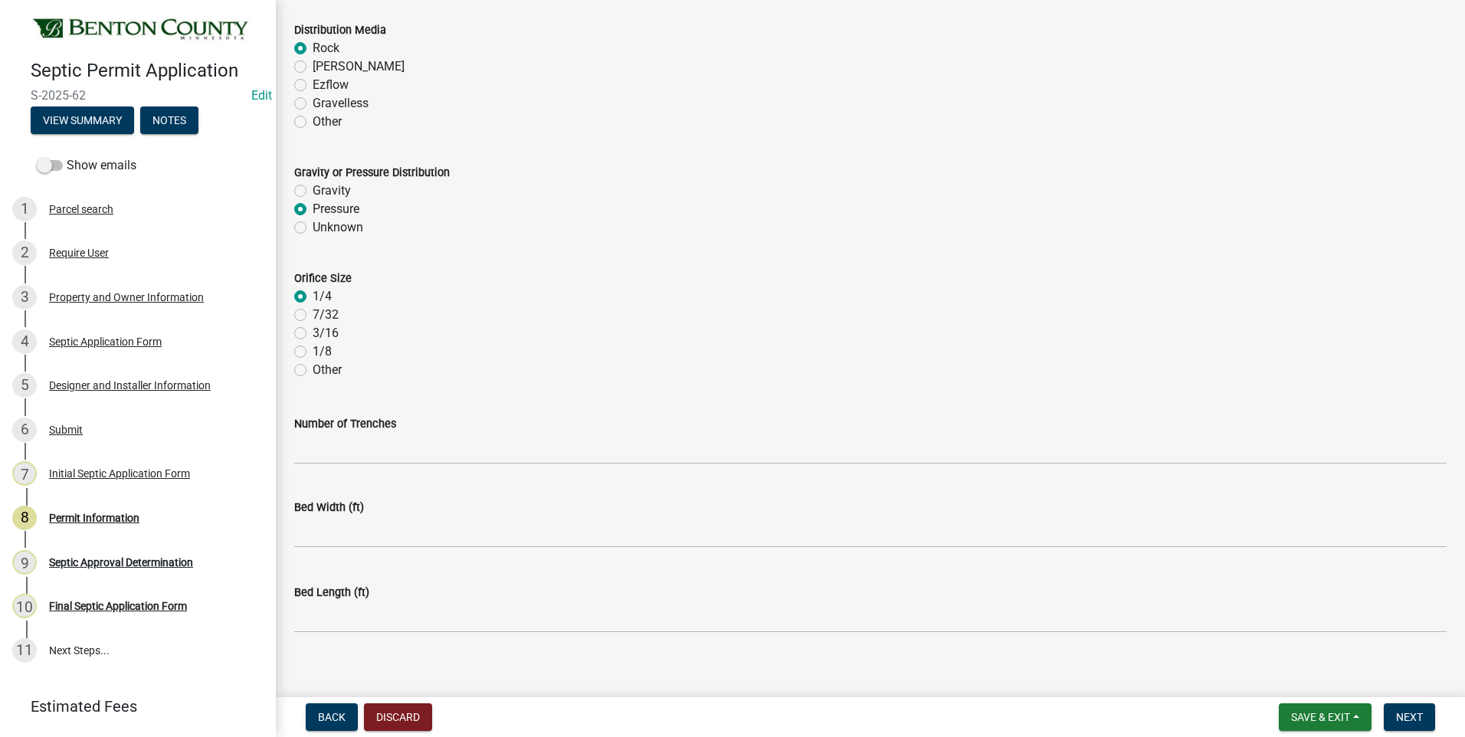
scroll to position [3032, 0]
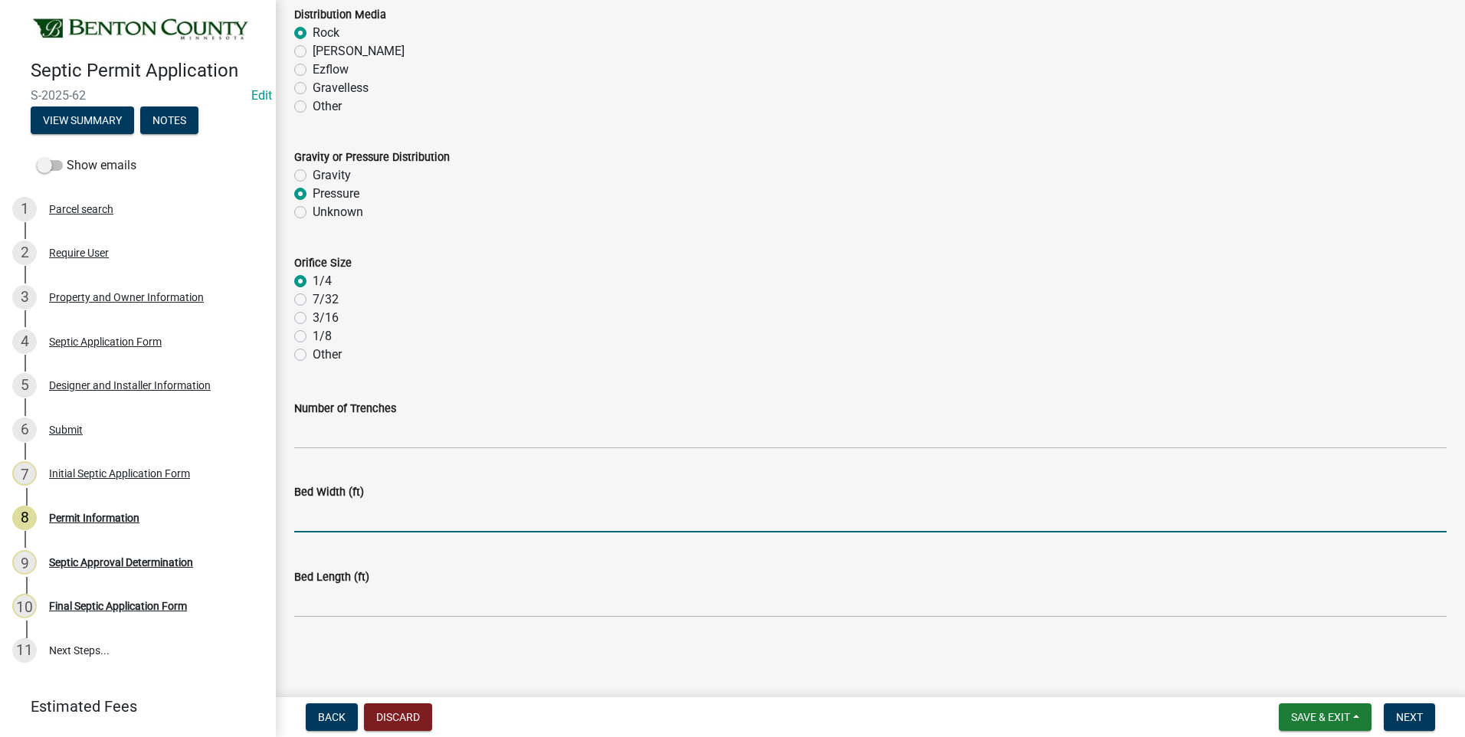
click at [336, 520] on input "text" at bounding box center [870, 516] width 1153 height 31
type input "10"
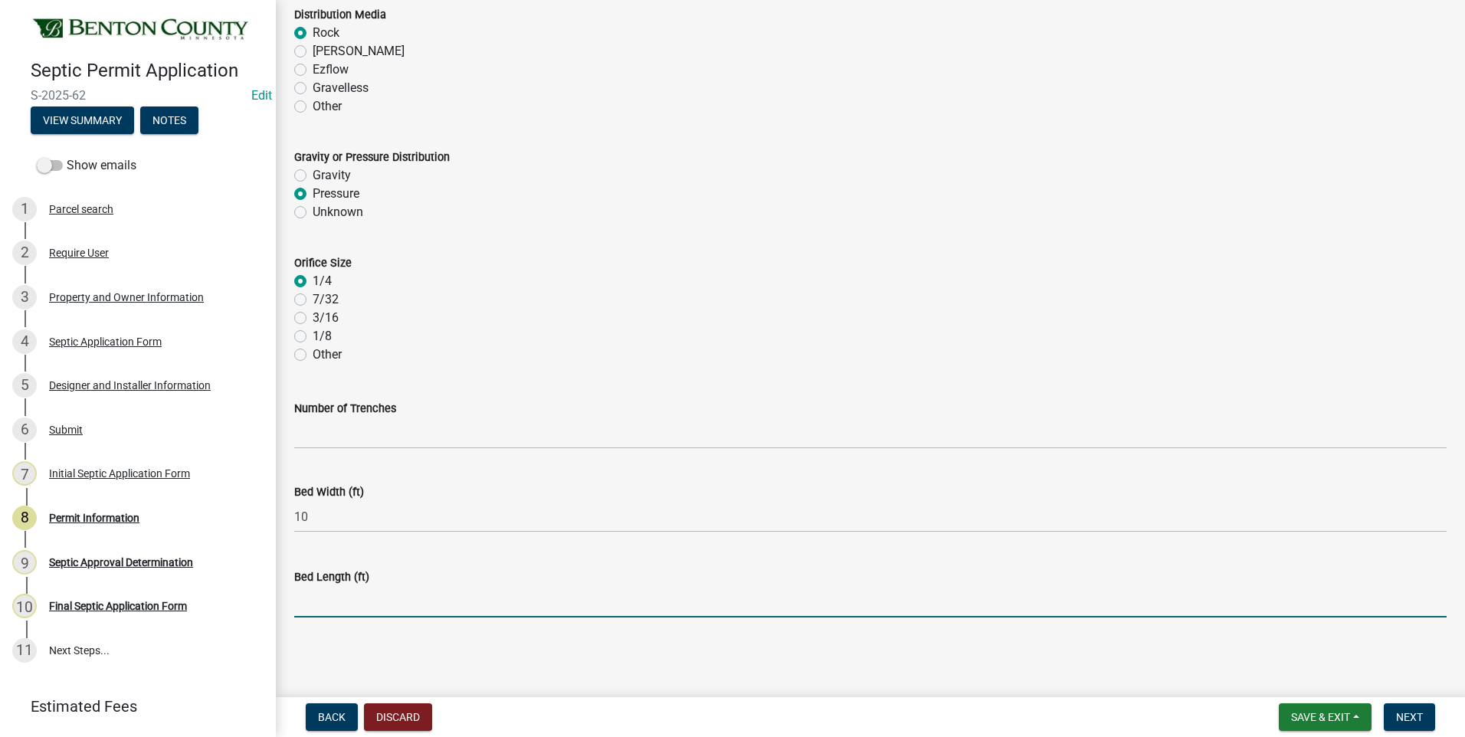
click at [364, 605] on input "text" at bounding box center [870, 601] width 1153 height 31
type input "50"
click at [1411, 713] on span "Next" at bounding box center [1409, 717] width 27 height 12
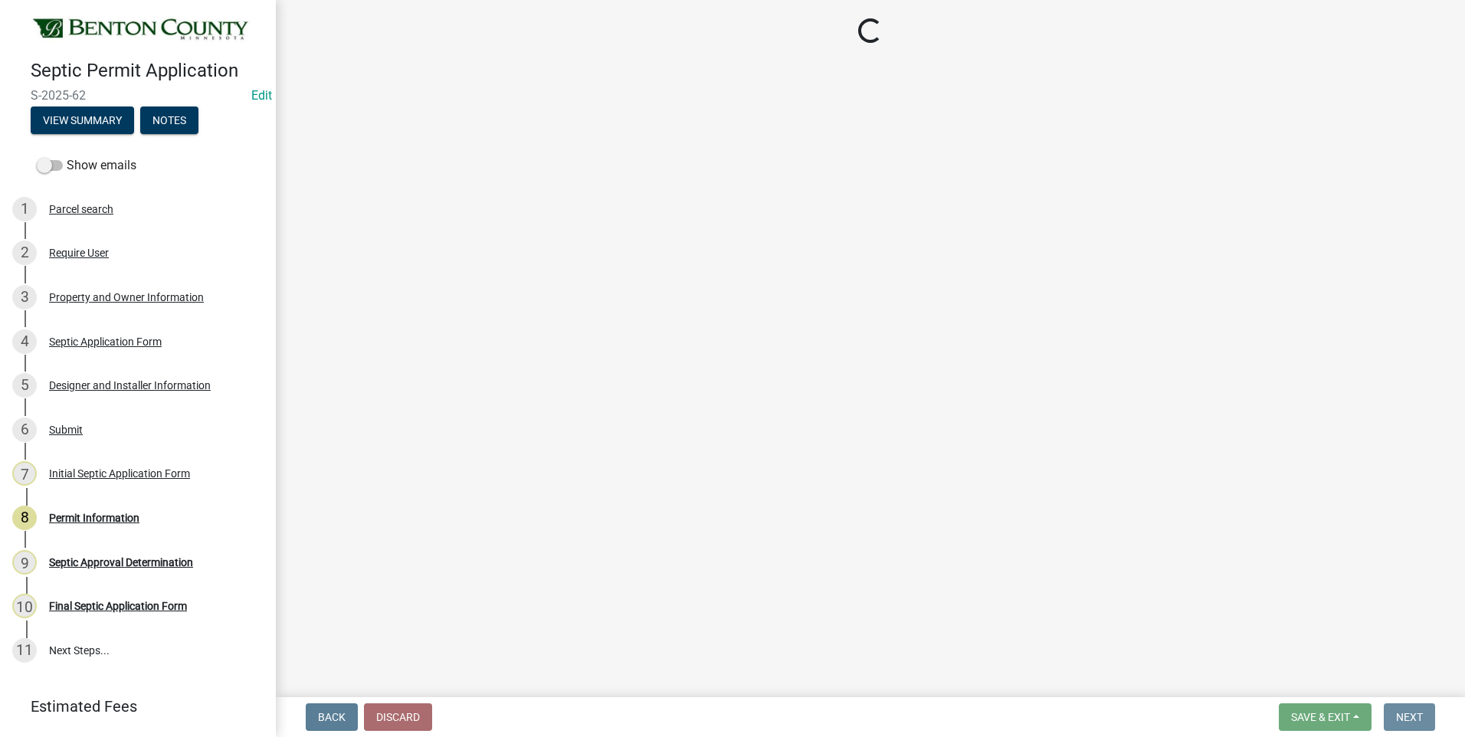
scroll to position [0, 0]
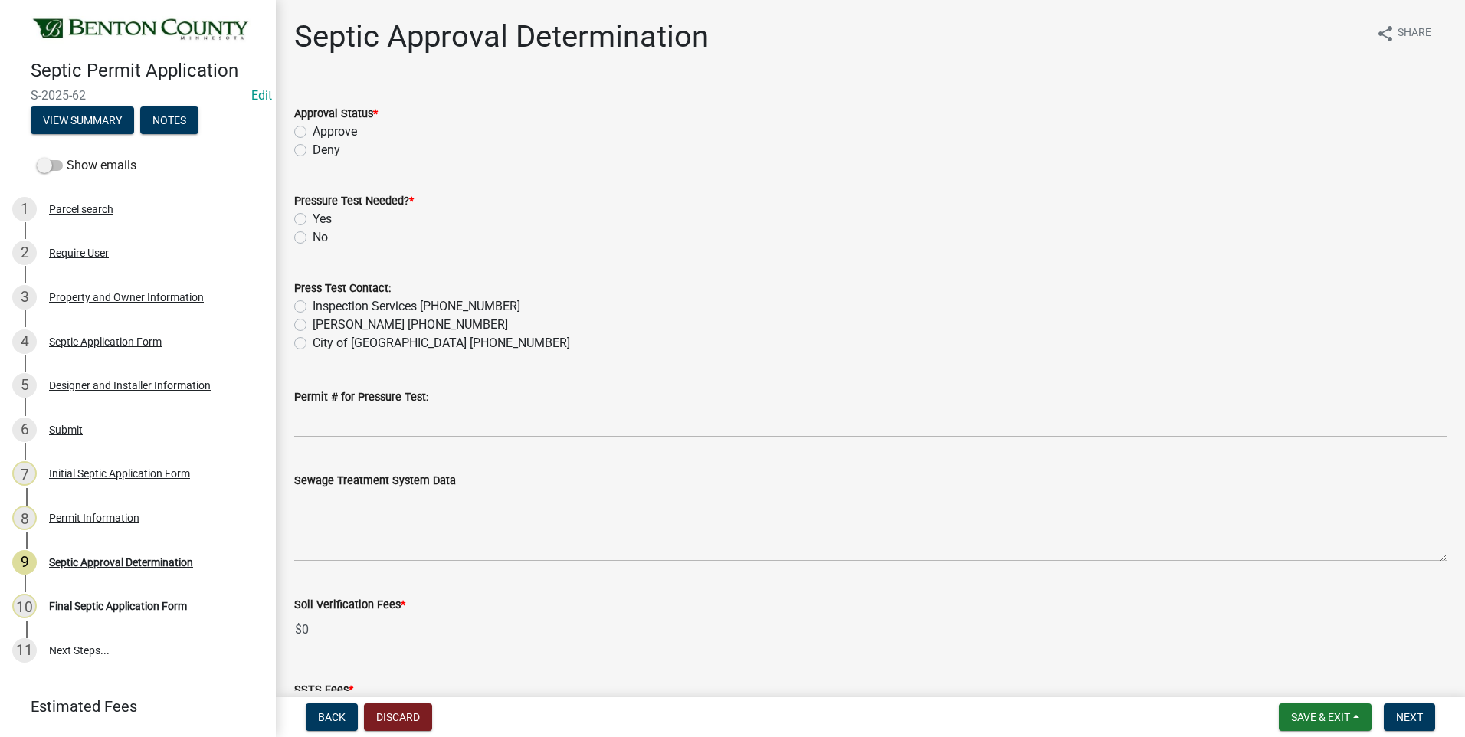
click at [313, 130] on label "Approve" at bounding box center [335, 132] width 44 height 18
click at [313, 130] on input "Approve" at bounding box center [318, 128] width 10 height 10
radio input "true"
click at [313, 218] on label "Yes" at bounding box center [322, 219] width 19 height 18
click at [313, 218] on input "Yes" at bounding box center [318, 215] width 10 height 10
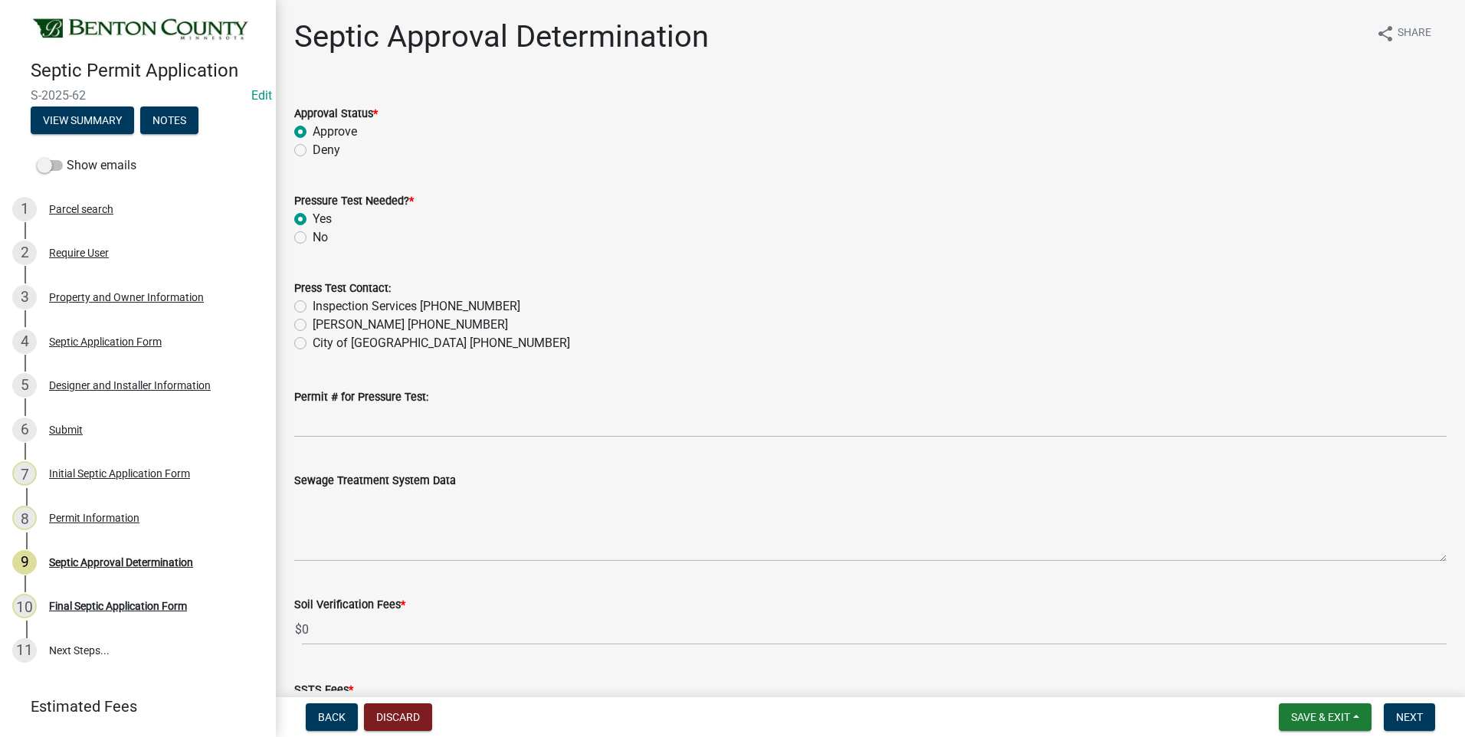
radio input "true"
click at [313, 306] on label "Inspection Services 320-532-3629" at bounding box center [417, 306] width 208 height 18
click at [313, 306] on input "Inspection Services 320-532-3629" at bounding box center [318, 302] width 10 height 10
radio input "true"
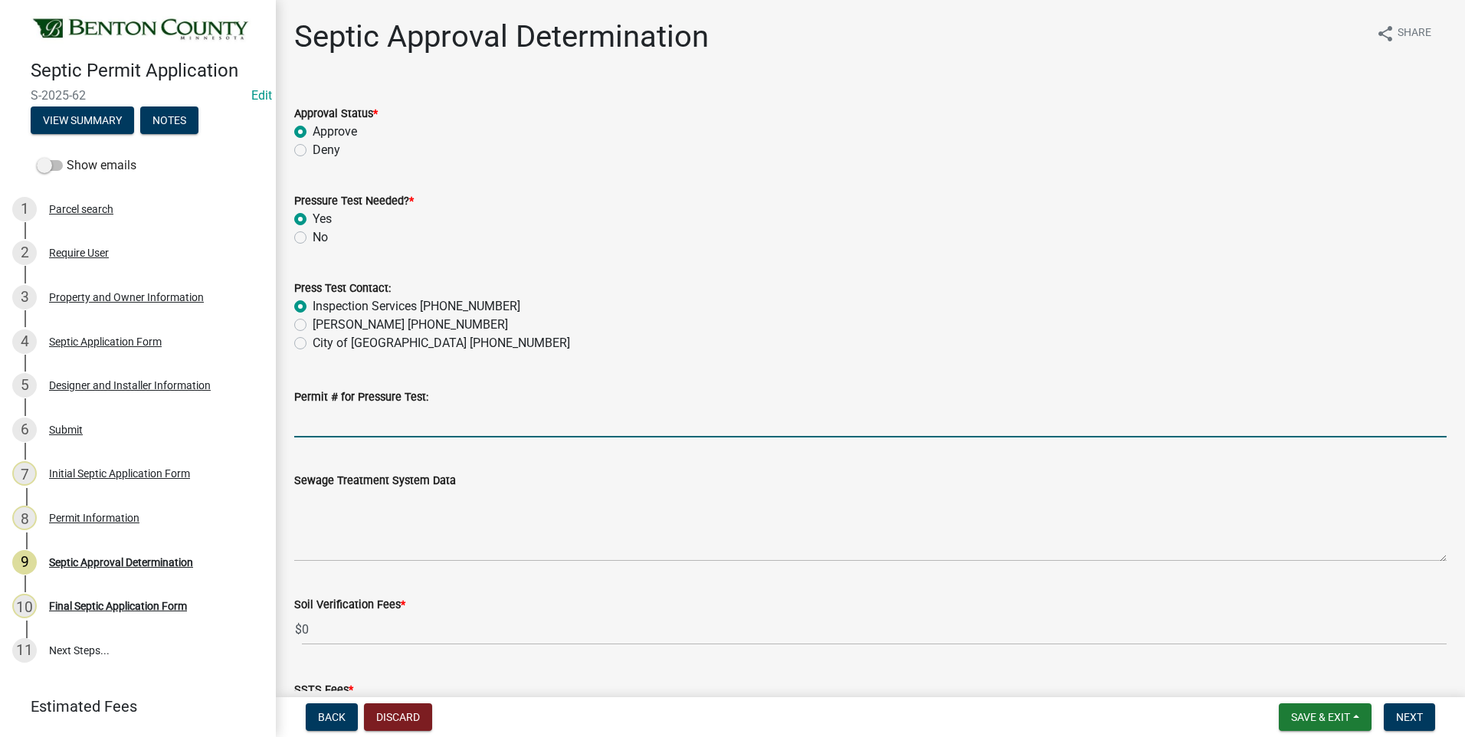
drag, startPoint x: 408, startPoint y: 428, endPoint x: 598, endPoint y: 421, distance: 190.9
click at [428, 425] on input "Permit # for Pressure Test:" at bounding box center [870, 421] width 1153 height 31
type input "2025-BP-215"
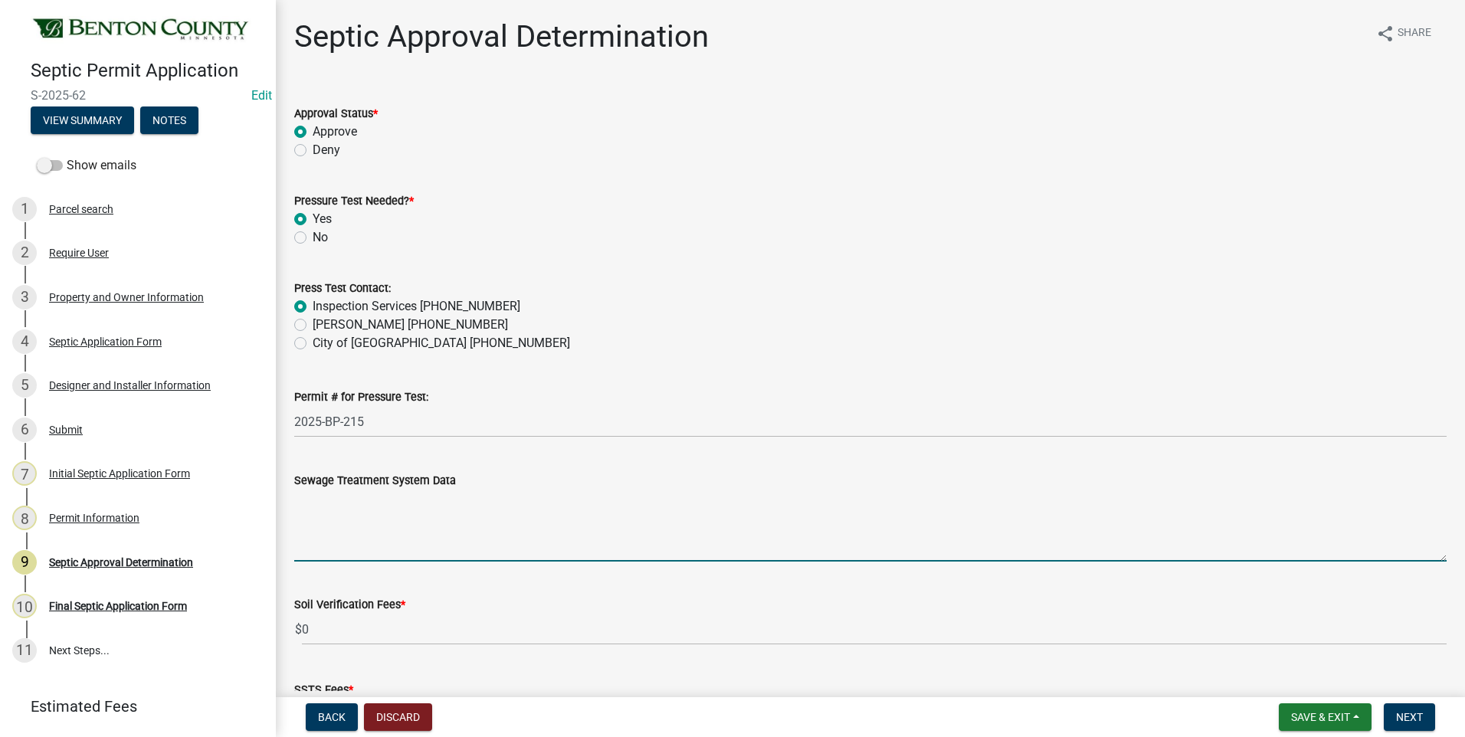
click at [477, 533] on textarea "Sewage Treatment System Data" at bounding box center [870, 526] width 1153 height 72
paste textarea "Installation of a 10'x50' ROCKBED MOUND SYSTEM w/ 36" clean sand lift to elevat…"
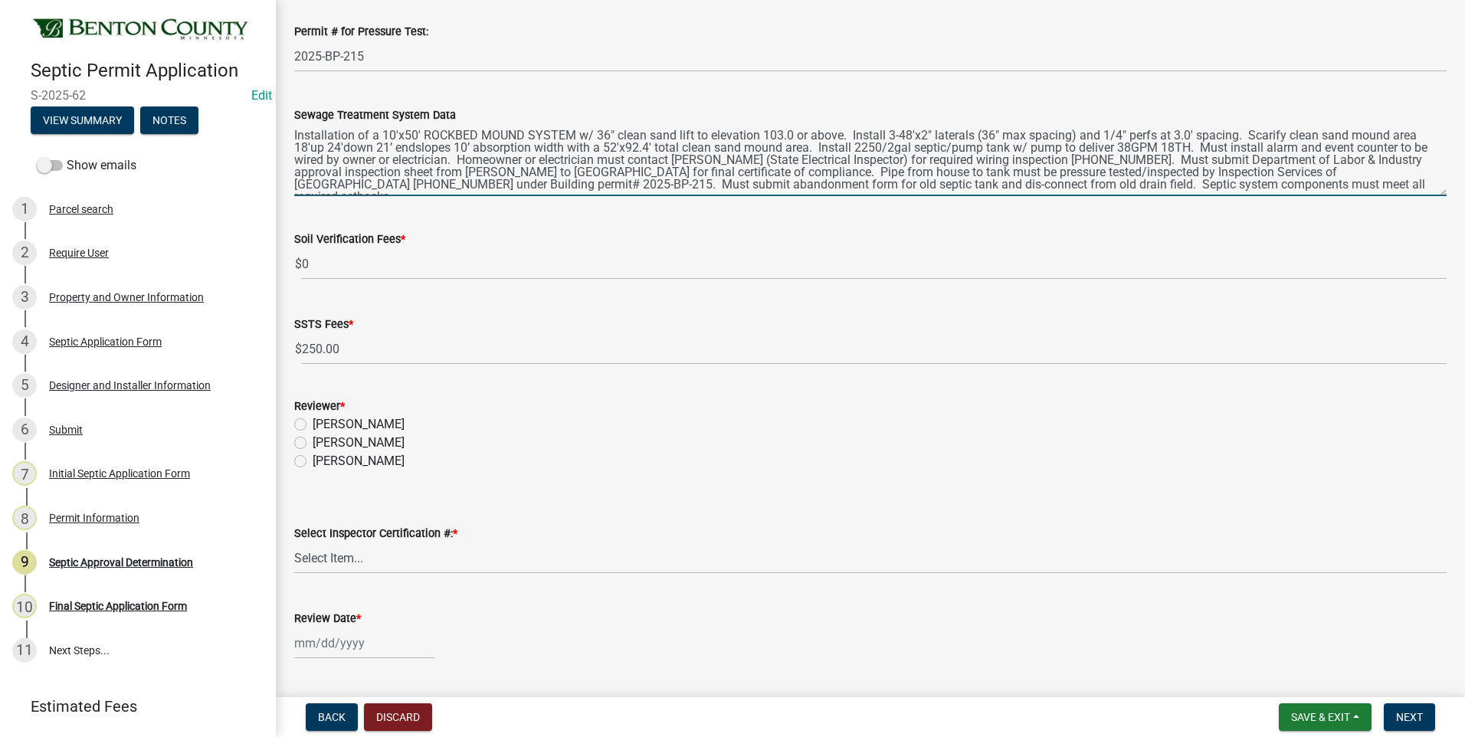
scroll to position [383, 0]
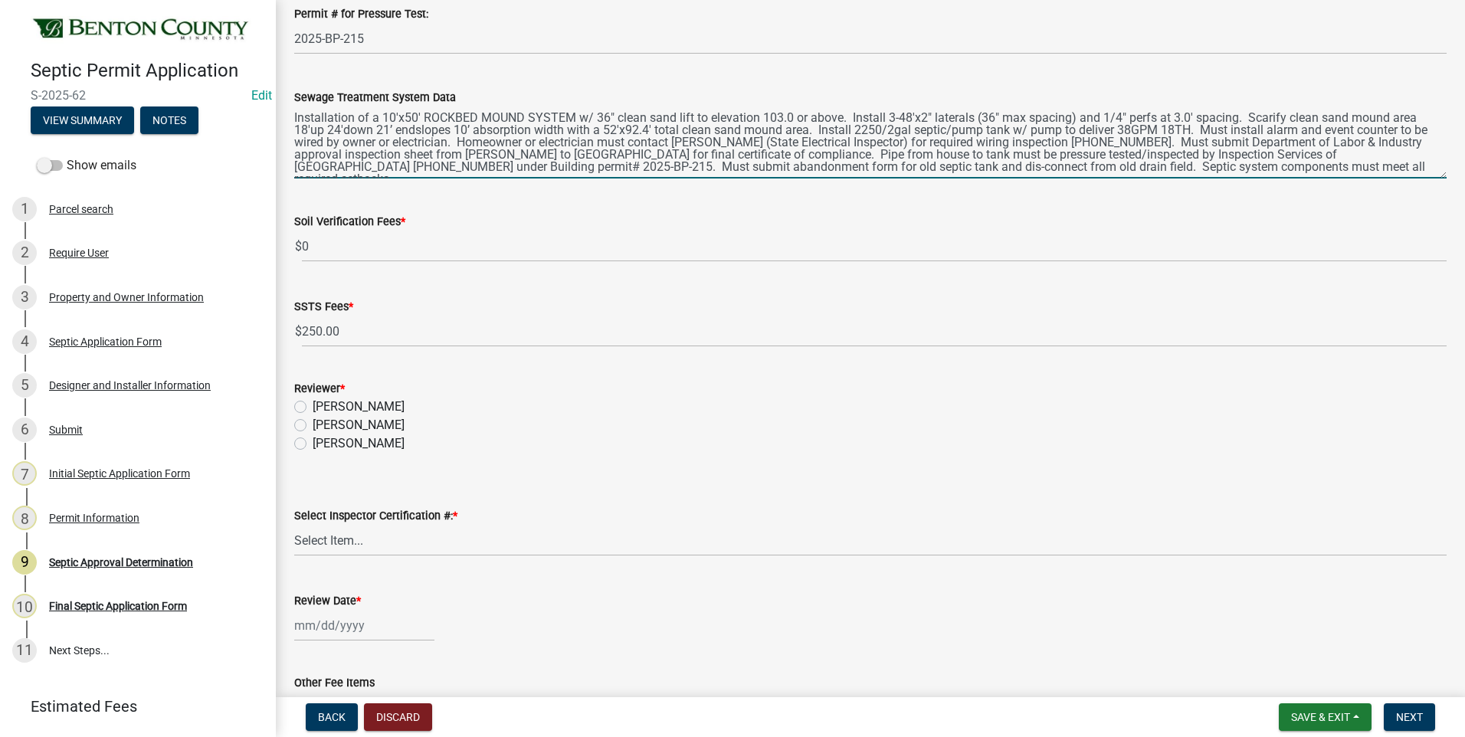
type textarea "Installation of a 10'x50' ROCKBED MOUND SYSTEM w/ 36" clean sand lift to elevat…"
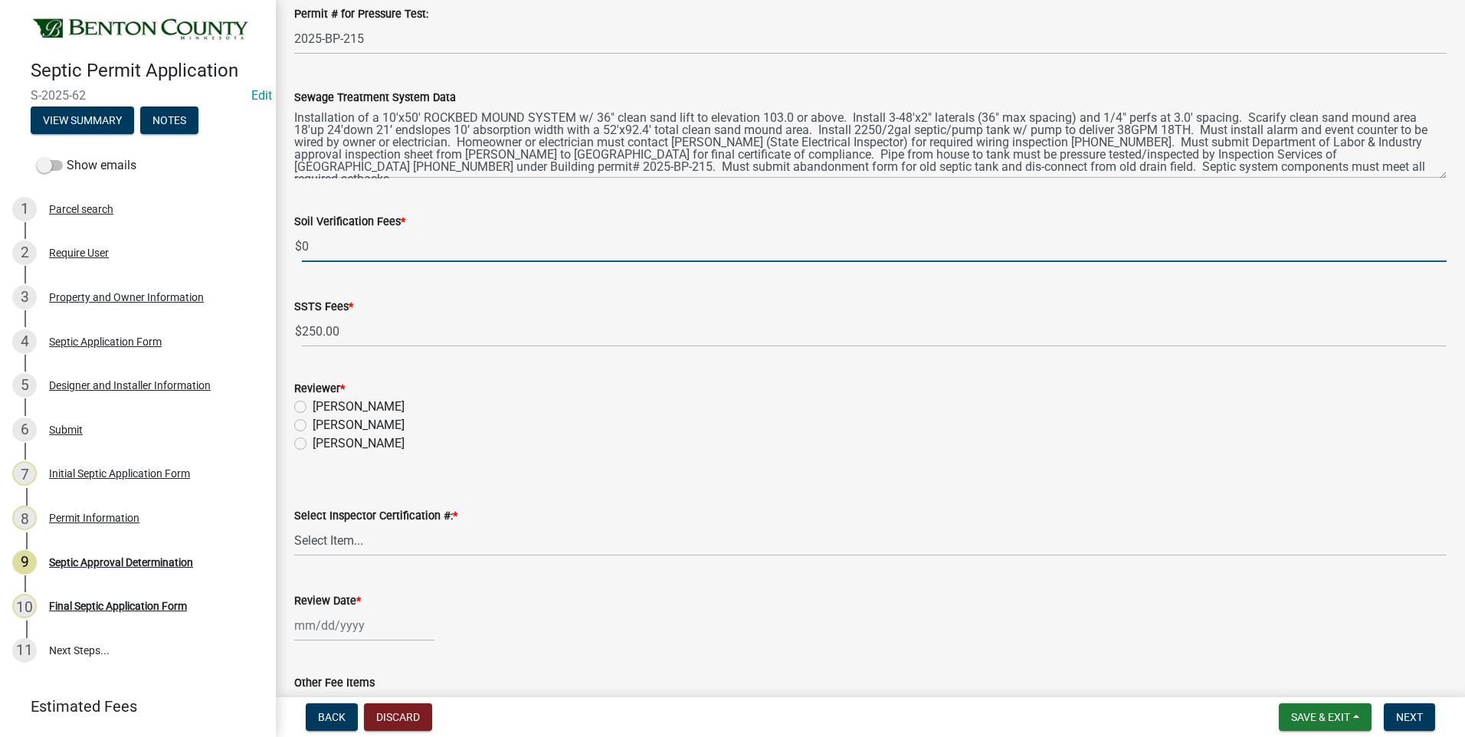
click at [302, 245] on input "0" at bounding box center [874, 246] width 1145 height 31
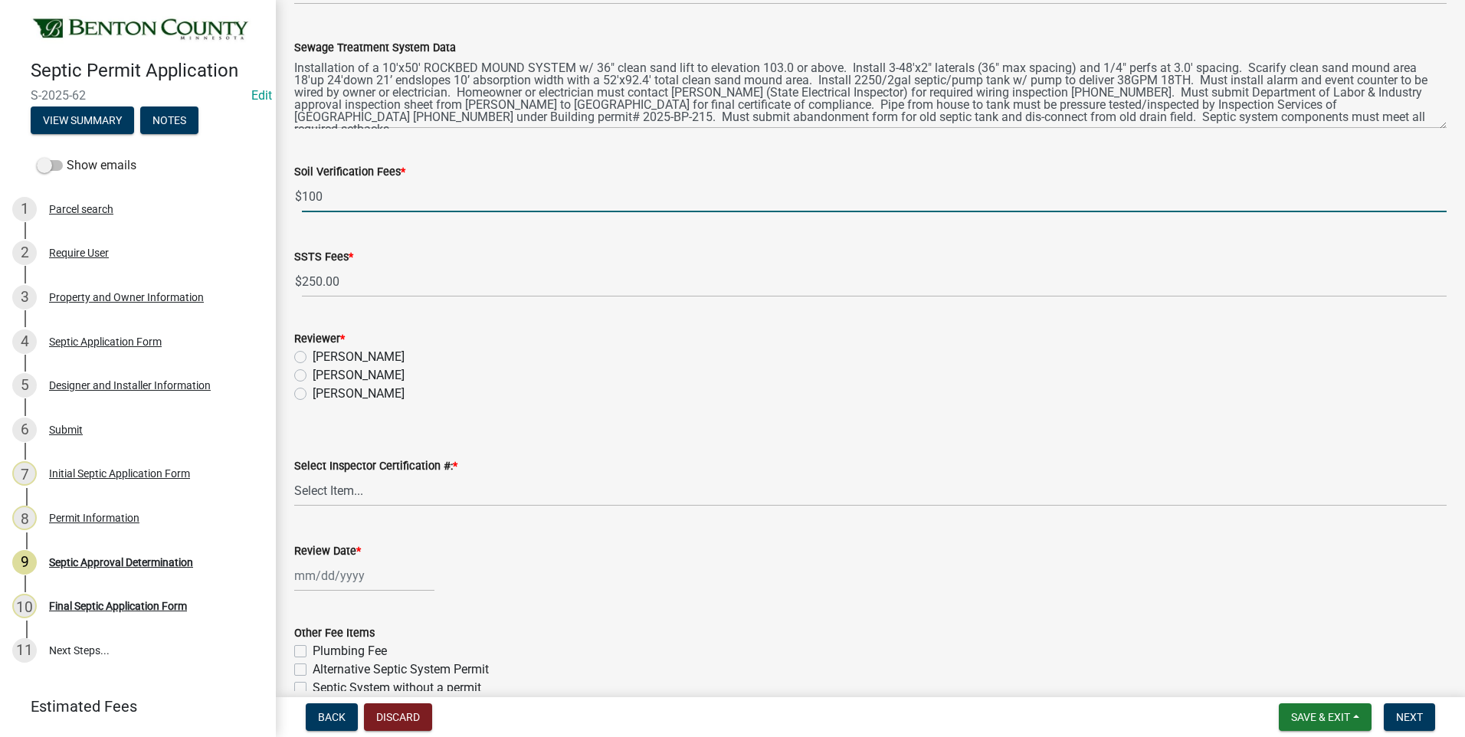
scroll to position [460, 0]
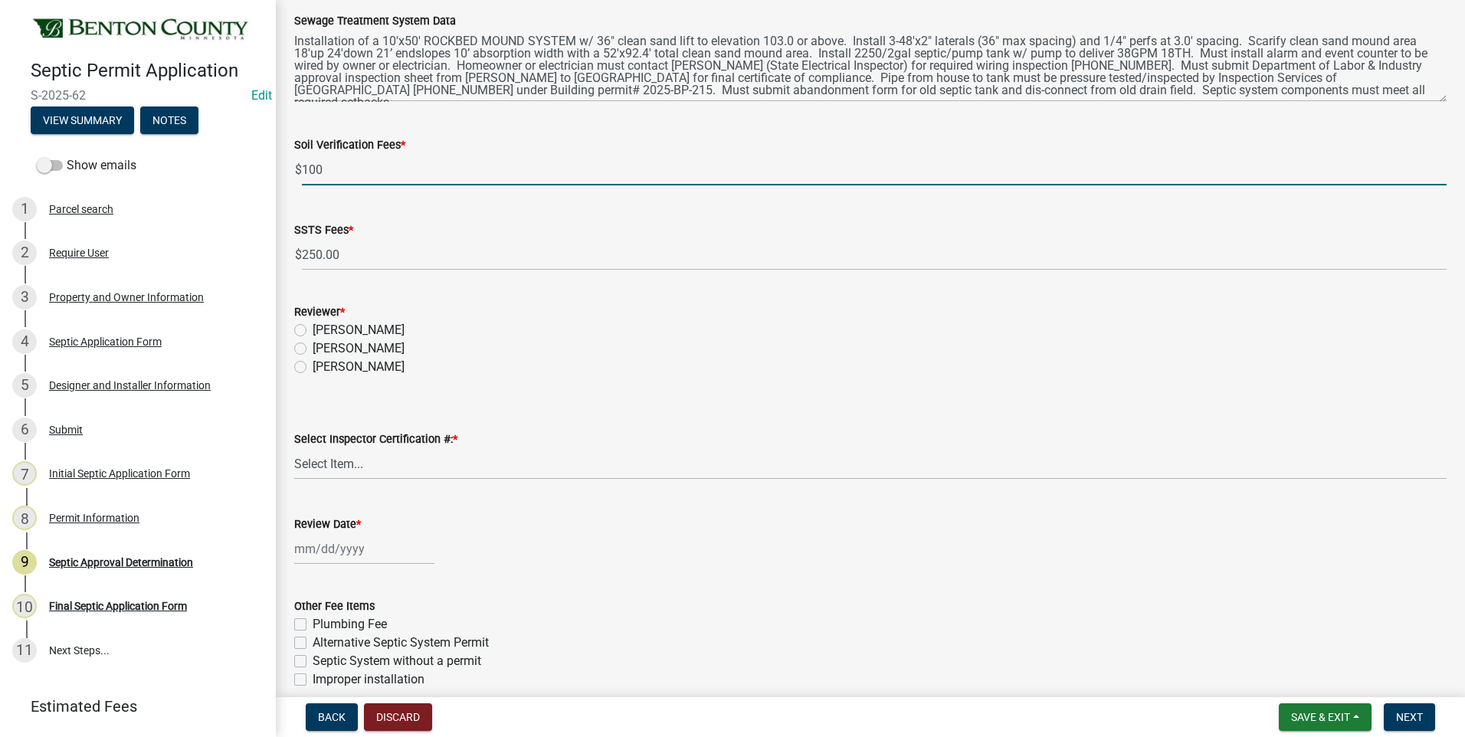
type input "100"
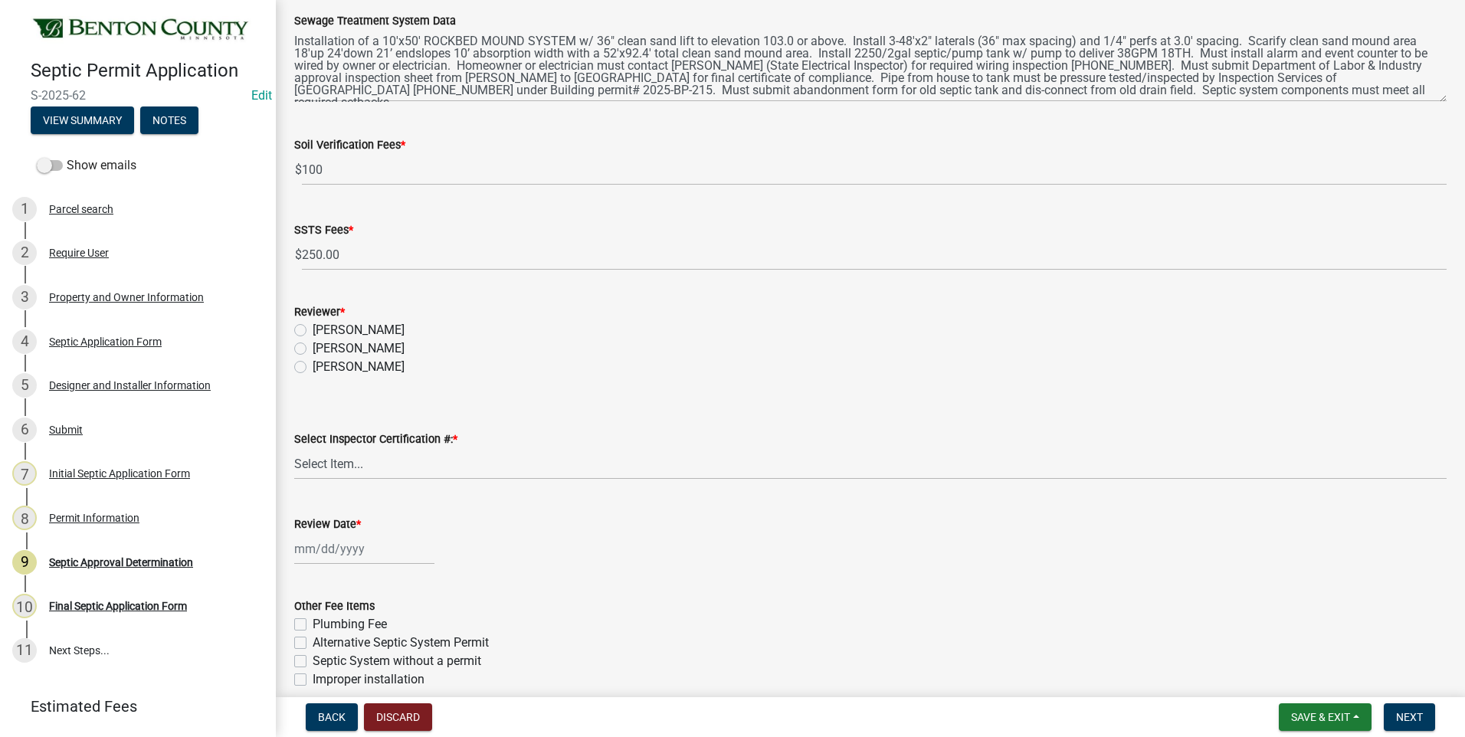
click at [313, 348] on label "[PERSON_NAME]" at bounding box center [359, 348] width 92 height 18
click at [313, 348] on input "[PERSON_NAME]" at bounding box center [318, 344] width 10 height 10
radio input "true"
click at [320, 472] on select "Select Item... C8970 C10350" at bounding box center [870, 463] width 1153 height 31
click at [294, 448] on select "Select Item... C8970 C10350" at bounding box center [870, 463] width 1153 height 31
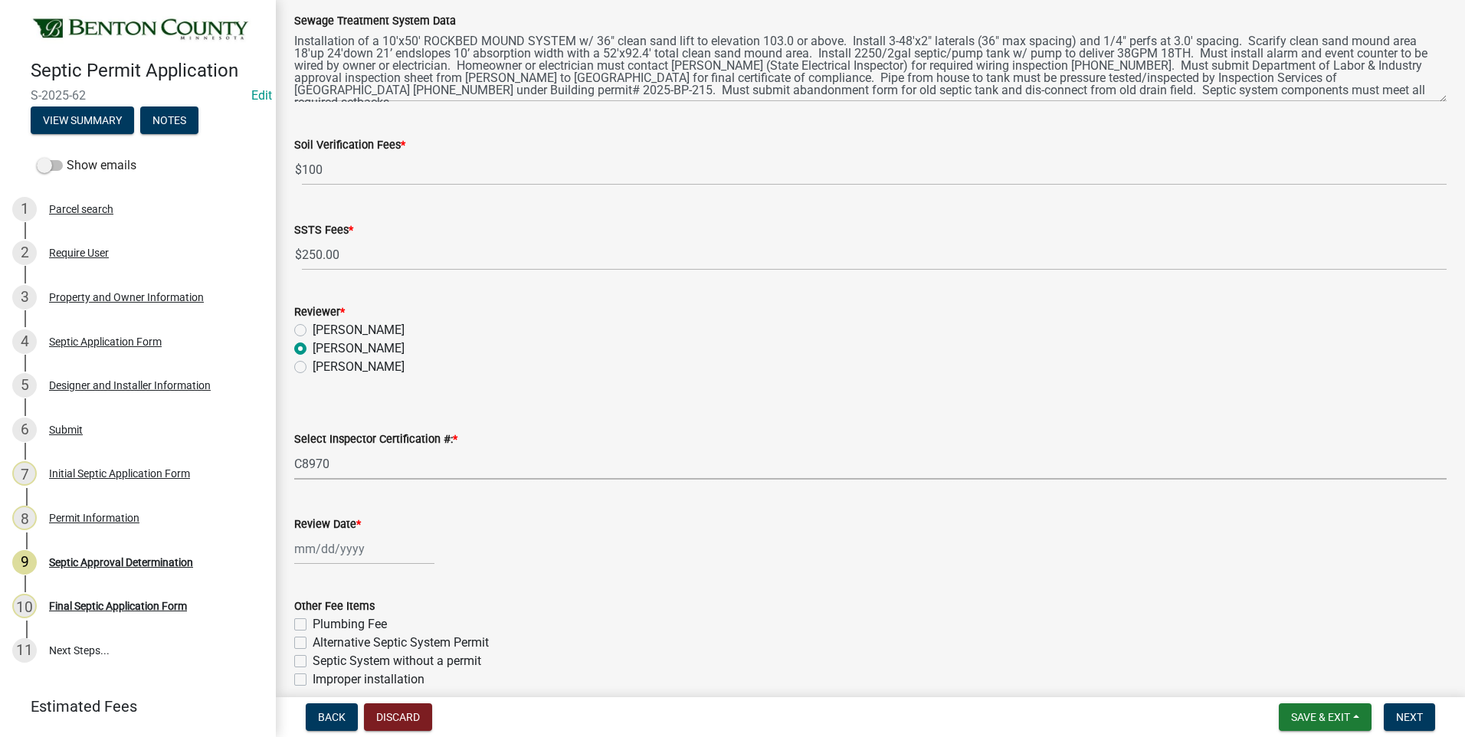
select select "d675f826-2bf1-4ce2-9ebe-43c1842a6c70"
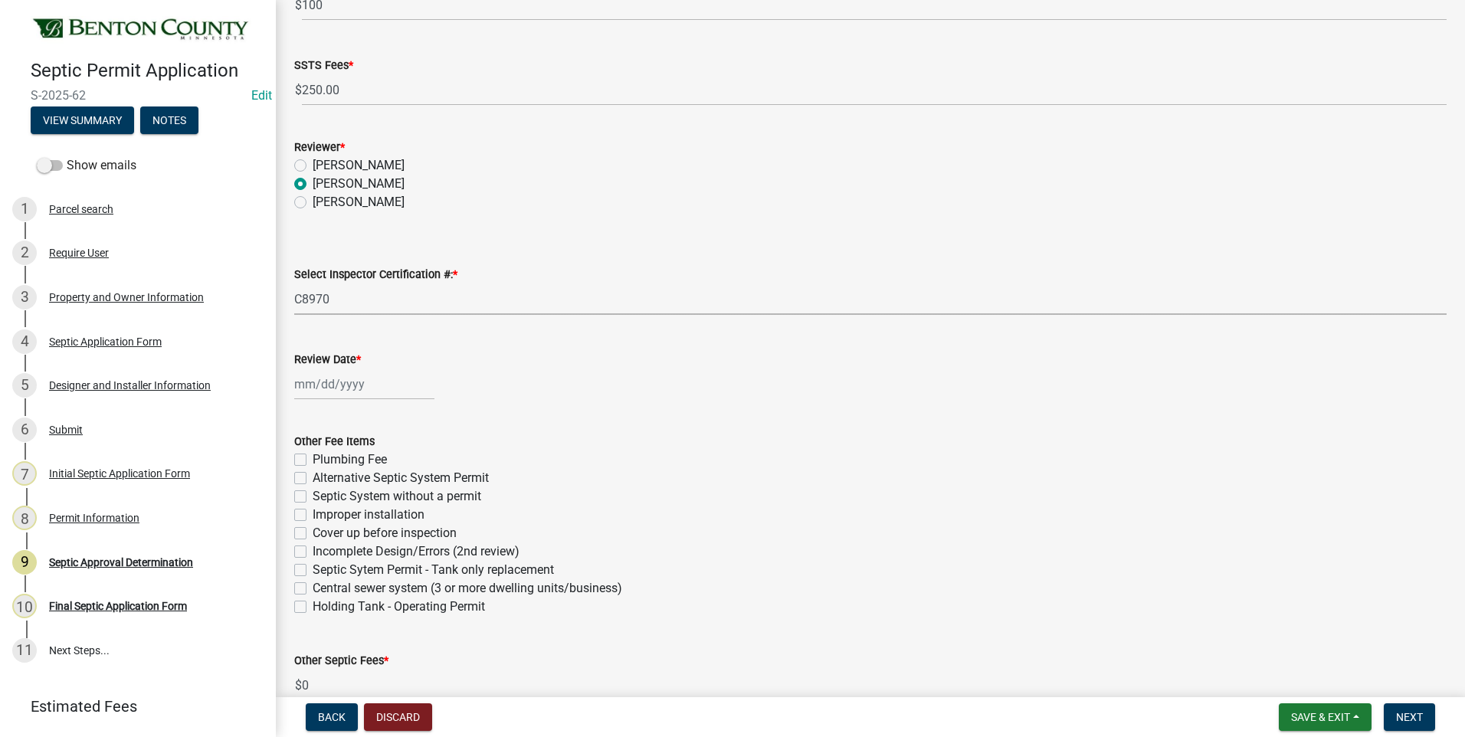
scroll to position [690, 0]
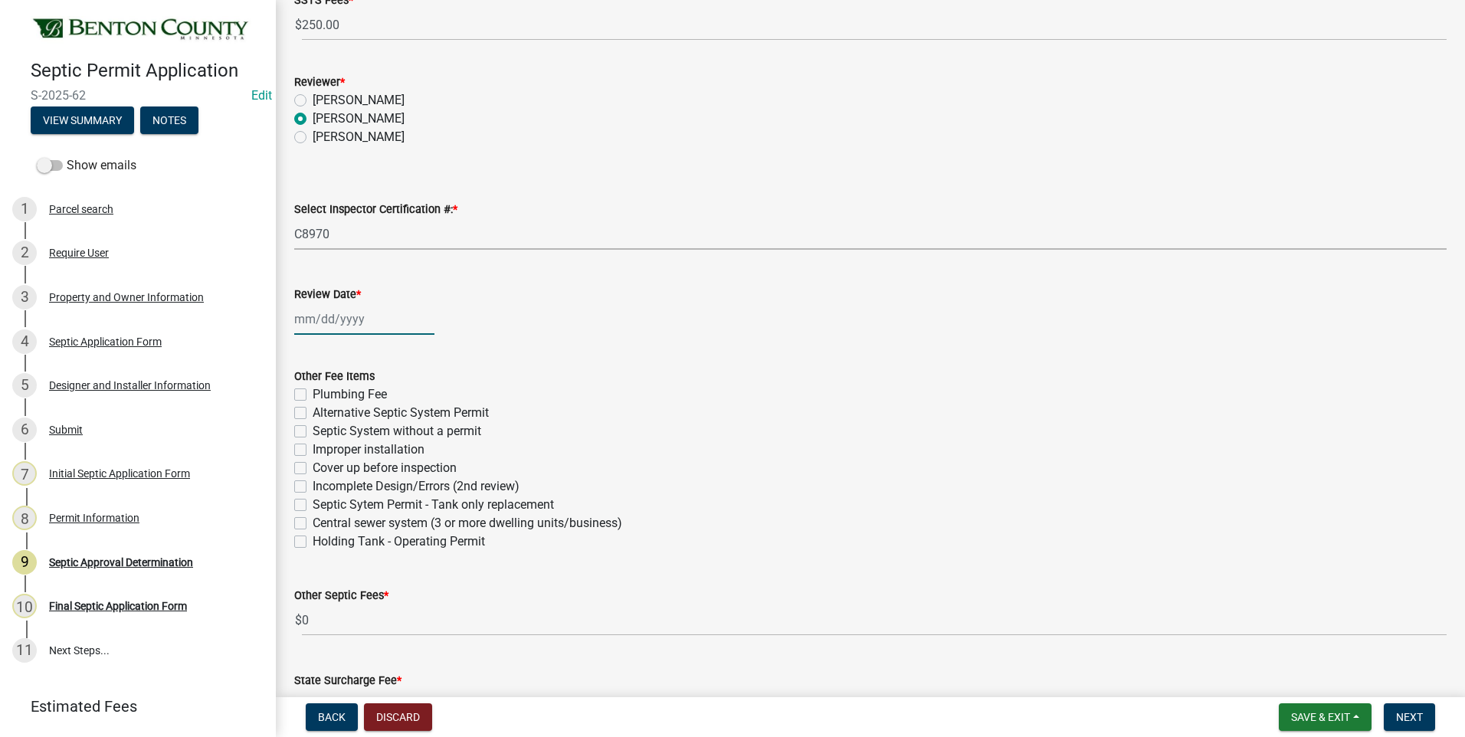
click at [333, 325] on div at bounding box center [364, 318] width 140 height 31
select select "8"
select select "2025"
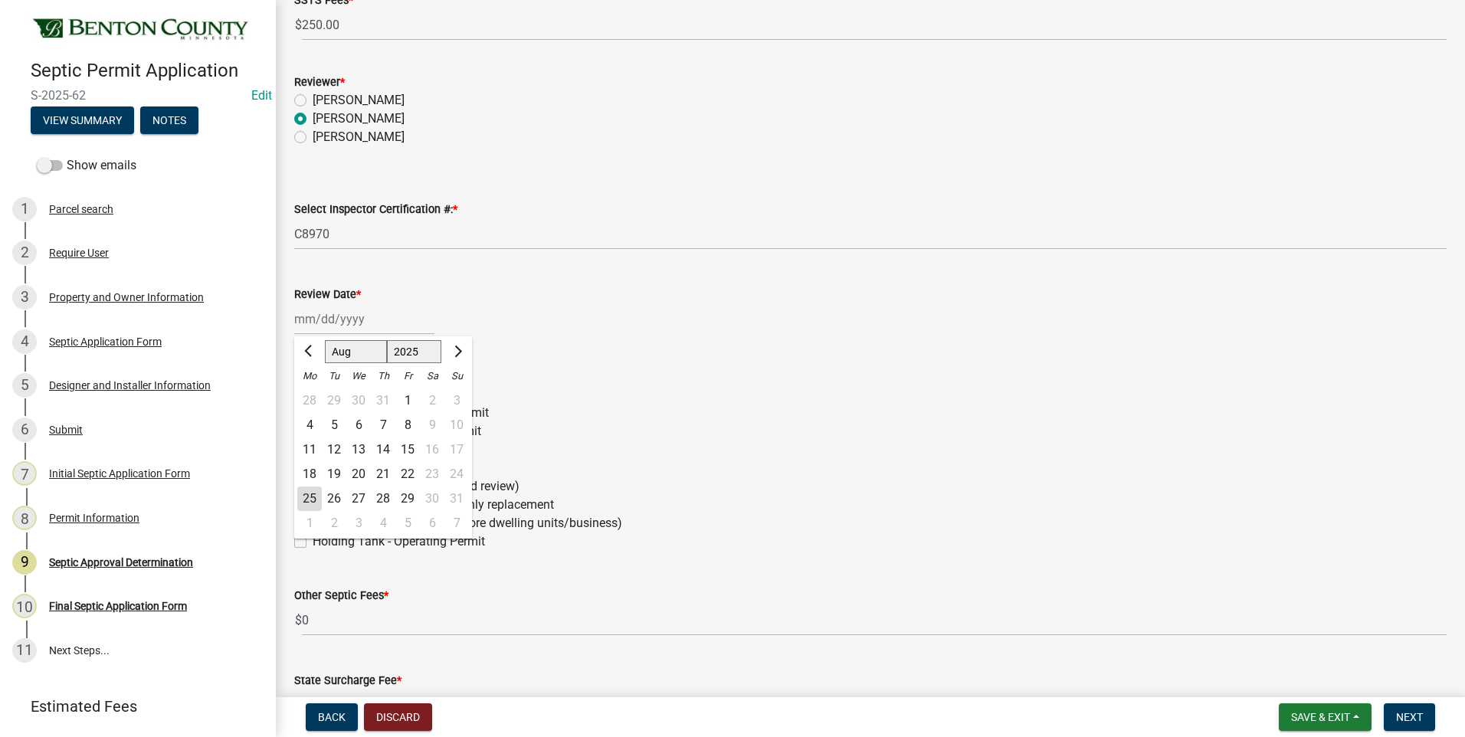
click at [313, 499] on div "25" at bounding box center [309, 499] width 25 height 25
type input "[DATE]"
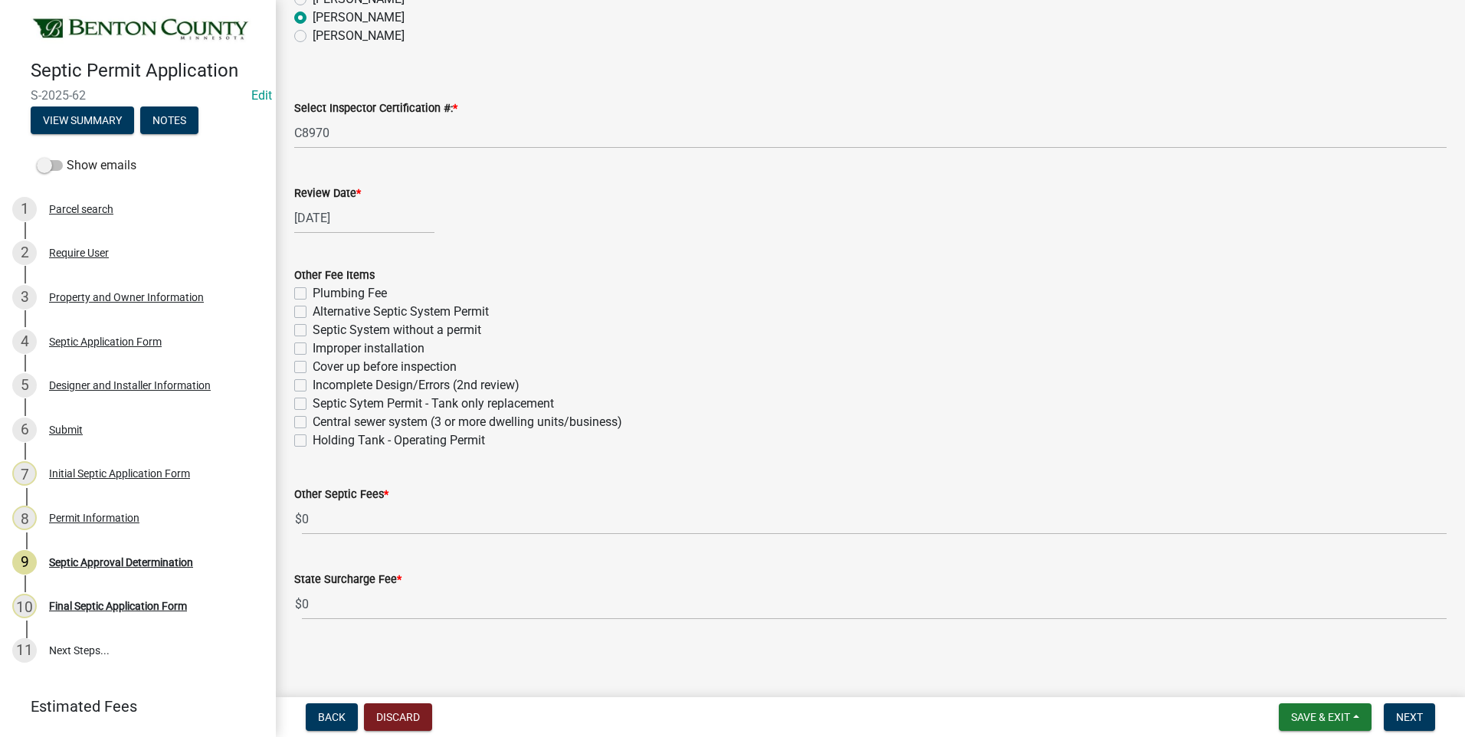
scroll to position [793, 0]
click at [313, 291] on label "Plumbing Fee" at bounding box center [350, 291] width 74 height 18
click at [313, 291] on input "Plumbing Fee" at bounding box center [318, 287] width 10 height 10
checkbox input "true"
checkbox input "false"
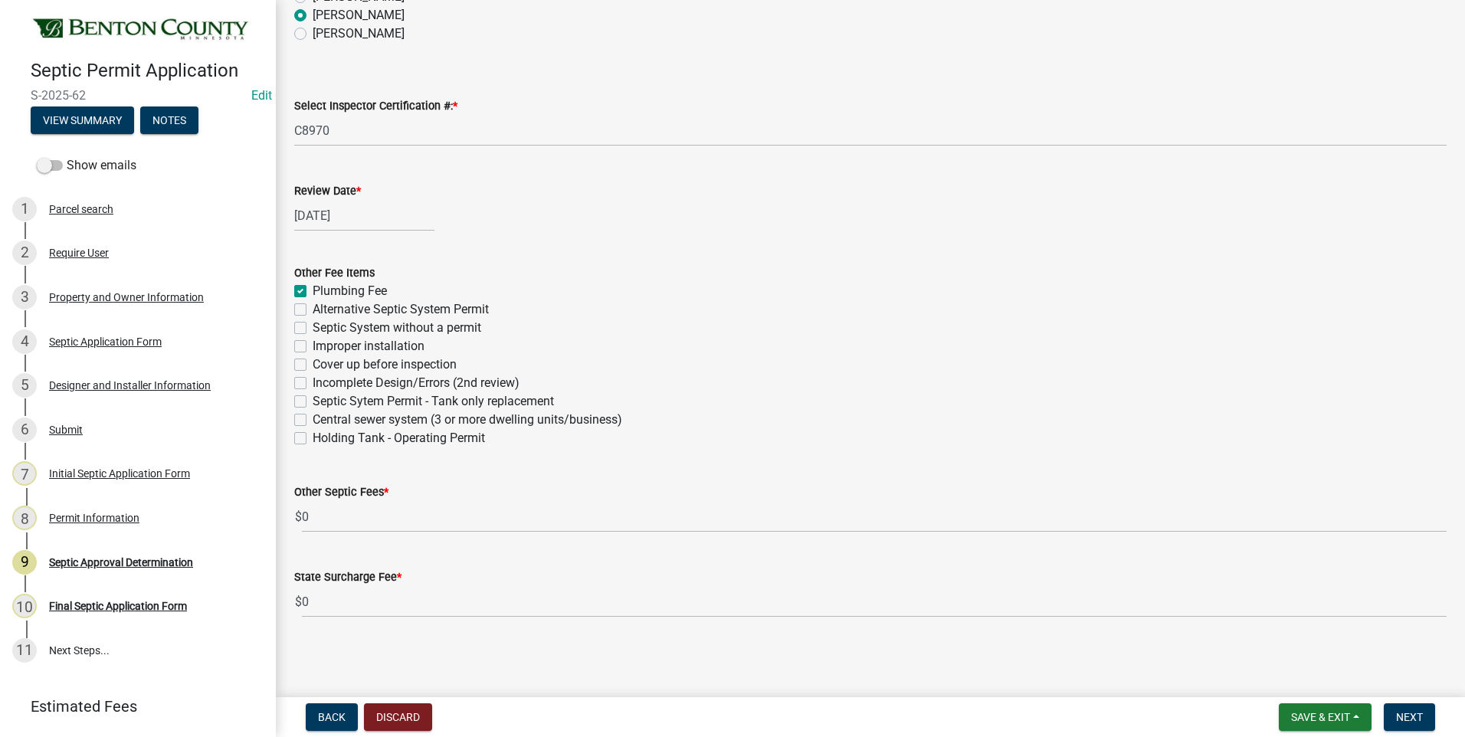
checkbox input "false"
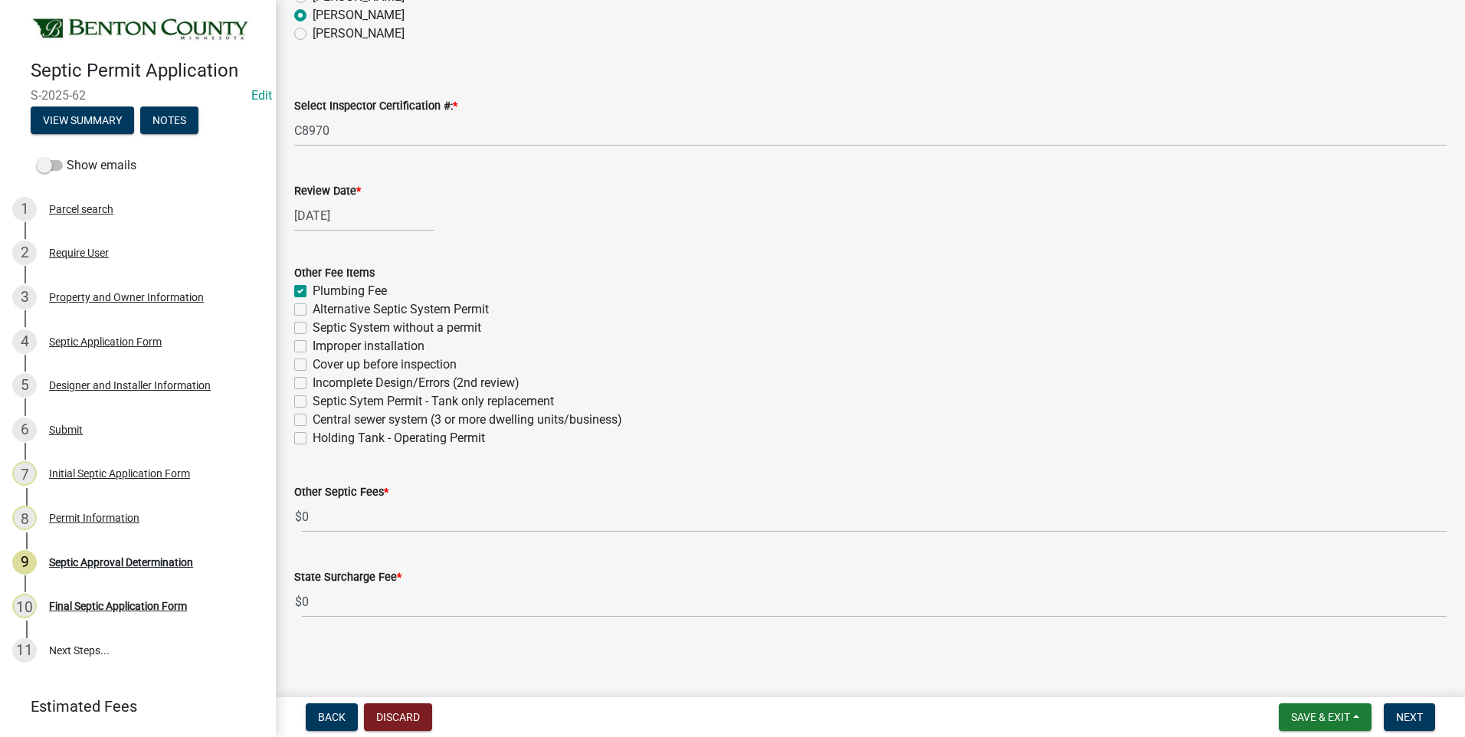
checkbox input "false"
click at [1406, 711] on span "Next" at bounding box center [1409, 717] width 27 height 12
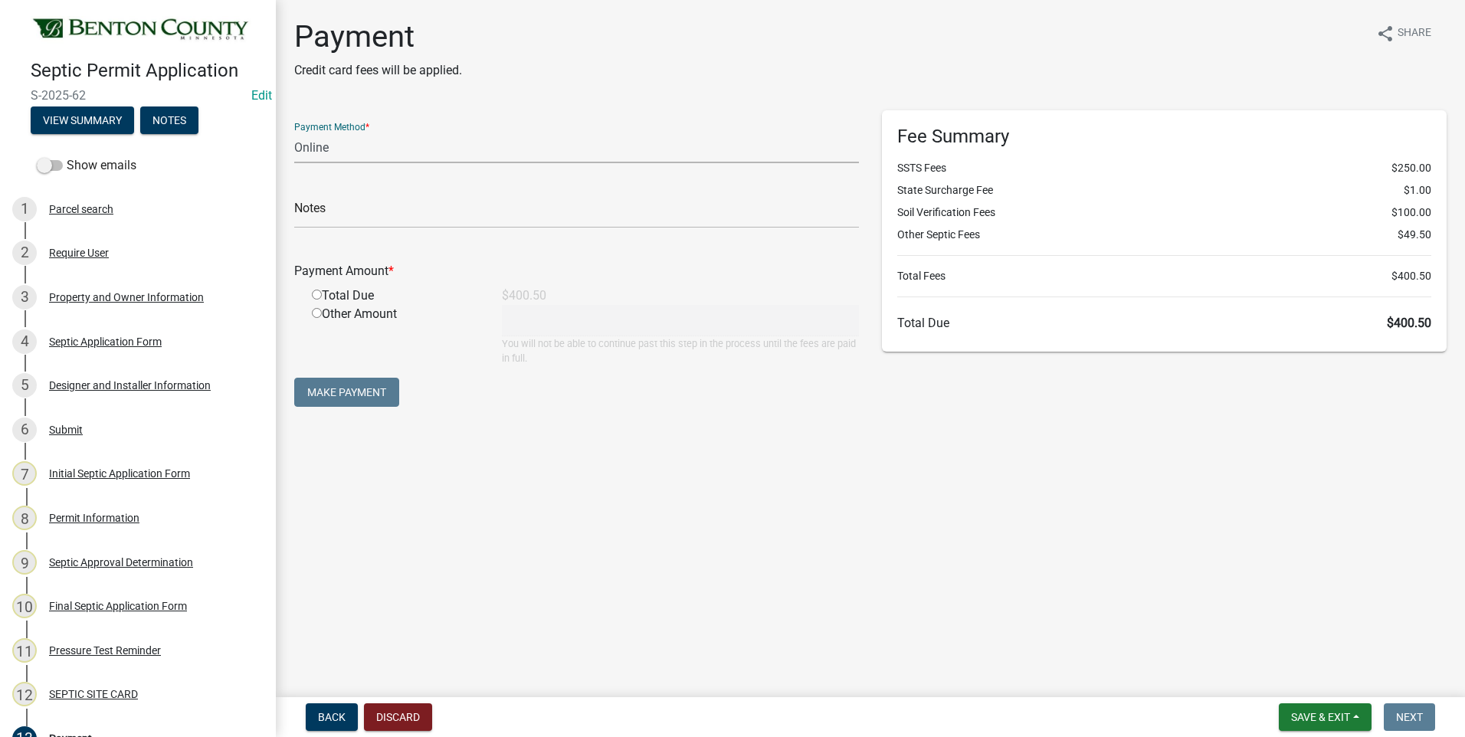
click at [333, 147] on select "Credit Card POS Check Cash Online" at bounding box center [576, 147] width 565 height 31
select select "1: 0"
click at [294, 132] on select "Credit Card POS Check Cash Online" at bounding box center [576, 147] width 565 height 31
click at [385, 209] on input "text" at bounding box center [576, 212] width 565 height 31
type input "3918"
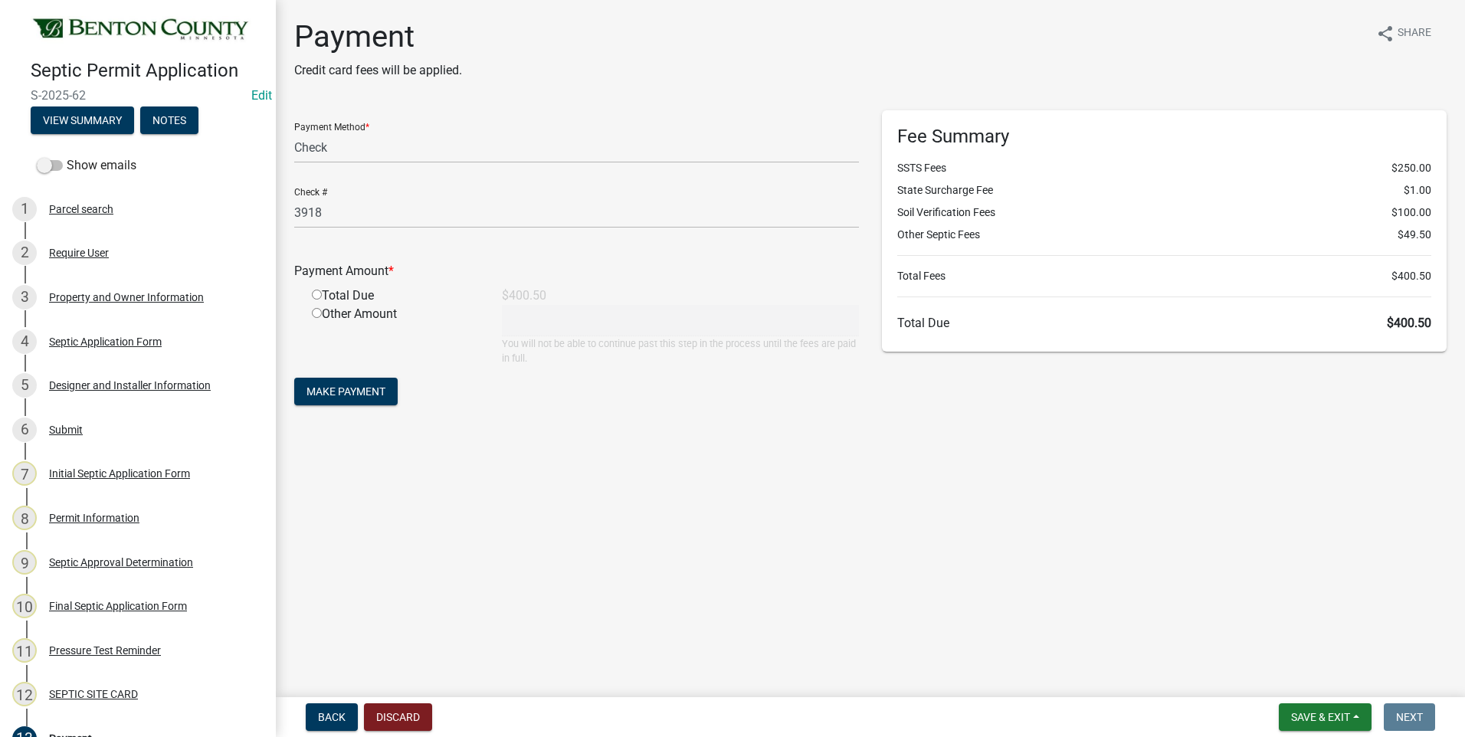
click at [316, 293] on input "radio" at bounding box center [317, 295] width 10 height 10
radio input "true"
type input "400.5"
click at [376, 395] on span "Make Payment" at bounding box center [346, 391] width 79 height 12
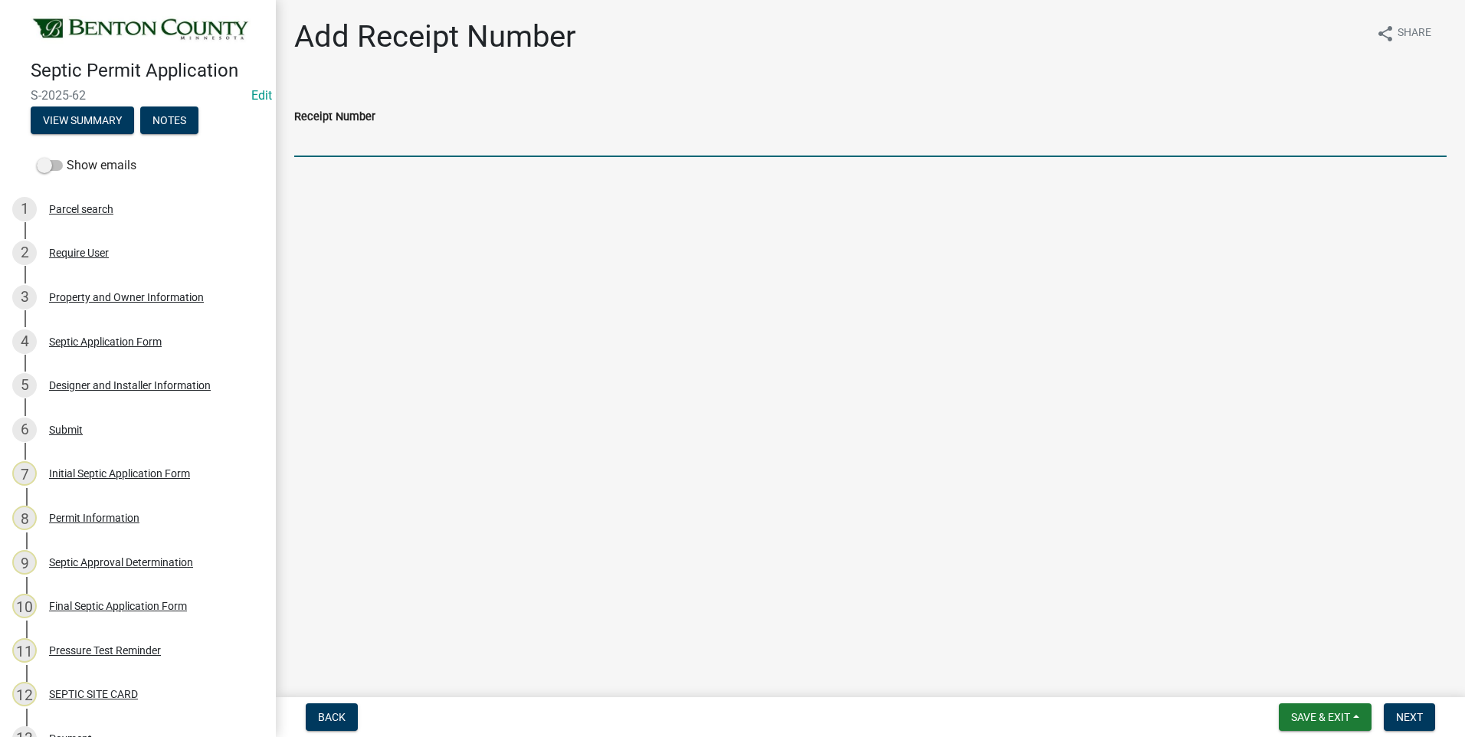
click at [340, 149] on input "Receipt Number" at bounding box center [870, 141] width 1153 height 31
type input "25-263"
click at [1405, 720] on span "Next" at bounding box center [1409, 717] width 27 height 12
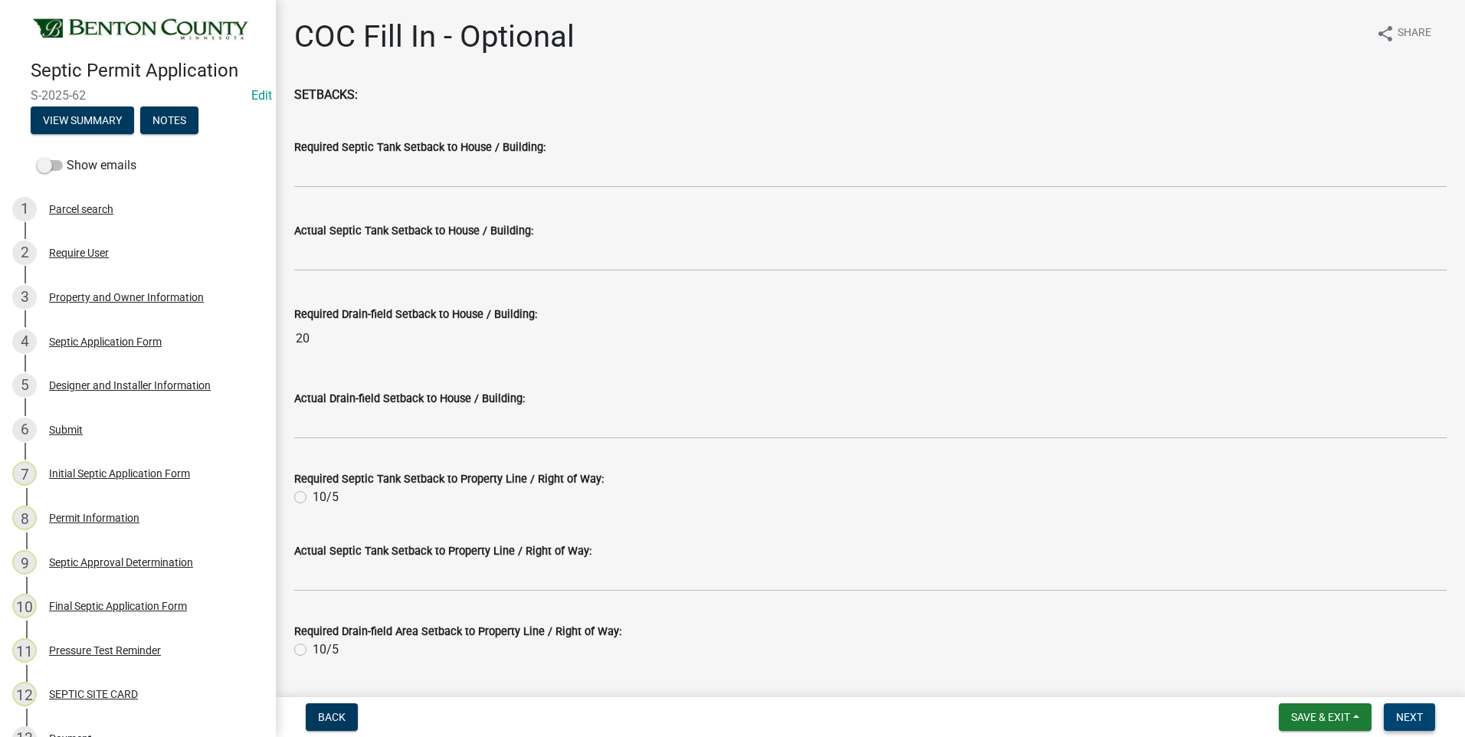
click at [1405, 720] on span "Next" at bounding box center [1409, 717] width 27 height 12
